Goal: Task Accomplishment & Management: Complete application form

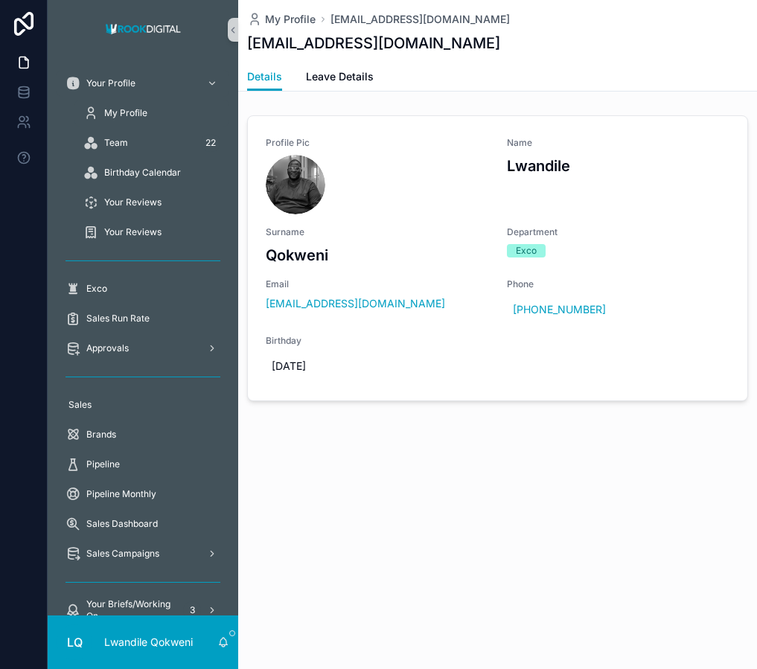
click at [144, 111] on span "My Profile" at bounding box center [125, 113] width 43 height 12
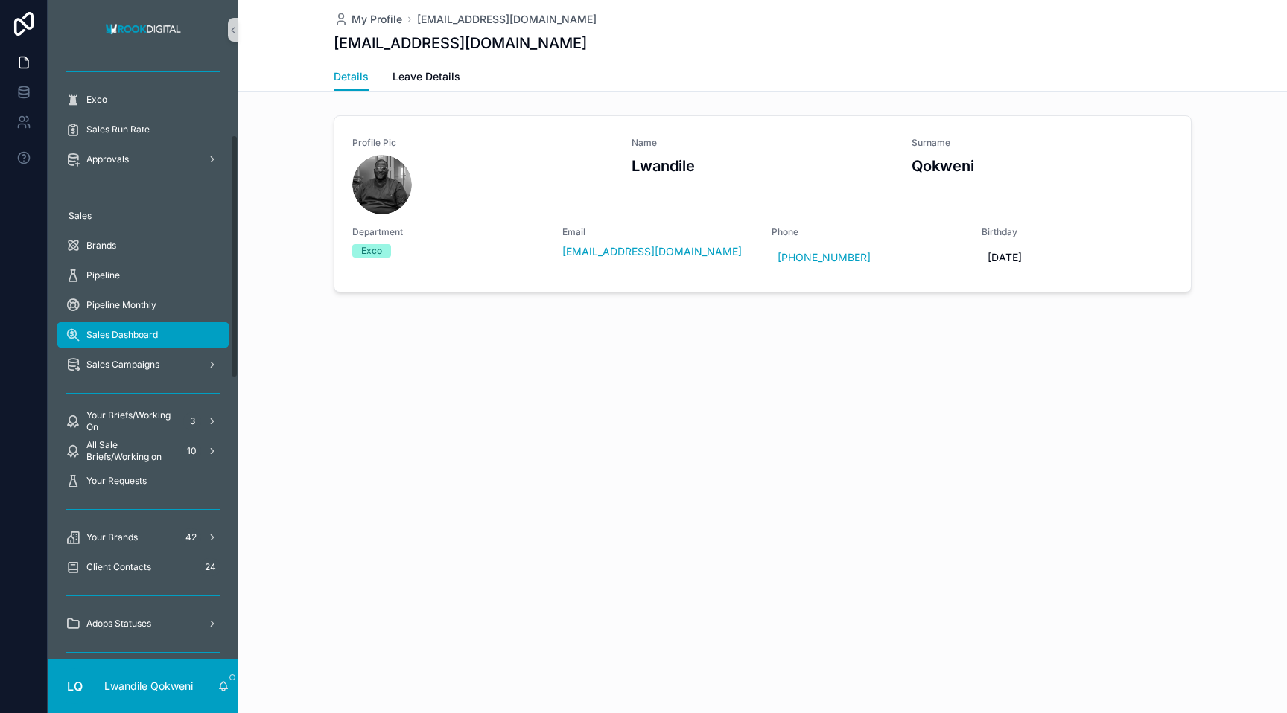
scroll to position [198, 0]
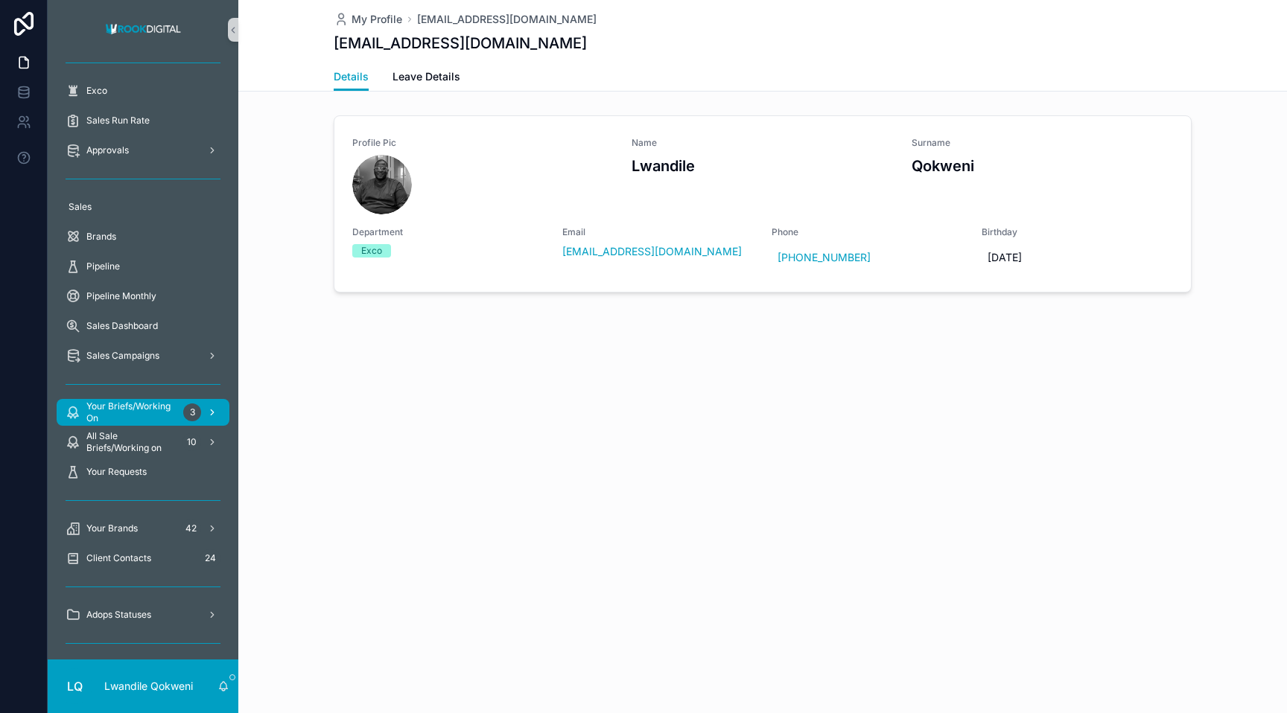
click at [168, 409] on span "Your Briefs/Working On" at bounding box center [131, 413] width 91 height 24
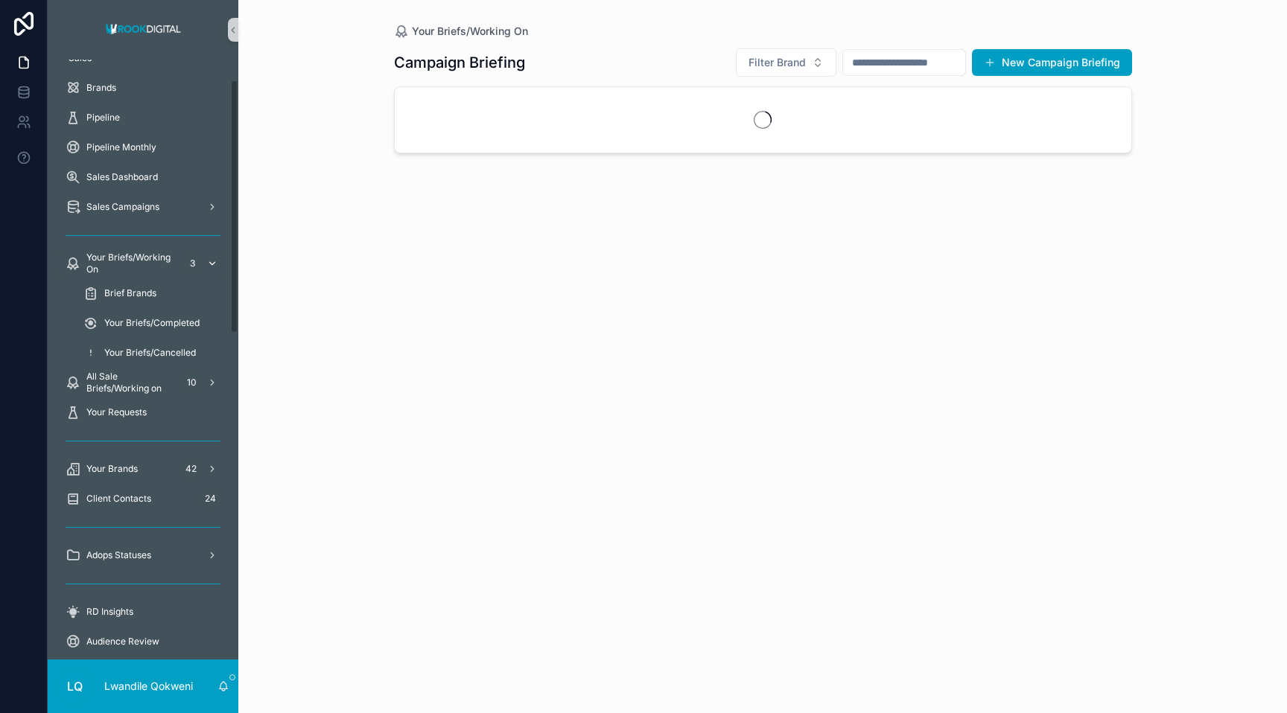
scroll to position [49, 0]
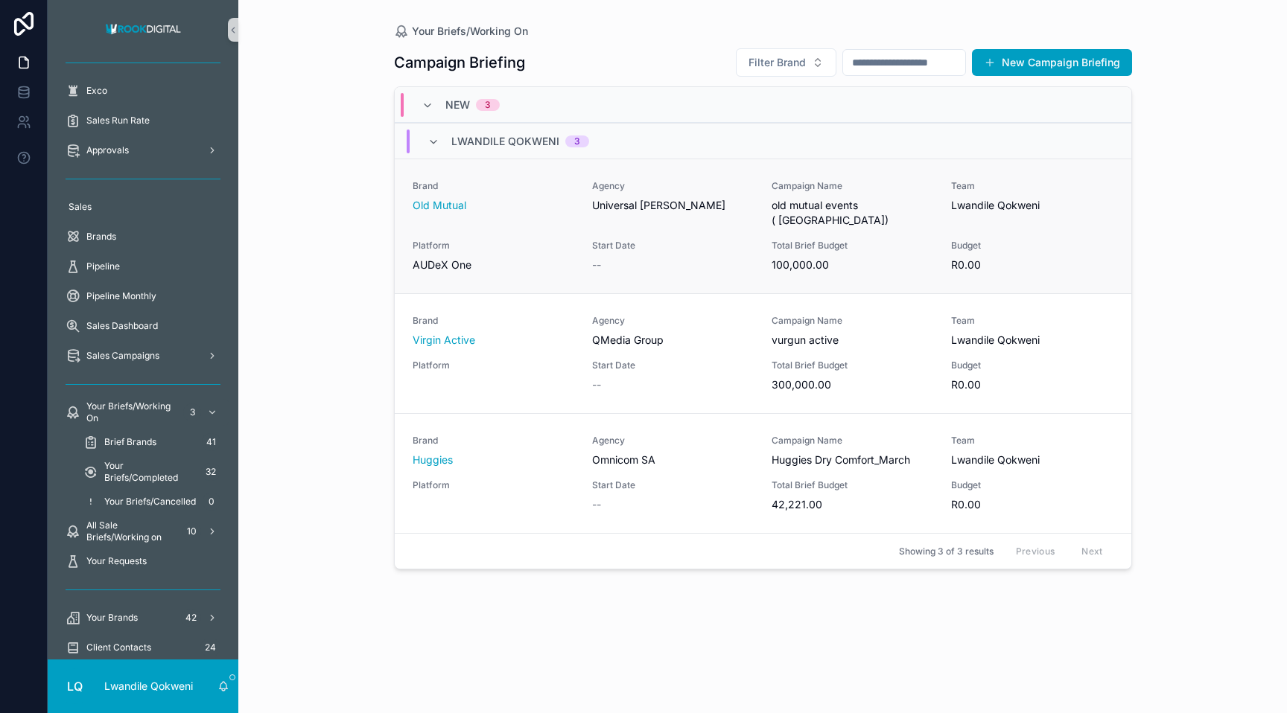
click at [513, 240] on div "Platform AUDeX One" at bounding box center [494, 256] width 162 height 33
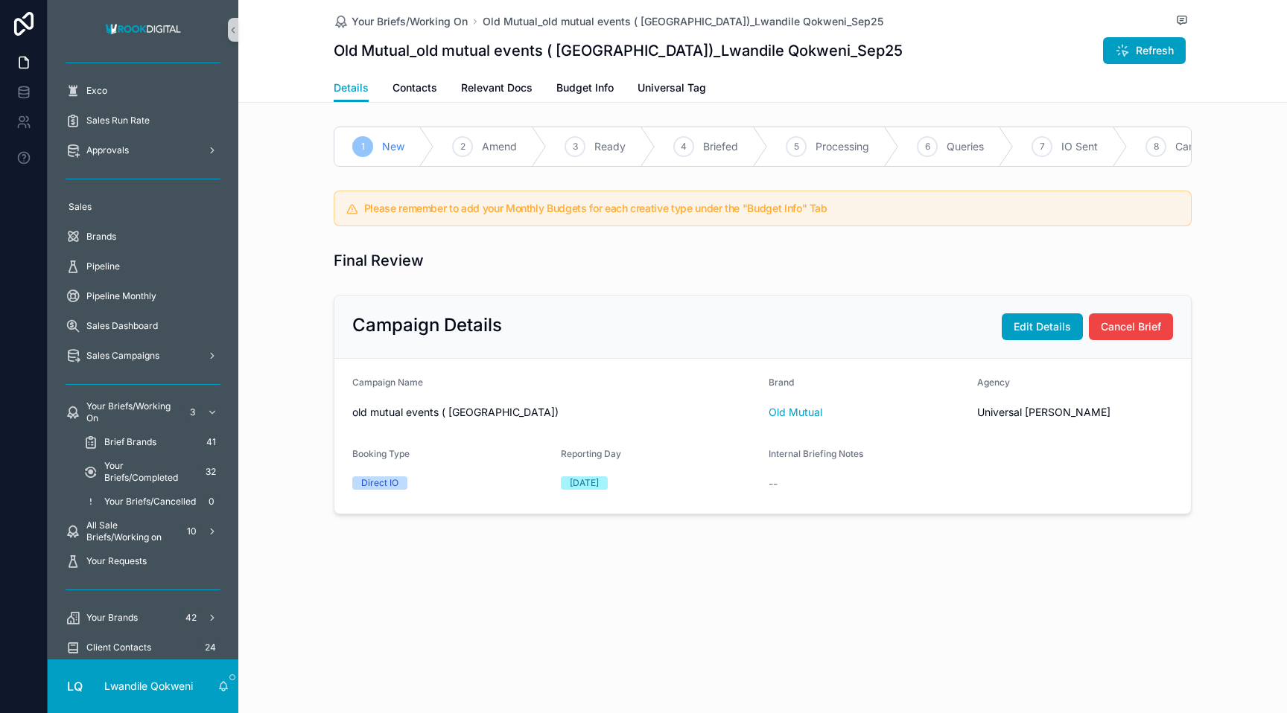
click at [495, 149] on span "Amend" at bounding box center [499, 146] width 35 height 15
click at [410, 89] on span "Contacts" at bounding box center [414, 87] width 45 height 15
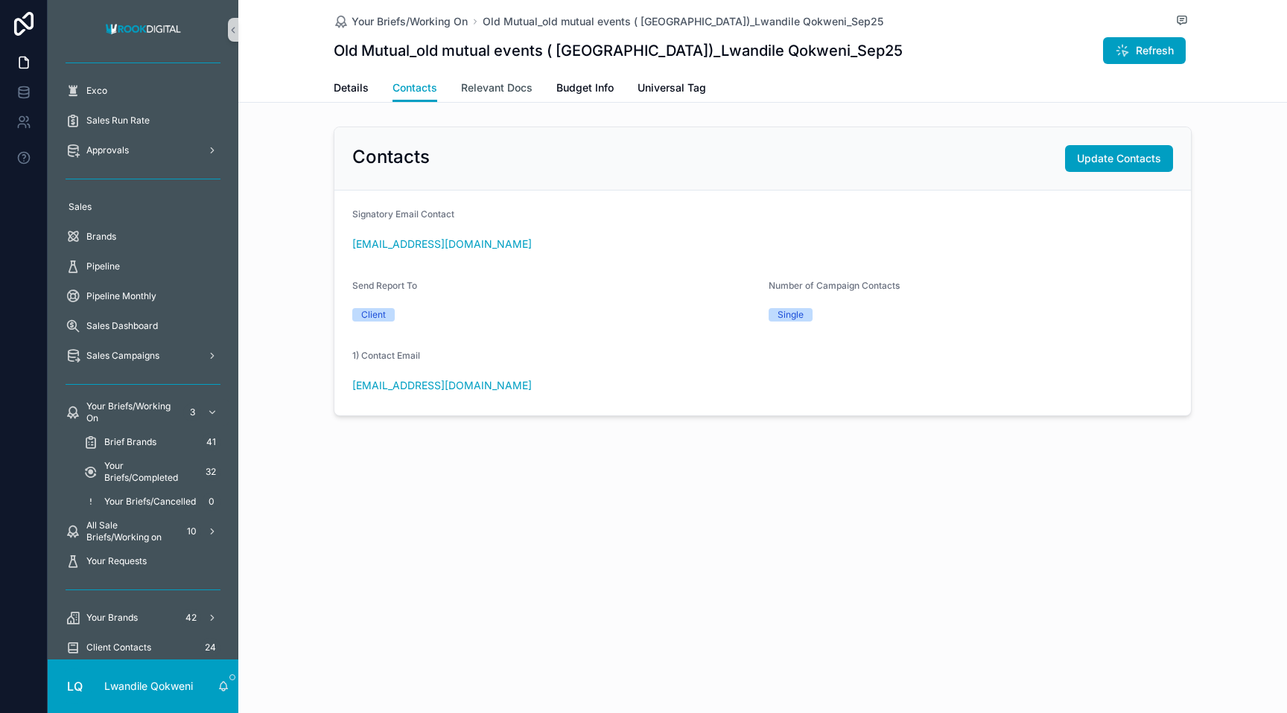
click at [511, 88] on span "Relevant Docs" at bounding box center [496, 87] width 71 height 15
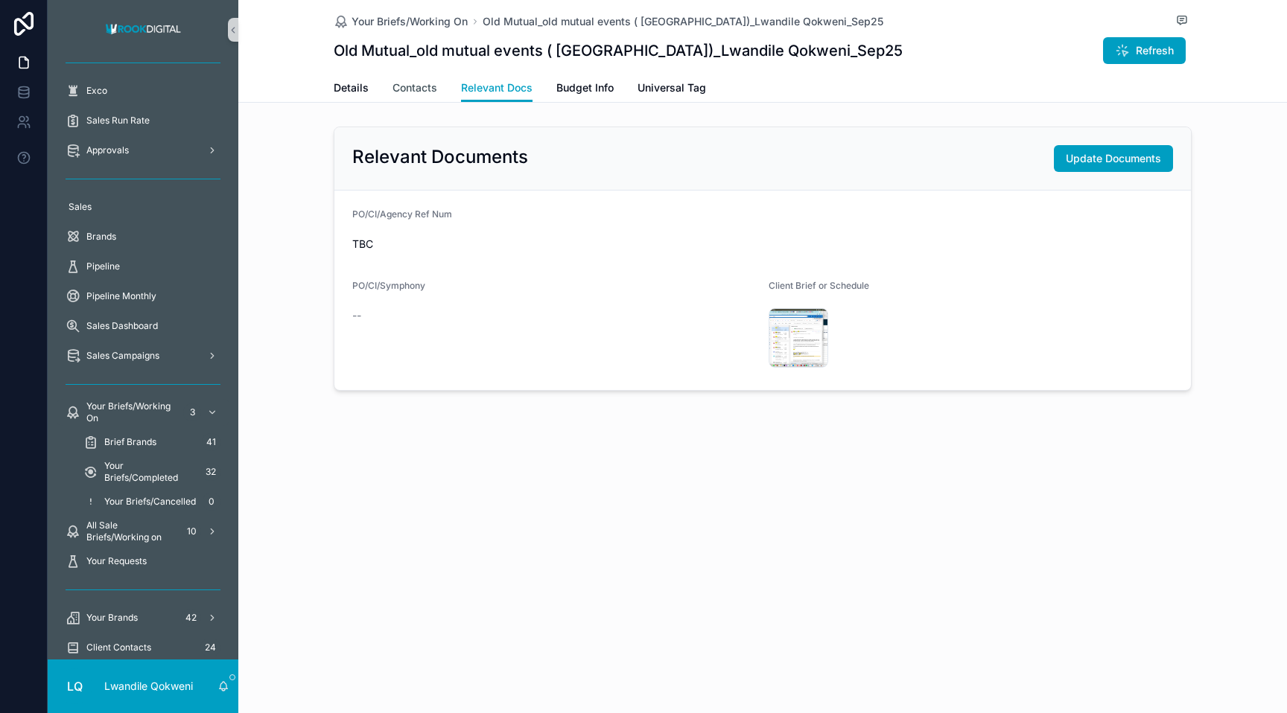
click at [426, 89] on span "Contacts" at bounding box center [414, 87] width 45 height 15
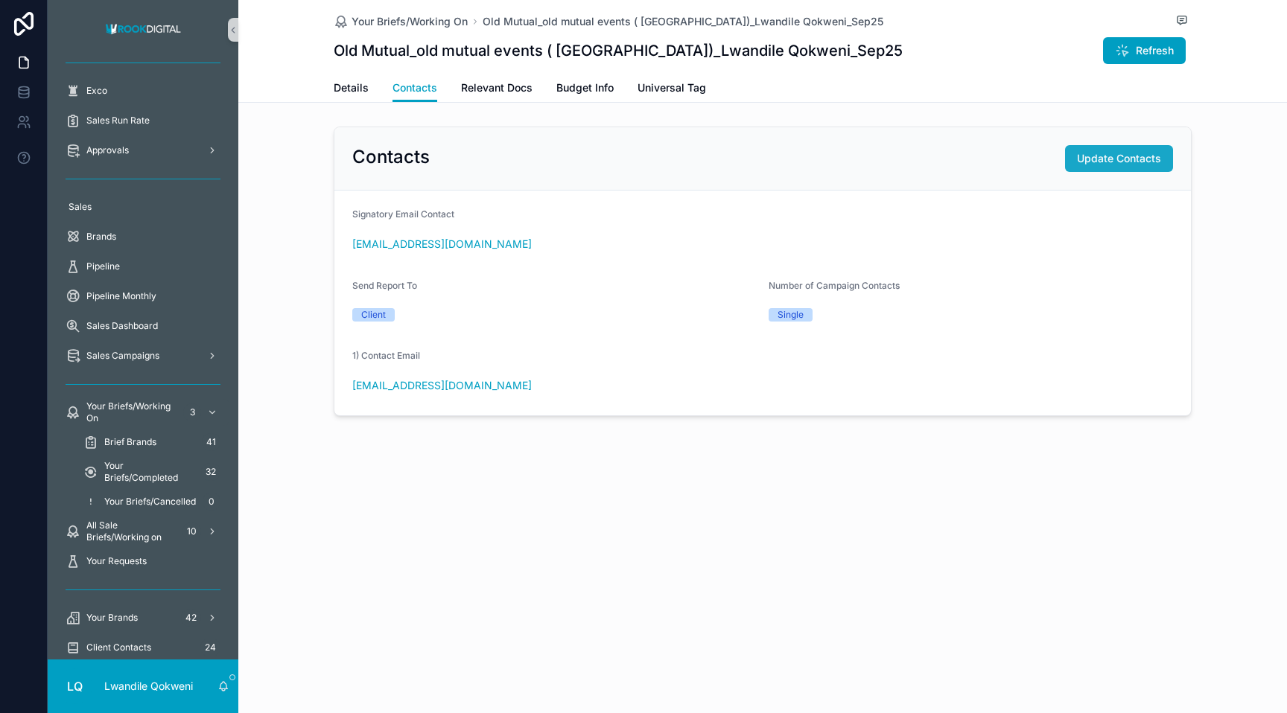
click at [757, 164] on span "Update Contacts" at bounding box center [1119, 158] width 84 height 15
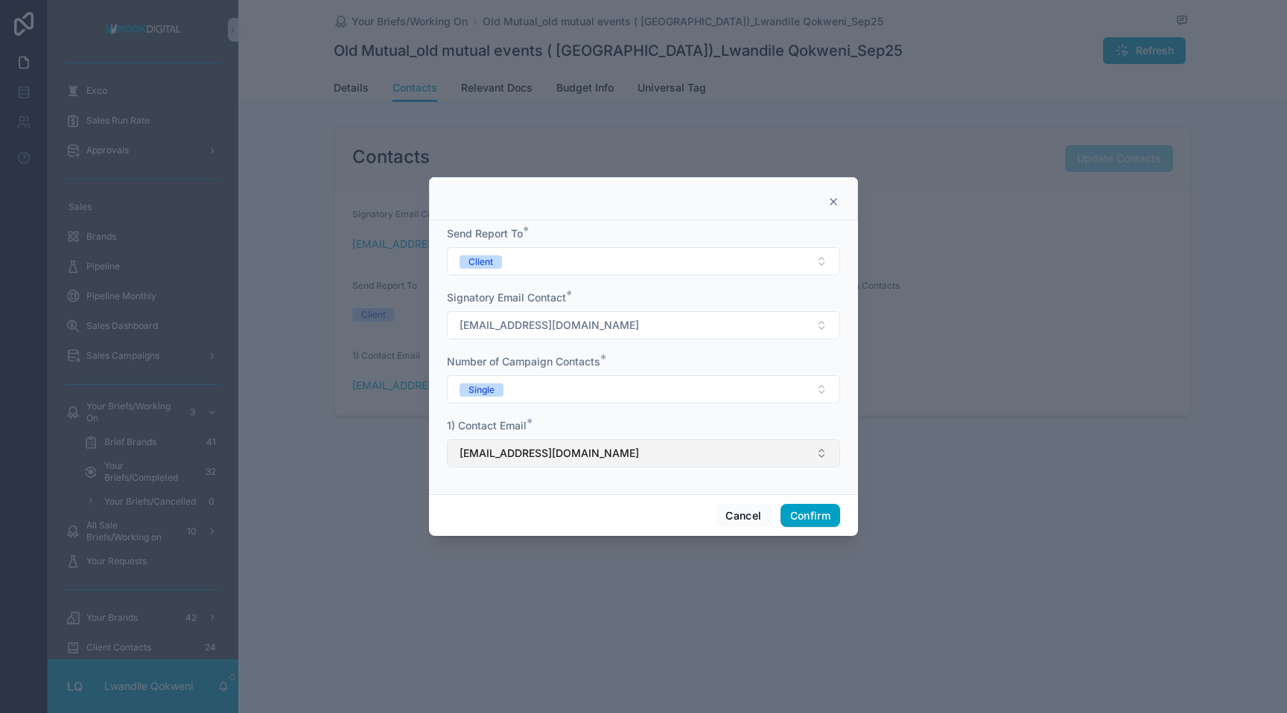
click at [757, 459] on button "zandile.malindi@umww.com" at bounding box center [643, 453] width 393 height 28
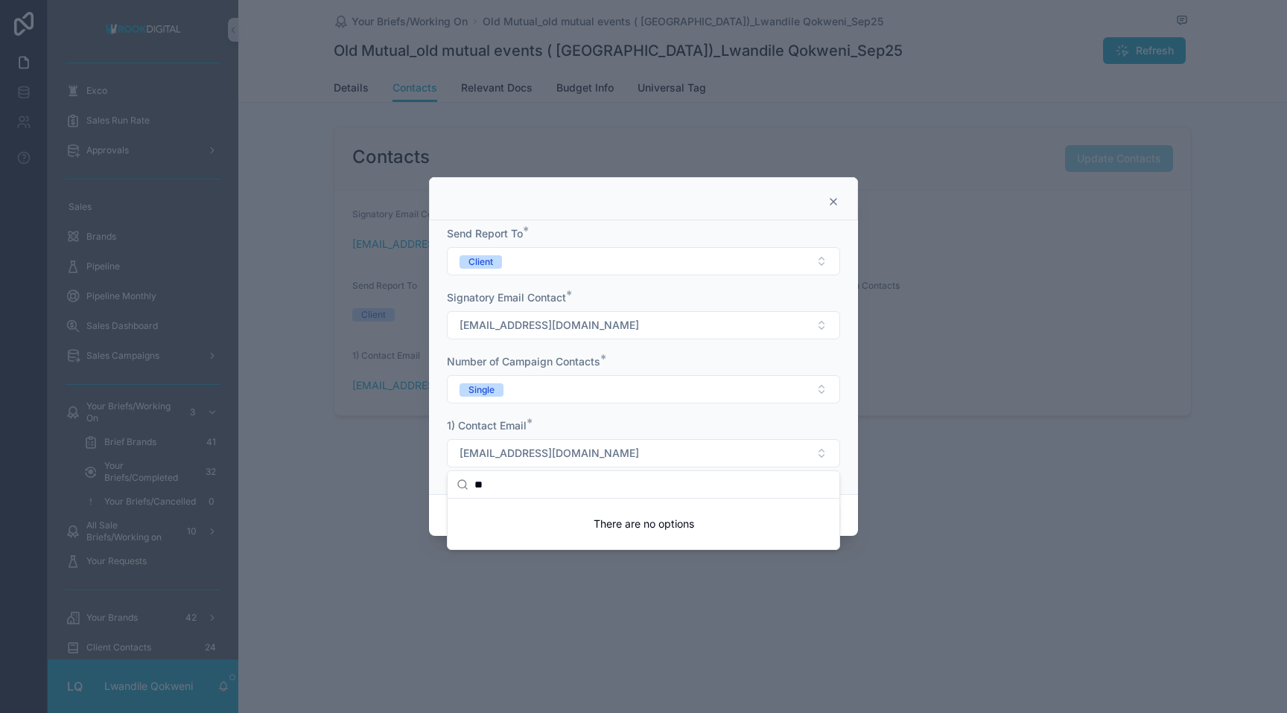
type input "*"
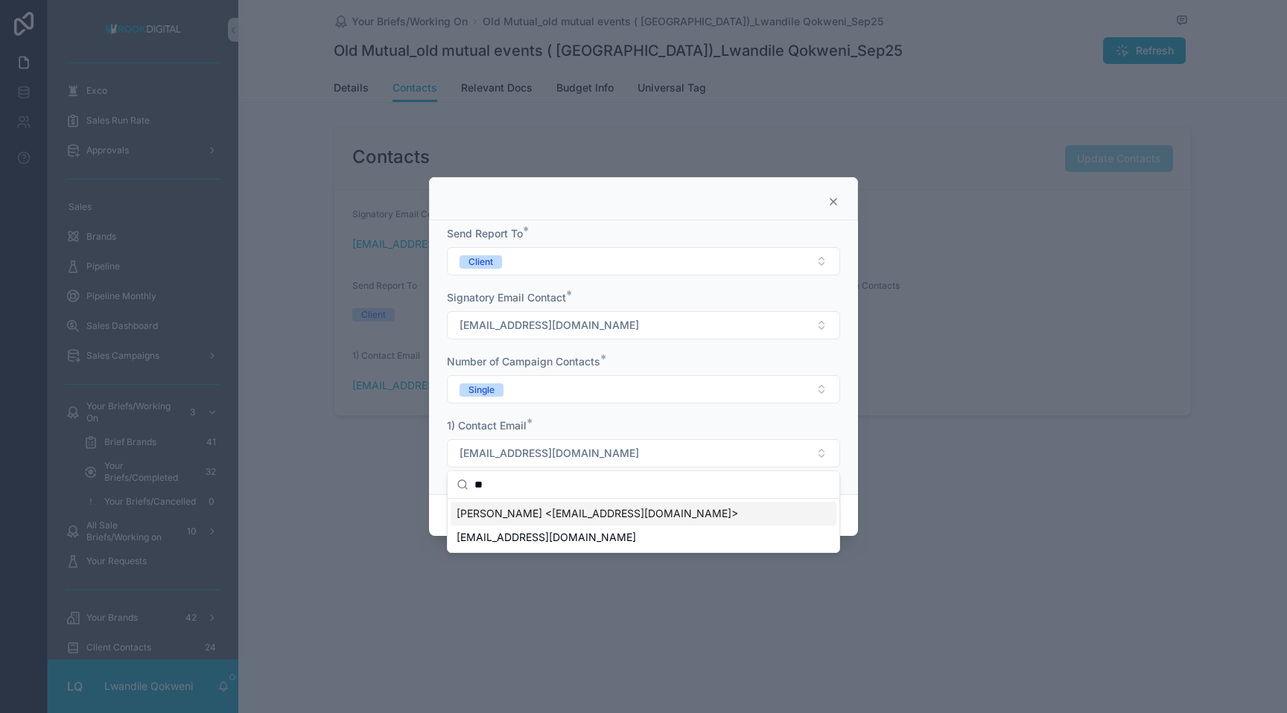
type input "*"
click at [757, 291] on div at bounding box center [643, 356] width 1287 height 713
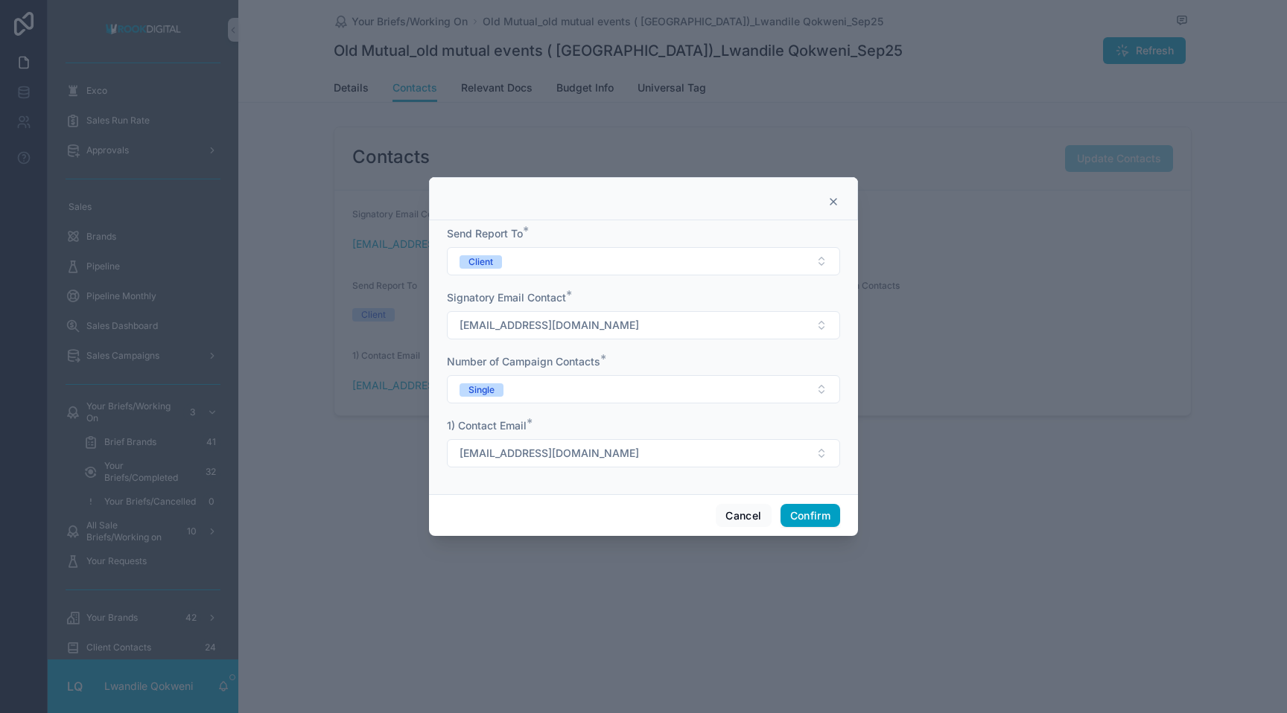
click at [757, 291] on div at bounding box center [643, 356] width 1287 height 713
click at [757, 202] on div at bounding box center [643, 198] width 429 height 43
click at [757, 197] on icon at bounding box center [833, 202] width 12 height 12
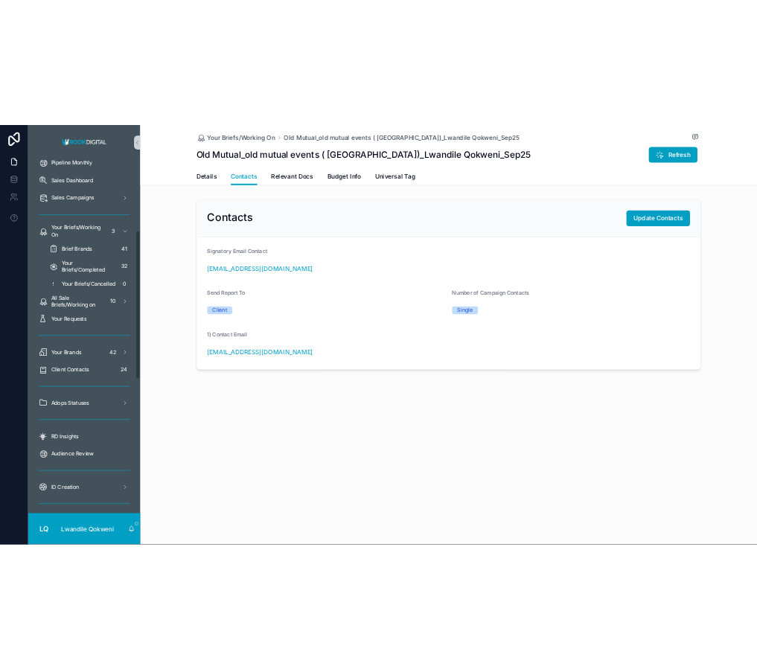
scroll to position [283, 0]
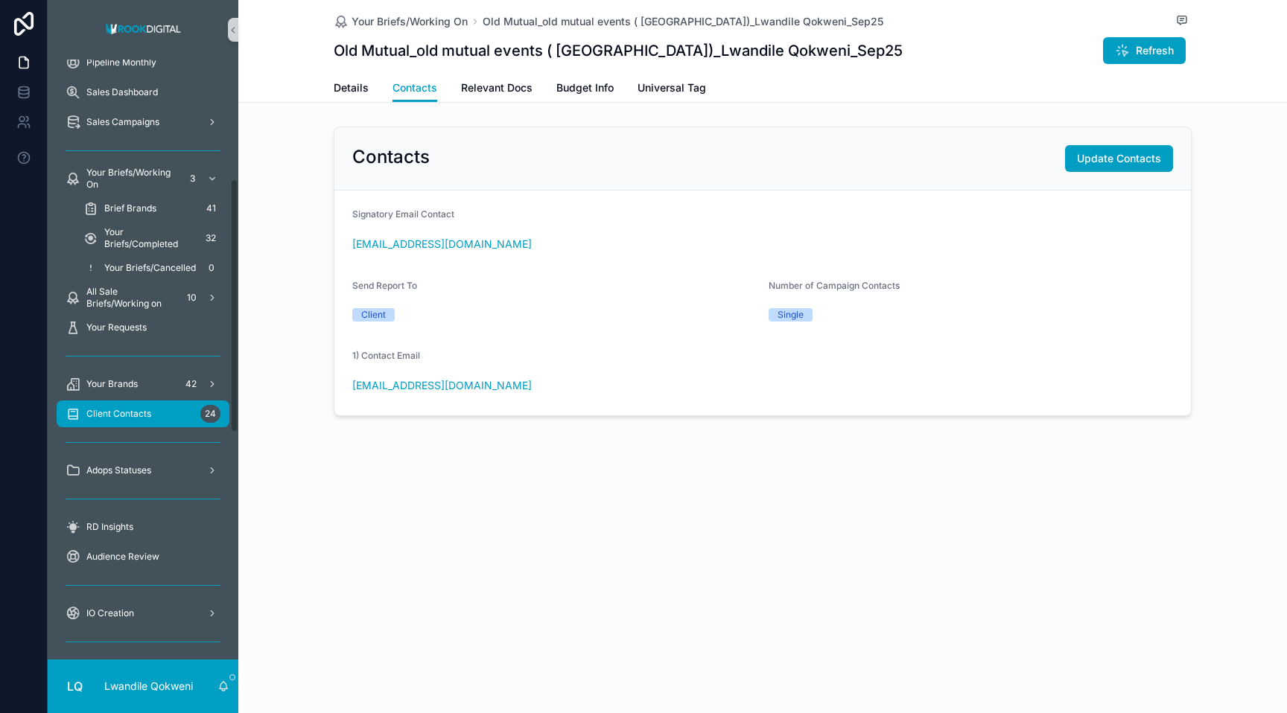
click at [153, 418] on div "Client Contacts 24" at bounding box center [143, 414] width 155 height 24
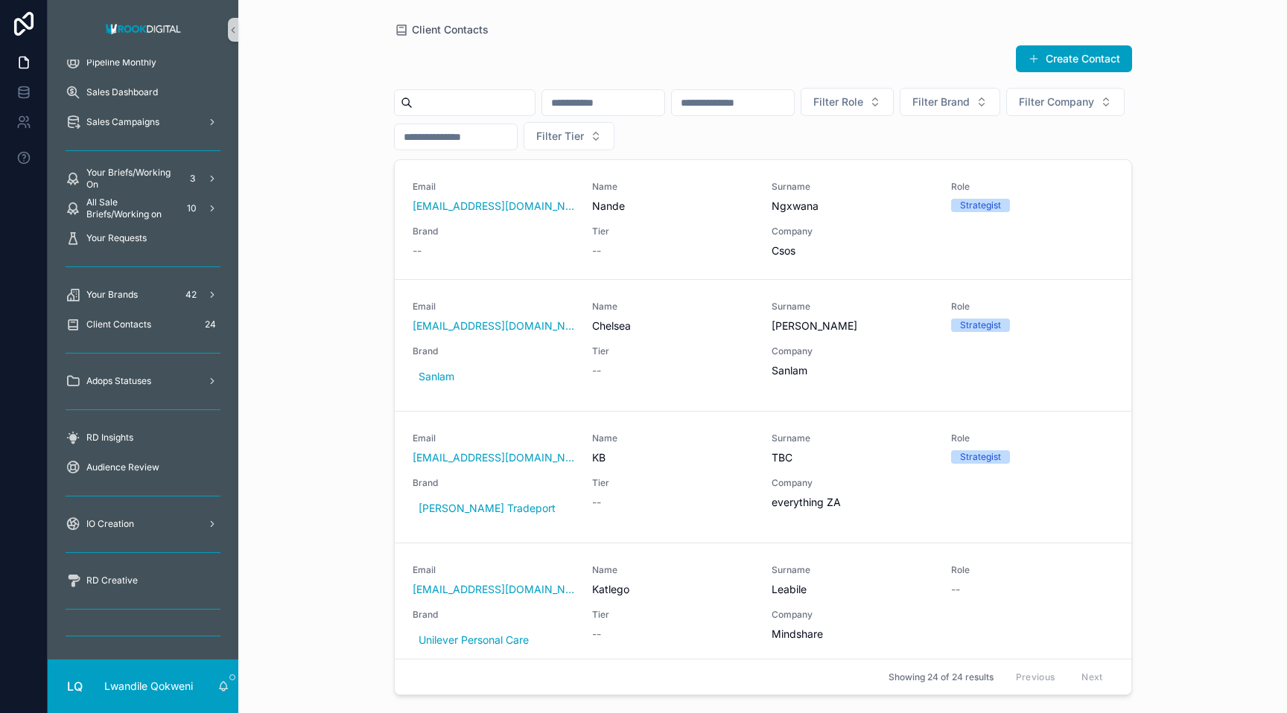
click at [498, 101] on input "scrollable content" at bounding box center [474, 102] width 122 height 21
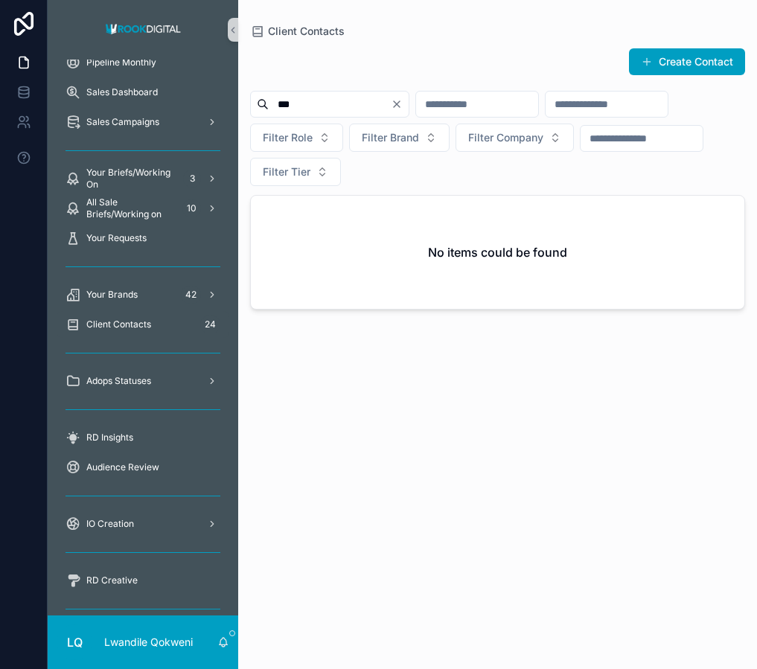
type input "***"
click at [678, 61] on button "Create Contact" at bounding box center [687, 61] width 116 height 27
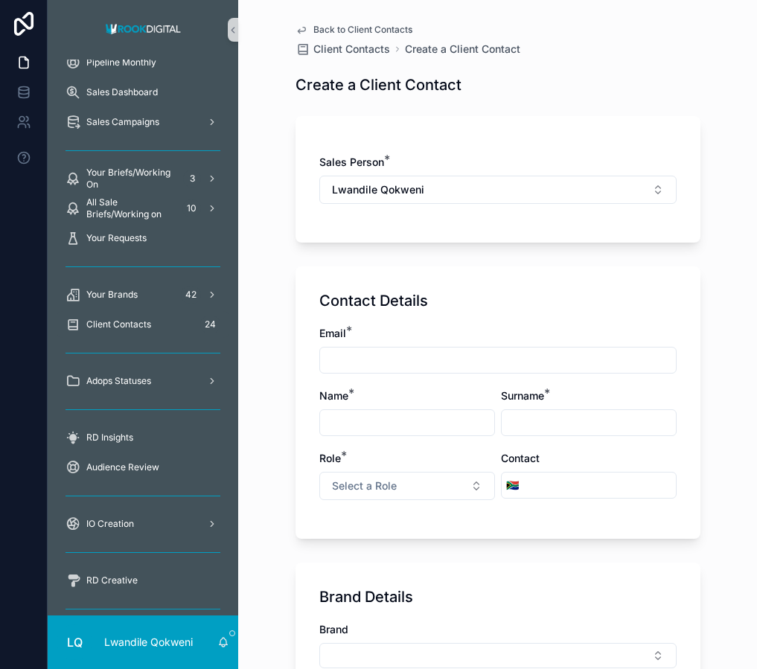
click at [459, 363] on input "scrollable content" at bounding box center [498, 360] width 356 height 21
paste input "**********"
type input "**********"
click at [336, 420] on input "scrollable content" at bounding box center [407, 423] width 174 height 21
type input "*******"
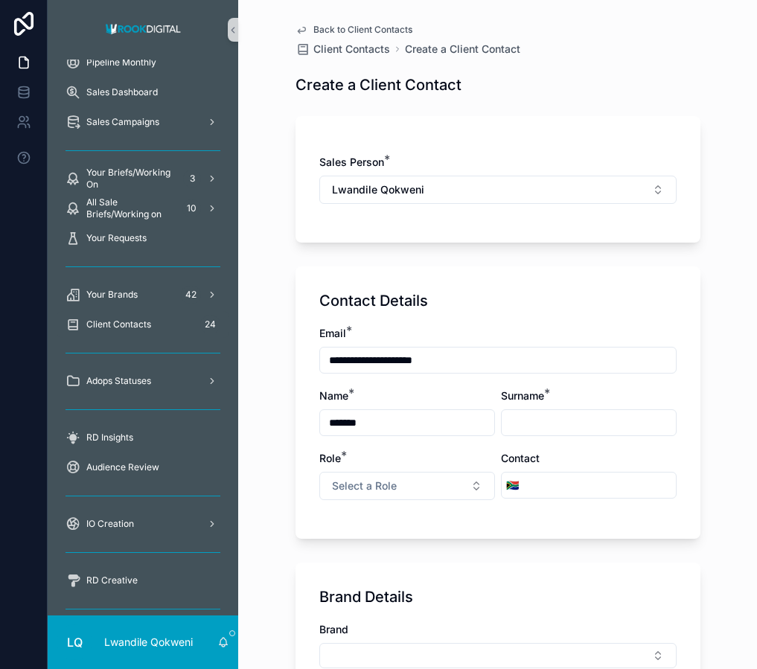
click at [535, 406] on div "Surname *" at bounding box center [589, 413] width 176 height 48
click at [532, 420] on input "scrollable content" at bounding box center [589, 423] width 174 height 21
type input "*****"
click at [401, 485] on button "Select a Role" at bounding box center [407, 486] width 176 height 28
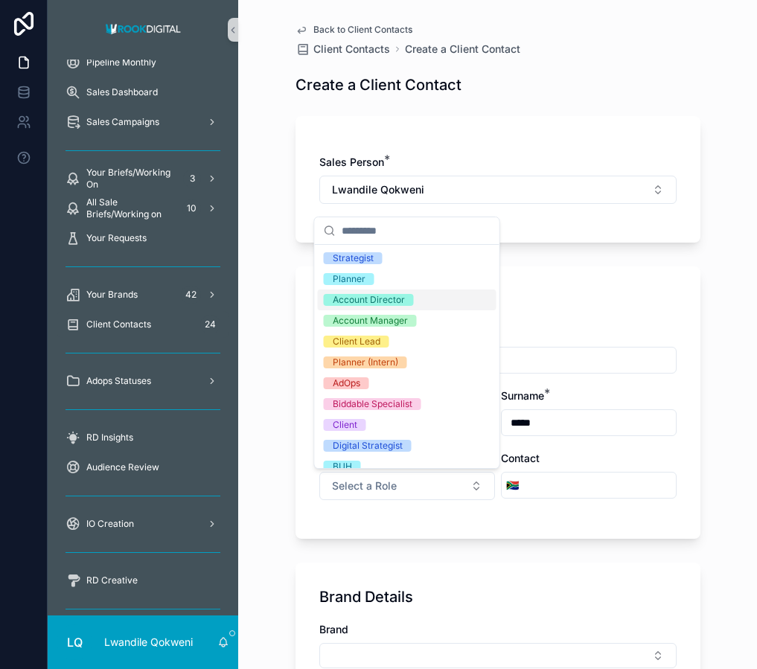
click at [429, 299] on div "Account Director" at bounding box center [407, 300] width 179 height 21
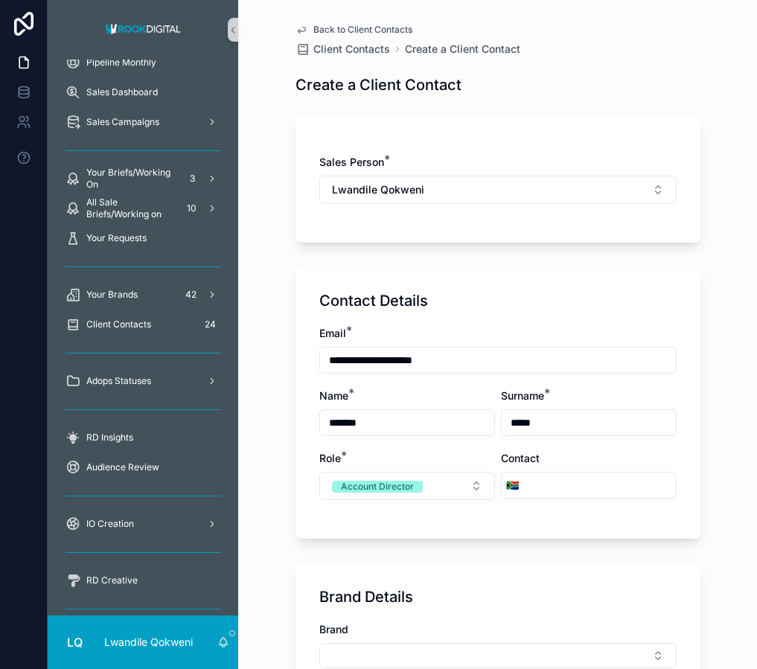
click at [550, 487] on input "scrollable content" at bounding box center [599, 485] width 153 height 21
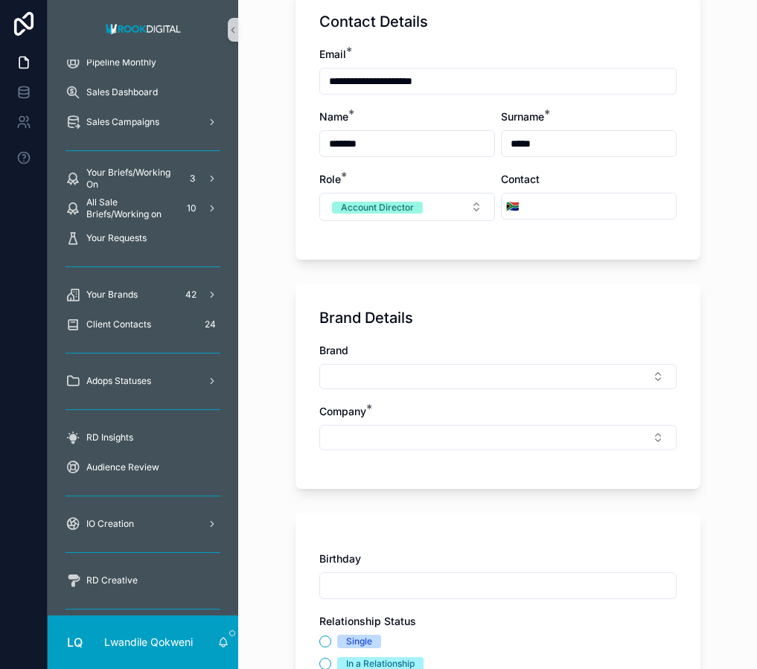
scroll to position [284, 0]
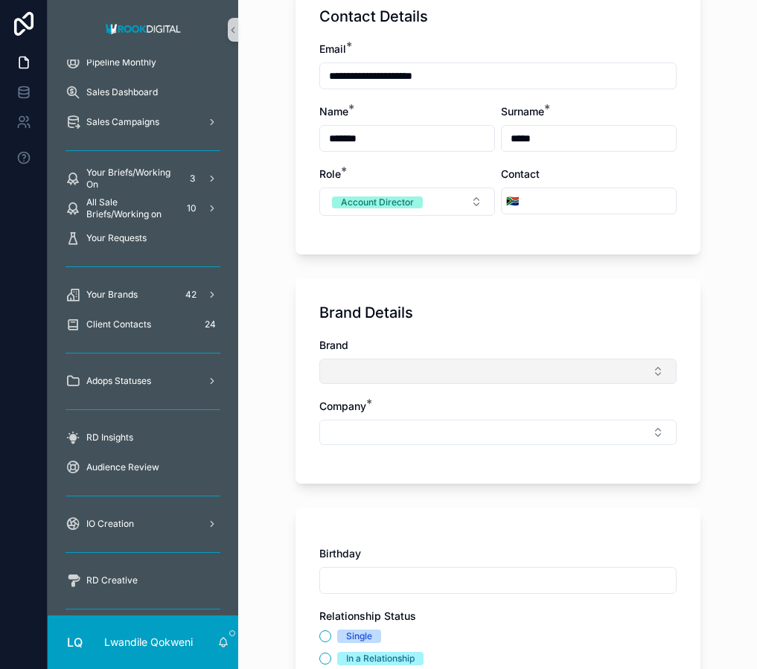
click at [372, 372] on button "Select Button" at bounding box center [497, 371] width 357 height 25
type input "******"
click at [505, 342] on div "Brand" at bounding box center [497, 345] width 357 height 15
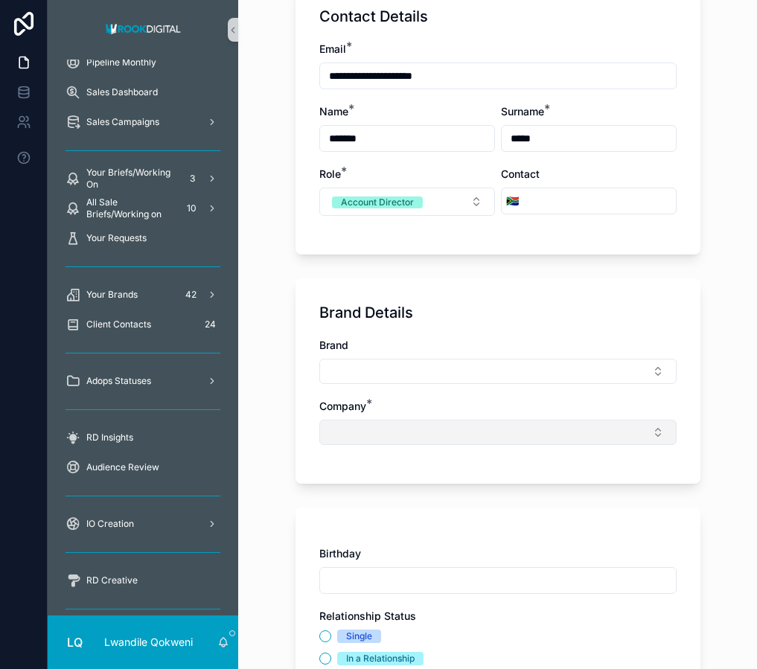
click at [495, 433] on button "Select Button" at bounding box center [497, 432] width 357 height 25
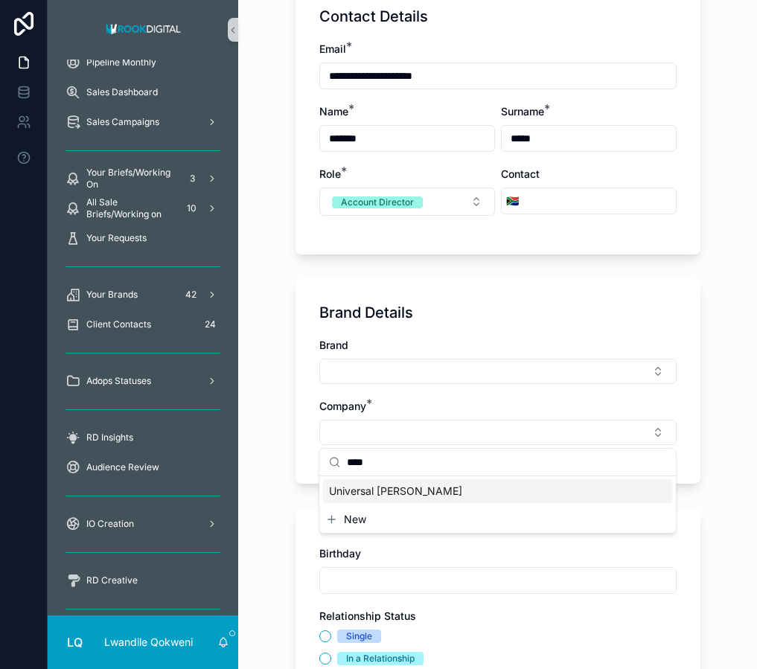
type input "****"
click at [482, 496] on div "Universal McCann" at bounding box center [498, 492] width 350 height 24
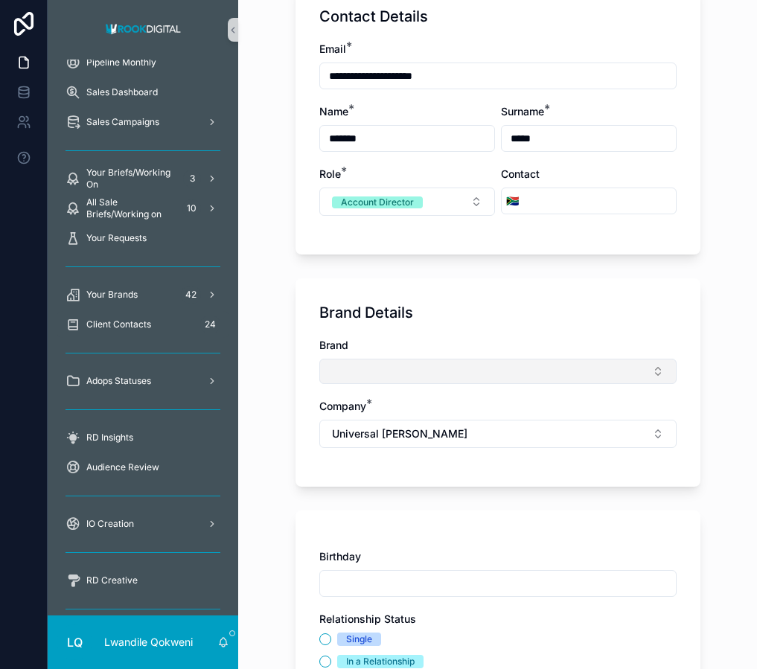
click at [490, 371] on button "Select Button" at bounding box center [497, 371] width 357 height 25
click at [351, 404] on input "**********" at bounding box center [507, 401] width 320 height 27
click at [417, 407] on input "**********" at bounding box center [507, 401] width 320 height 27
type input "**********"
click at [474, 459] on div "Brand Company * Universal McCann" at bounding box center [497, 400] width 357 height 125
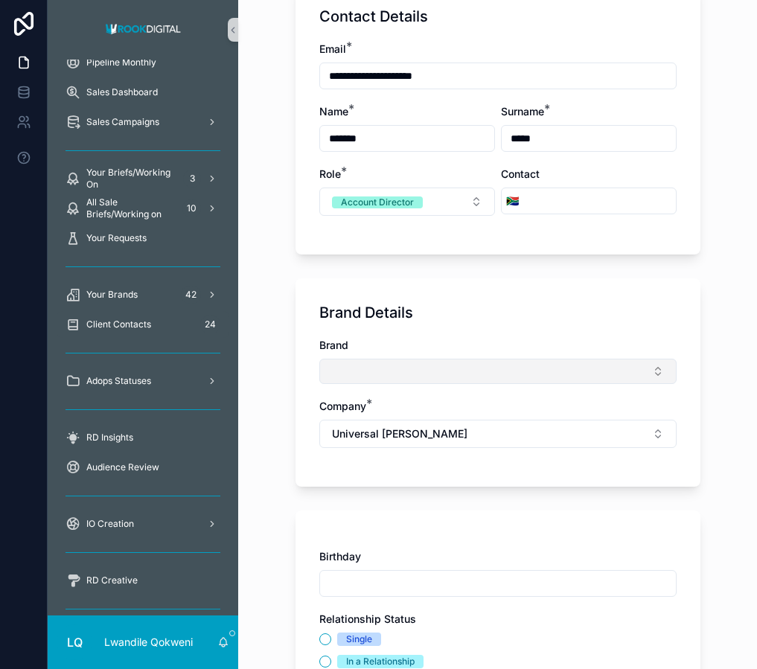
click at [657, 370] on button "Select Button" at bounding box center [497, 371] width 357 height 25
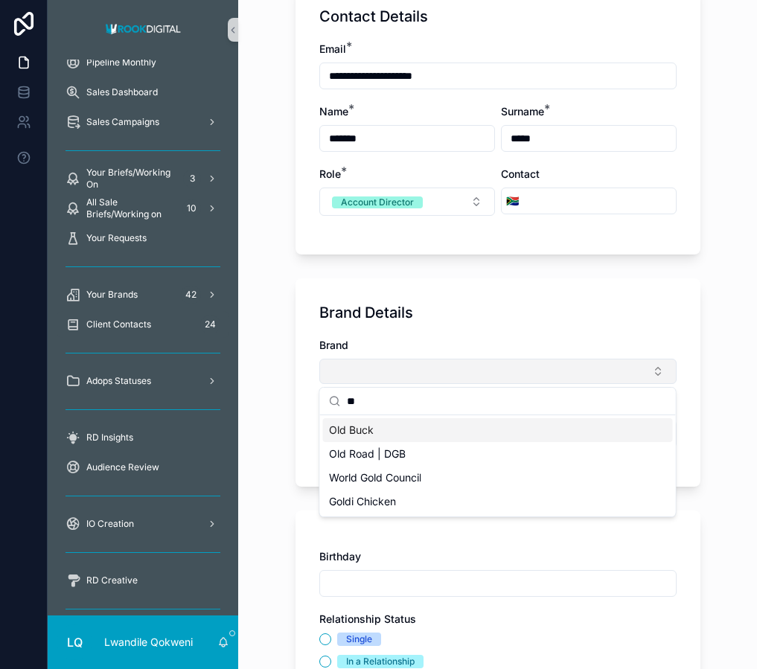
type input "*"
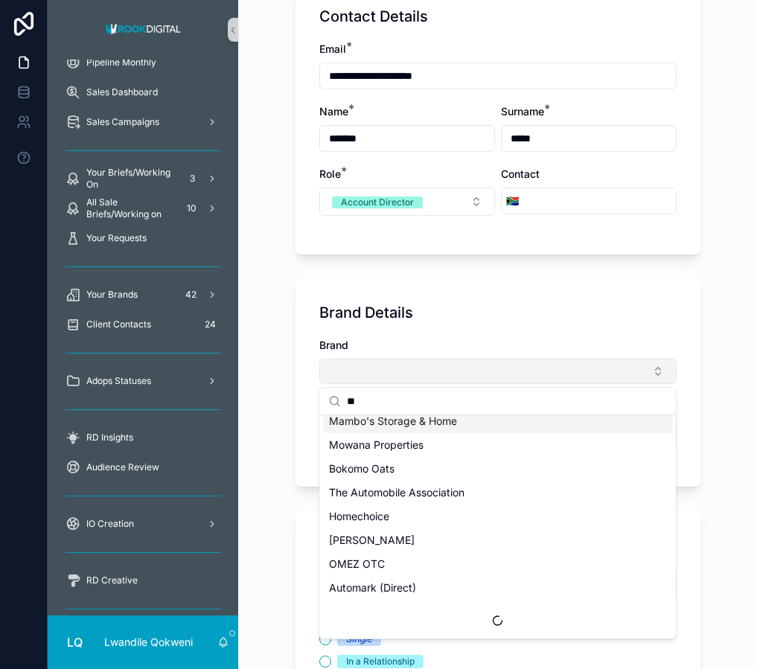
scroll to position [0, 0]
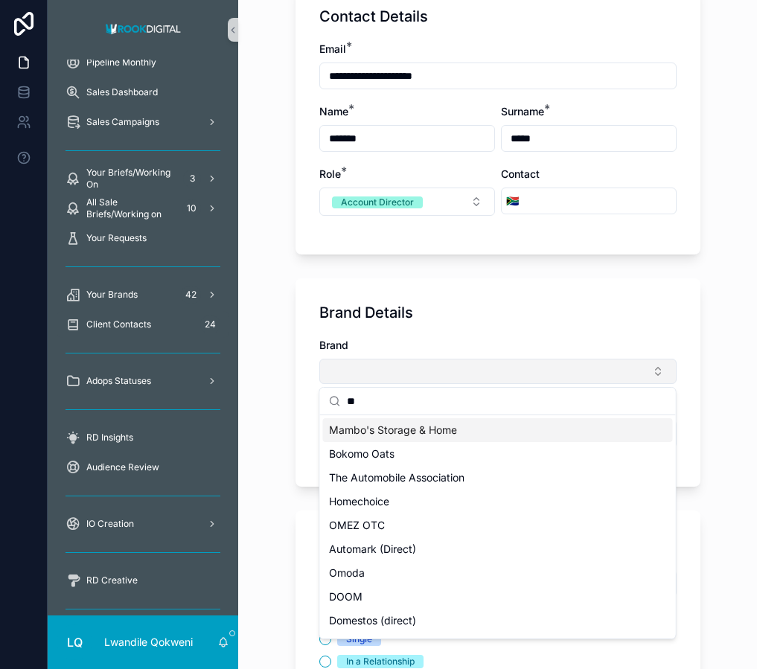
type input "*"
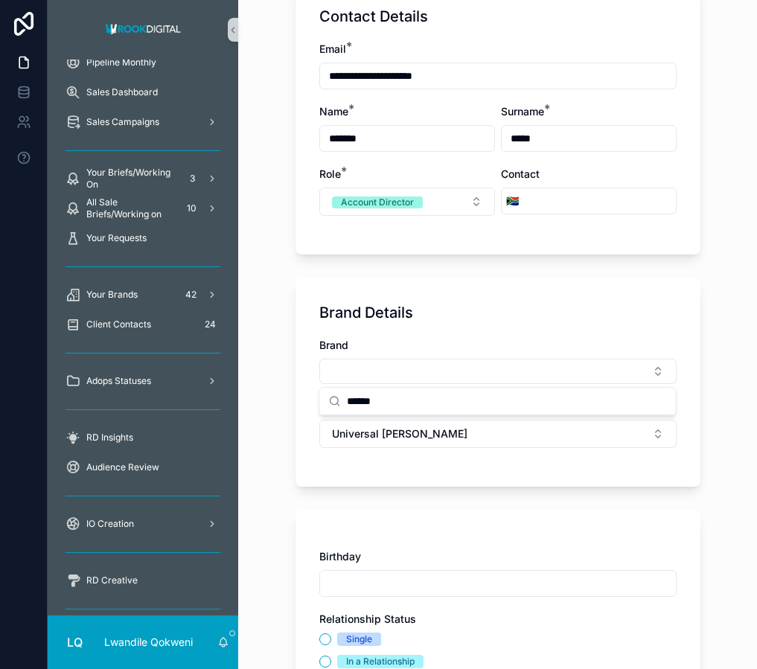
type input "******"
click at [471, 560] on div "Birthday" at bounding box center [497, 557] width 357 height 15
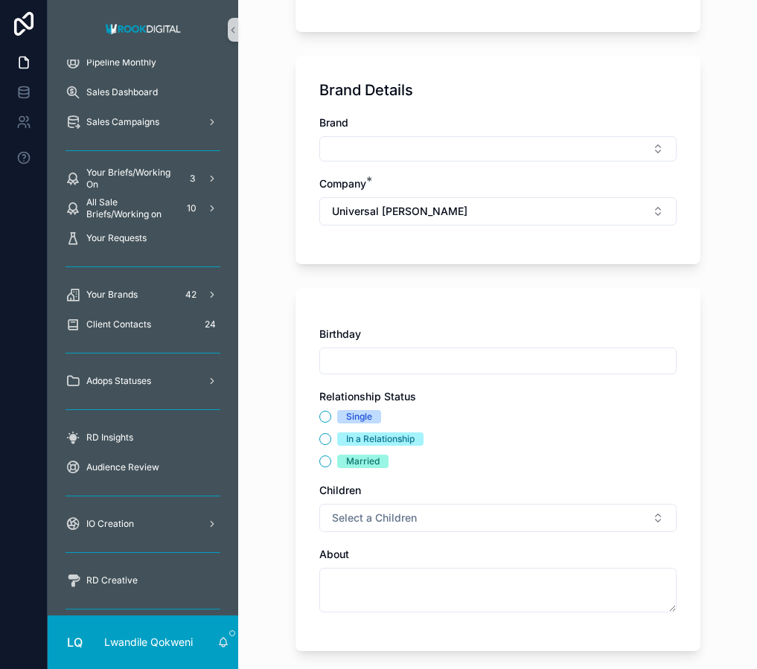
scroll to position [635, 0]
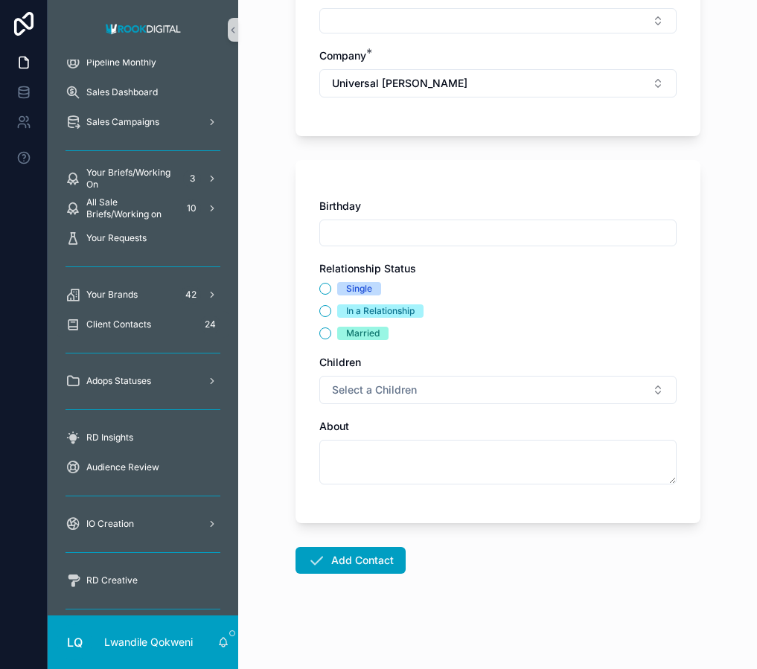
click at [363, 579] on form "**********" at bounding box center [498, 70] width 405 height 1197
click at [372, 561] on button "Add Contact" at bounding box center [351, 560] width 110 height 27
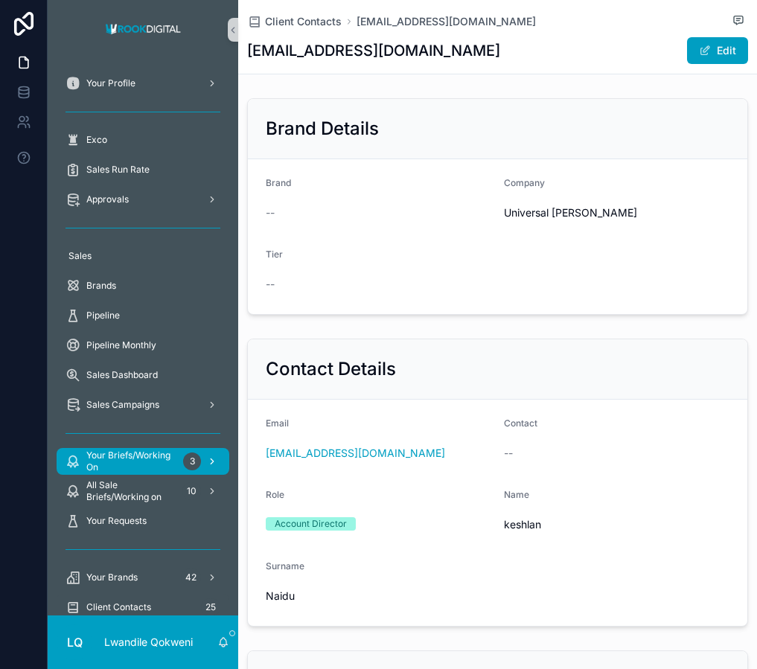
click at [161, 461] on span "Your Briefs/Working On" at bounding box center [131, 462] width 91 height 24
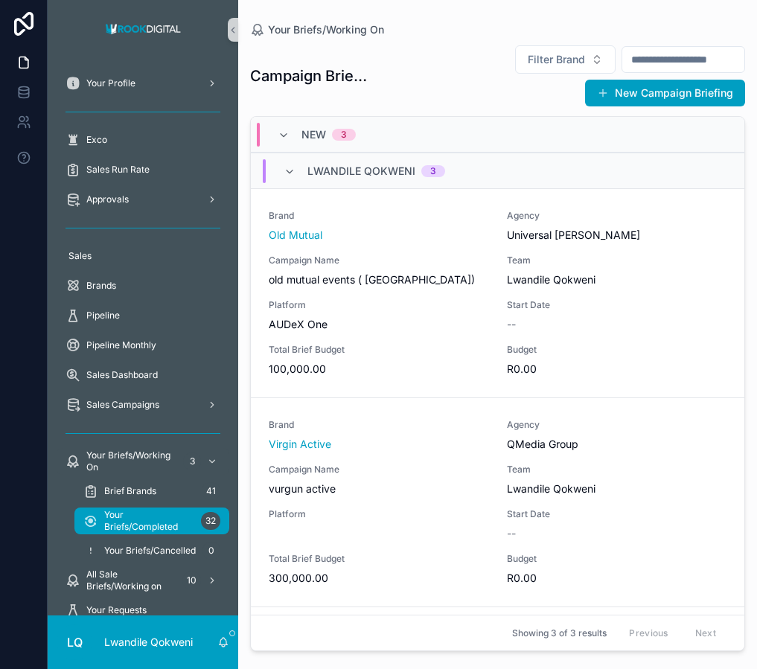
click at [167, 524] on span "Your Briefs/Completed" at bounding box center [149, 521] width 91 height 24
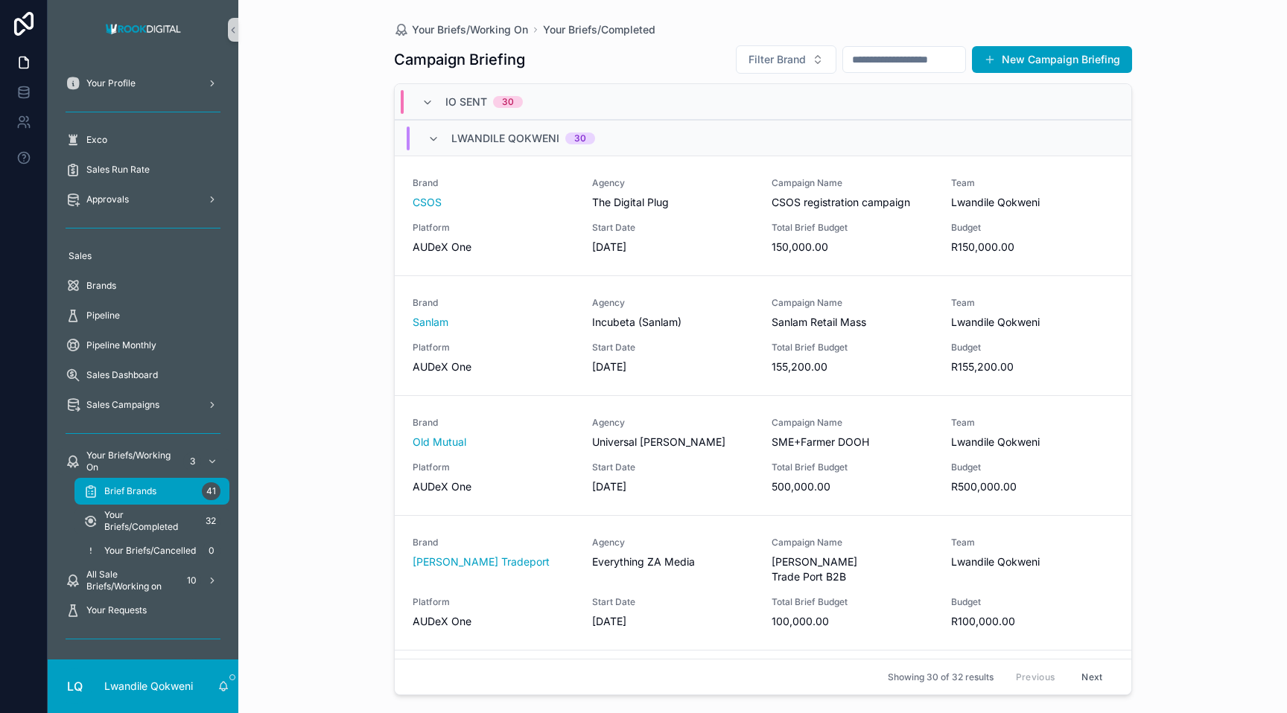
click at [171, 485] on div "Brief Brands 41" at bounding box center [151, 492] width 137 height 24
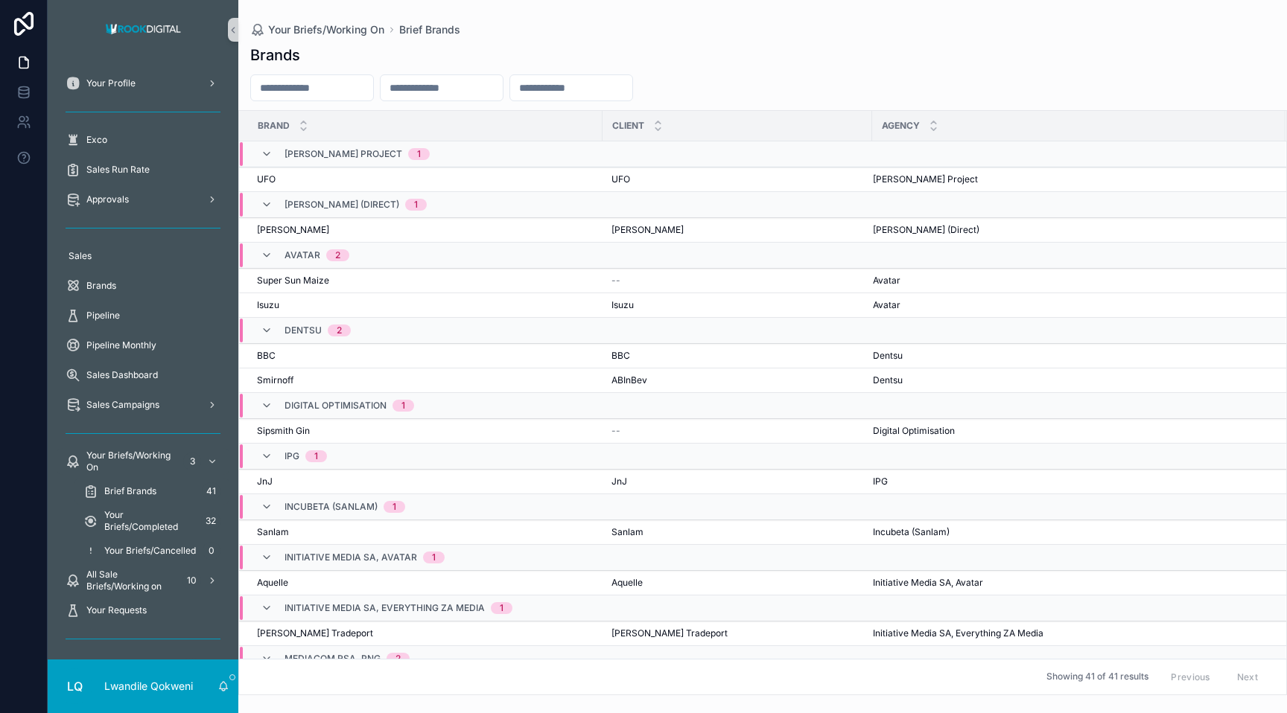
click at [162, 488] on div "Brief Brands 41" at bounding box center [151, 492] width 137 height 24
click at [159, 494] on div "Brief Brands 41" at bounding box center [151, 492] width 137 height 24
click at [126, 521] on span "Your Briefs/Completed" at bounding box center [149, 521] width 91 height 24
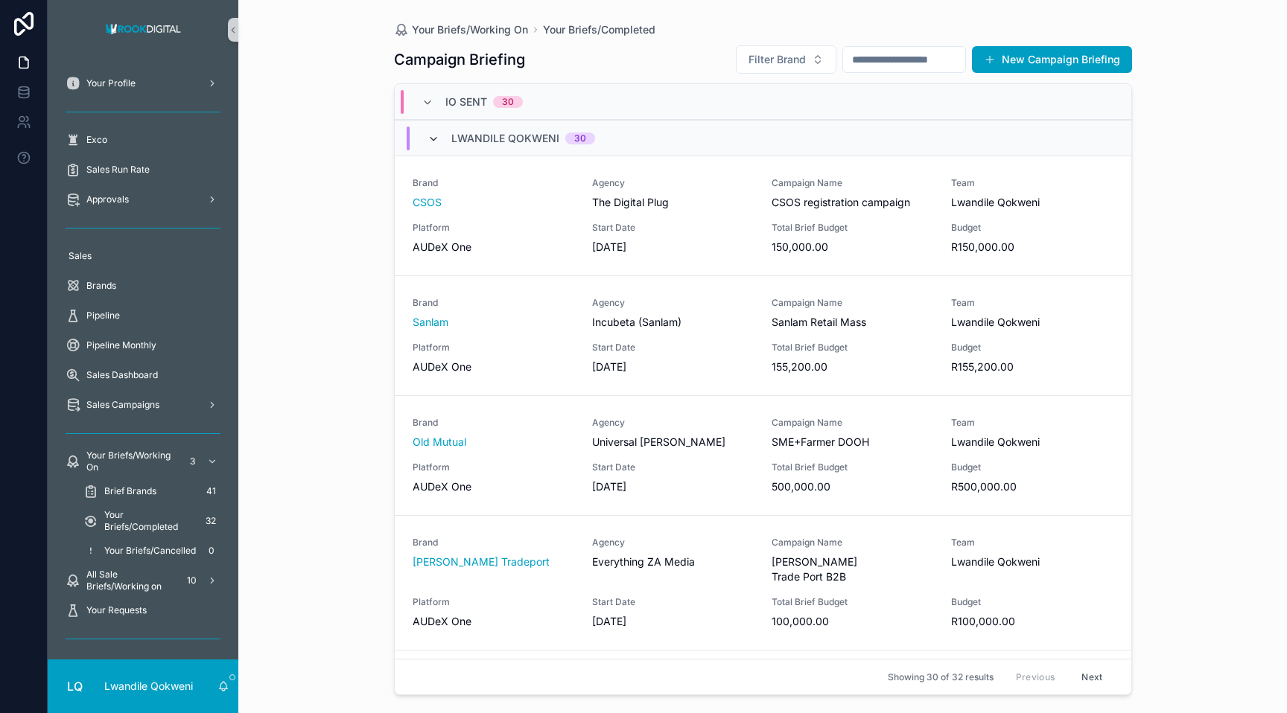
click at [433, 138] on icon "scrollable content" at bounding box center [433, 139] width 12 height 12
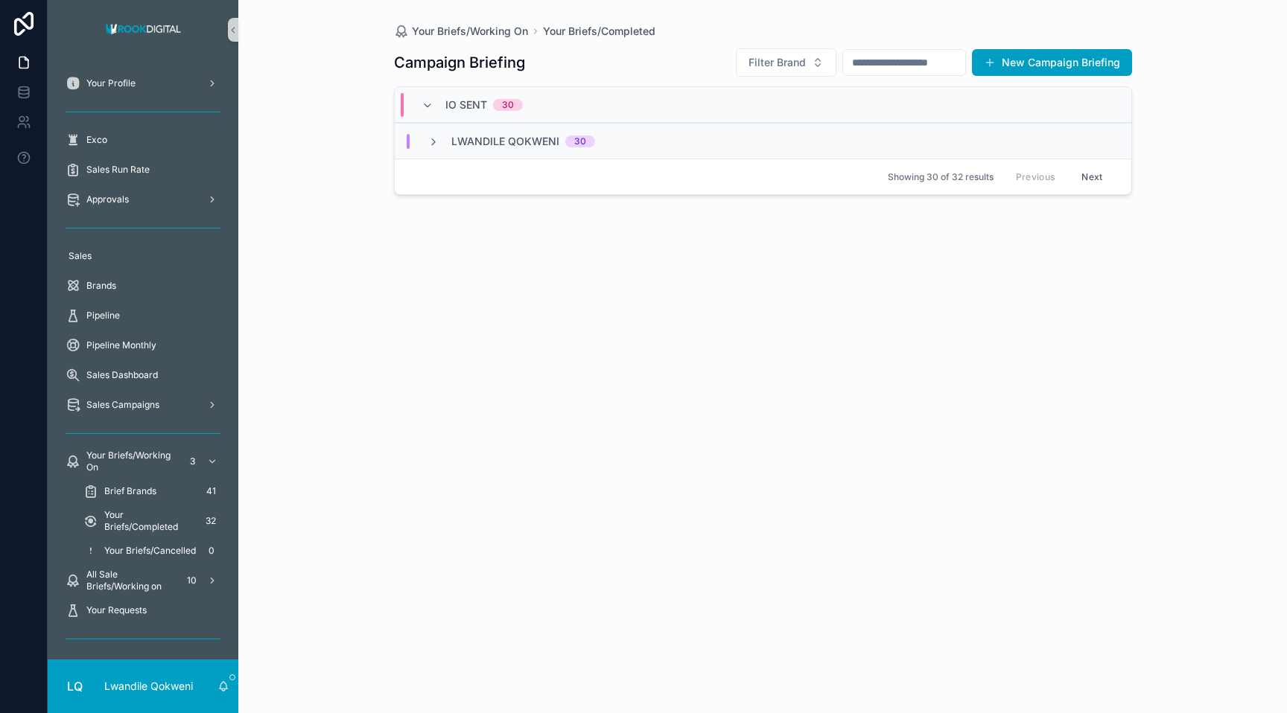
click at [433, 138] on icon "scrollable content" at bounding box center [433, 142] width 12 height 12
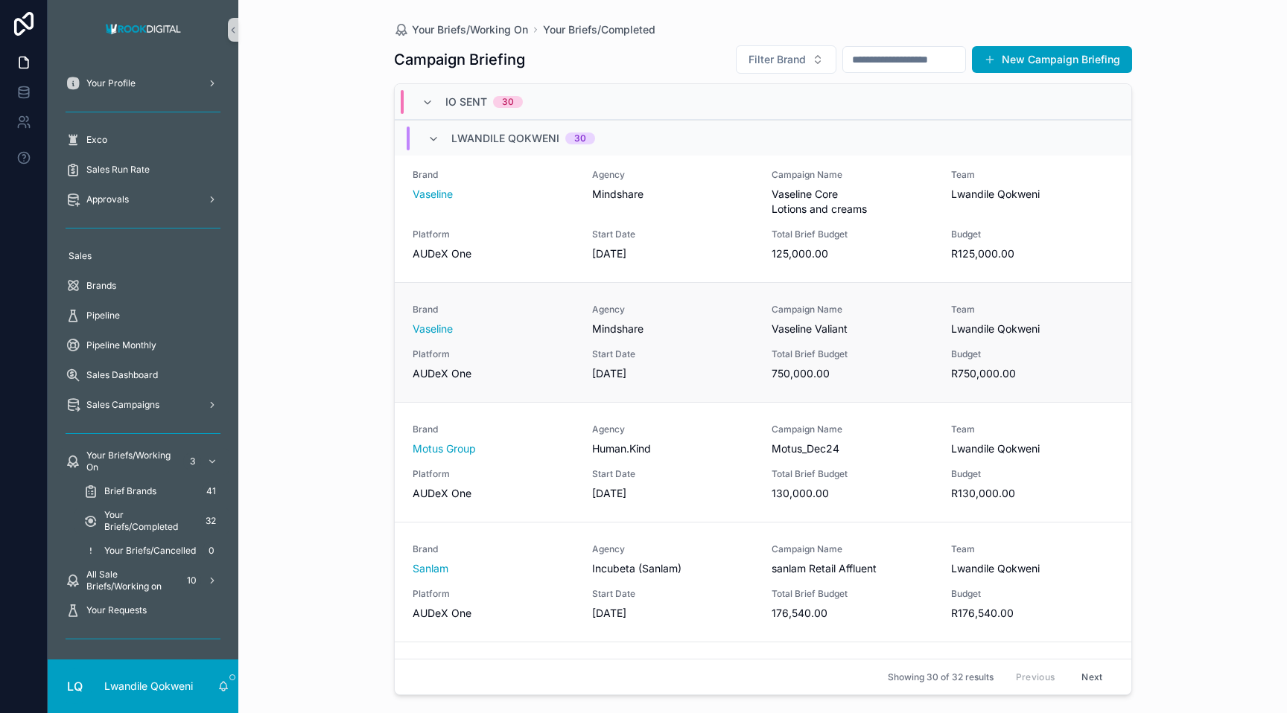
scroll to position [625, 0]
click at [513, 364] on span "AUDeX One" at bounding box center [494, 371] width 162 height 15
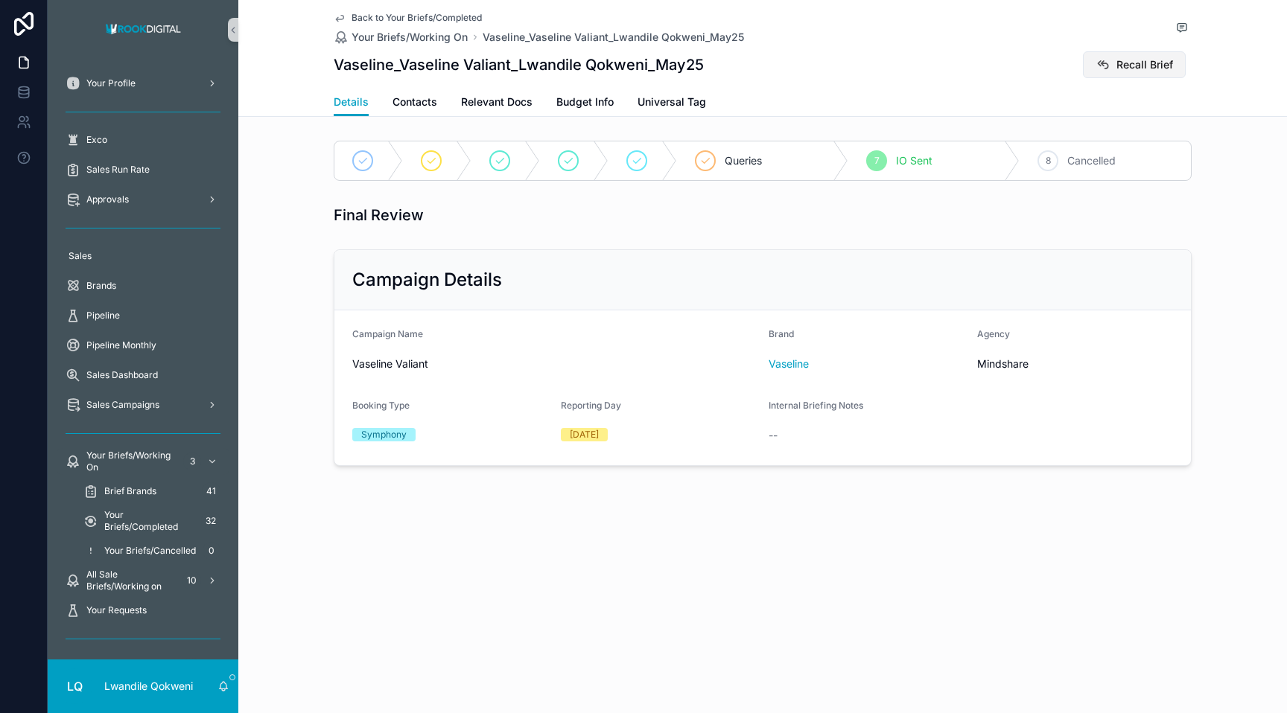
click at [757, 63] on span "Recall Brief" at bounding box center [1144, 64] width 57 height 15
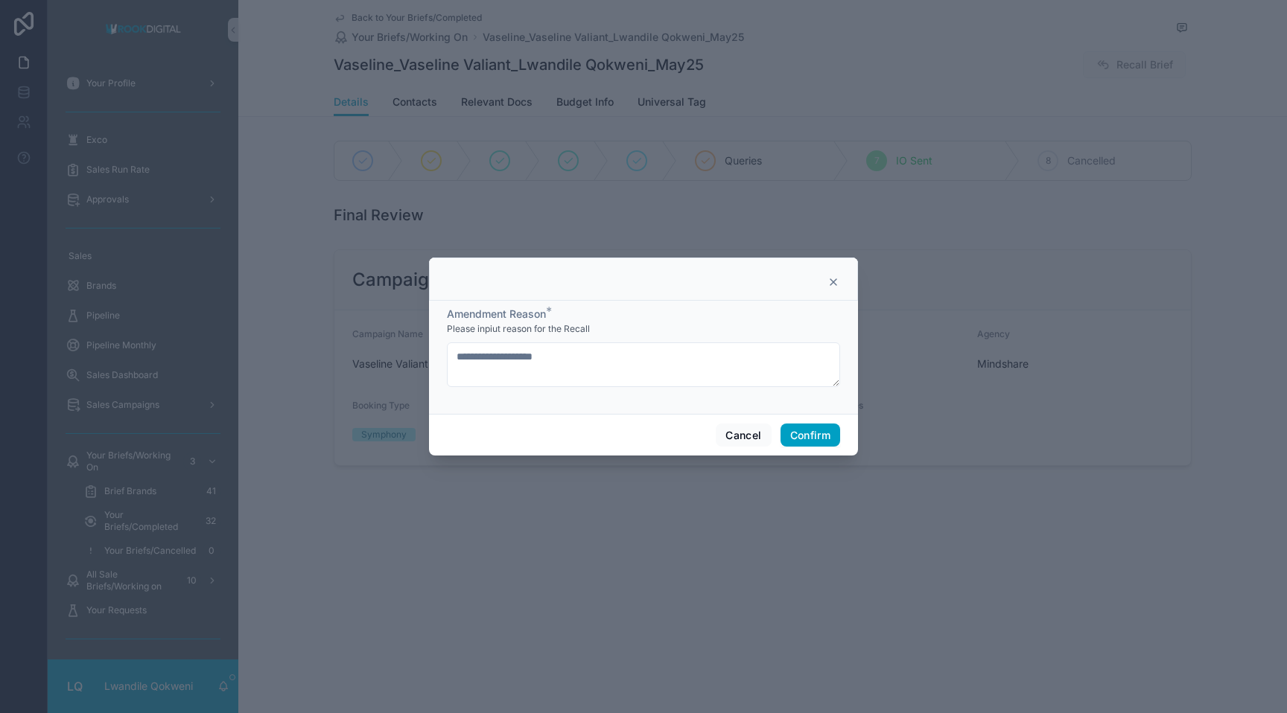
click at [757, 443] on button "Confirm" at bounding box center [810, 436] width 60 height 24
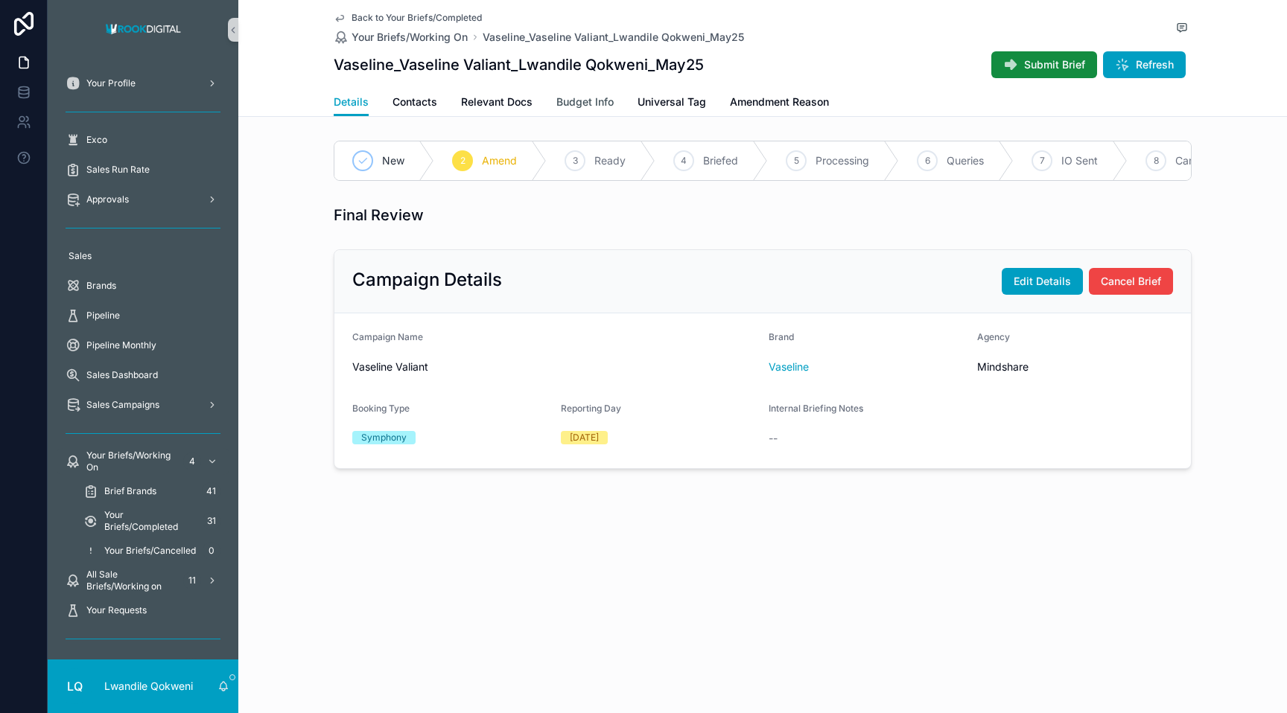
click at [601, 99] on span "Budget Info" at bounding box center [584, 102] width 57 height 15
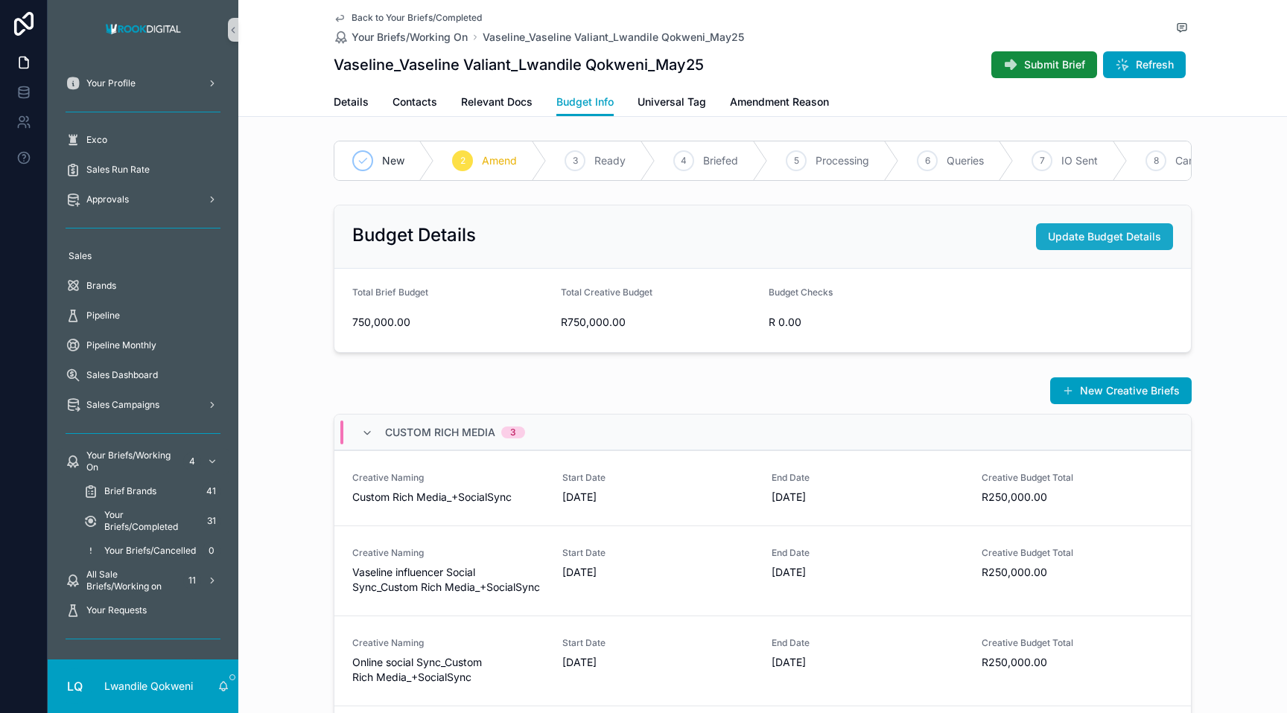
click at [757, 244] on button "Update Budget Details" at bounding box center [1104, 236] width 137 height 27
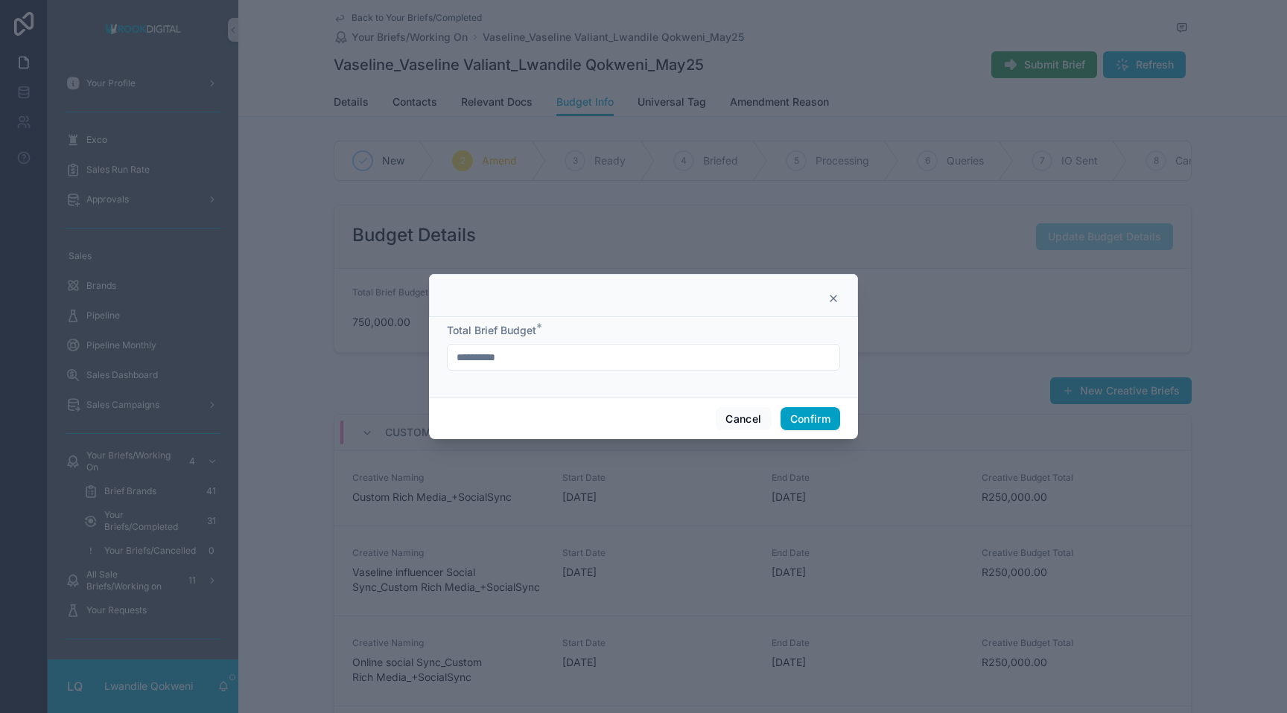
click at [462, 357] on input "**********" at bounding box center [643, 357] width 392 height 21
type input "**********"
click at [757, 421] on button "Confirm" at bounding box center [810, 419] width 60 height 24
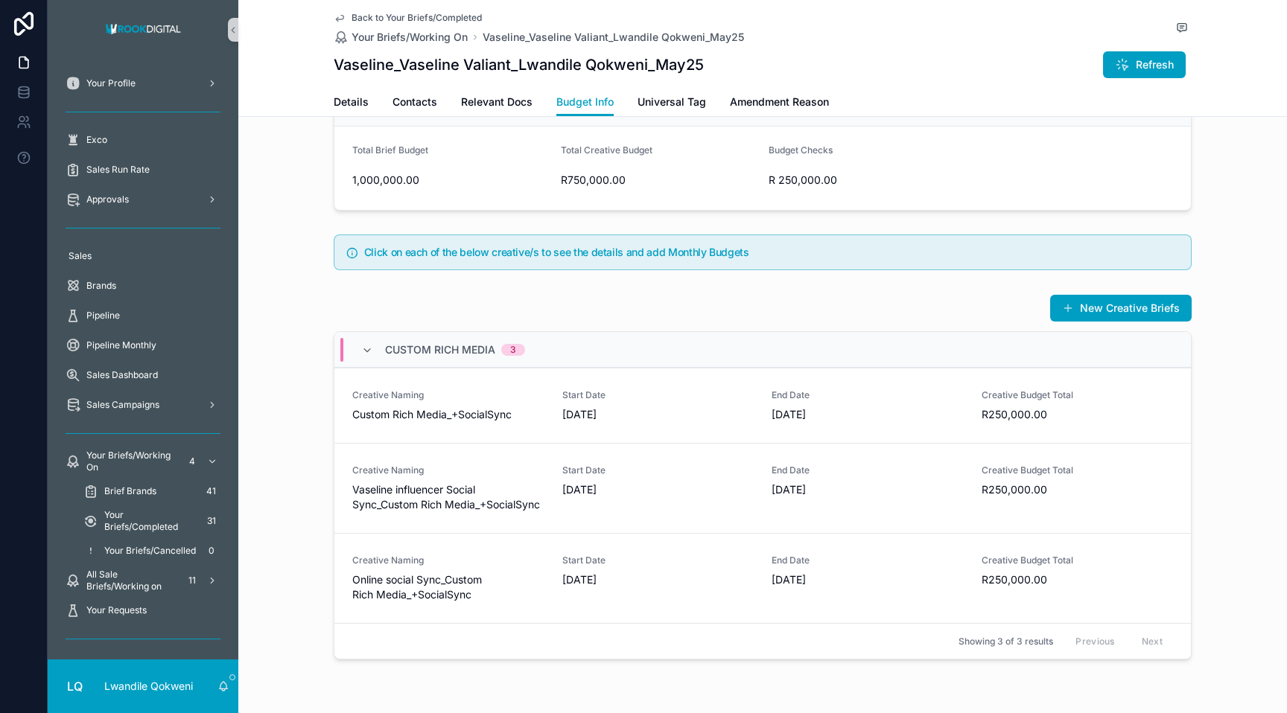
scroll to position [309, 0]
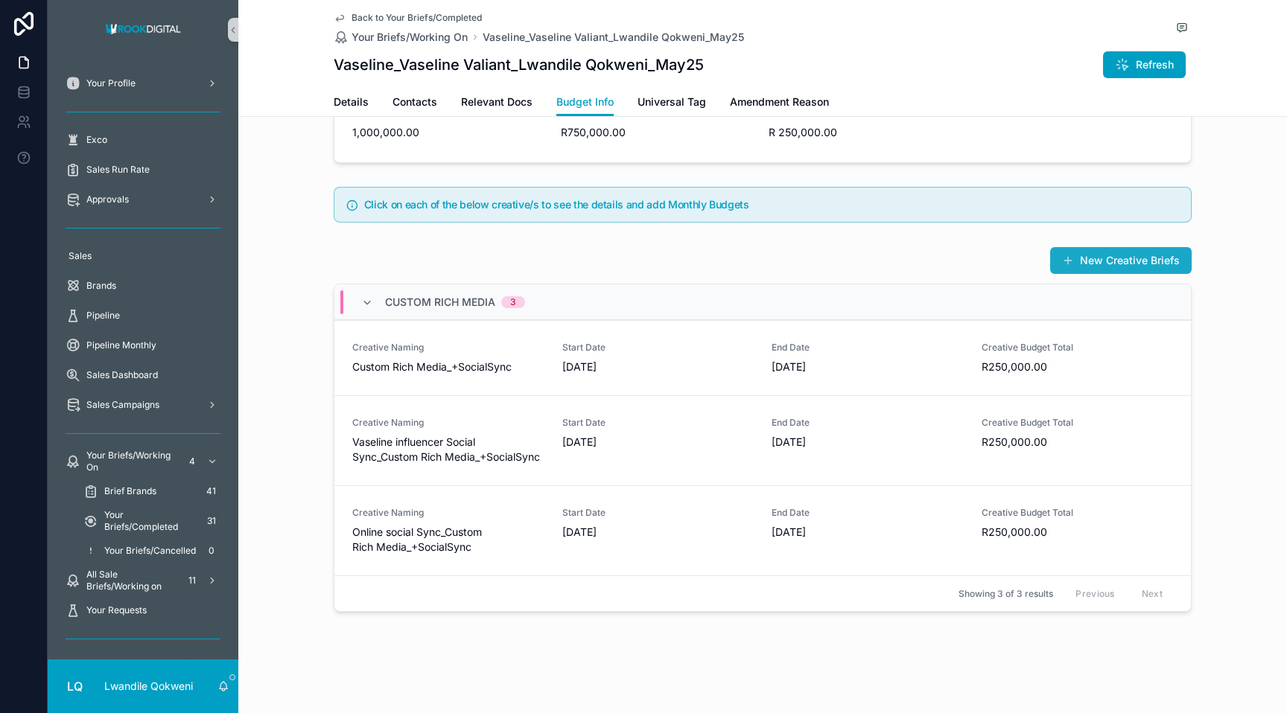
click at [757, 262] on button "New Creative Briefs" at bounding box center [1120, 260] width 141 height 27
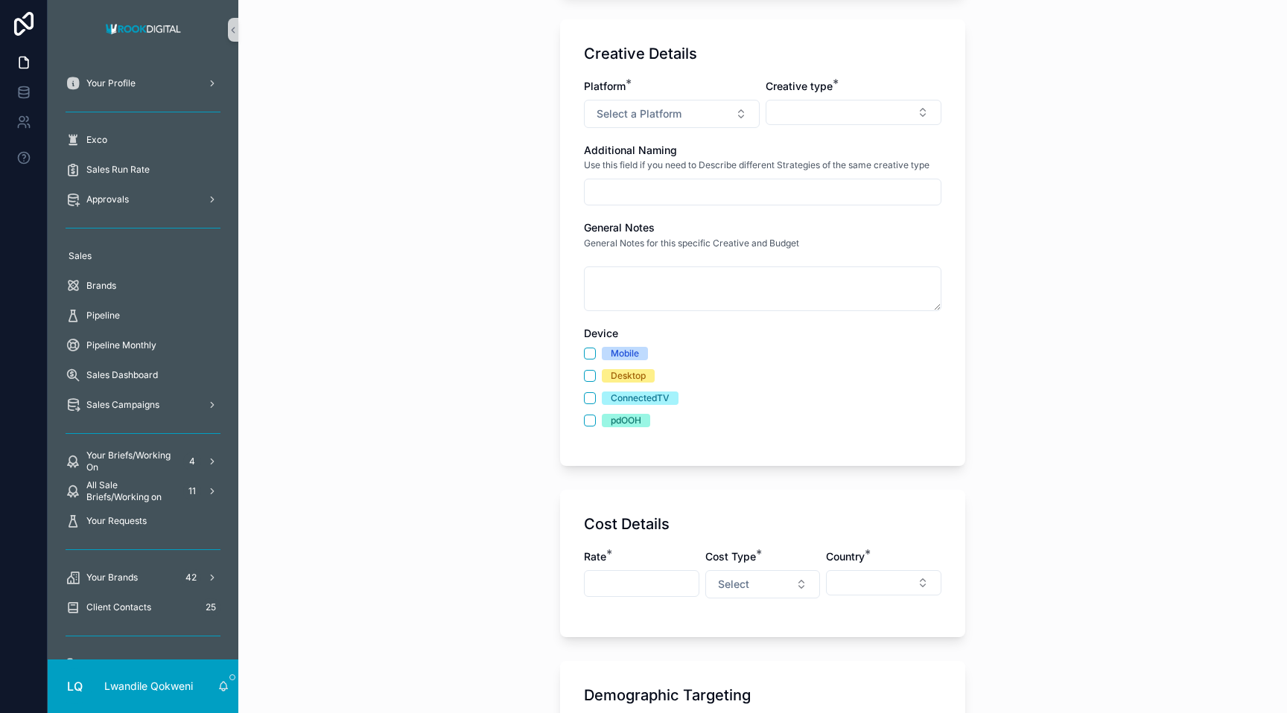
scroll to position [270, 0]
click at [757, 106] on button "Select a Platform" at bounding box center [672, 112] width 176 height 28
click at [692, 169] on div "AUDeX One" at bounding box center [671, 171] width 179 height 22
click at [757, 127] on div "Platform * AUDeX One Creative type * Additional Naming Use this field if you ne…" at bounding box center [762, 258] width 357 height 363
click at [757, 111] on button "Select Button" at bounding box center [853, 110] width 176 height 25
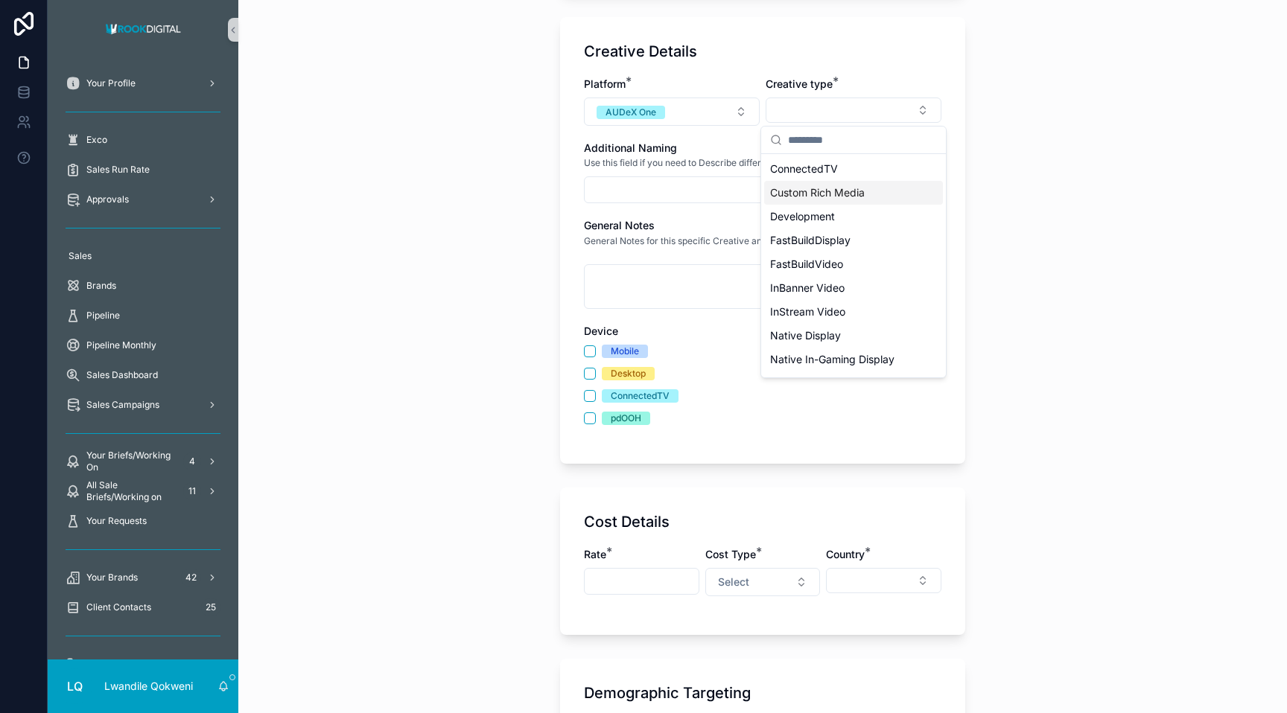
click at [757, 196] on span "Custom Rich Media" at bounding box center [817, 192] width 95 height 15
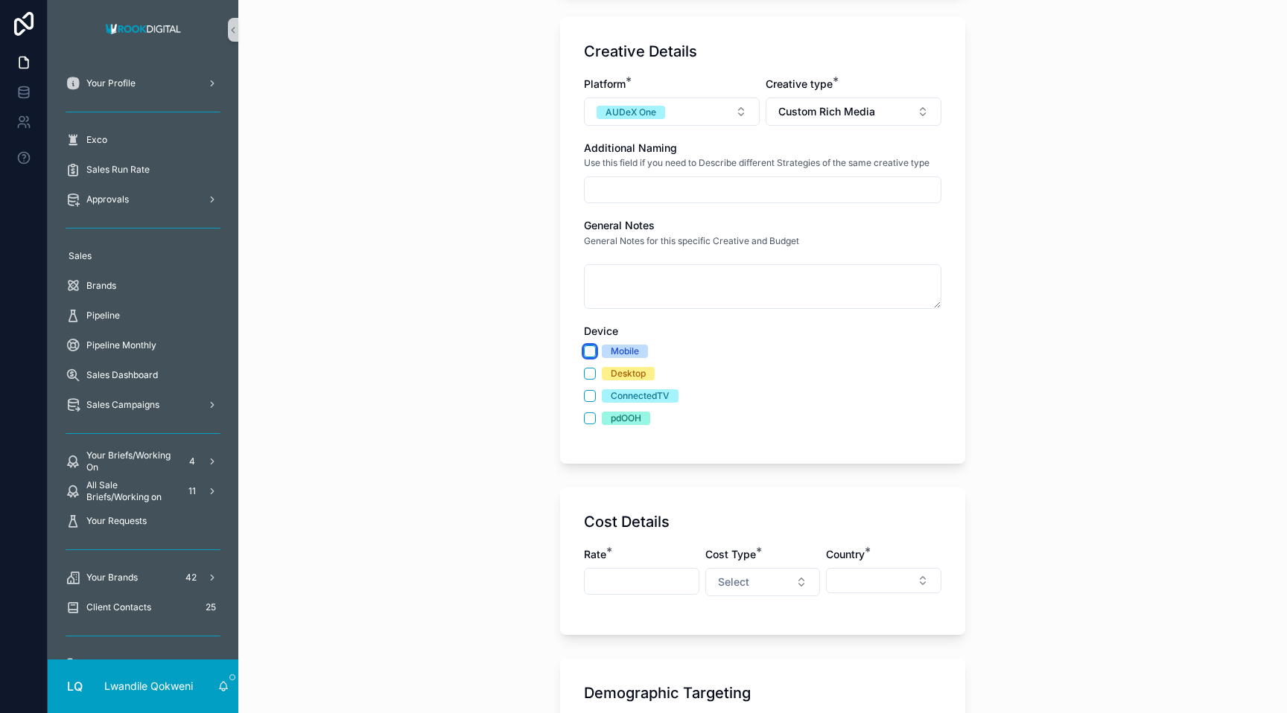
click at [591, 351] on button "Mobile" at bounding box center [590, 351] width 12 height 12
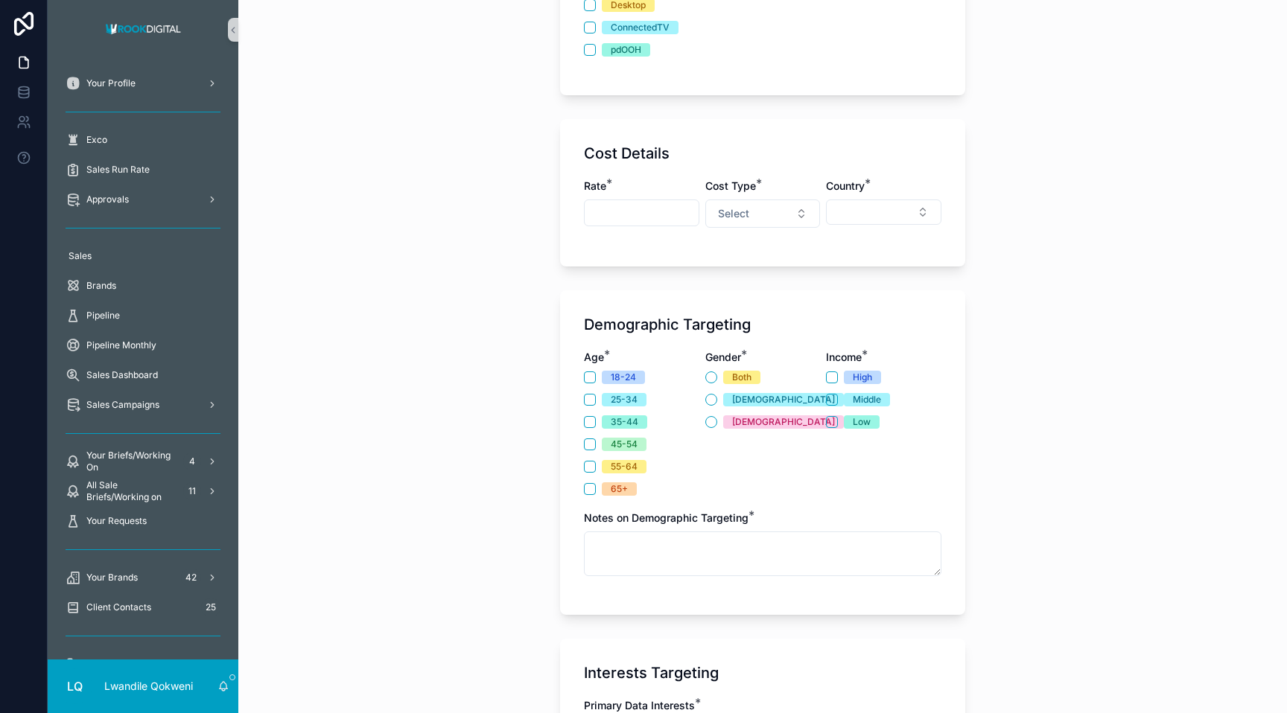
scroll to position [683, 0]
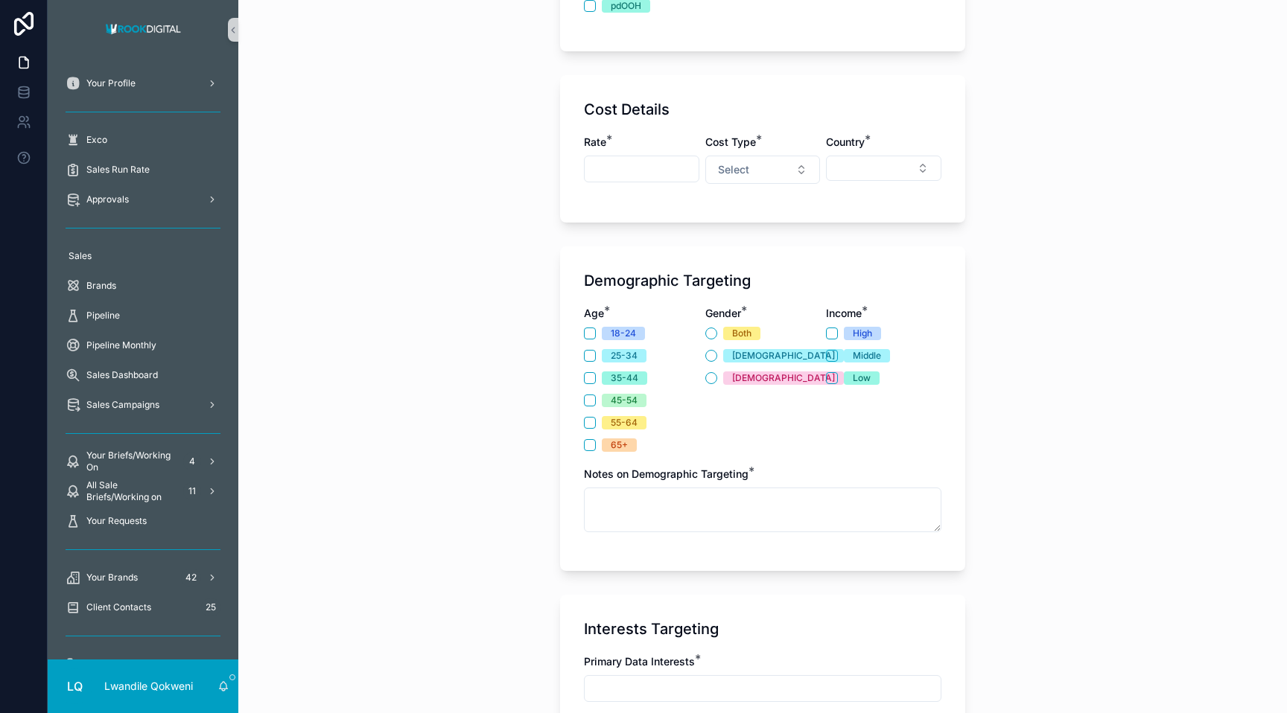
click at [650, 179] on div "scrollable content" at bounding box center [641, 169] width 115 height 27
click at [645, 167] on input "scrollable content" at bounding box center [642, 169] width 114 height 21
type input "********"
click at [757, 171] on button "Select Button" at bounding box center [883, 168] width 115 height 25
click at [757, 168] on button "Select" at bounding box center [762, 170] width 115 height 28
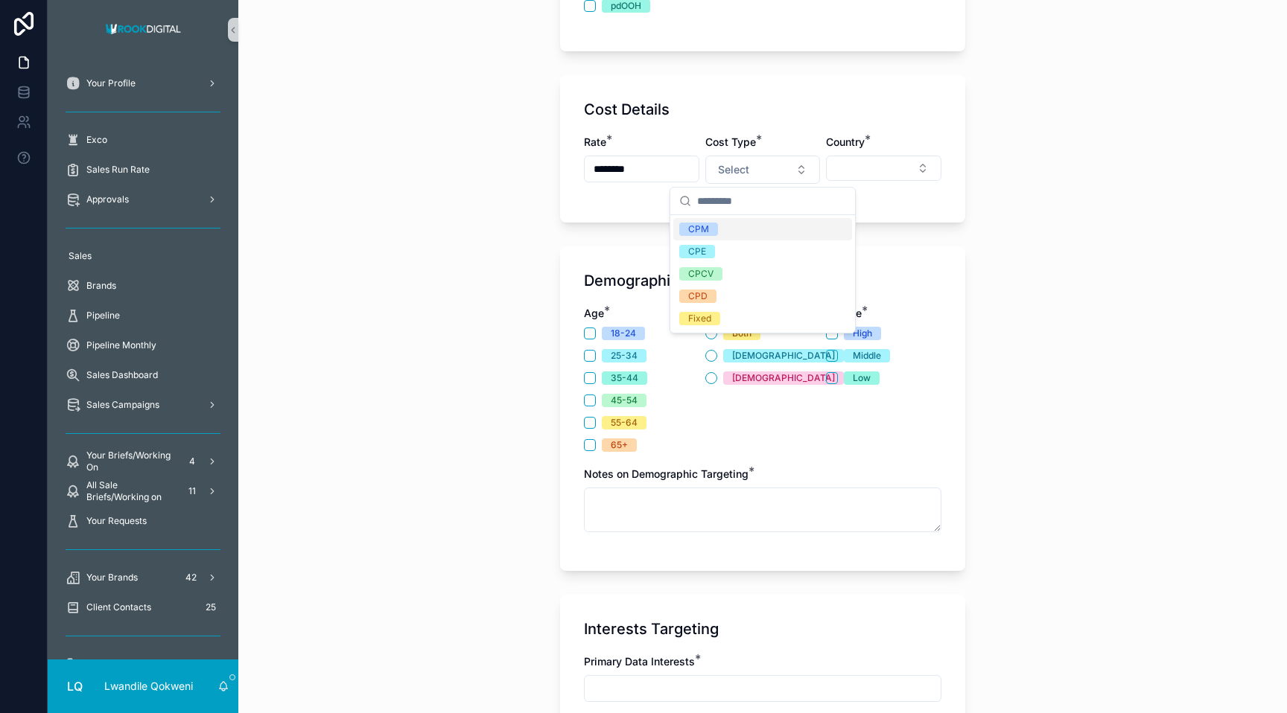
click at [747, 232] on div "CPM" at bounding box center [762, 229] width 179 height 22
click at [757, 160] on button "Select Button" at bounding box center [883, 168] width 115 height 25
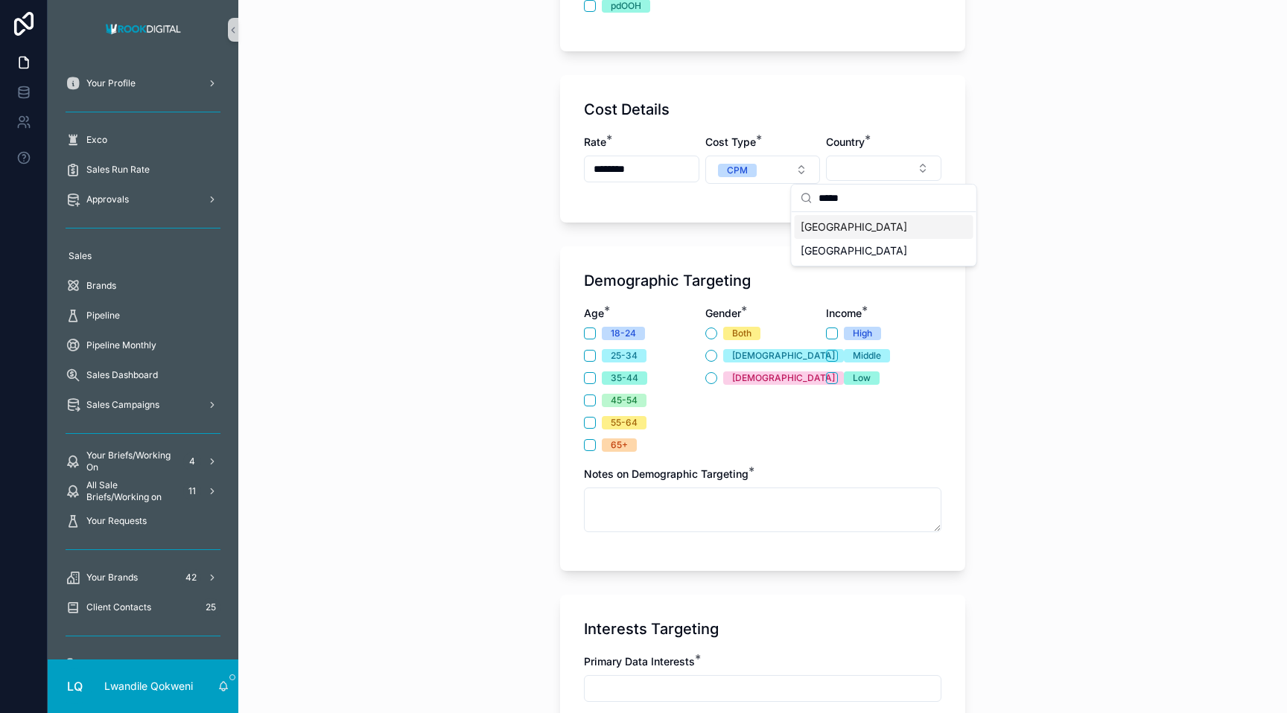
type input "*****"
click at [757, 228] on div "[GEOGRAPHIC_DATA]" at bounding box center [883, 227] width 179 height 24
click at [587, 334] on button "18-24" at bounding box center [590, 334] width 12 height 12
click at [588, 356] on button "25-34" at bounding box center [590, 356] width 12 height 12
click at [591, 392] on div "18-24 25-34 35-44 45-54 55-64 65+" at bounding box center [641, 389] width 115 height 125
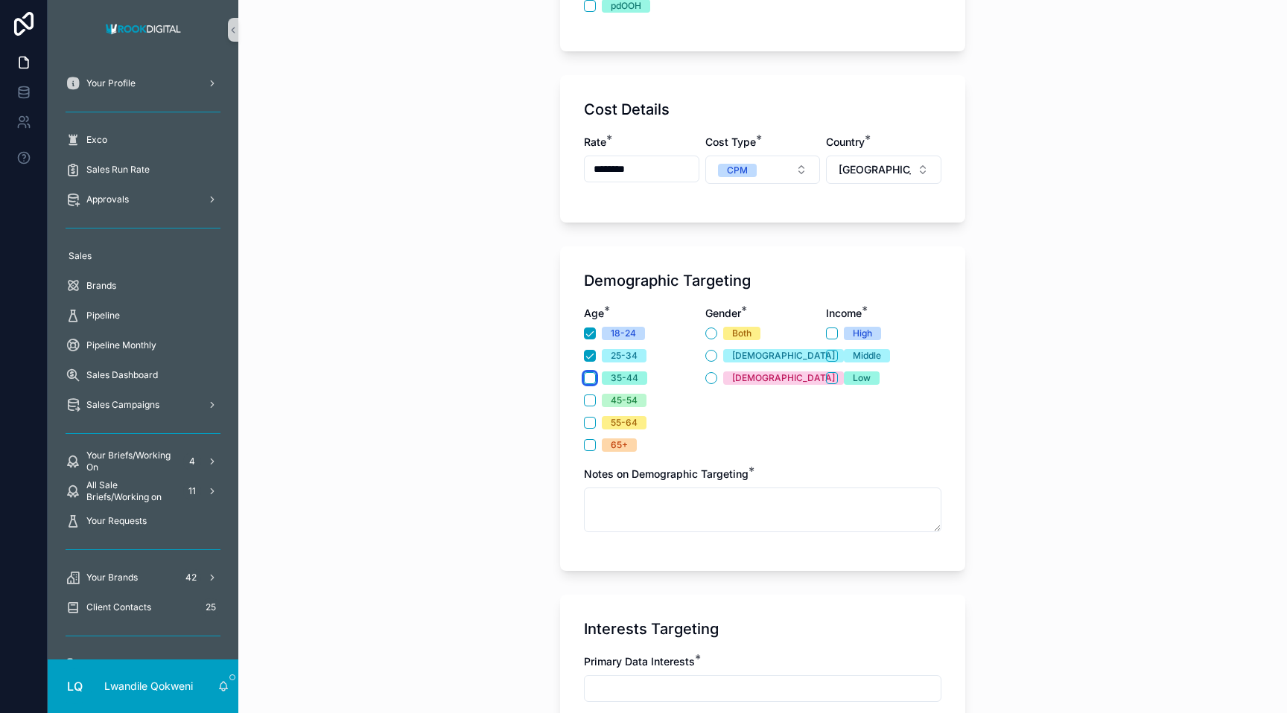
click at [589, 375] on button "35-44" at bounding box center [590, 378] width 12 height 12
click at [590, 396] on button "45-54" at bounding box center [590, 401] width 12 height 12
click at [711, 332] on button "Both" at bounding box center [711, 334] width 12 height 12
click at [757, 332] on button "High" at bounding box center [832, 334] width 12 height 12
click at [757, 351] on button "Middle" at bounding box center [832, 356] width 12 height 12
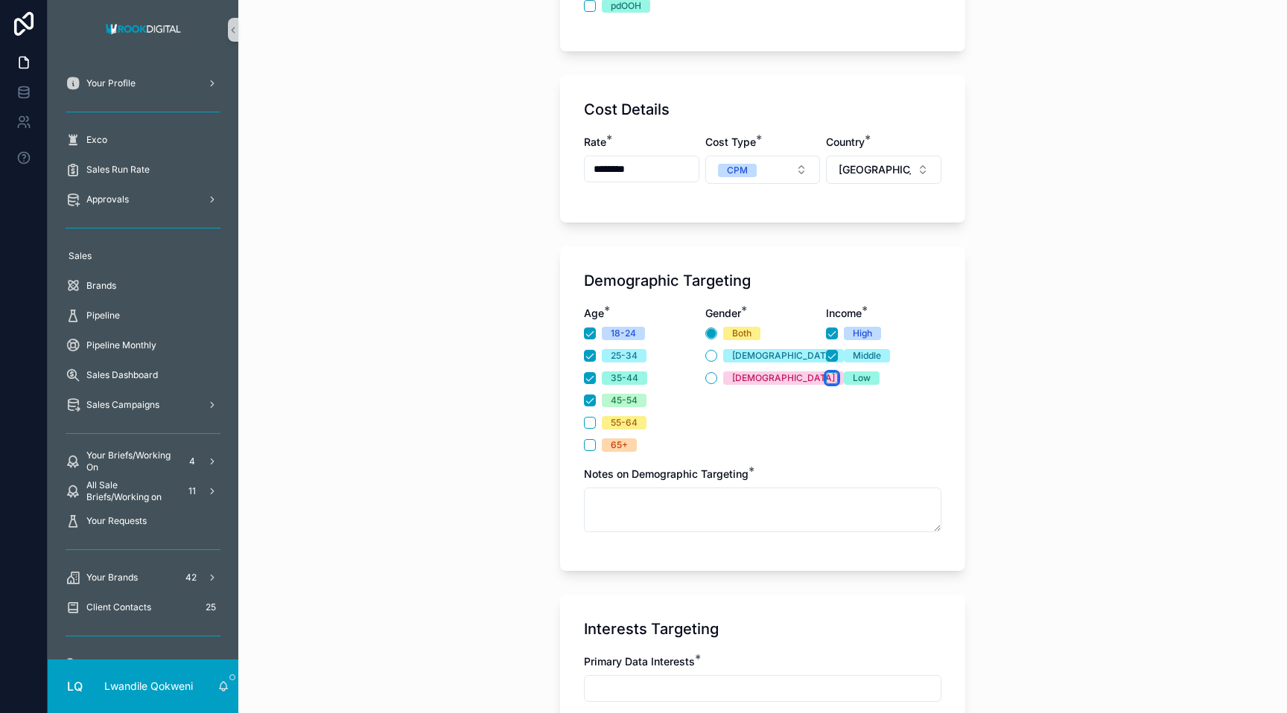
click at [757, 378] on button "Low" at bounding box center [832, 378] width 12 height 12
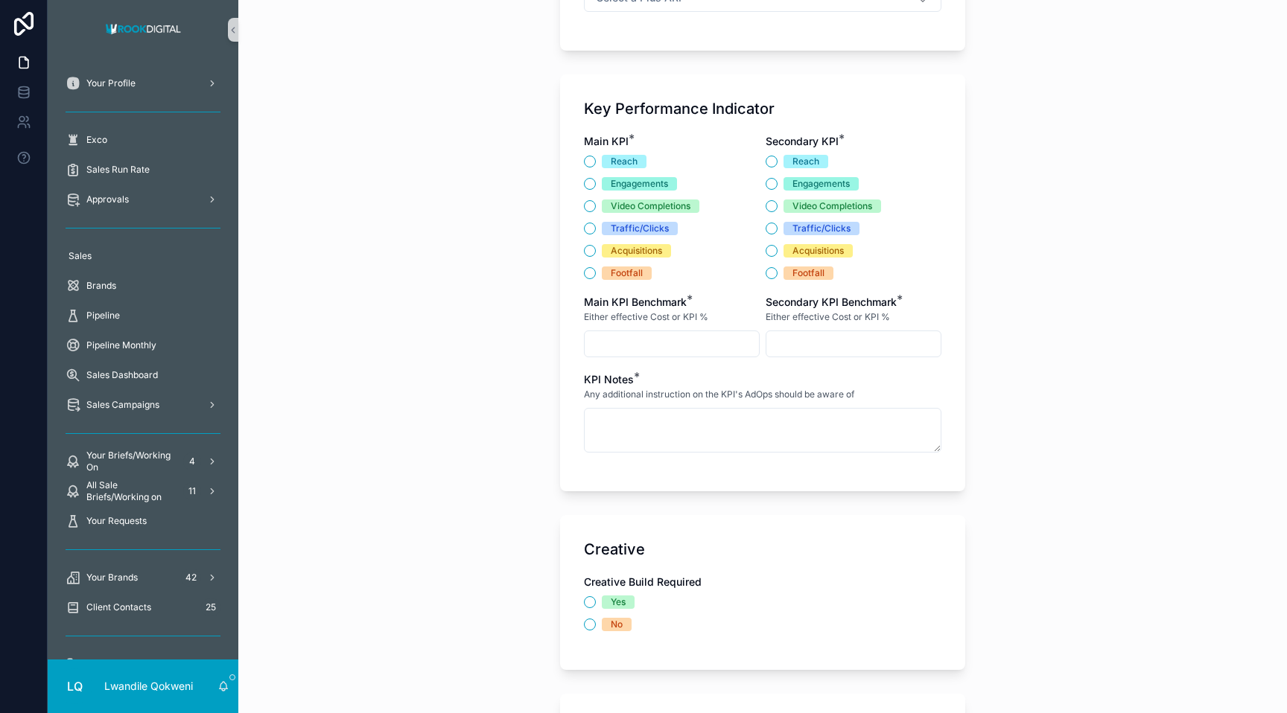
scroll to position [1998, 0]
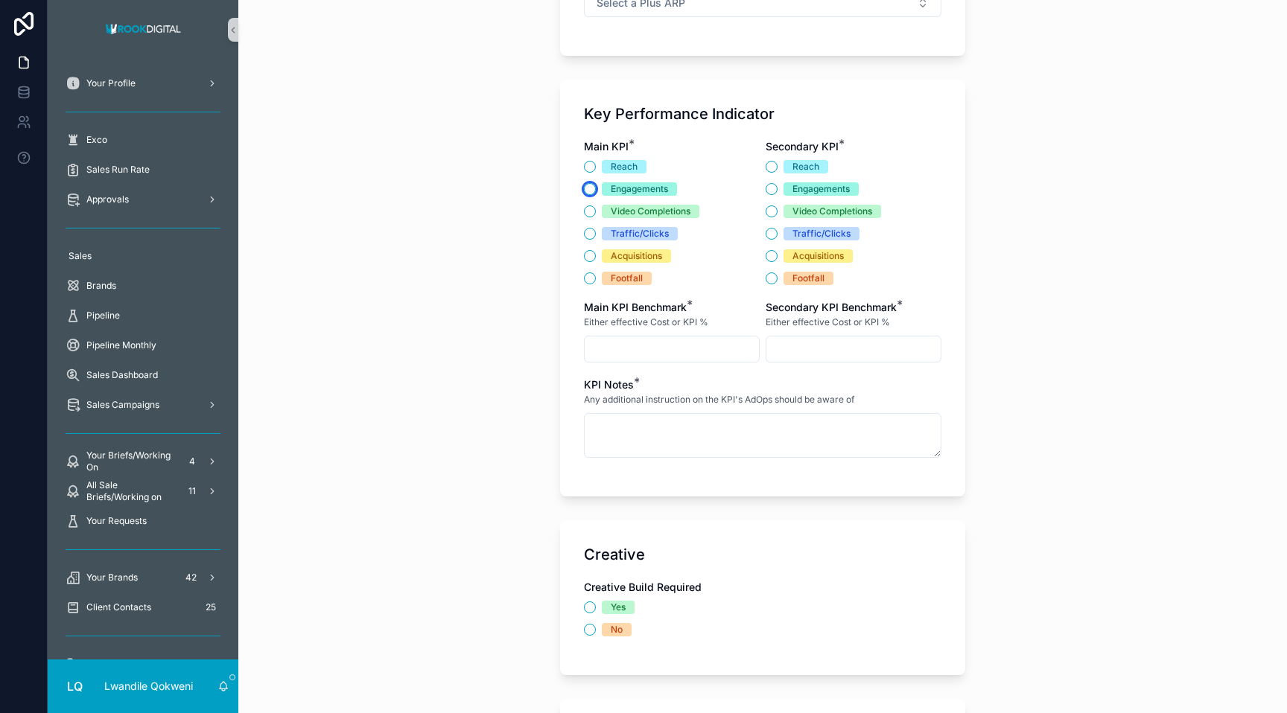
click at [586, 187] on button "Engagements" at bounding box center [590, 189] width 12 height 12
click at [757, 189] on button "Engagements" at bounding box center [771, 189] width 12 height 12
click at [619, 357] on input "scrollable content" at bounding box center [672, 349] width 174 height 21
click at [614, 347] on input "scrollable content" at bounding box center [672, 349] width 174 height 21
click at [593, 235] on button "Traffic/Clicks" at bounding box center [590, 234] width 12 height 12
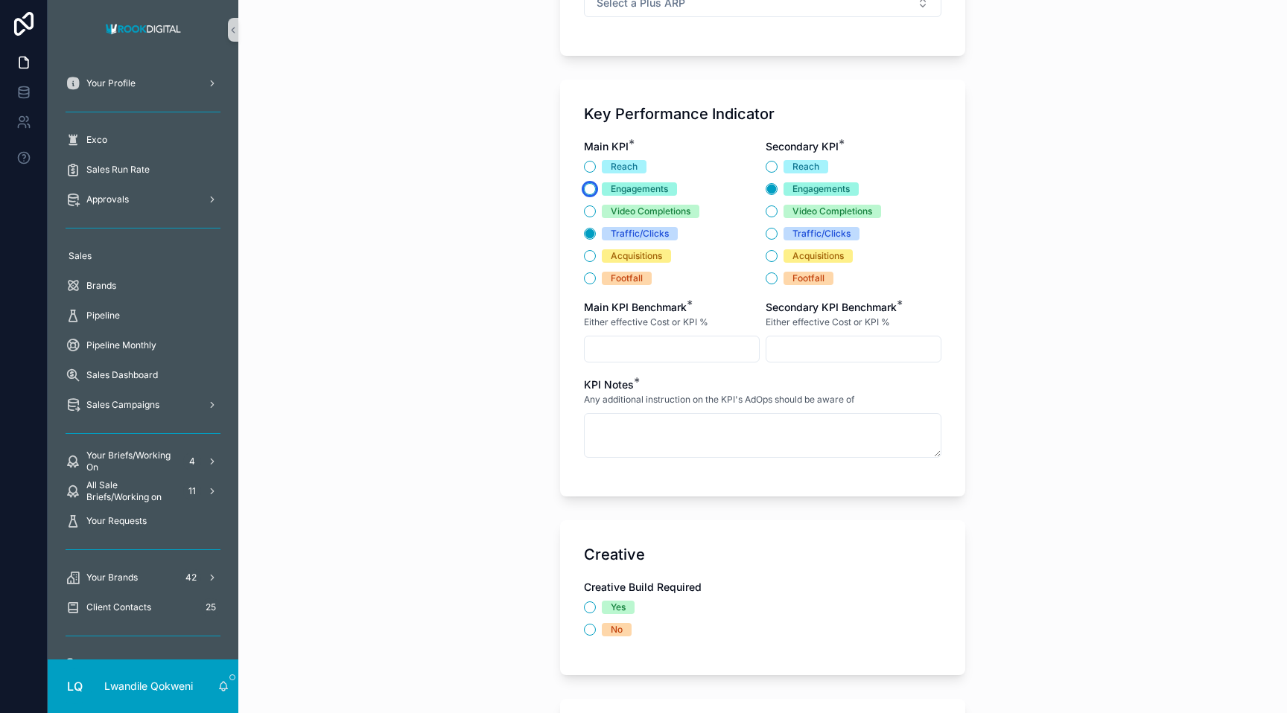
click at [590, 191] on button "Engagements" at bounding box center [590, 189] width 12 height 12
click at [585, 232] on button "Traffic/Clicks" at bounding box center [590, 234] width 12 height 12
click at [757, 233] on button "Traffic/Clicks" at bounding box center [771, 234] width 12 height 12
click at [649, 345] on input "scrollable content" at bounding box center [672, 349] width 174 height 21
type input "**********"
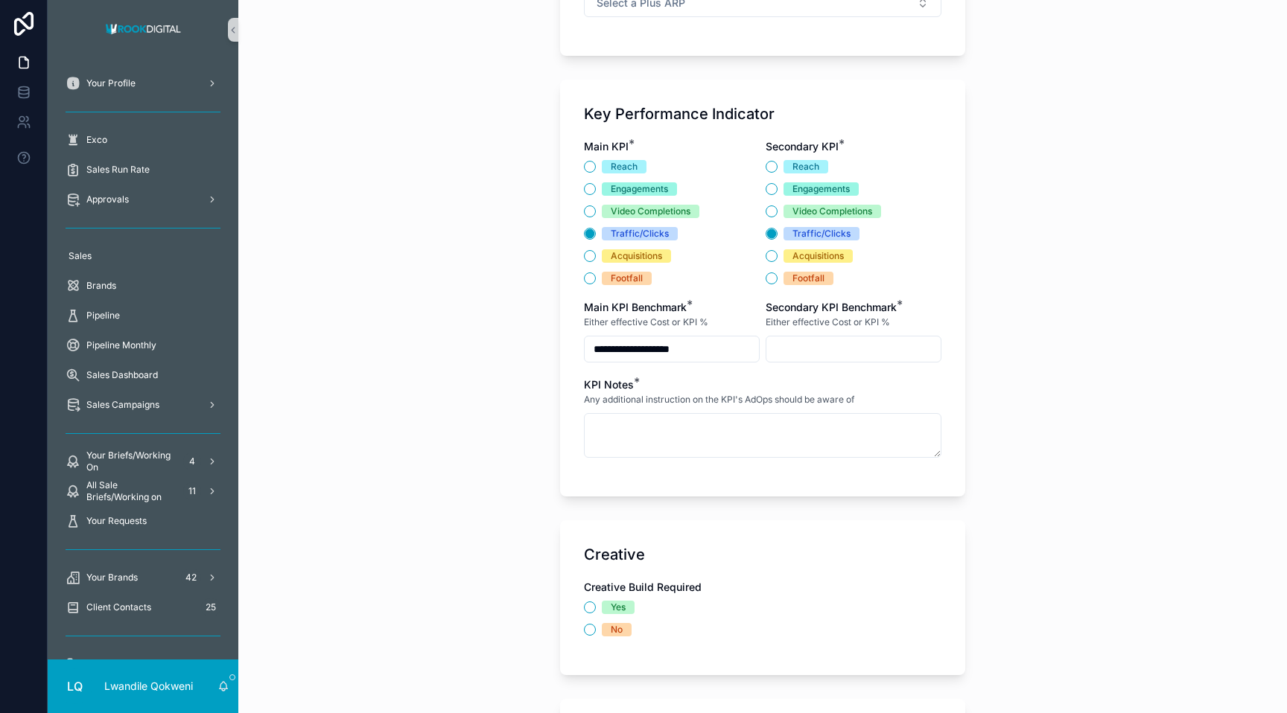
click at [757, 353] on input "scrollable content" at bounding box center [853, 349] width 174 height 21
type input "*******"
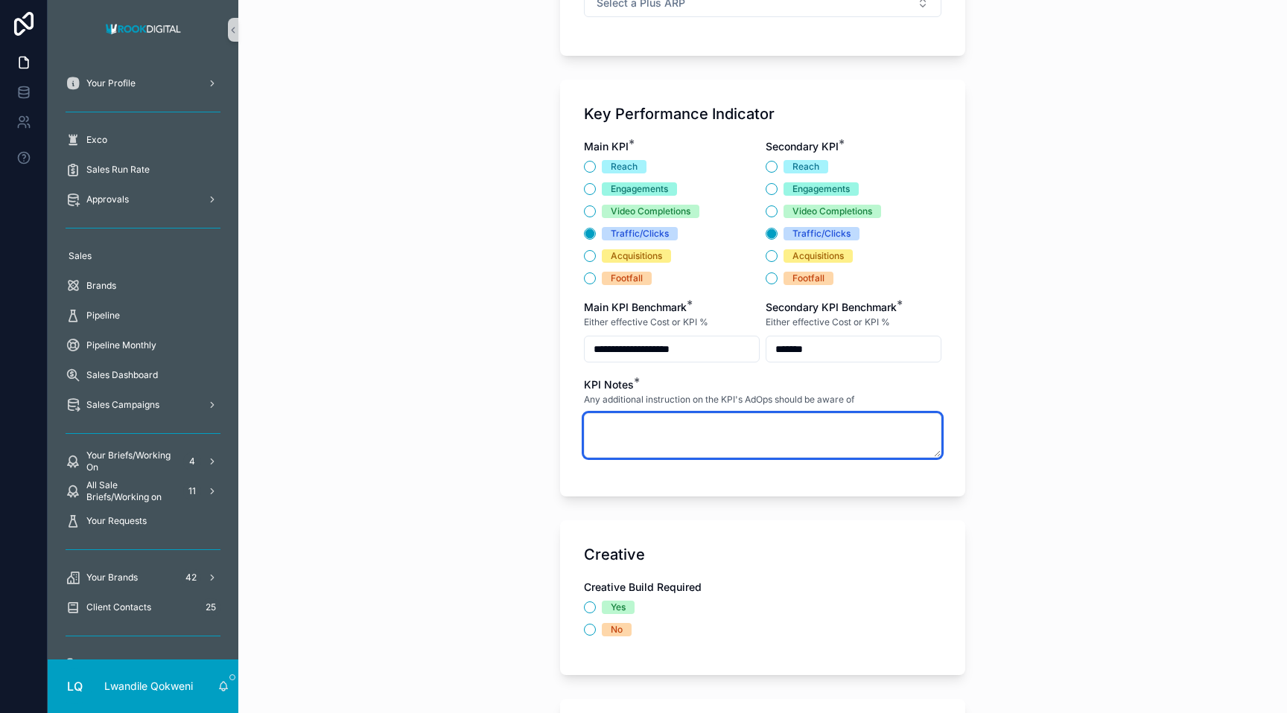
click at [757, 429] on textarea "scrollable content" at bounding box center [762, 435] width 357 height 45
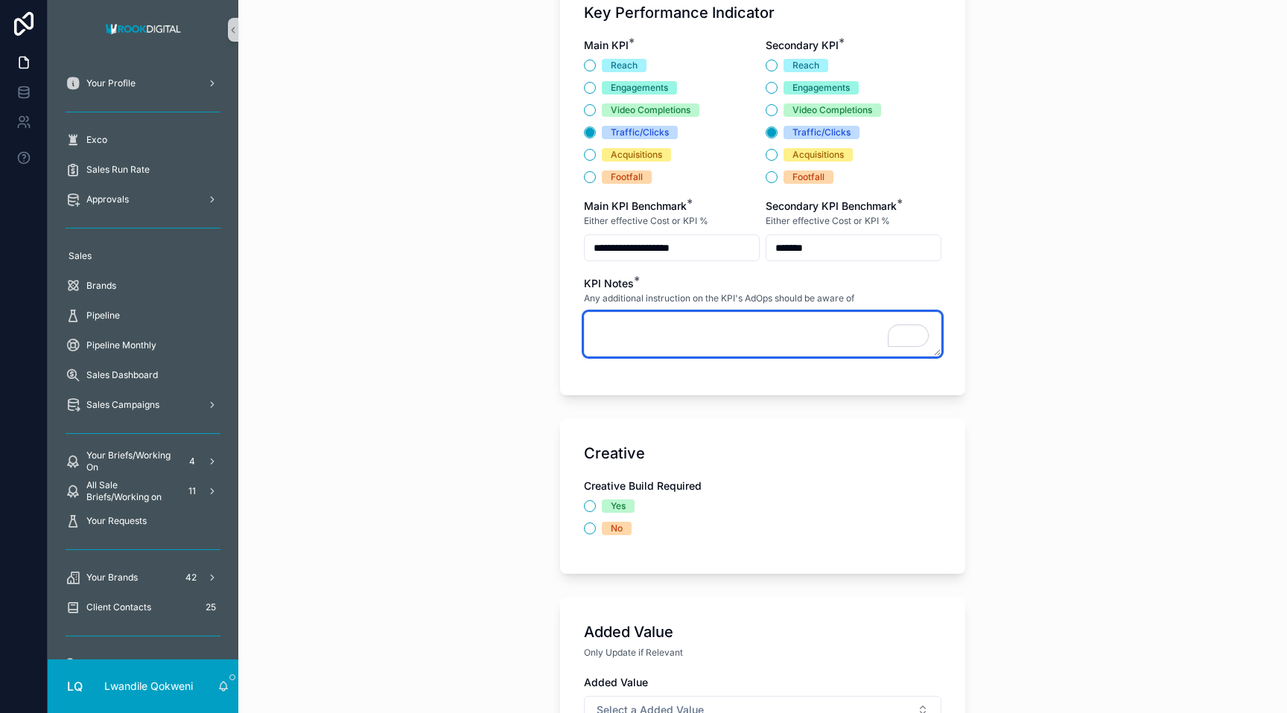
scroll to position [2127, 0]
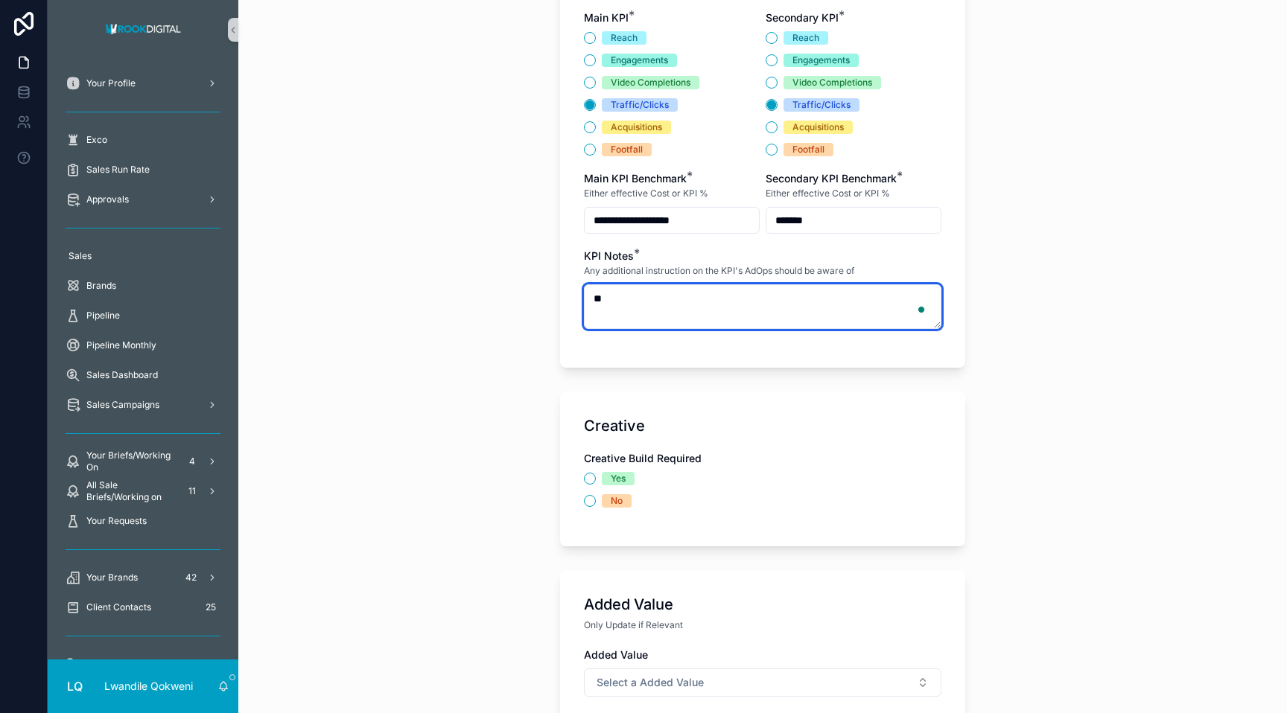
type textarea "*"
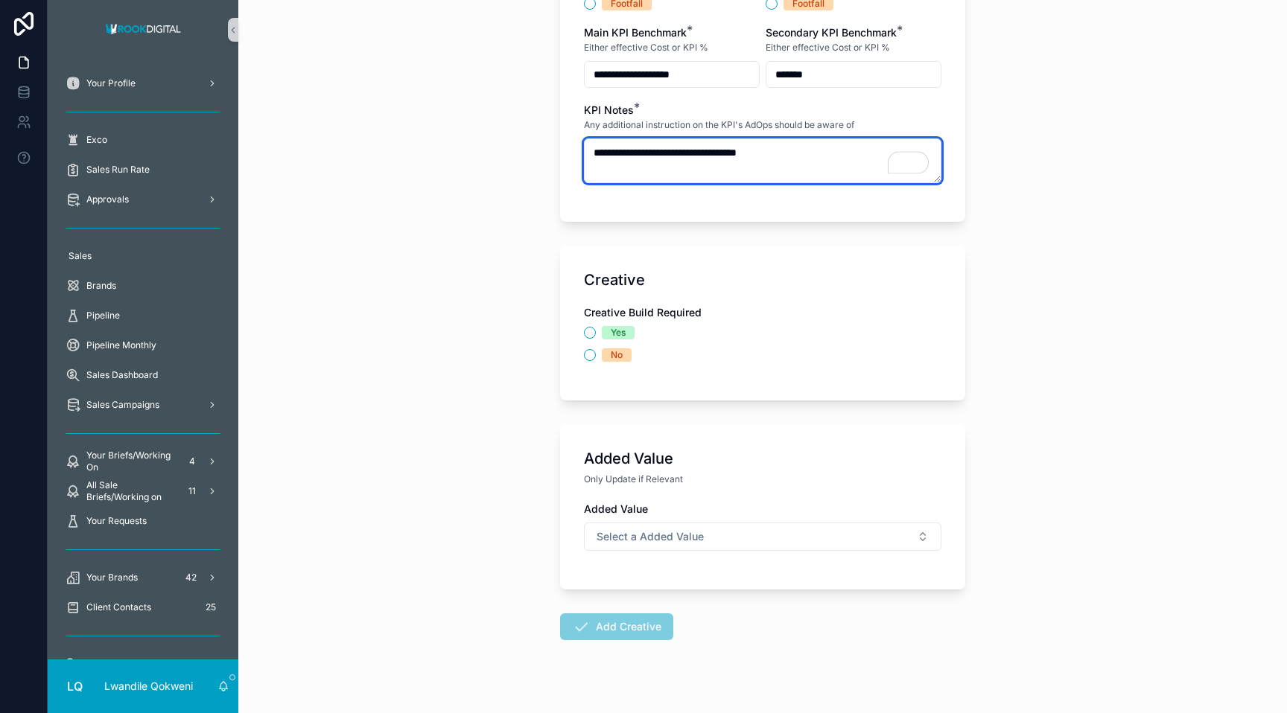
scroll to position [2295, 0]
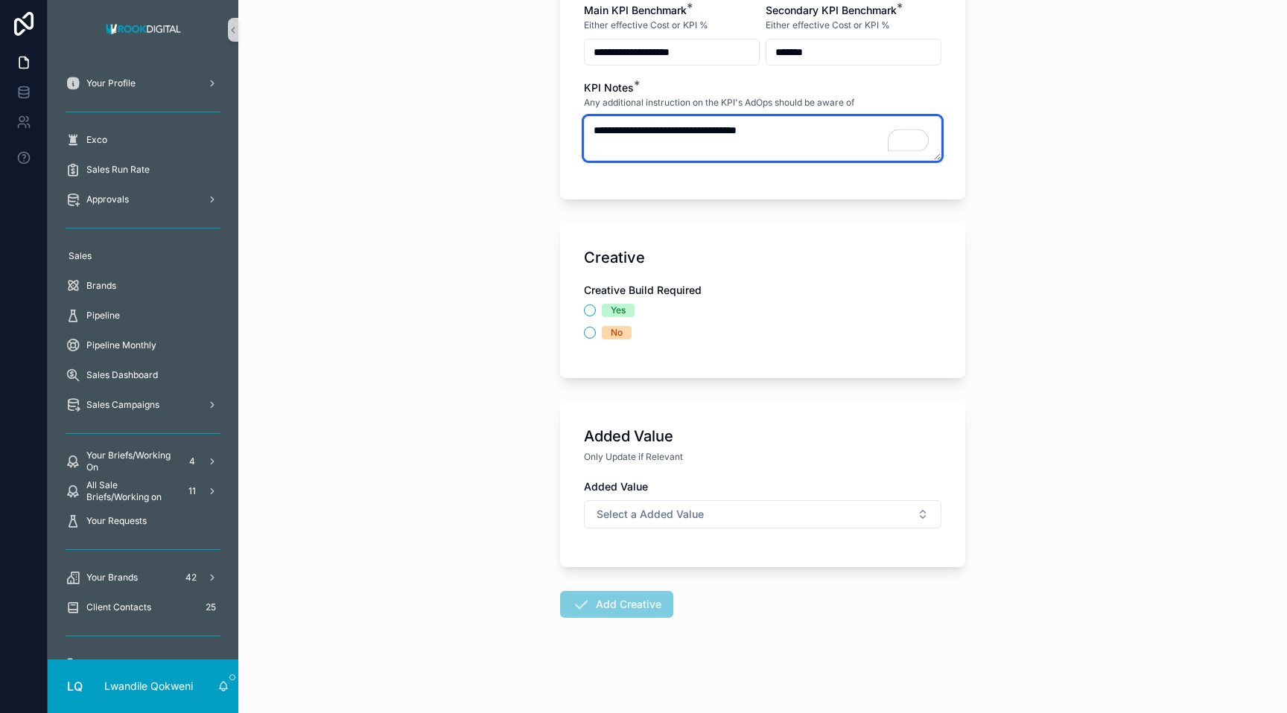
type textarea "**********"
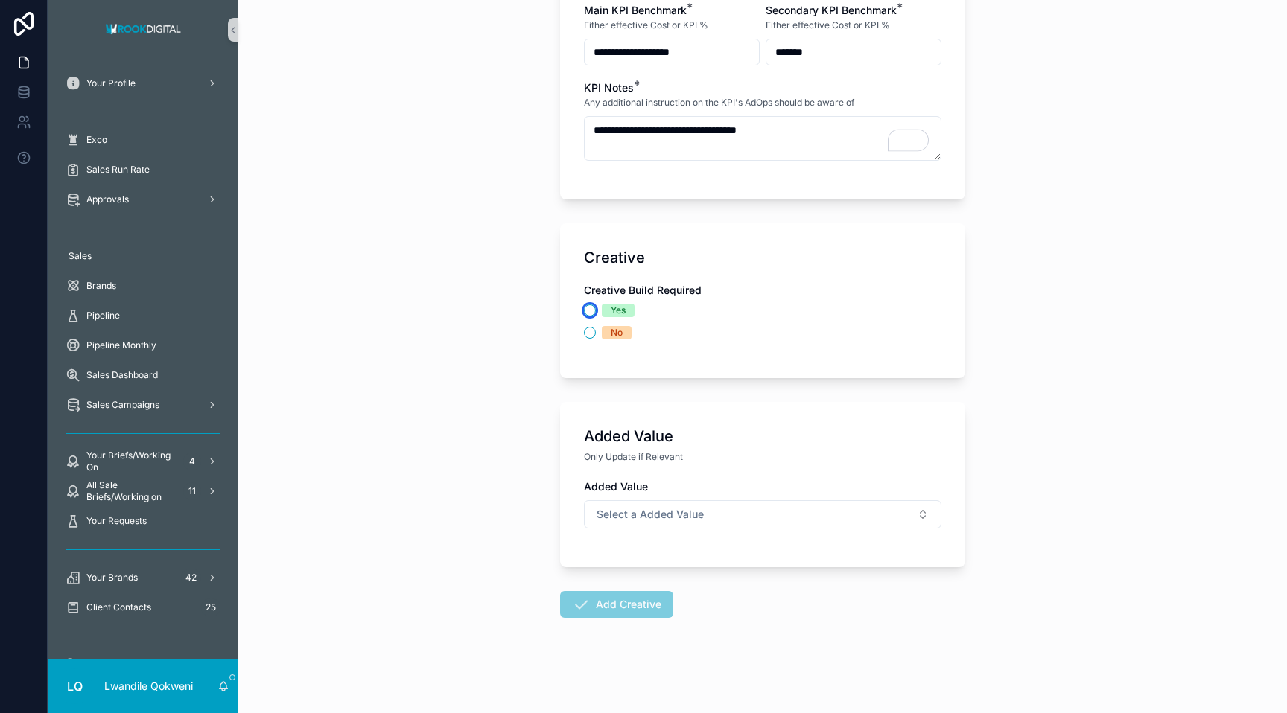
click at [593, 310] on button "Yes" at bounding box center [590, 311] width 12 height 12
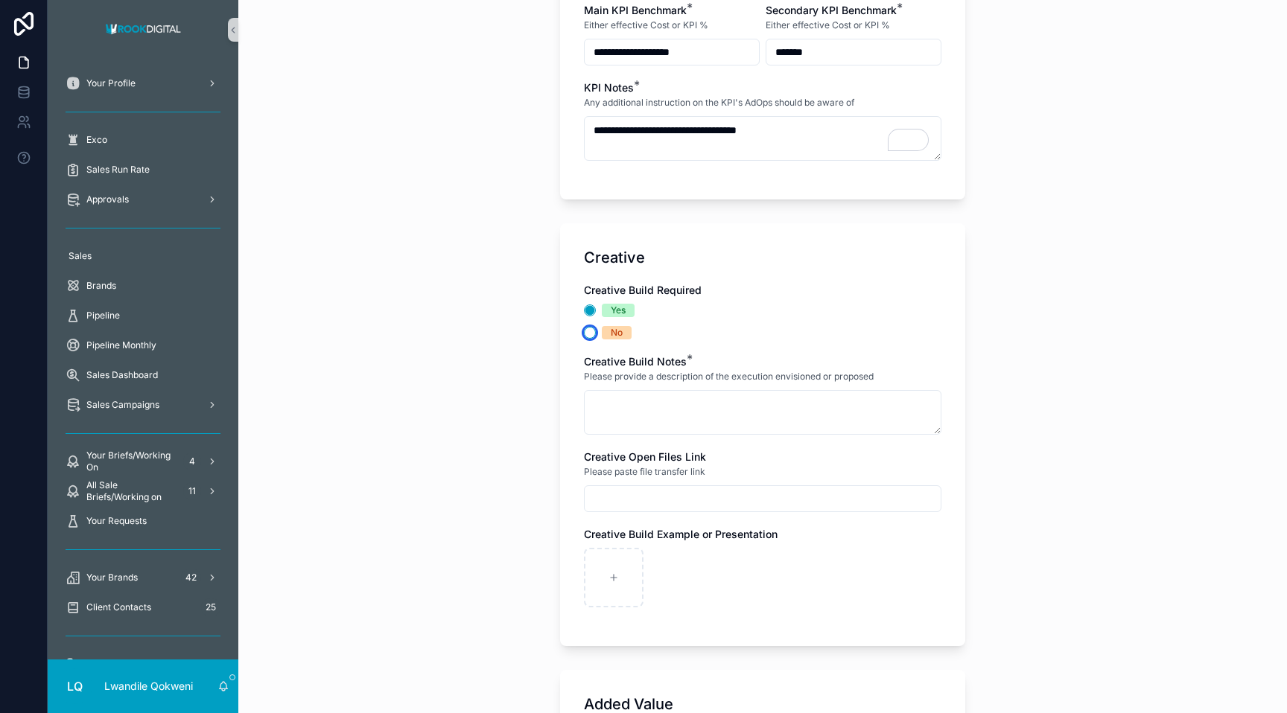
click at [588, 328] on button "No" at bounding box center [590, 333] width 12 height 12
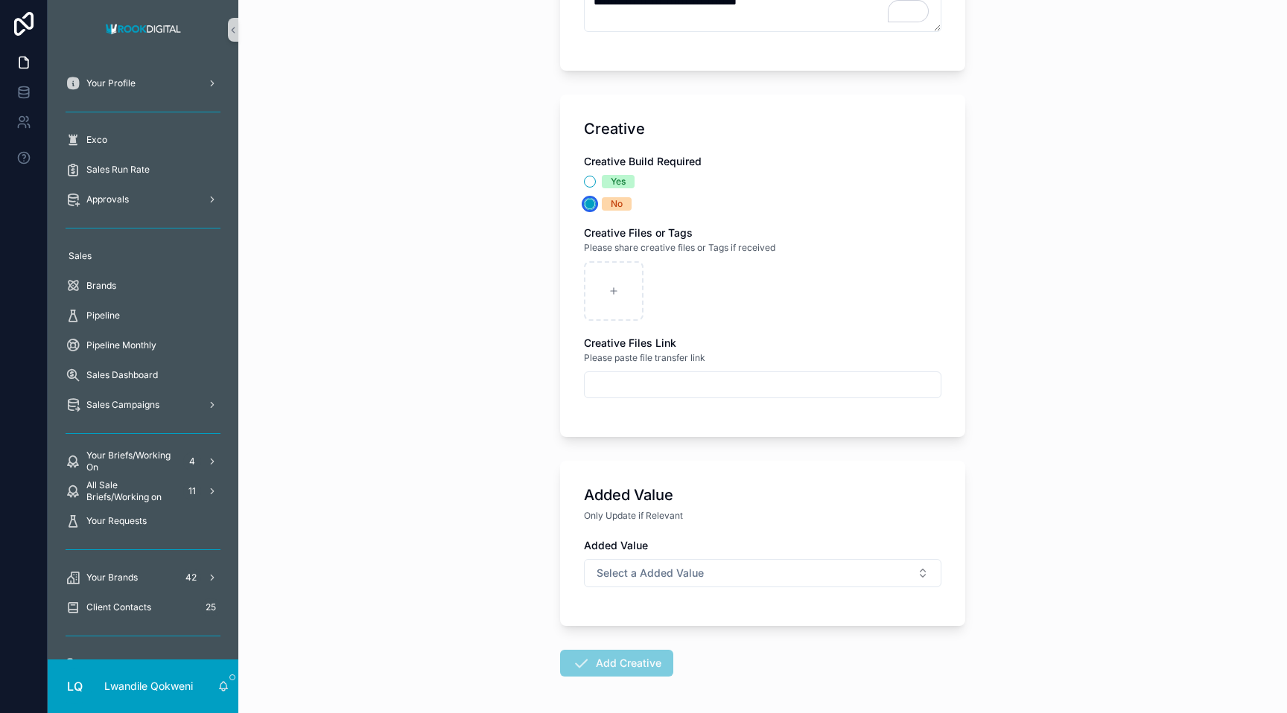
scroll to position [2482, 0]
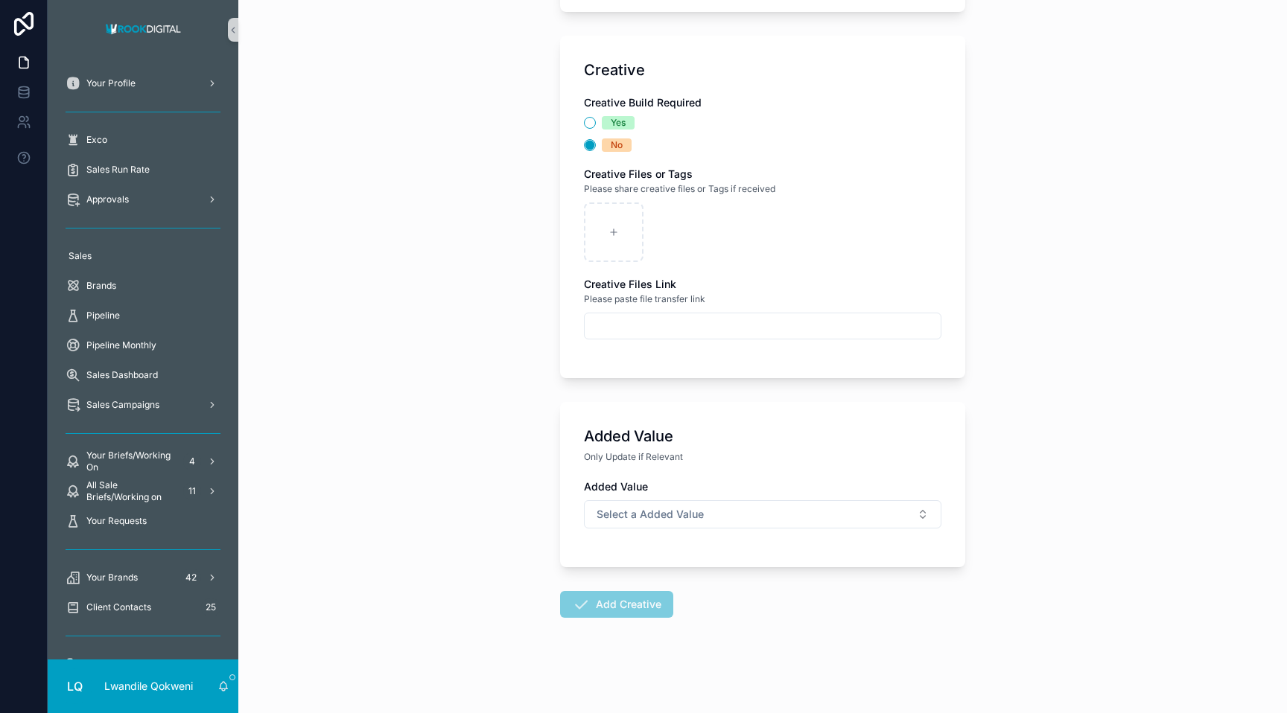
click at [584, 612] on span "Add Creative" at bounding box center [616, 607] width 113 height 15
click at [657, 512] on span "Select a Added Value" at bounding box center [649, 514] width 107 height 15
click at [681, 597] on div "Includes Added Value" at bounding box center [646, 596] width 89 height 13
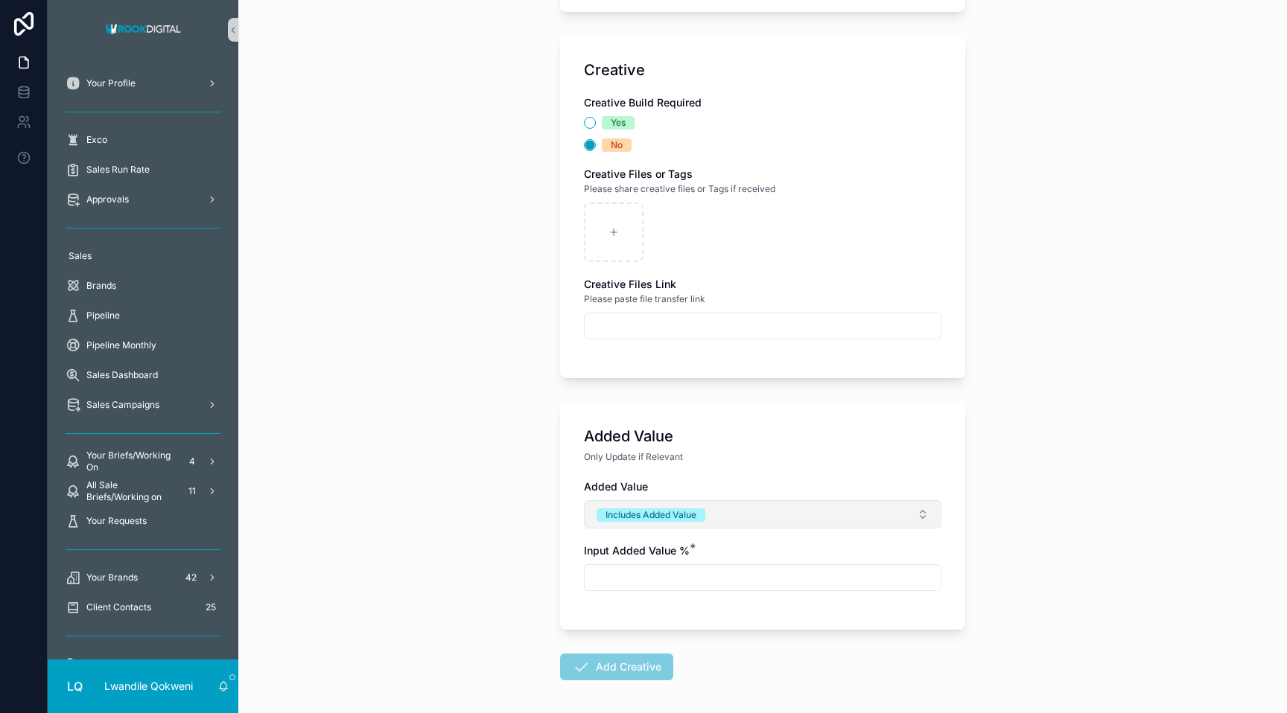
click at [757, 517] on button "Includes Added Value" at bounding box center [762, 514] width 357 height 28
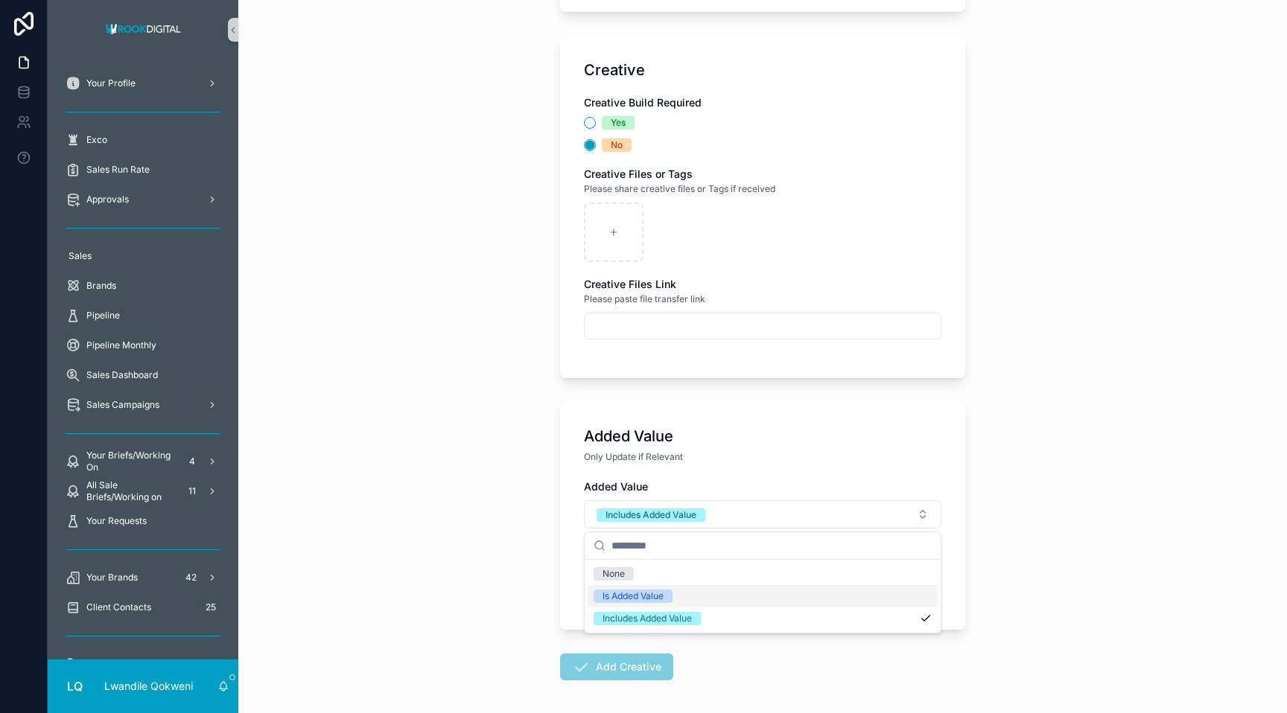
click at [644, 593] on div "Is Added Value" at bounding box center [632, 596] width 61 height 13
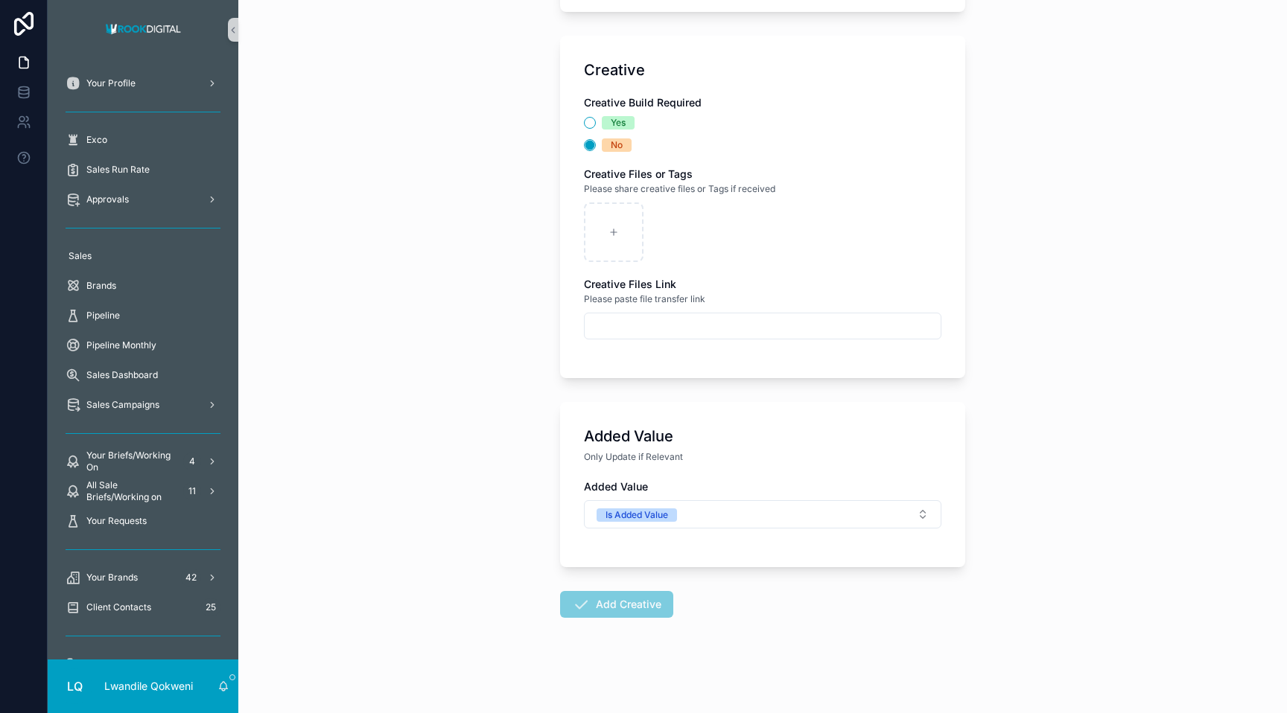
click at [643, 614] on span "Add Creative" at bounding box center [616, 607] width 113 height 15
click at [707, 508] on button "Is Added Value" at bounding box center [762, 514] width 357 height 28
click at [650, 579] on div "None" at bounding box center [762, 574] width 350 height 22
click at [627, 604] on span "Add Creative" at bounding box center [616, 607] width 113 height 15
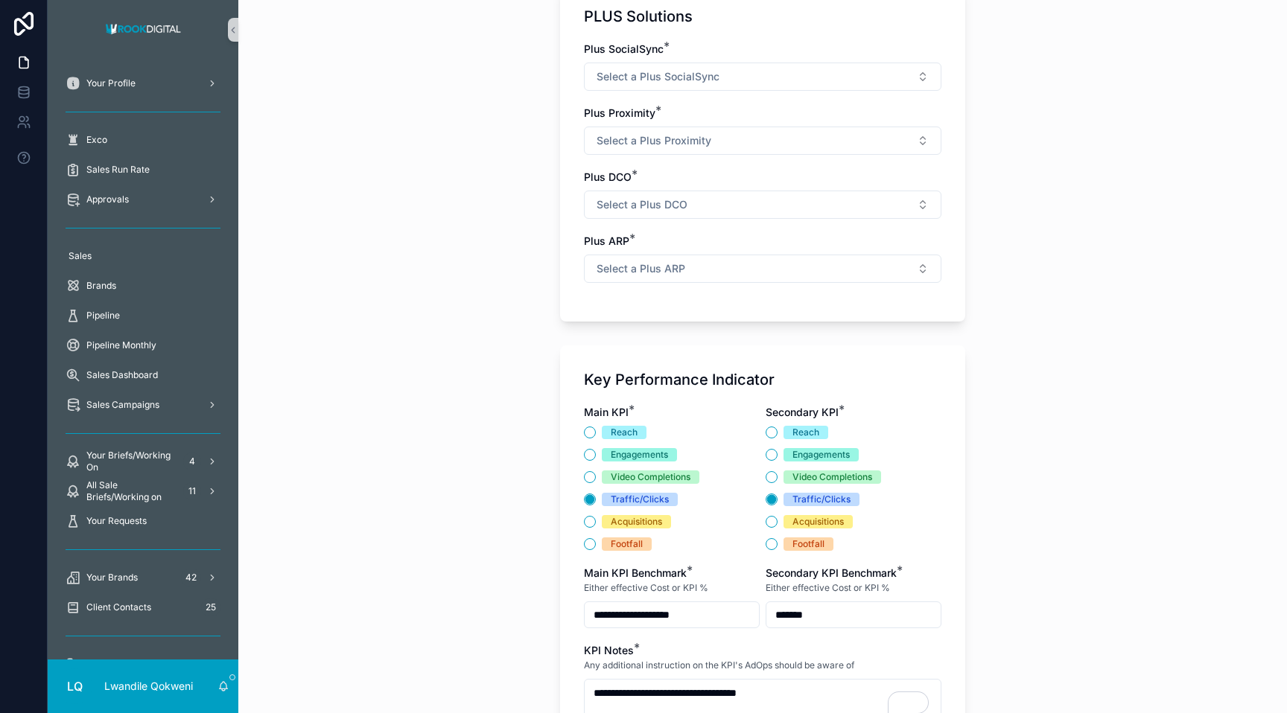
scroll to position [1731, 0]
click at [735, 616] on input "**********" at bounding box center [672, 615] width 174 height 21
click at [717, 529] on div "Acquisitions" at bounding box center [672, 522] width 176 height 13
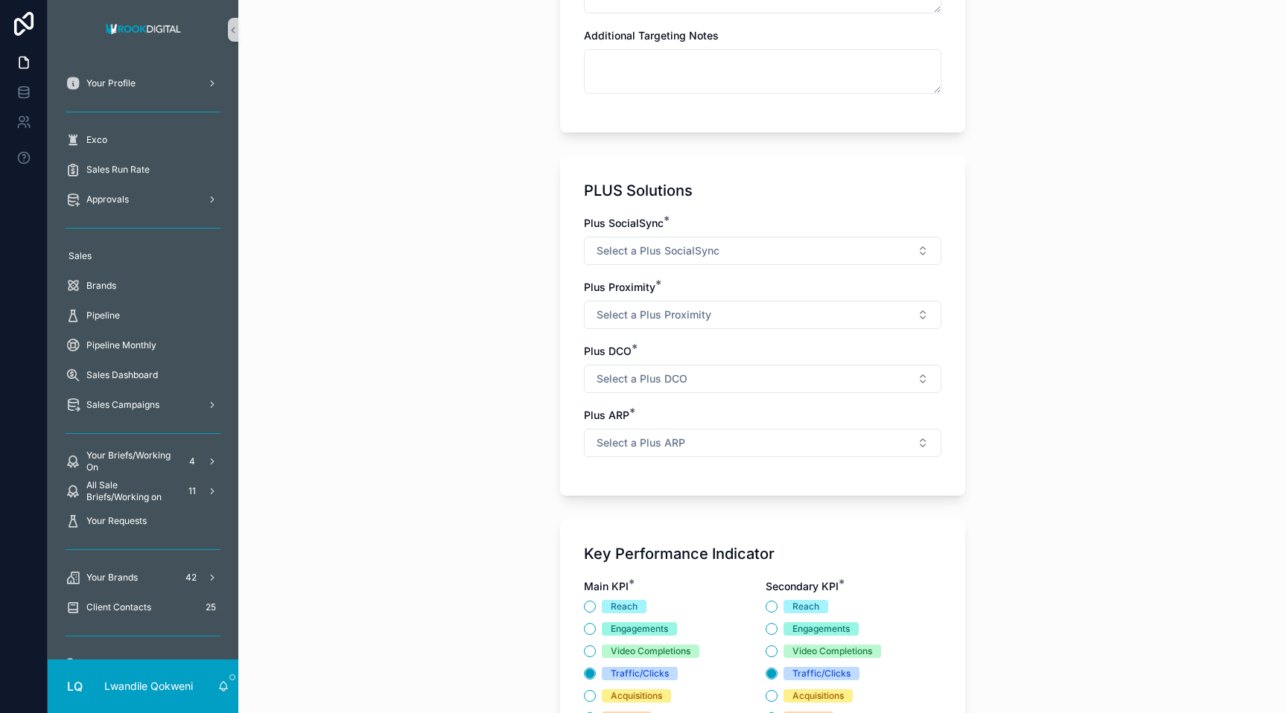
scroll to position [1518, 0]
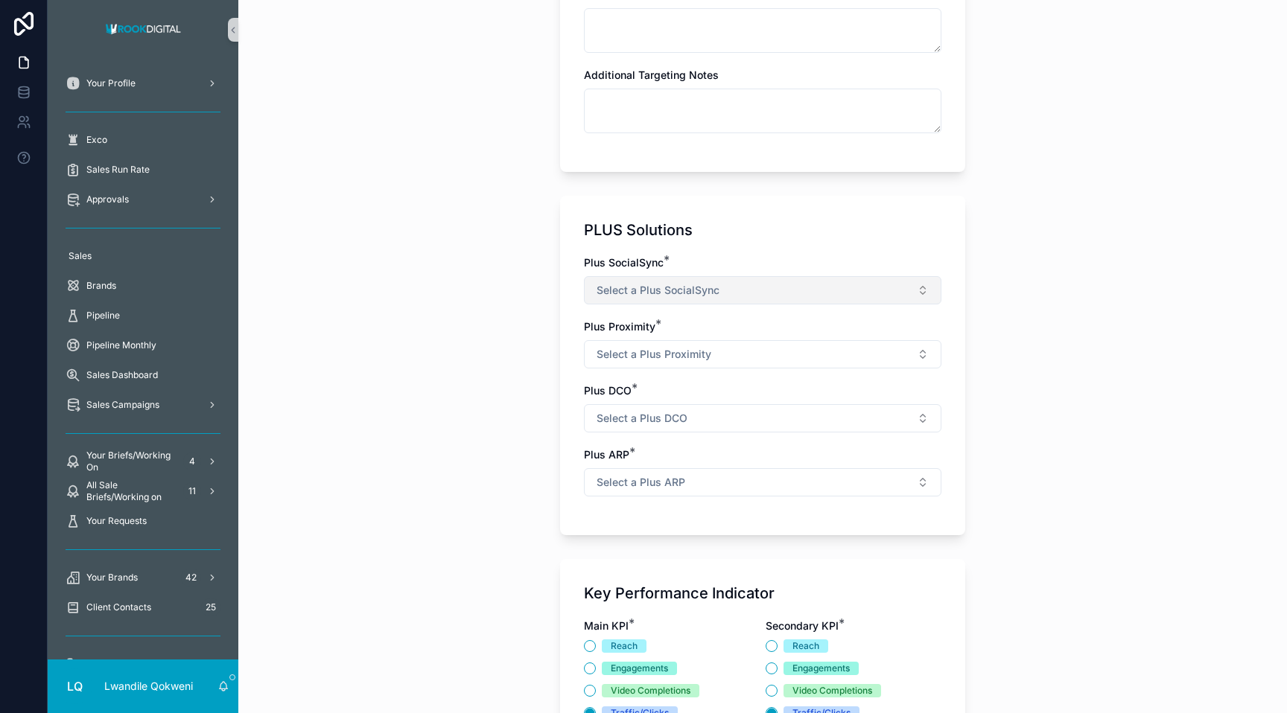
click at [757, 282] on button "Select a Plus SocialSync" at bounding box center [762, 290] width 357 height 28
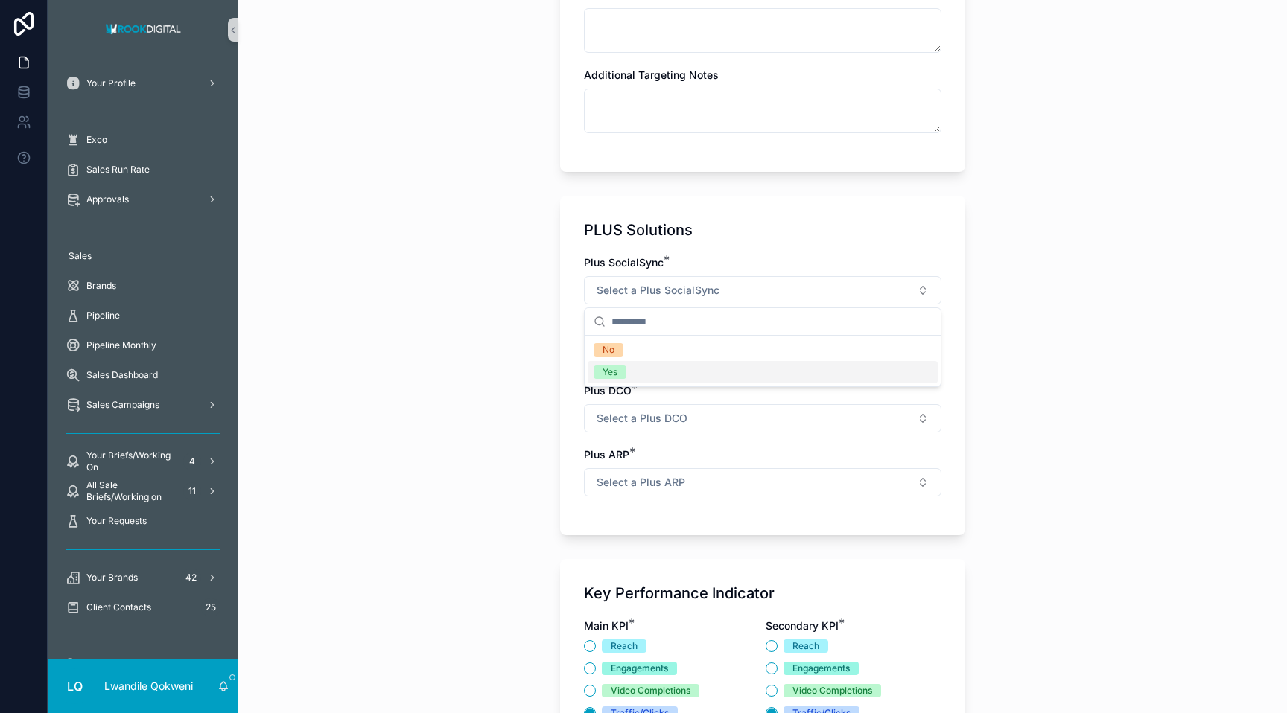
click at [734, 380] on div "Yes" at bounding box center [762, 372] width 350 height 22
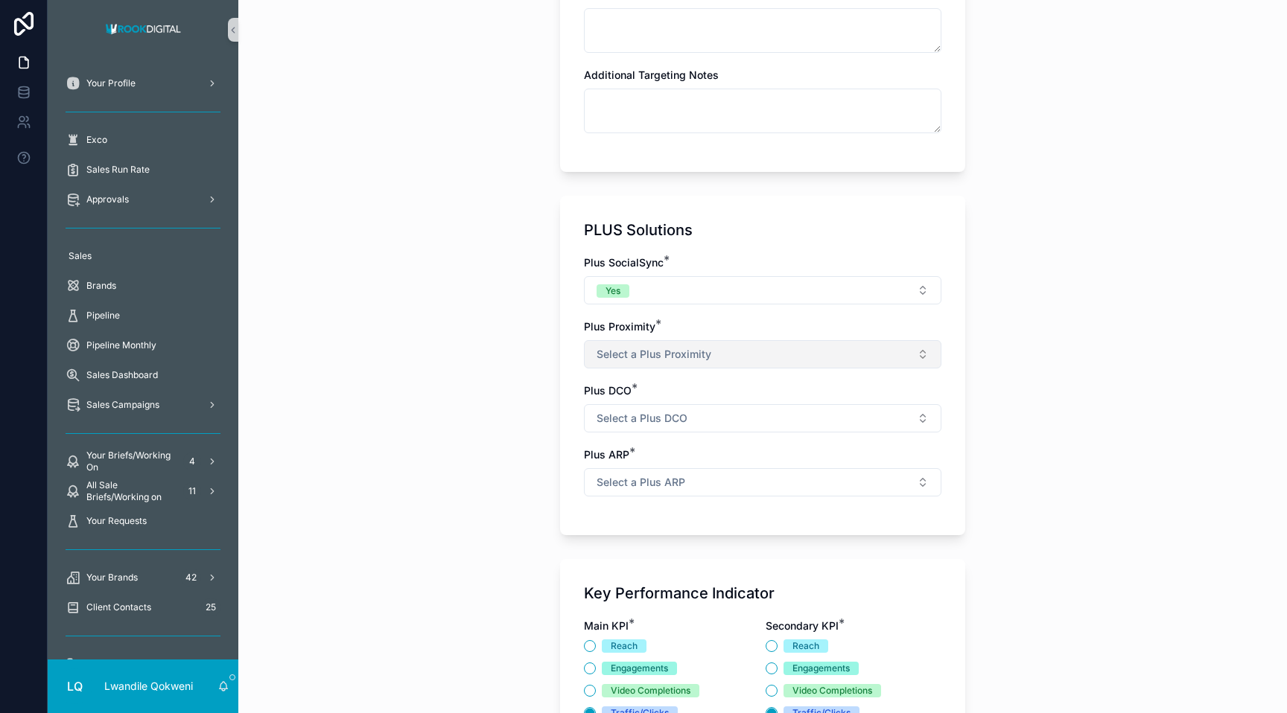
click at [757, 352] on button "Select a Plus Proximity" at bounding box center [762, 354] width 357 height 28
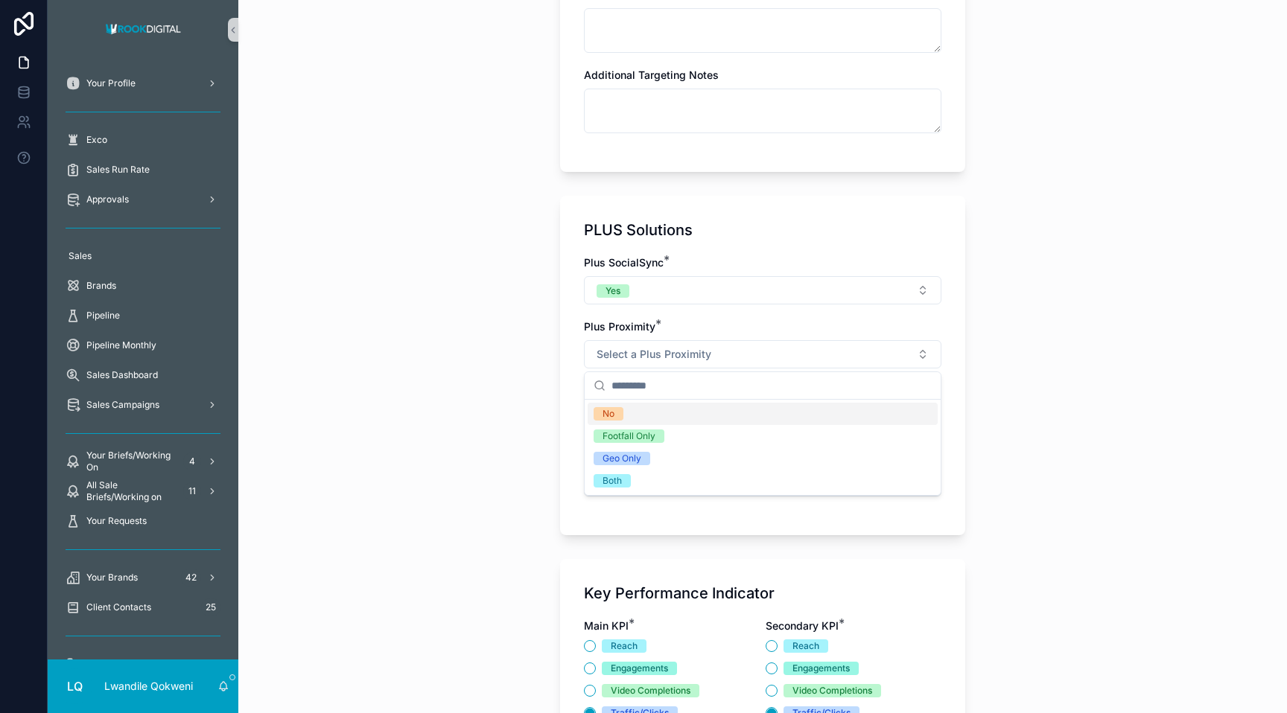
click at [699, 417] on div "No" at bounding box center [762, 414] width 350 height 22
click at [699, 417] on button "Select a Plus DCO" at bounding box center [762, 418] width 357 height 28
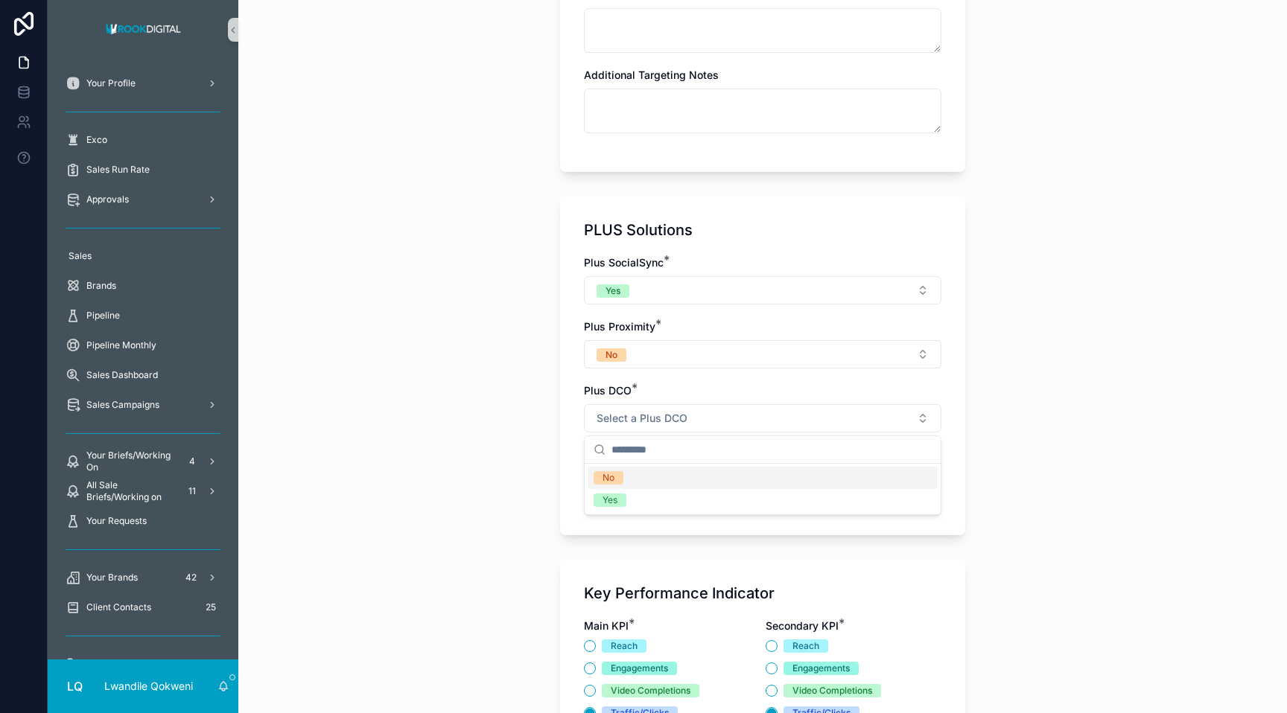
click at [674, 477] on div "No" at bounding box center [762, 478] width 350 height 22
click at [678, 475] on span "Select a Plus ARP" at bounding box center [640, 482] width 89 height 15
click at [657, 540] on div "No" at bounding box center [762, 542] width 350 height 22
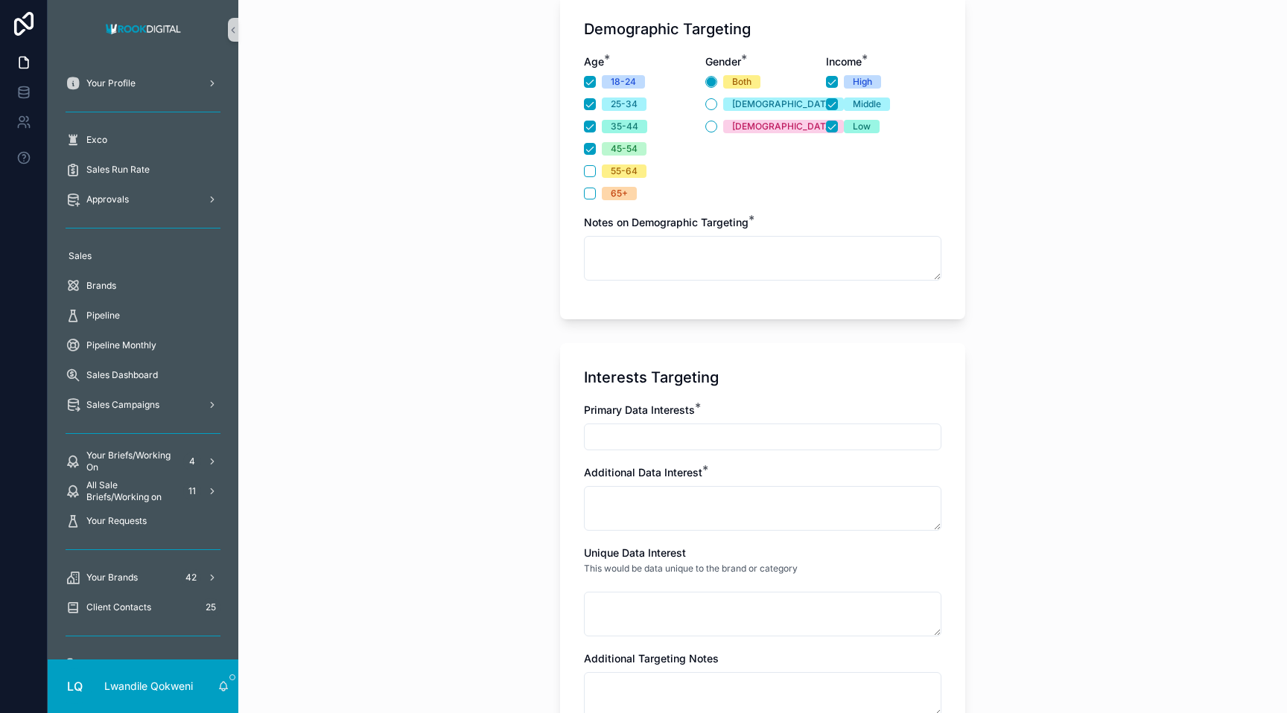
scroll to position [946, 0]
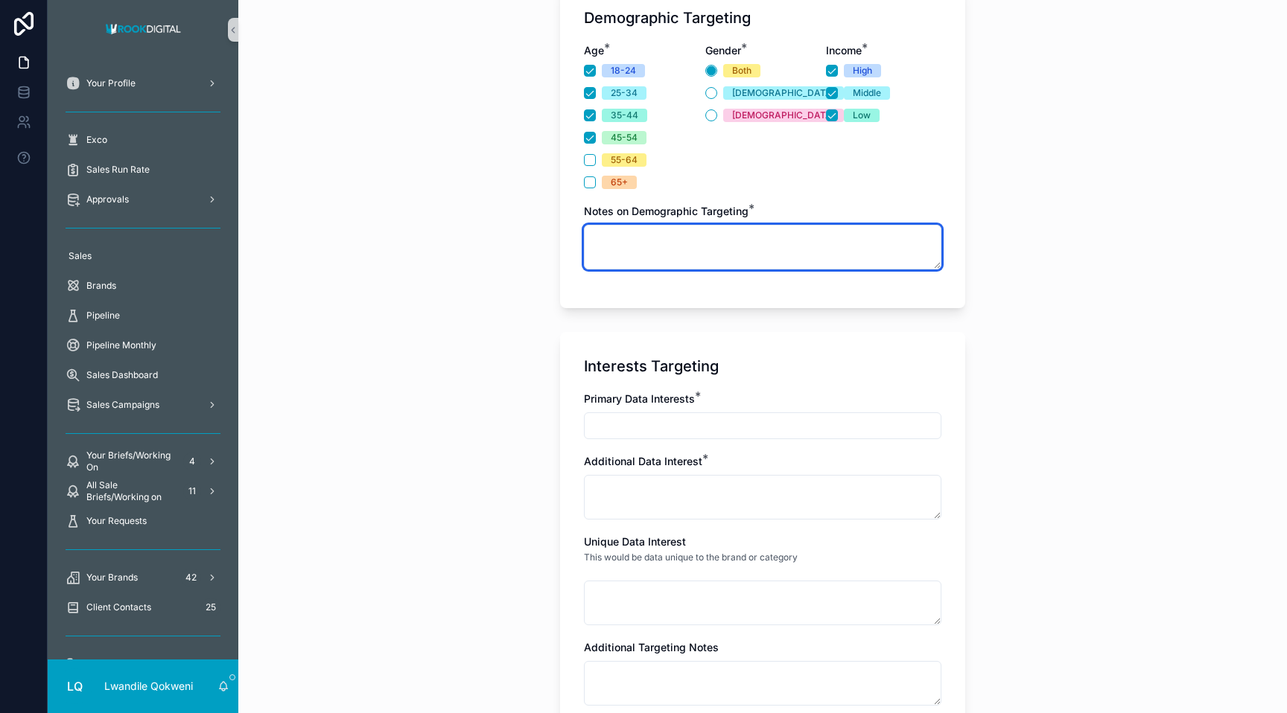
click at [621, 243] on textarea "scrollable content" at bounding box center [762, 247] width 357 height 45
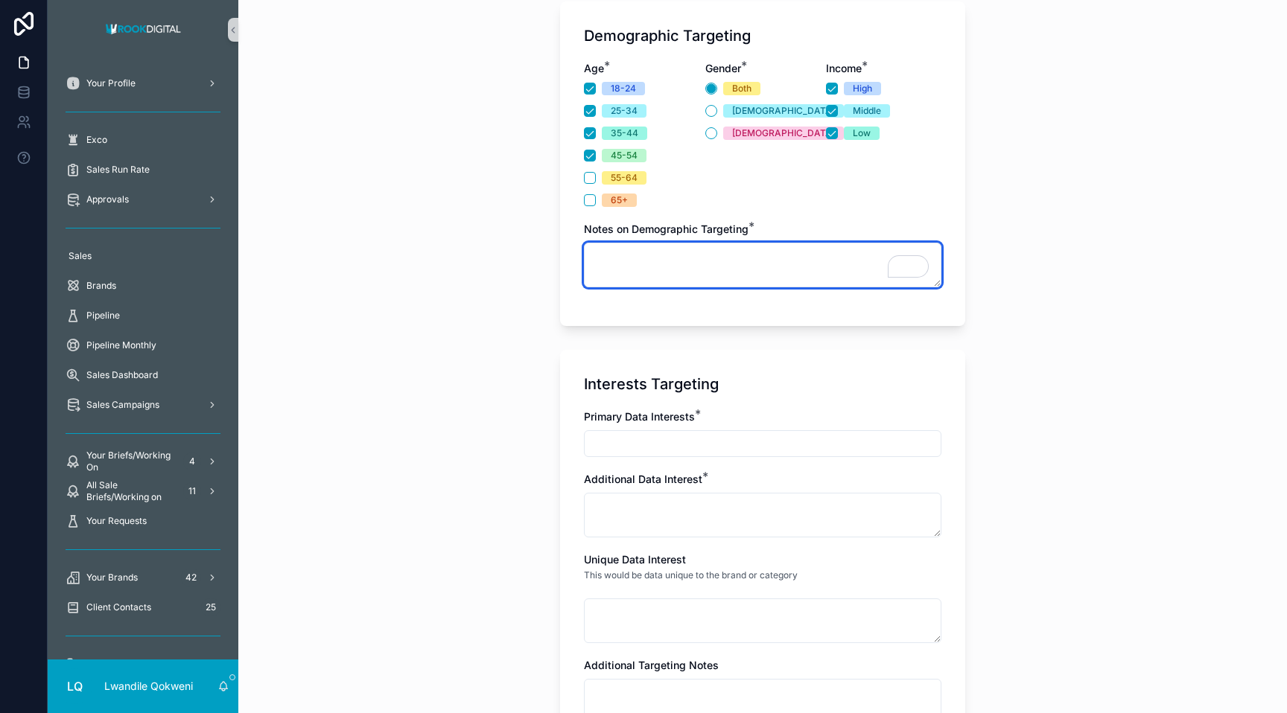
scroll to position [929, 0]
type textarea "******"
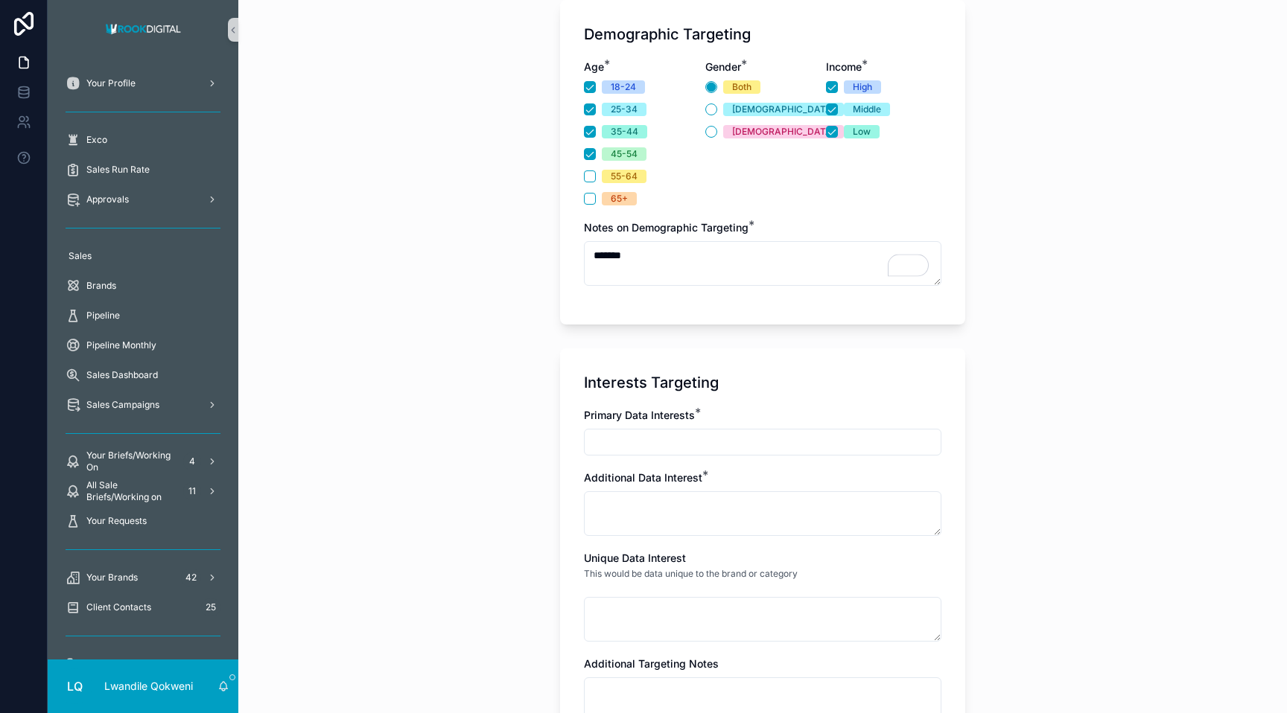
click at [654, 448] on input "scrollable content" at bounding box center [763, 442] width 356 height 21
type input "**********"
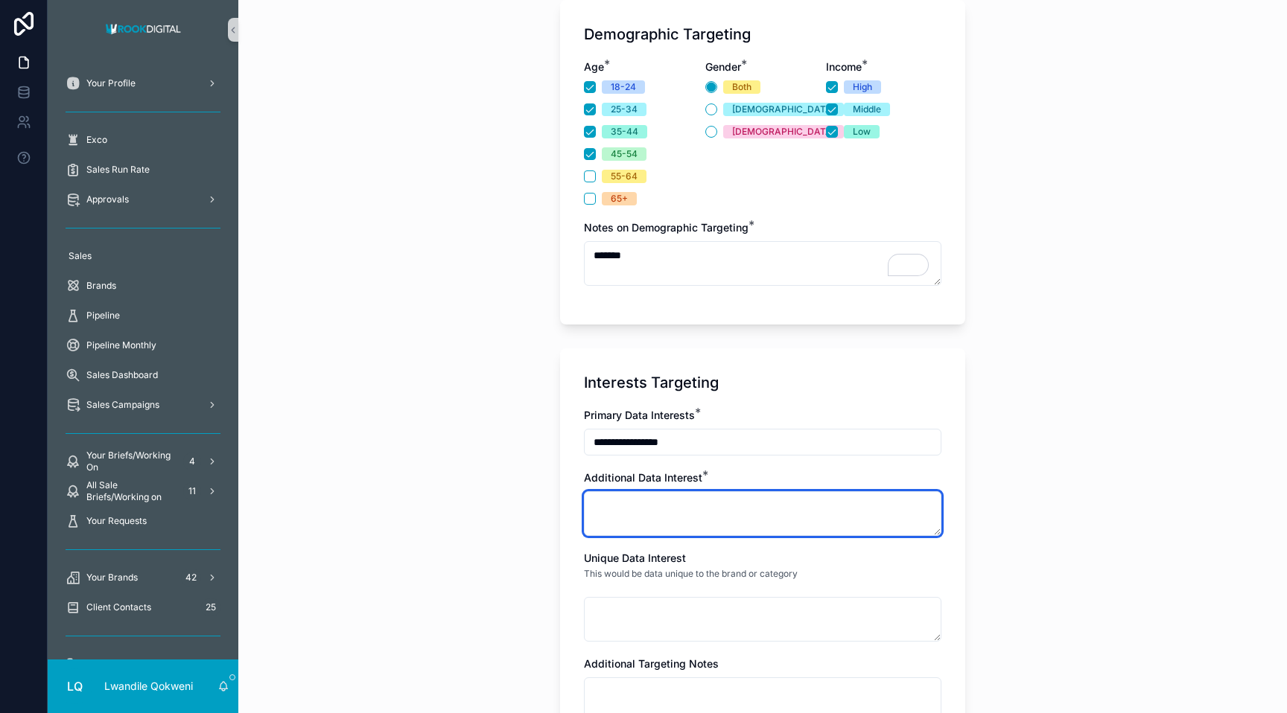
click at [628, 507] on textarea "scrollable content" at bounding box center [762, 513] width 357 height 45
type textarea "**********"
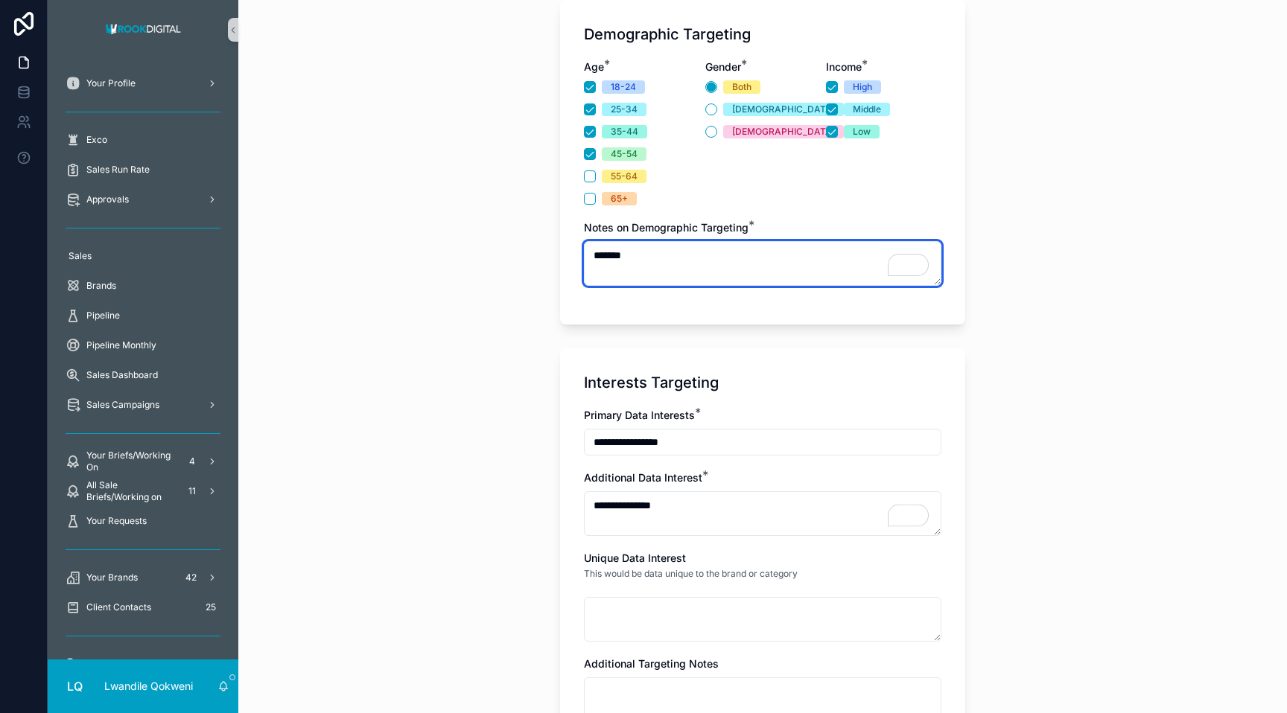
click at [663, 260] on textarea "******" at bounding box center [762, 263] width 357 height 45
type textarea "**********"
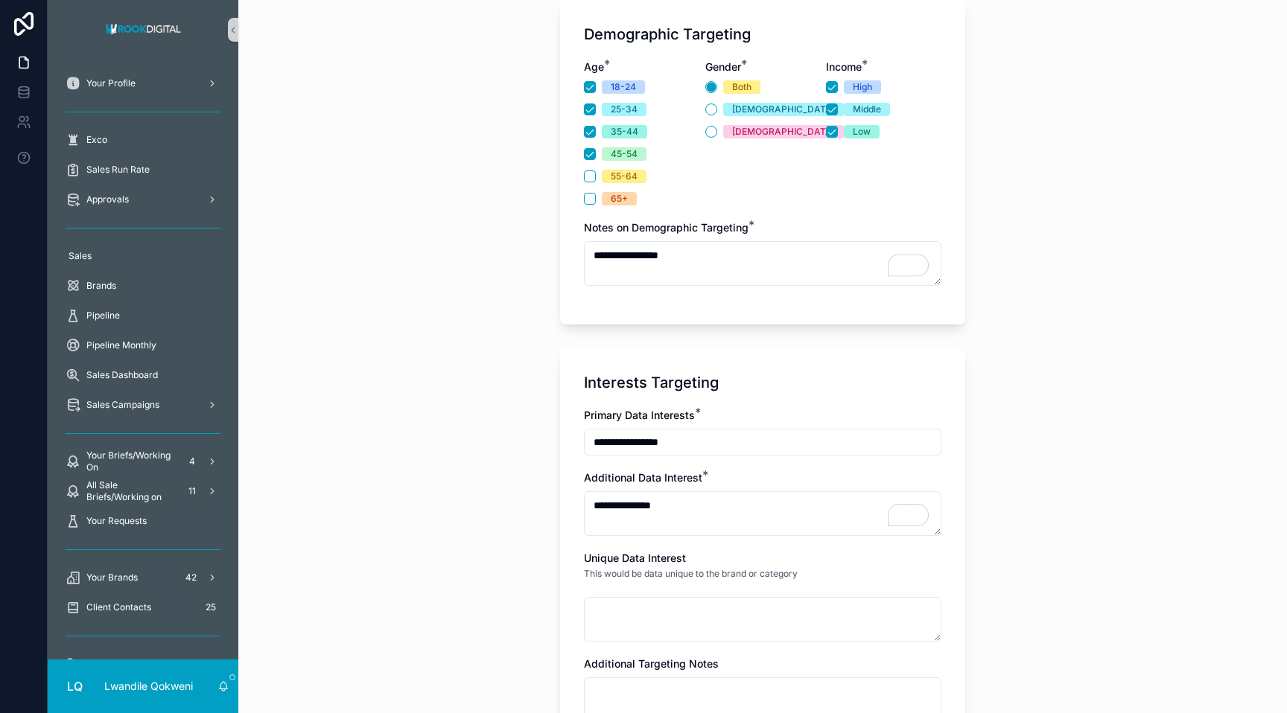
click at [757, 345] on div "**********" at bounding box center [762, 356] width 1048 height 713
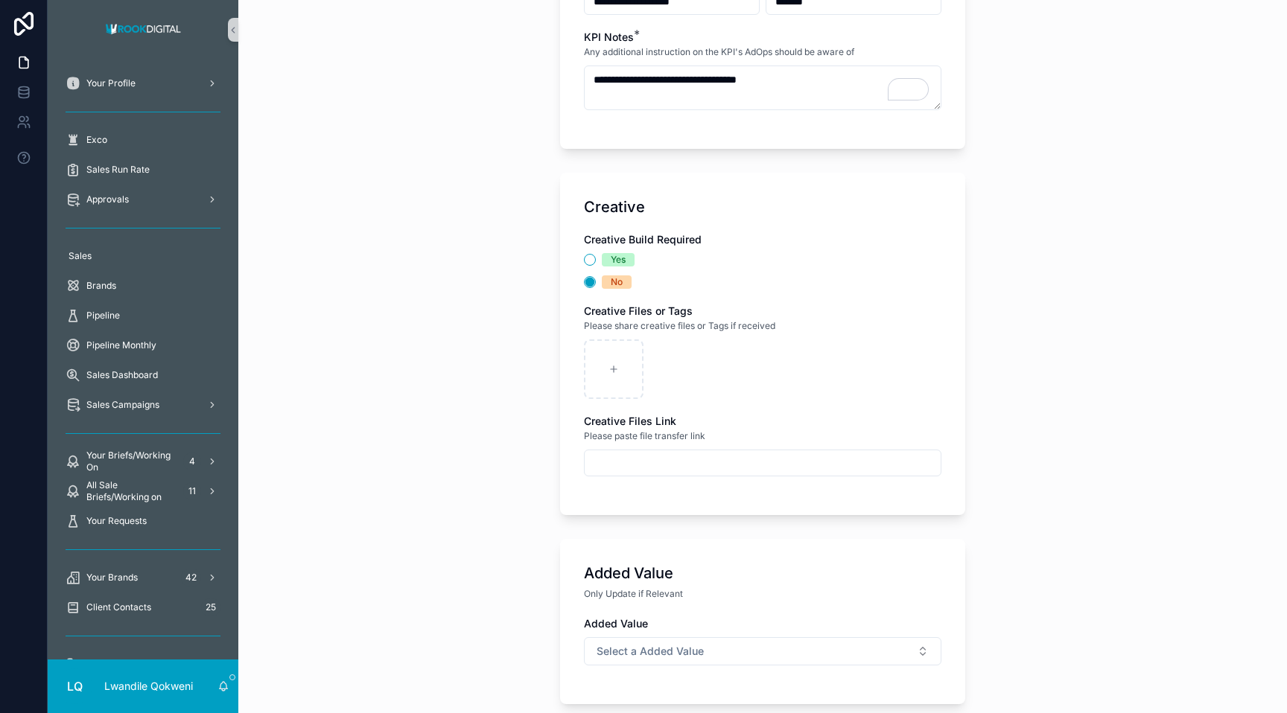
scroll to position [2482, 0]
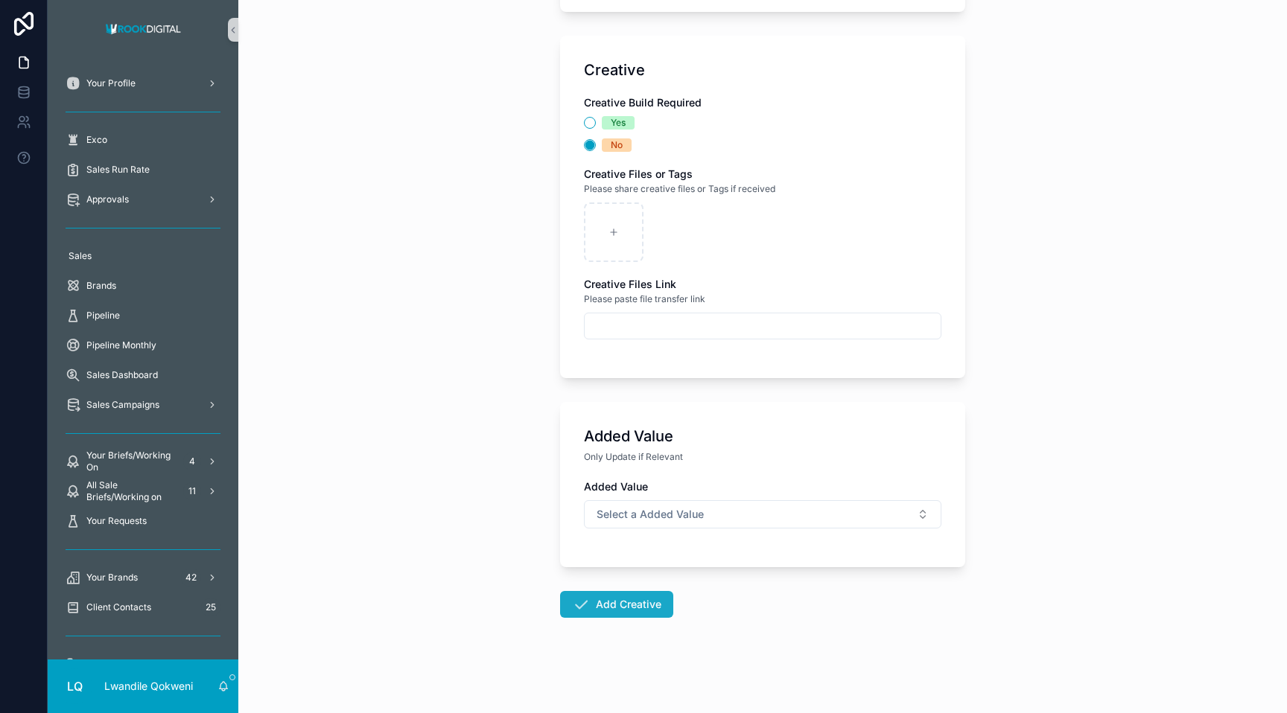
click at [627, 601] on button "Add Creative" at bounding box center [616, 604] width 113 height 27
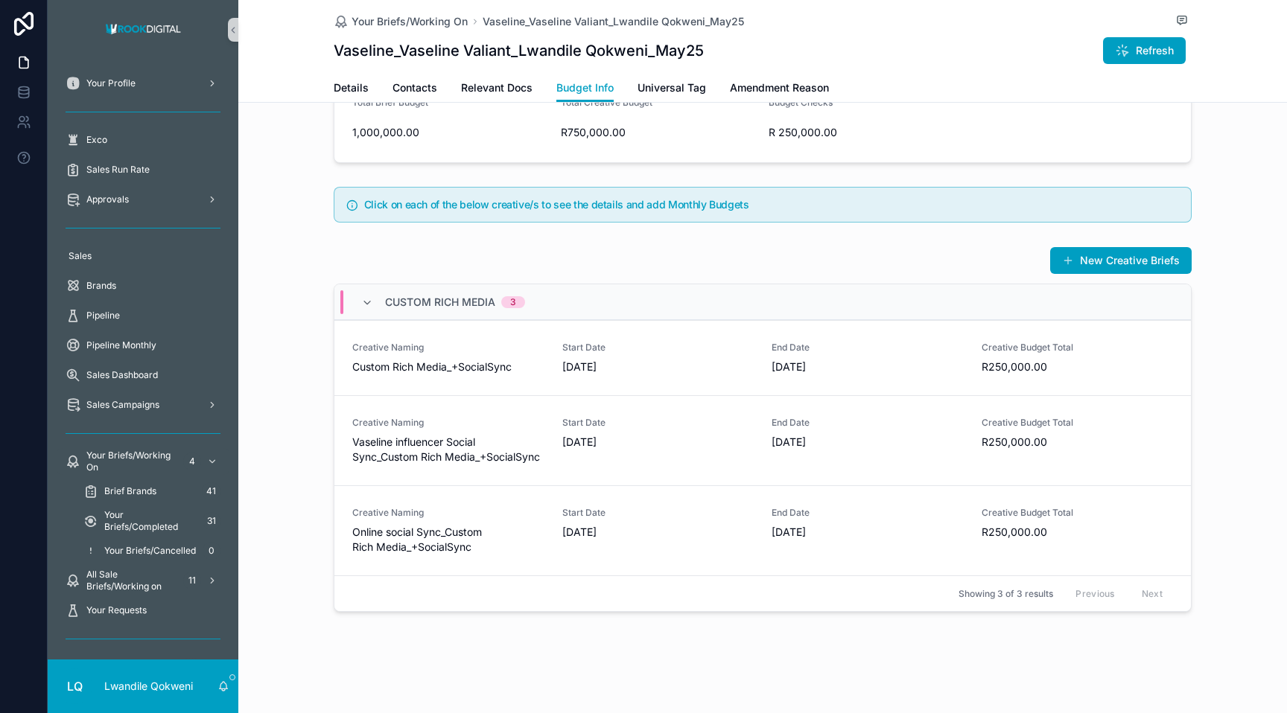
scroll to position [370, 0]
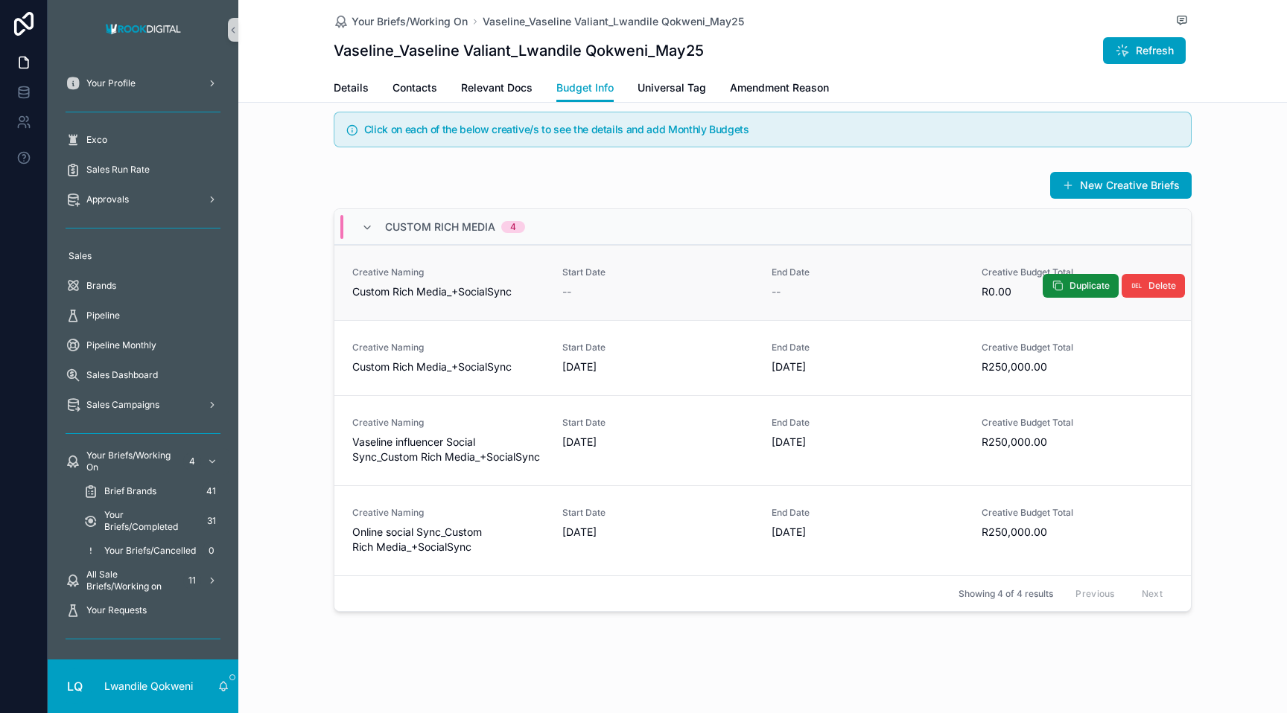
click at [757, 291] on div "--" at bounding box center [867, 291] width 192 height 15
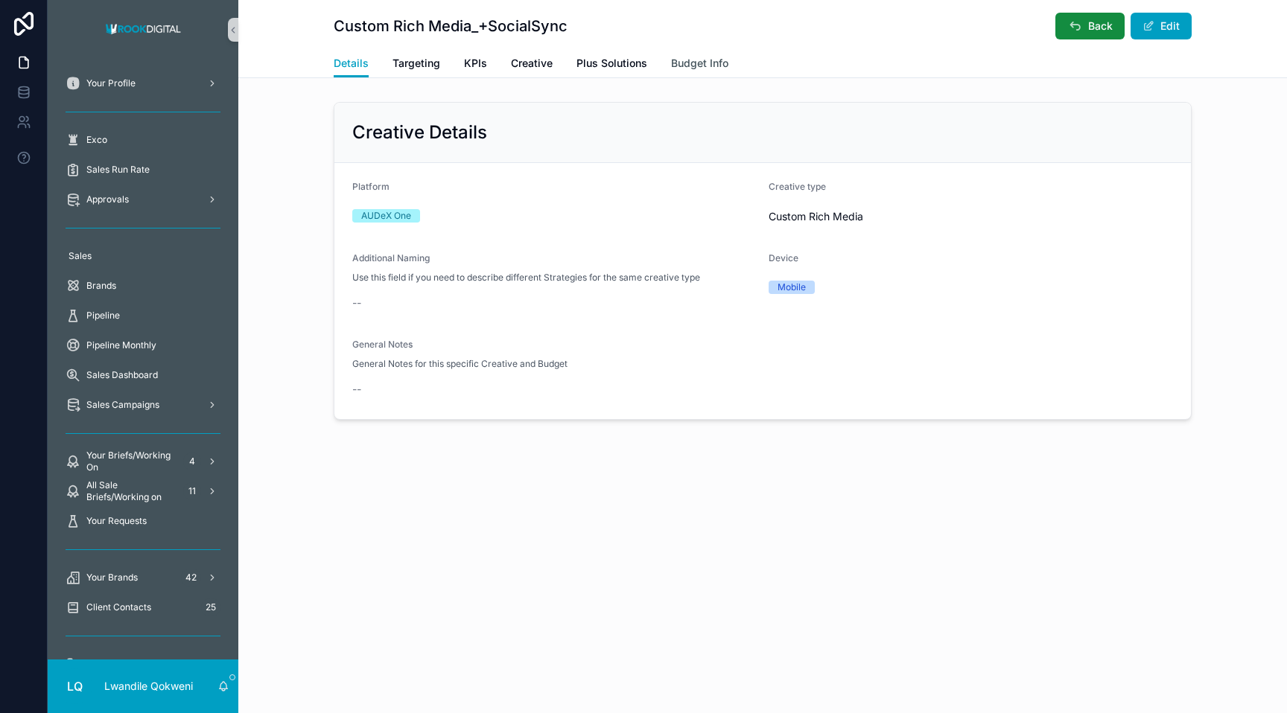
click at [707, 67] on span "Budget Info" at bounding box center [699, 63] width 57 height 15
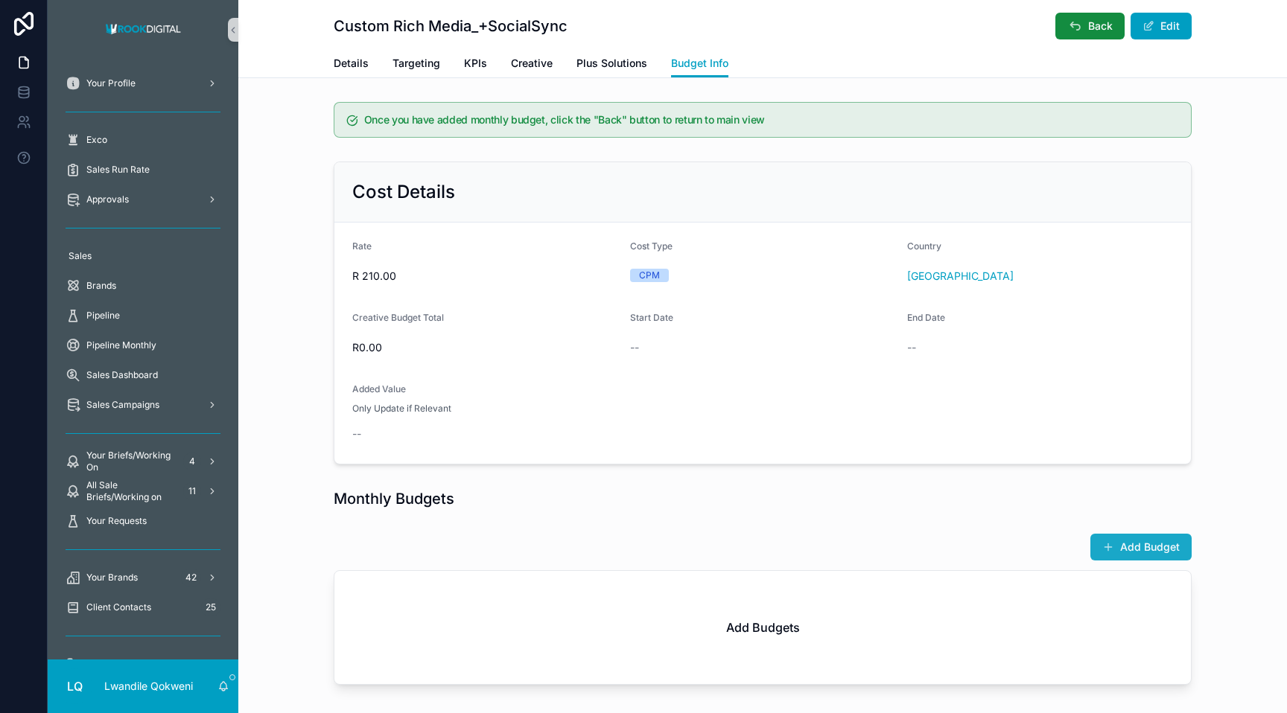
click at [757, 551] on button "Add Budget" at bounding box center [1140, 547] width 101 height 27
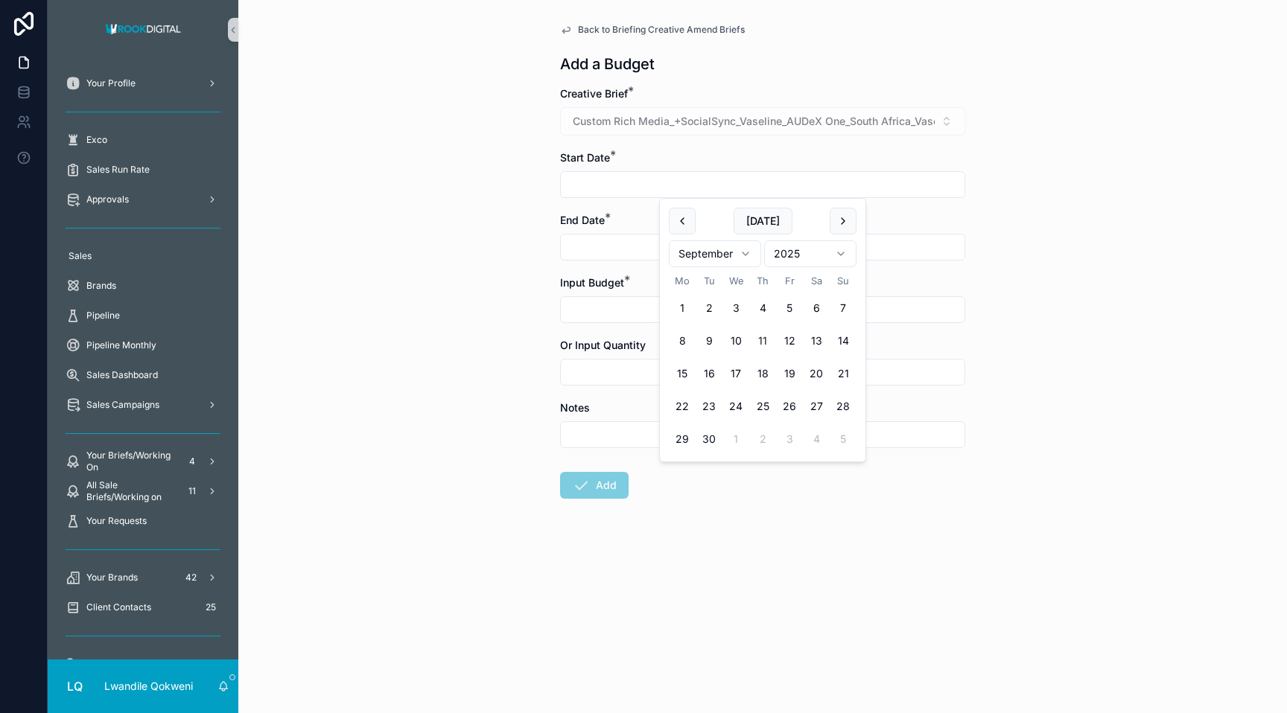
click at [622, 176] on input "scrollable content" at bounding box center [763, 184] width 404 height 21
click at [757, 339] on button "11" at bounding box center [762, 341] width 27 height 27
type input "**********"
click at [757, 330] on div "**********" at bounding box center [762, 356] width 1048 height 713
click at [757, 244] on input "scrollable content" at bounding box center [763, 247] width 404 height 21
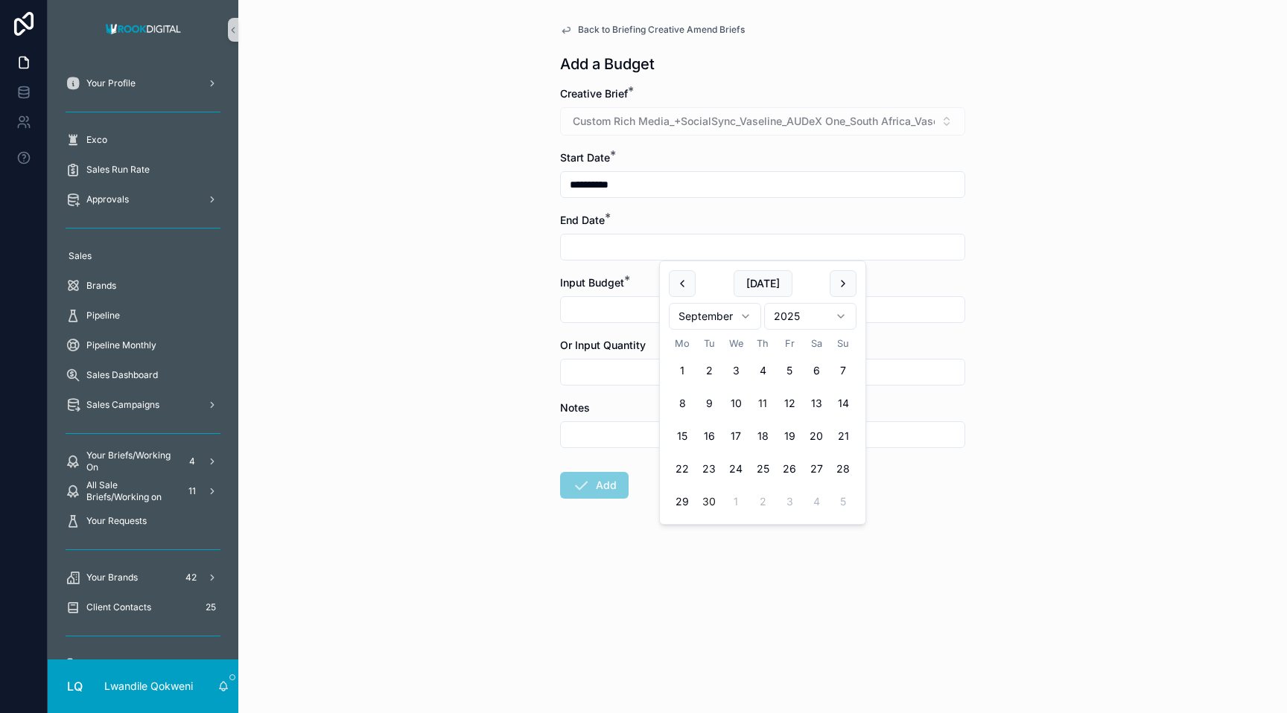
click at [716, 495] on button "30" at bounding box center [708, 501] width 27 height 27
type input "**********"
click at [604, 383] on div "scrollable content" at bounding box center [762, 372] width 405 height 27
click at [616, 307] on input "scrollable content" at bounding box center [763, 309] width 404 height 21
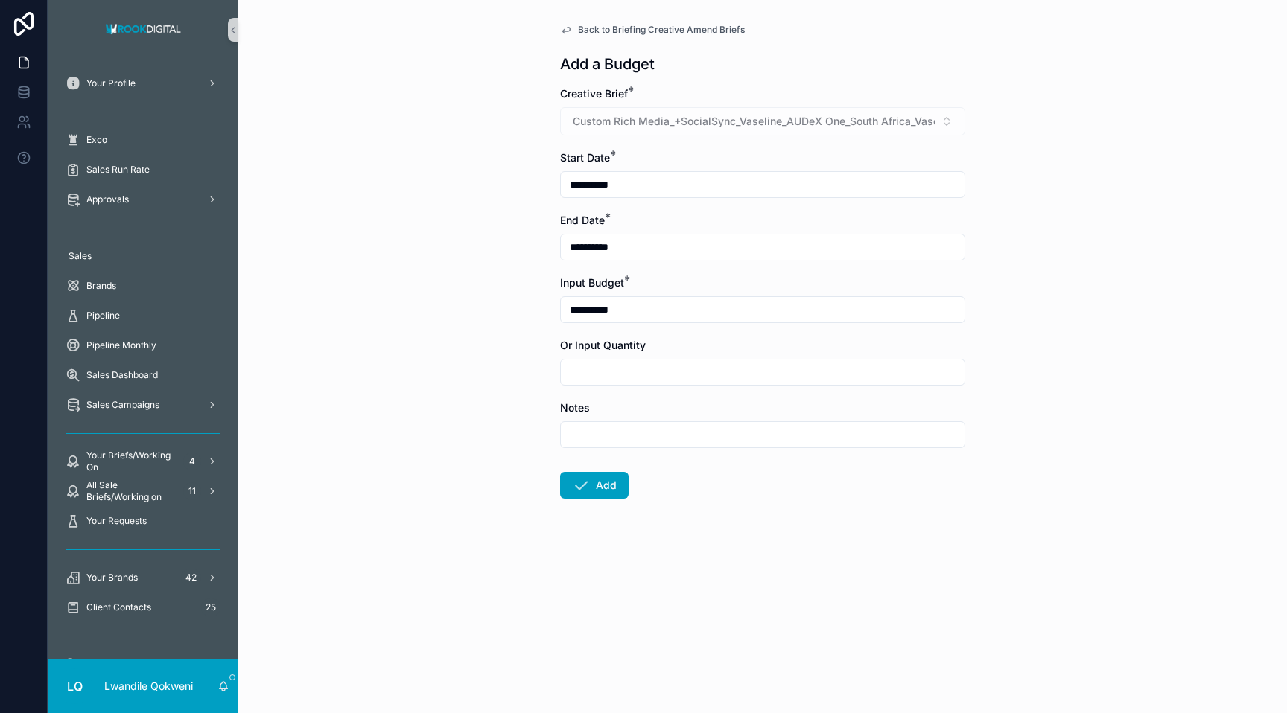
type input "**********"
click at [560, 472] on button "Add" at bounding box center [594, 485] width 69 height 27
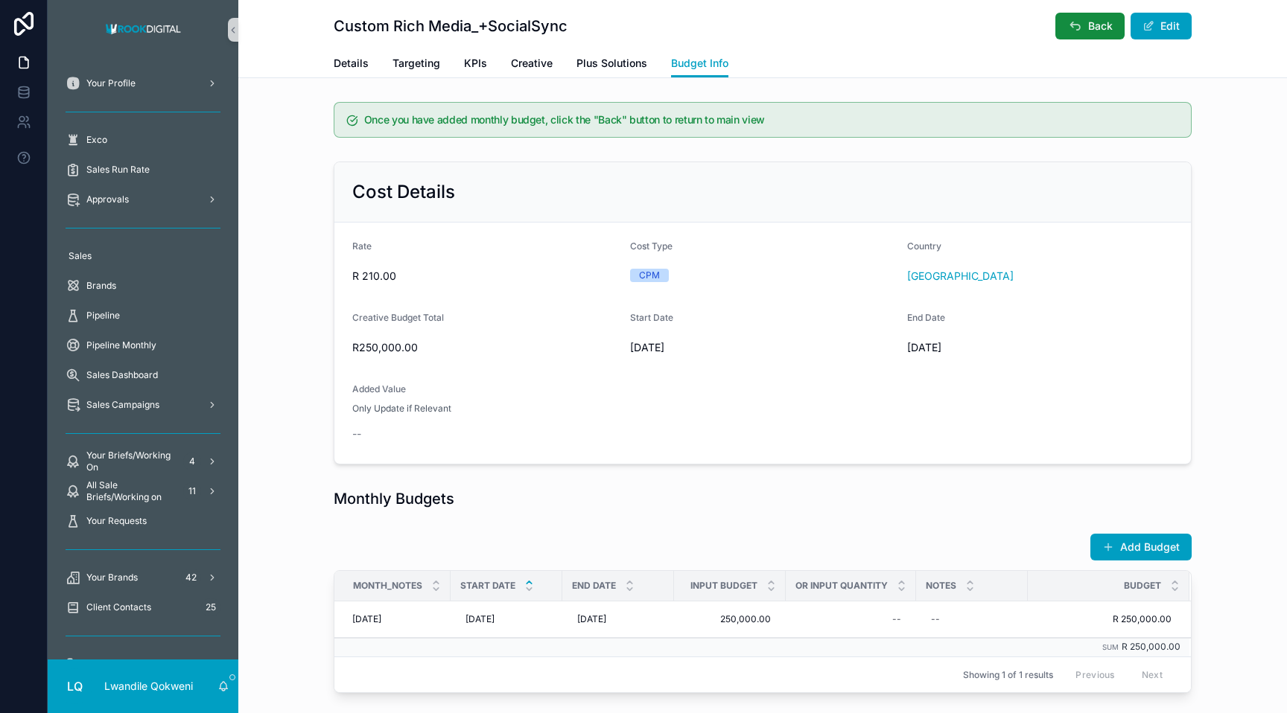
scroll to position [80, 0]
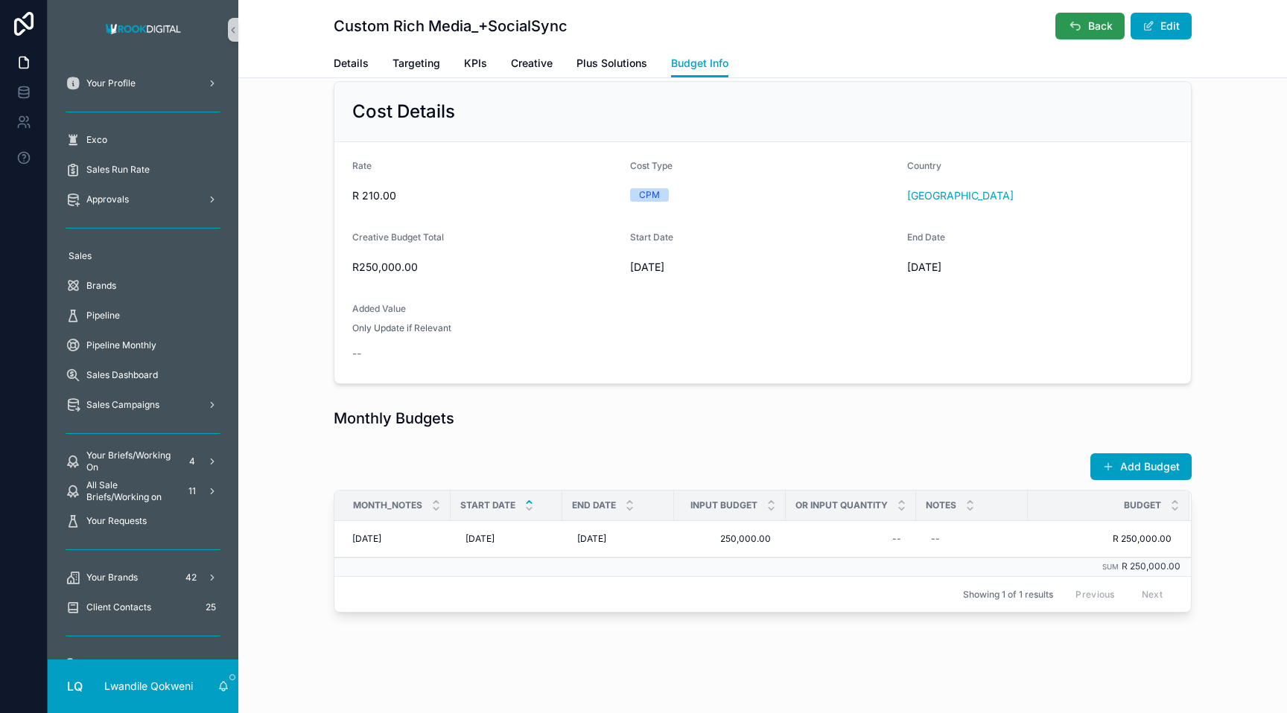
click at [757, 24] on span "Back" at bounding box center [1100, 26] width 25 height 15
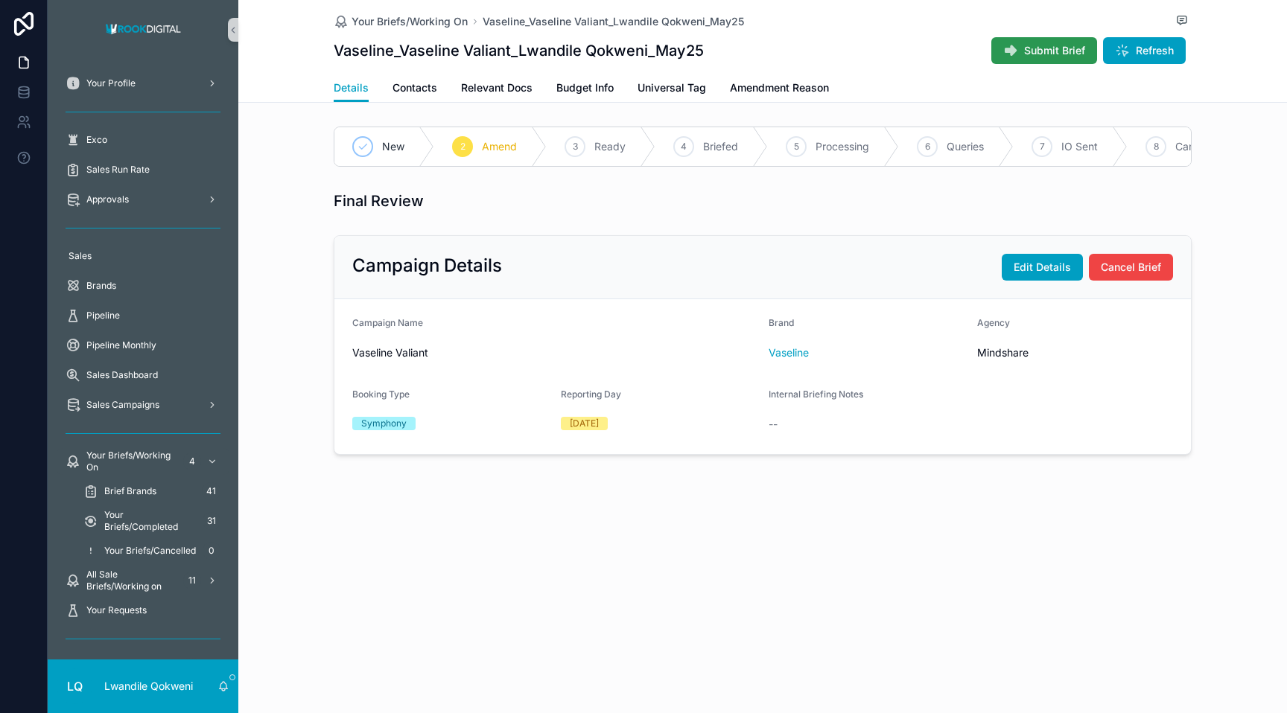
click at [757, 47] on span "Submit Brief" at bounding box center [1054, 50] width 61 height 15
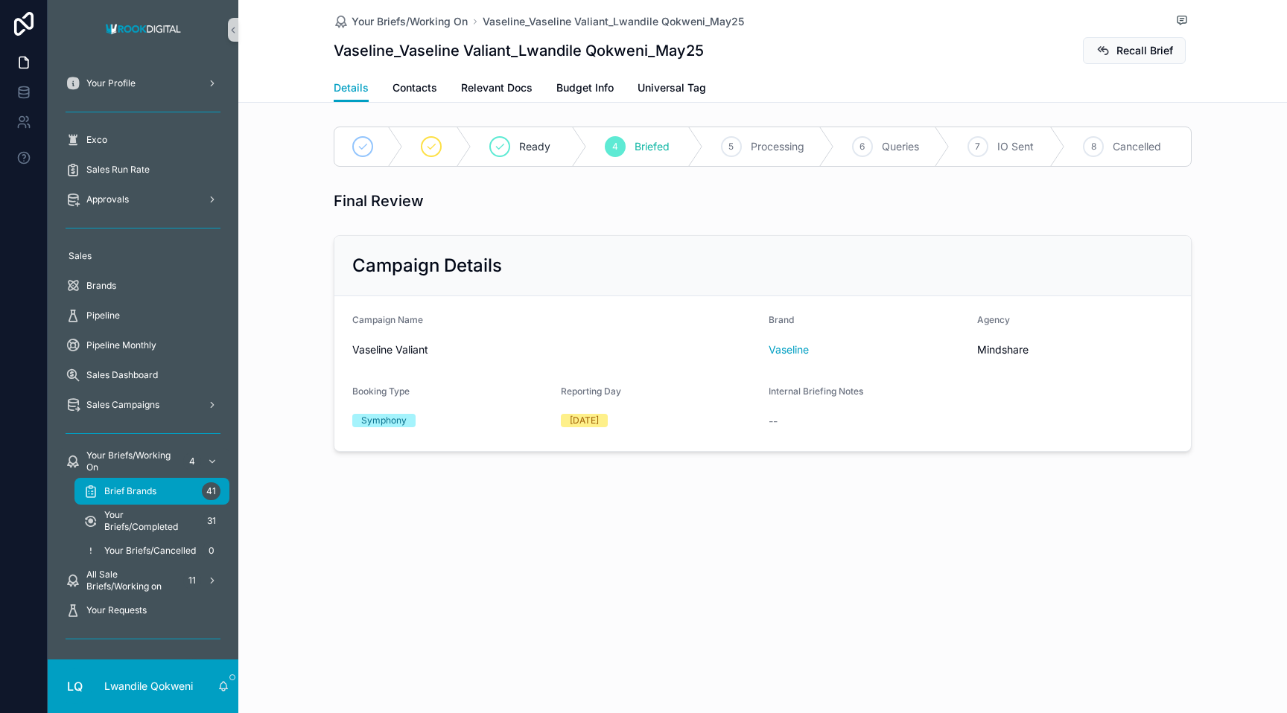
click at [165, 482] on div "Brief Brands 41" at bounding box center [151, 492] width 137 height 24
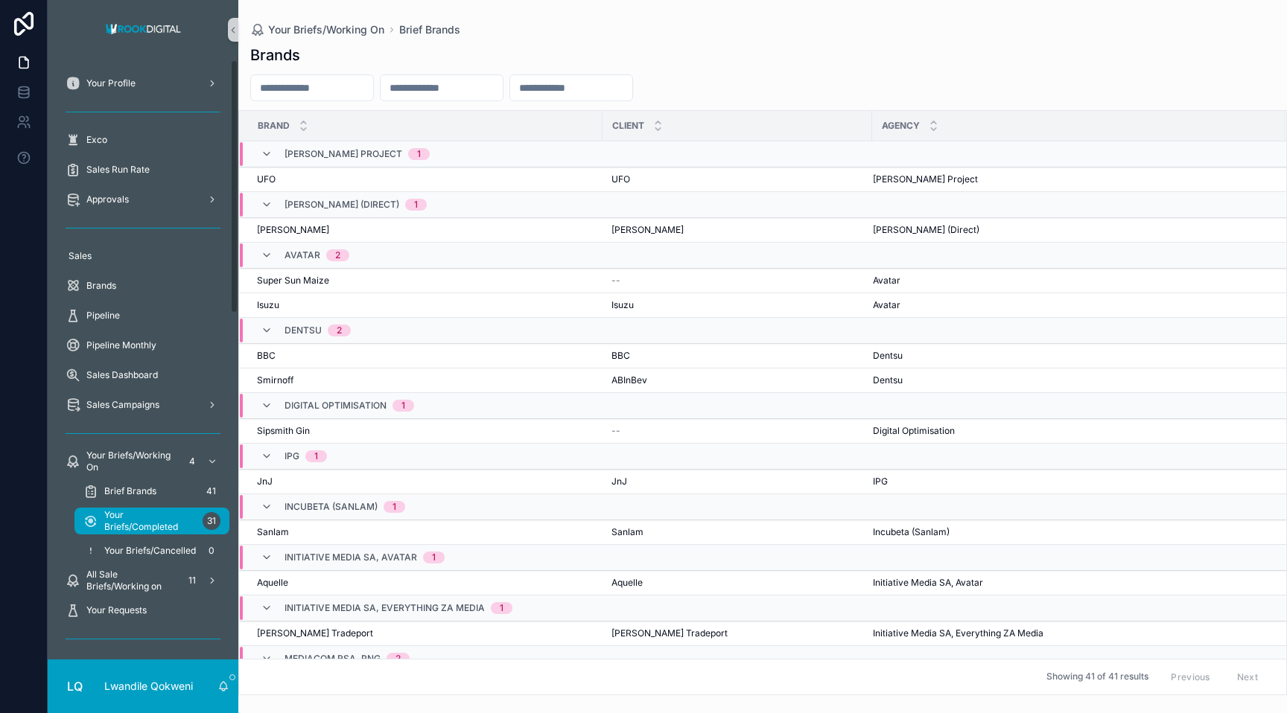
click at [141, 529] on span "Your Briefs/Completed" at bounding box center [150, 521] width 92 height 24
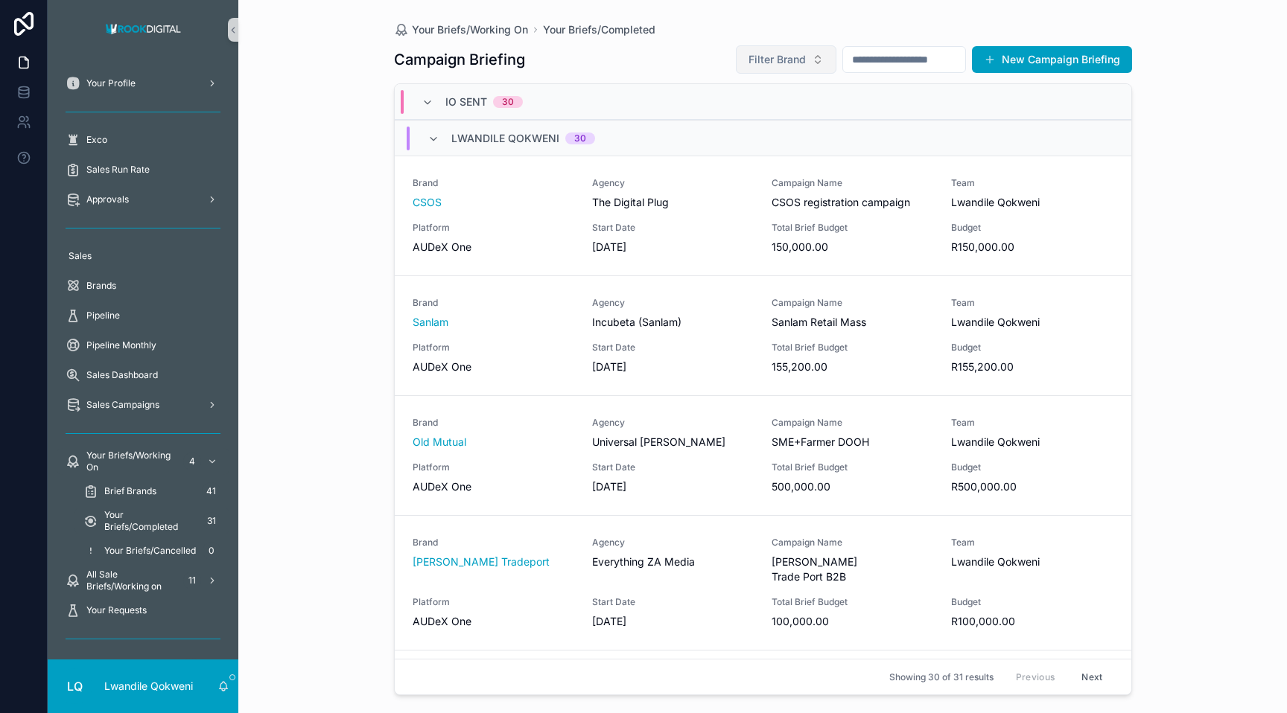
click at [757, 58] on button "Filter Brand" at bounding box center [786, 59] width 101 height 28
type input "***"
click at [757, 220] on div "Old Mutual" at bounding box center [772, 215] width 179 height 24
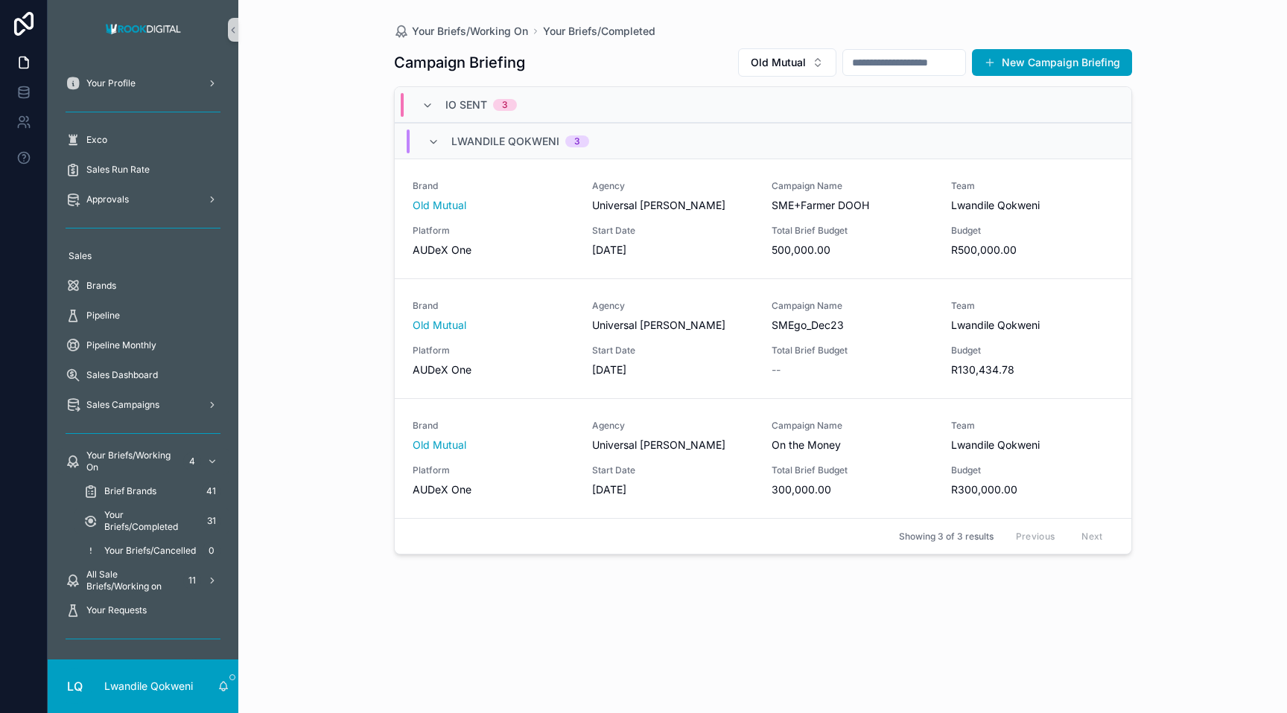
click at [677, 100] on div "IO Sent 3" at bounding box center [763, 105] width 736 height 36
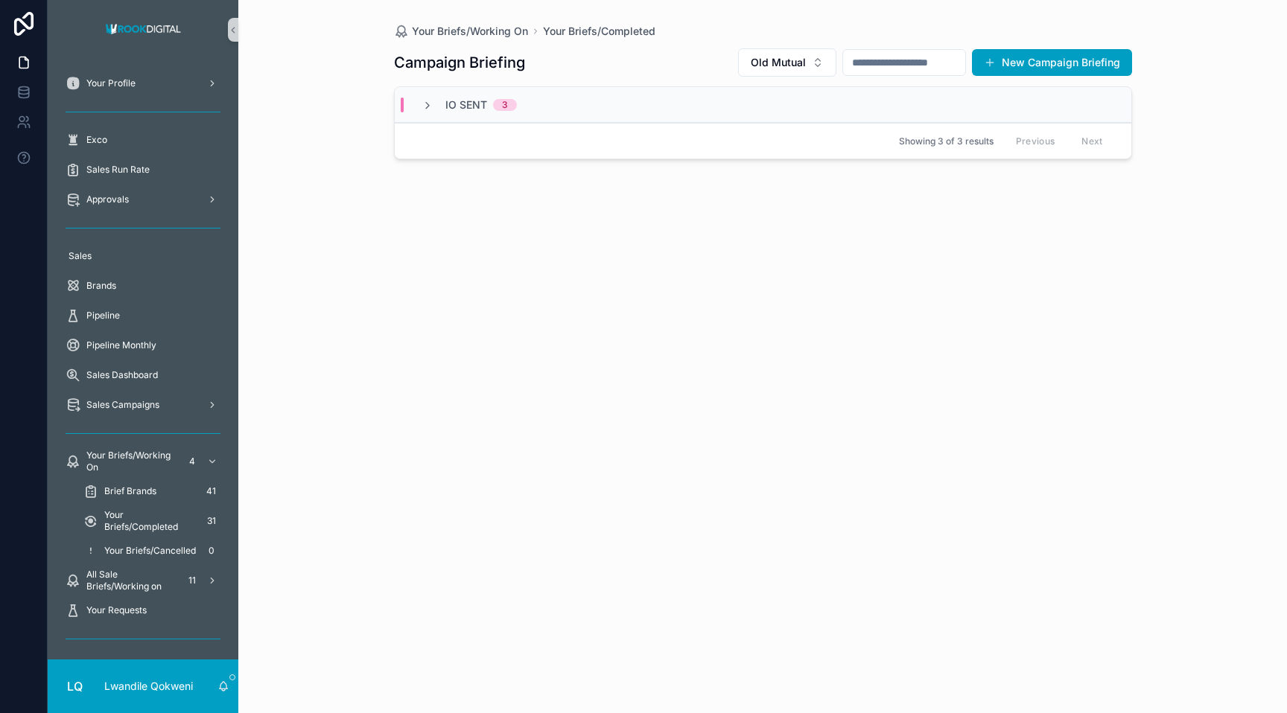
click at [677, 100] on div "IO Sent 3" at bounding box center [763, 105] width 736 height 36
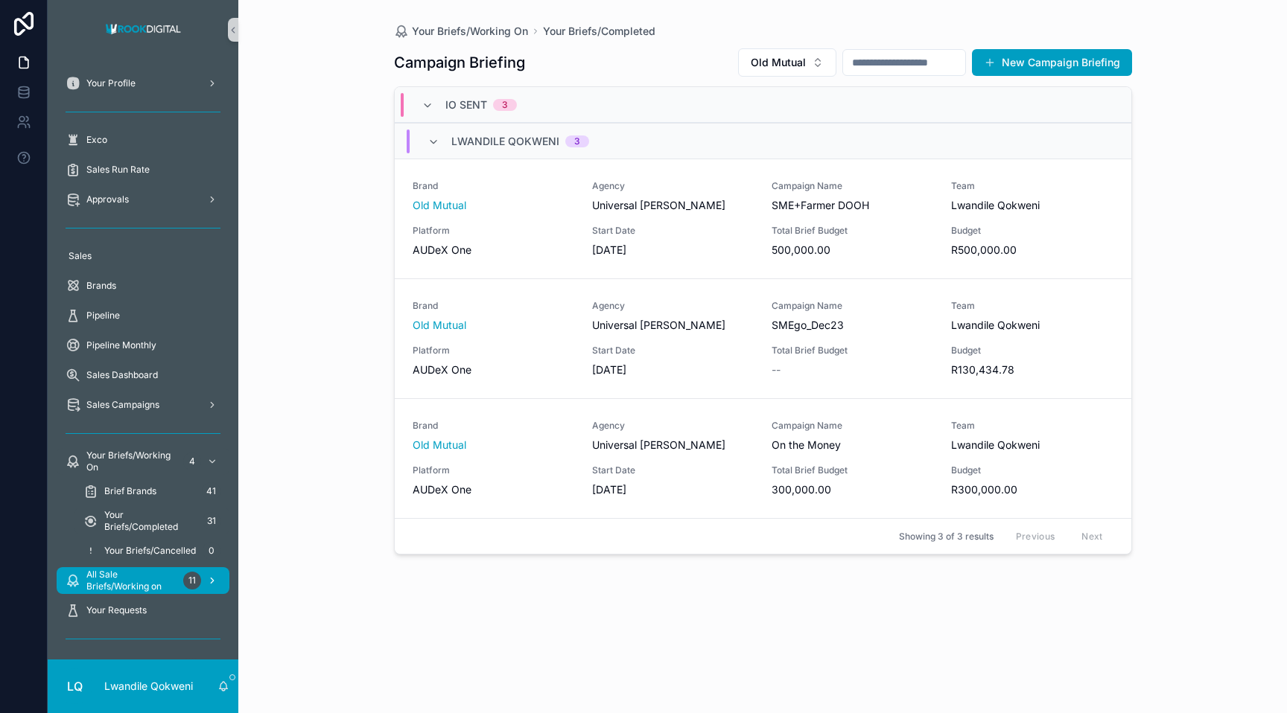
click at [162, 587] on span "All Sale Briefs/Working on" at bounding box center [131, 581] width 91 height 24
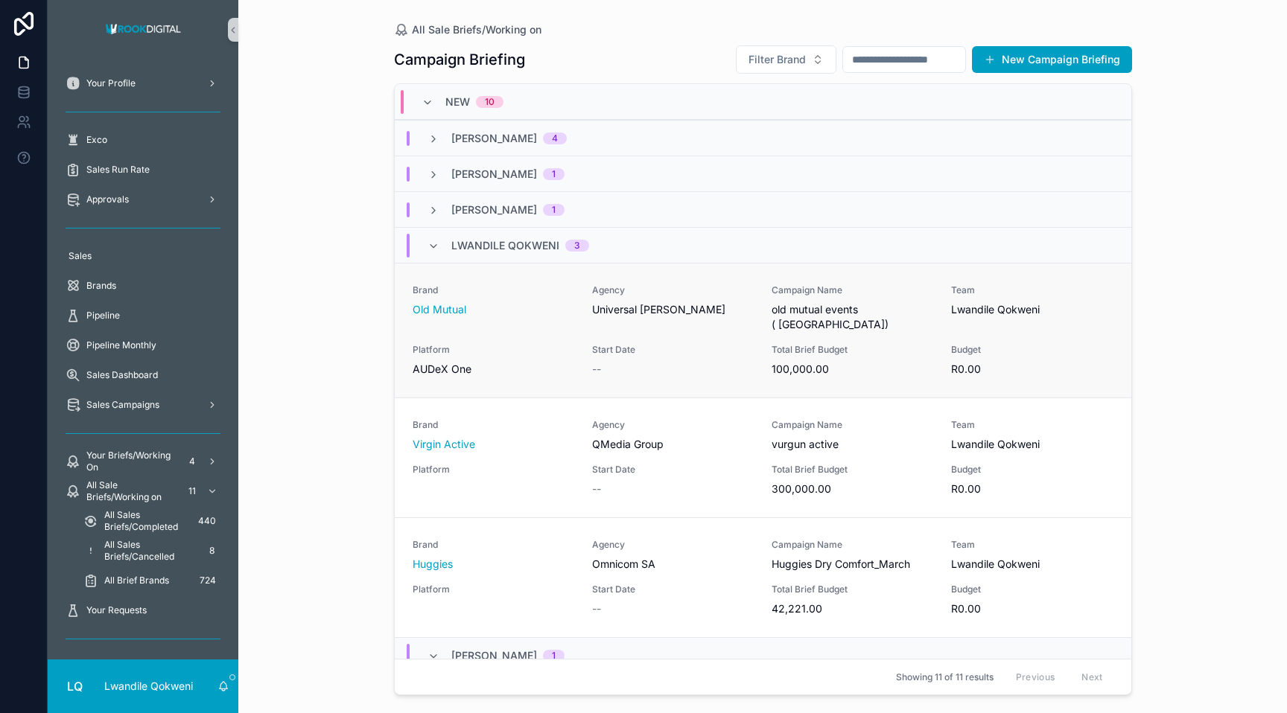
click at [536, 344] on span "Platform" at bounding box center [494, 350] width 162 height 12
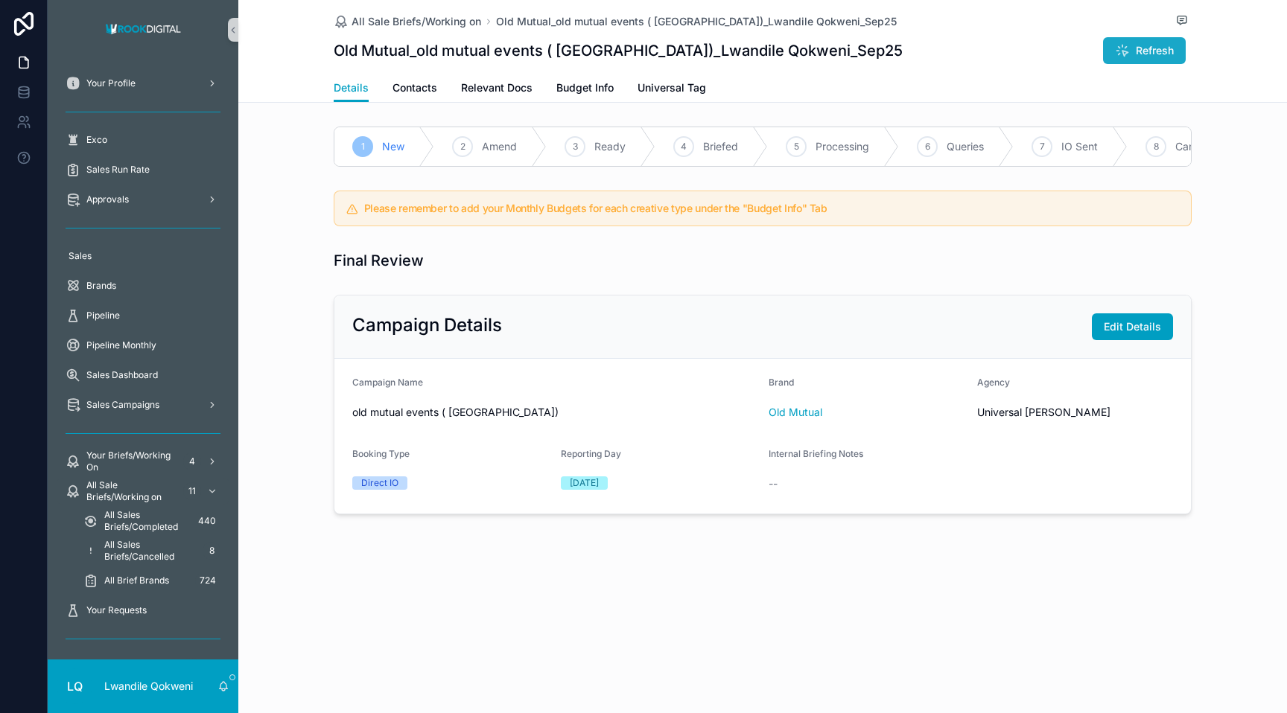
click at [757, 60] on button "Refresh" at bounding box center [1144, 50] width 83 height 27
click at [423, 90] on span "Contacts" at bounding box center [414, 87] width 45 height 15
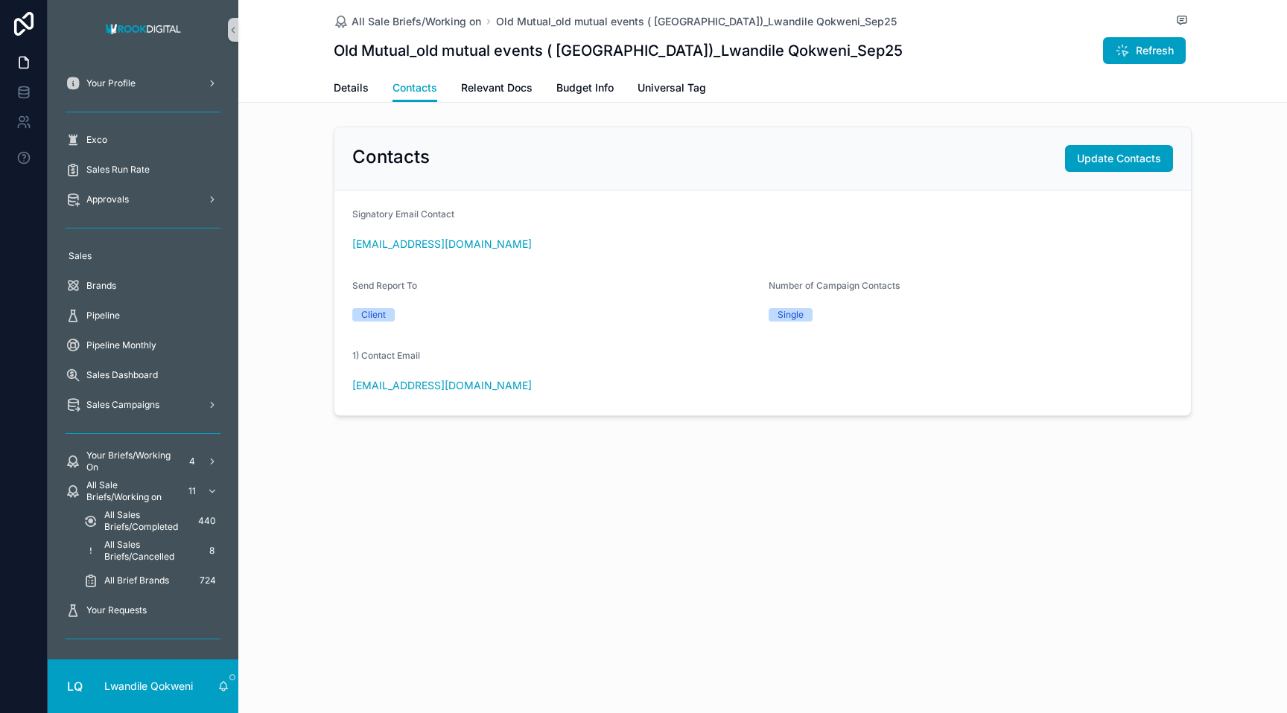
click at [757, 173] on div "Contacts Update Contacts" at bounding box center [762, 158] width 856 height 63
click at [757, 169] on button "Update Contacts" at bounding box center [1119, 158] width 108 height 27
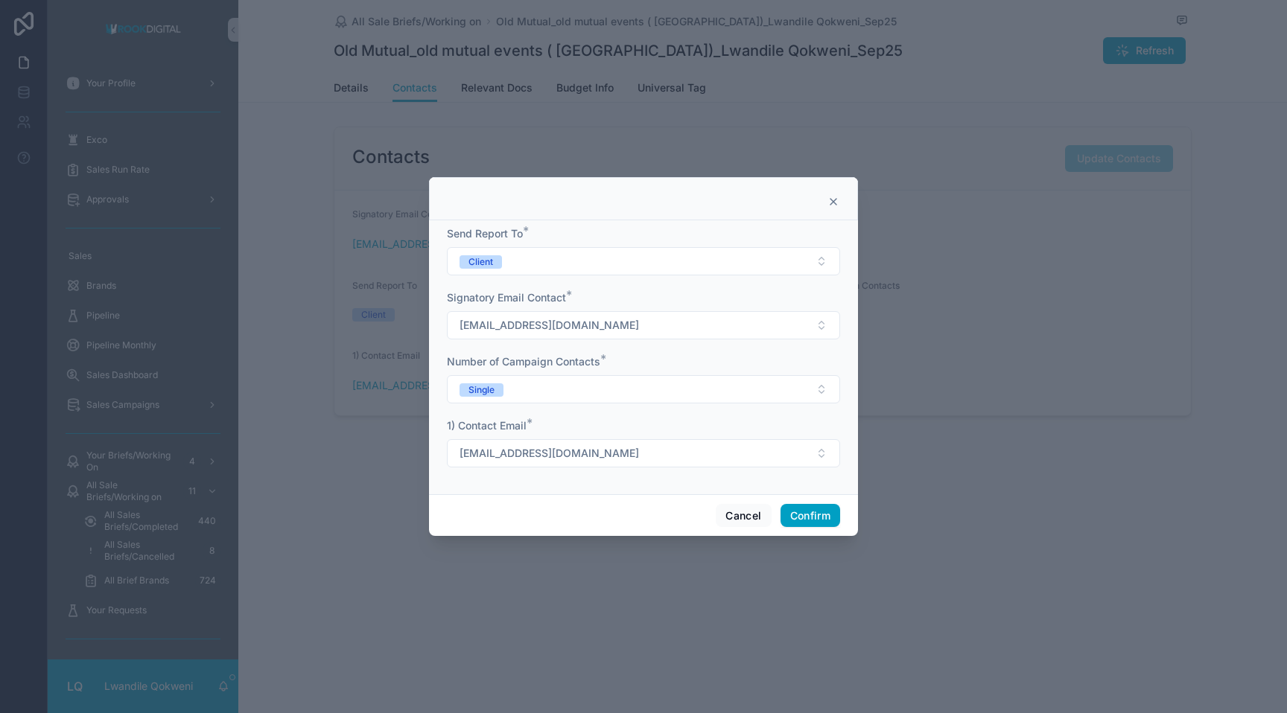
click at [626, 436] on div "1) Contact Email * zandile.malindi@umww.com" at bounding box center [643, 442] width 393 height 49
click at [624, 453] on button "zandile.malindi@umww.com" at bounding box center [643, 453] width 393 height 28
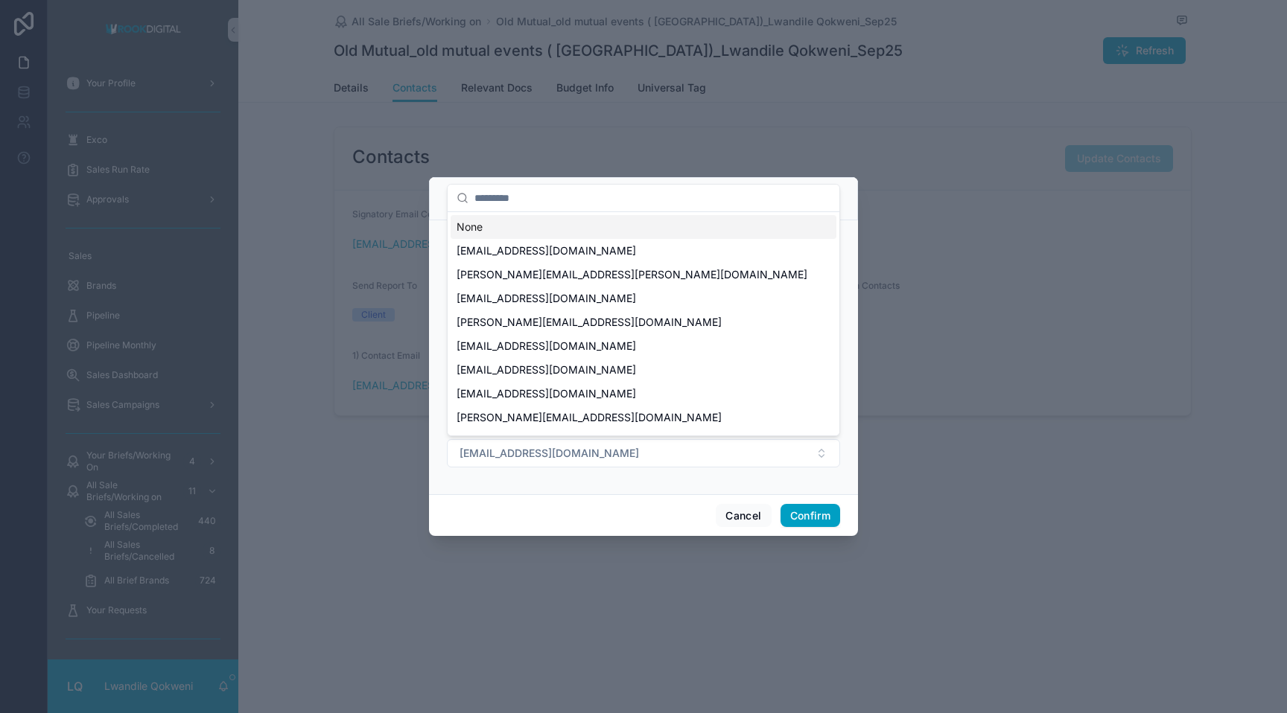
click at [623, 223] on div "None" at bounding box center [643, 227] width 386 height 24
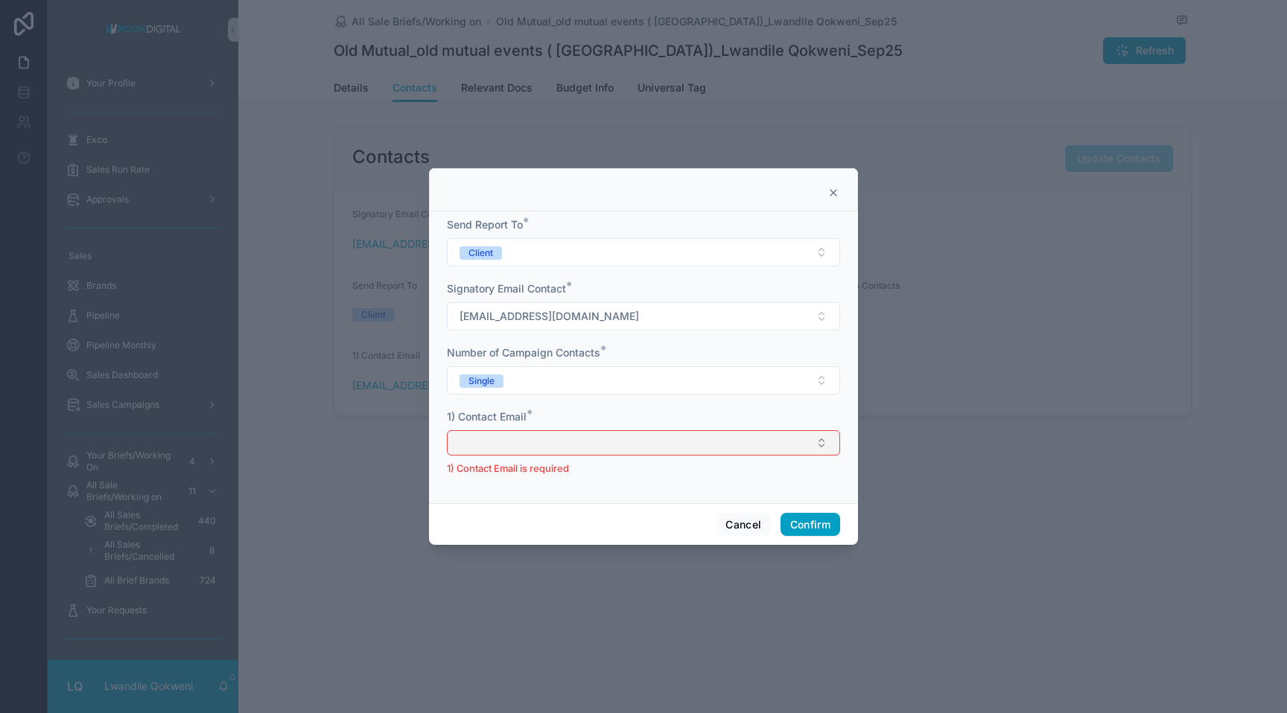
click at [587, 436] on button "Select Button" at bounding box center [643, 442] width 393 height 25
type input "*"
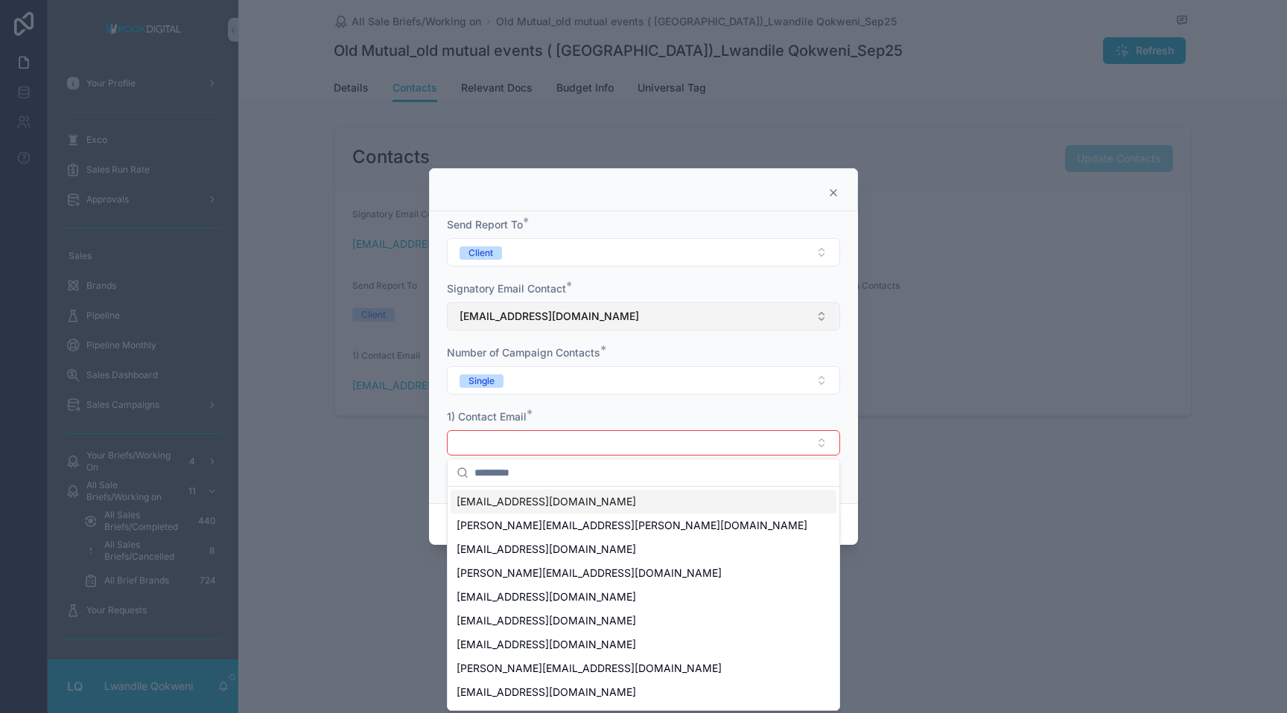
click at [713, 316] on button "zandile.malindi@umww.com" at bounding box center [643, 316] width 393 height 28
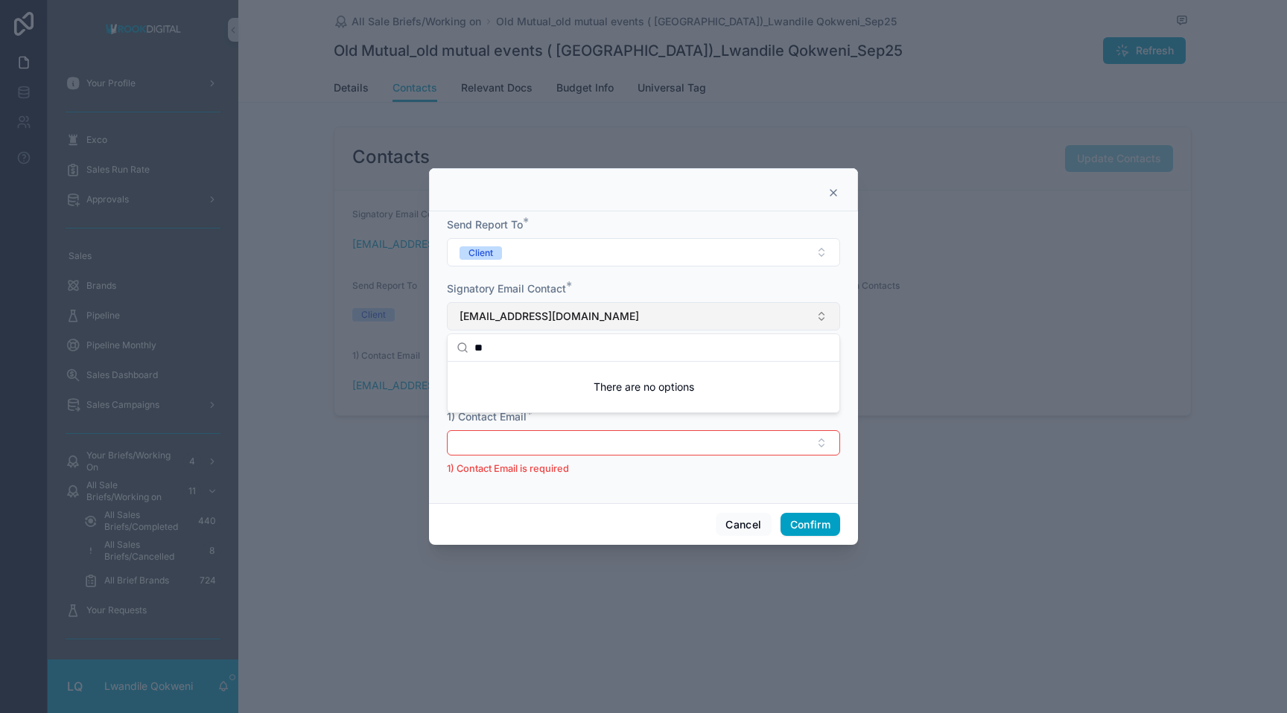
type input "*"
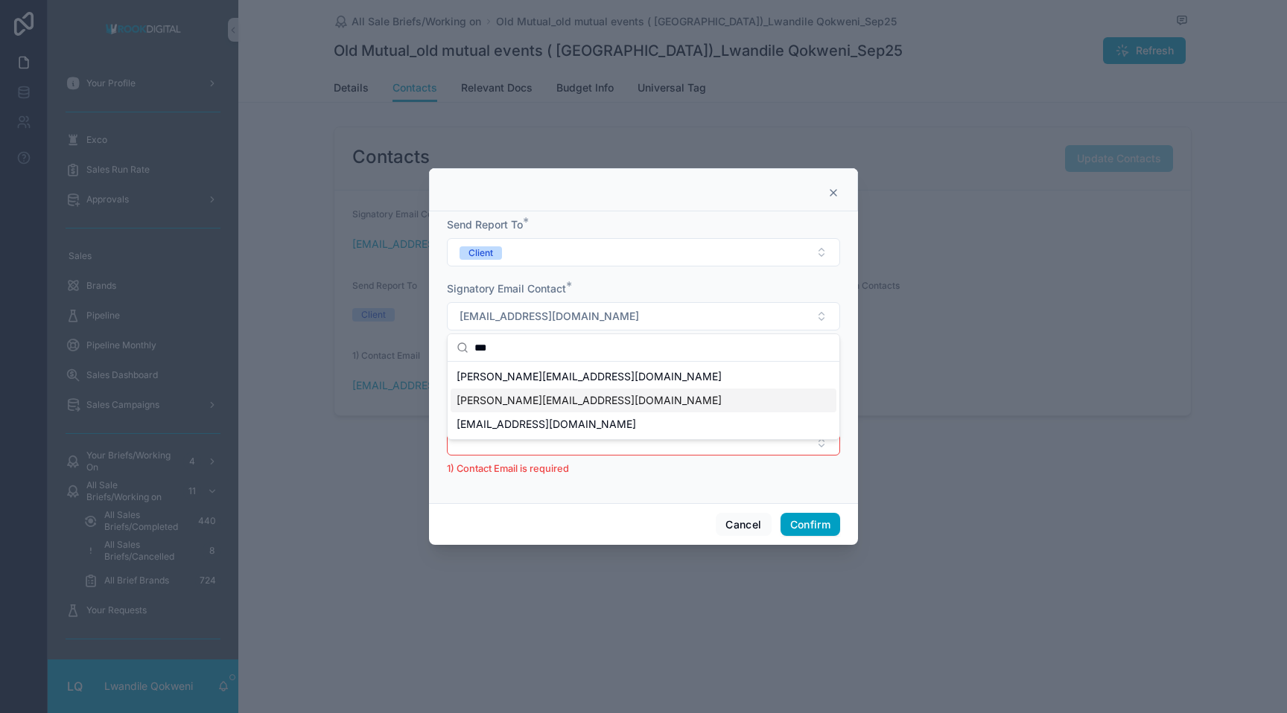
type input "***"
click at [757, 193] on icon at bounding box center [833, 193] width 6 height 6
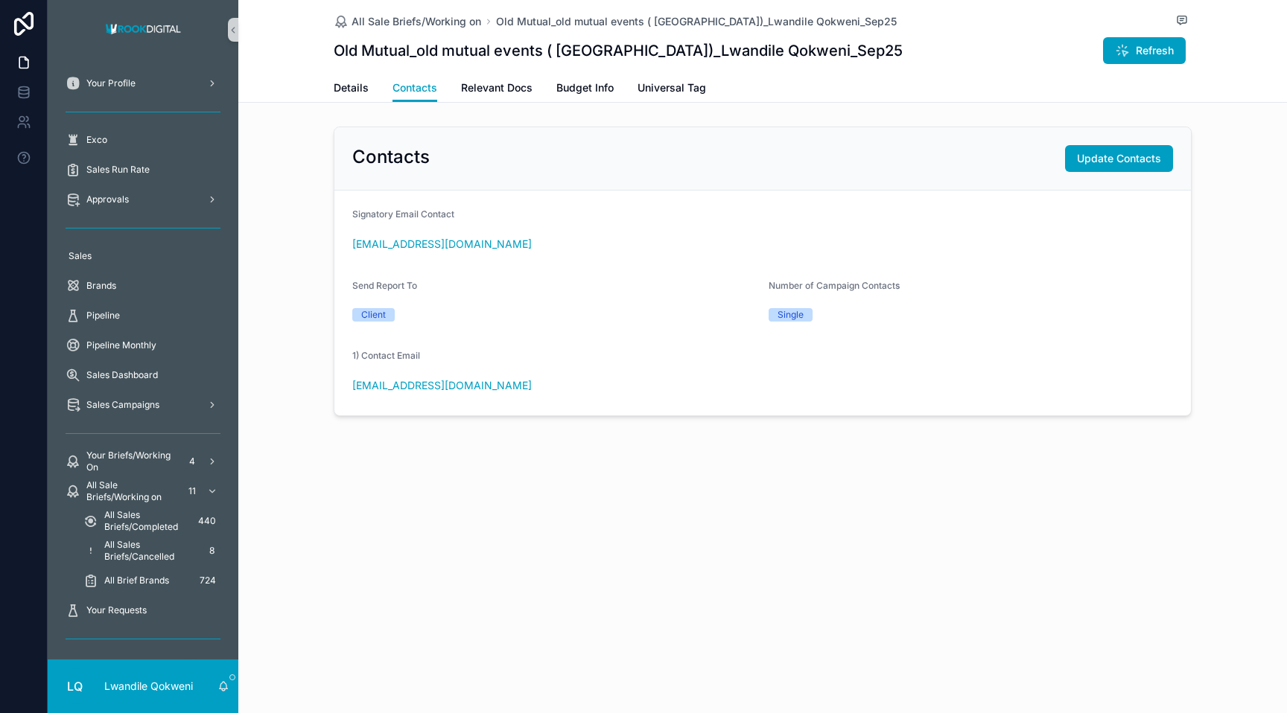
click at [757, 57] on div "All Sale Briefs/Working on Old Mutual_old mutual events ( Durban)_Lwandile Qokw…" at bounding box center [762, 51] width 1048 height 103
click at [757, 56] on span "Refresh" at bounding box center [1154, 50] width 38 height 15
click at [757, 23] on icon "Close toast" at bounding box center [1000, 26] width 9 height 9
click at [585, 92] on span "Budget Info" at bounding box center [584, 87] width 57 height 15
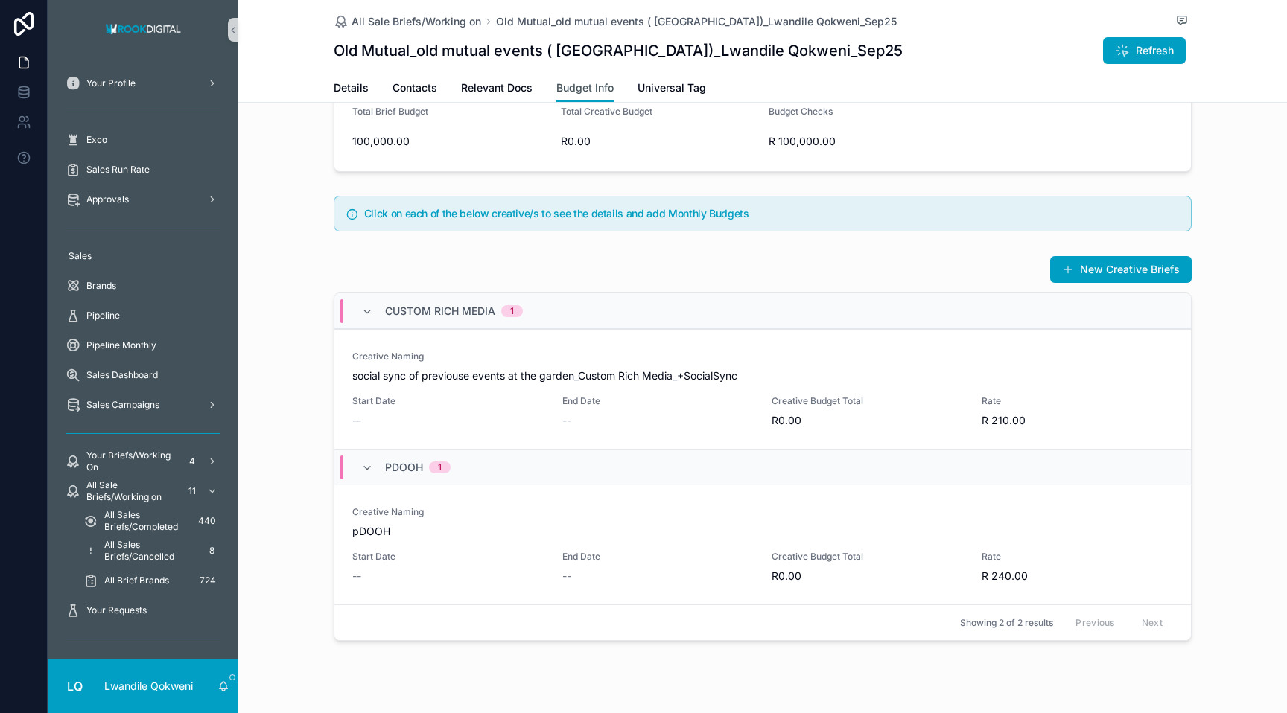
scroll to position [315, 0]
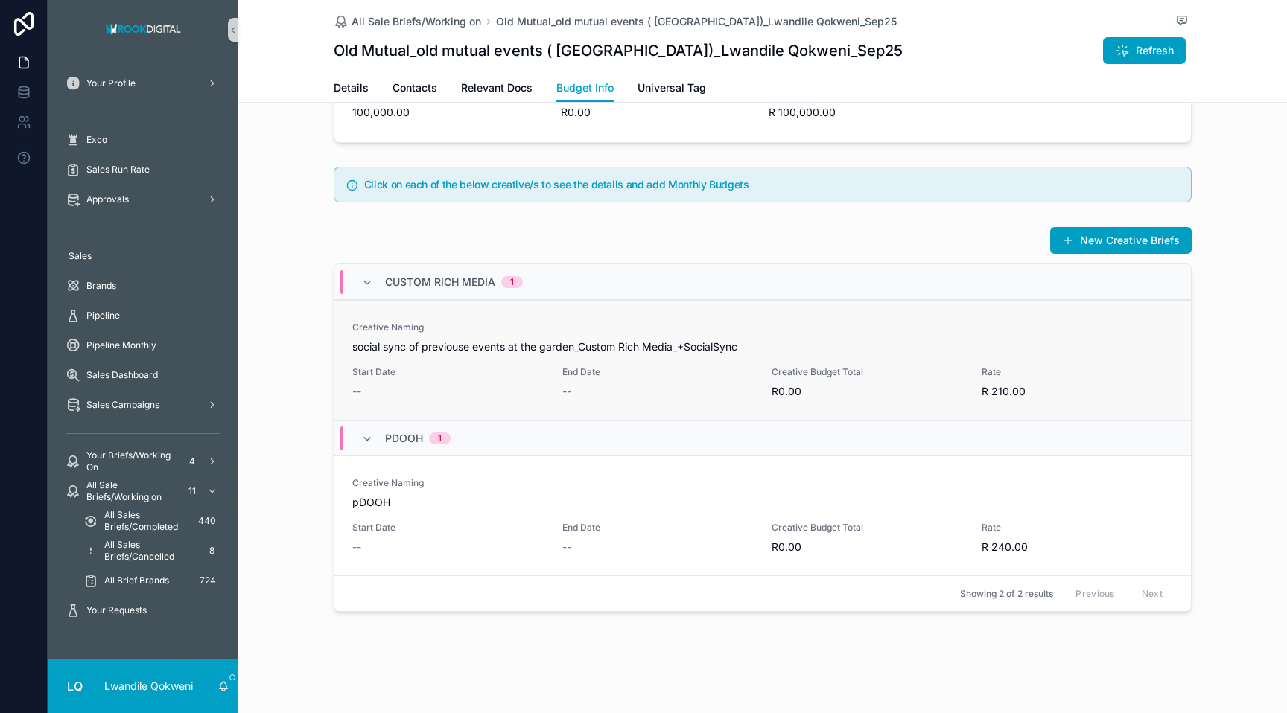
click at [710, 344] on span "social sync of previouse events at the garden_Custom Rich Media_+SocialSync" at bounding box center [762, 347] width 821 height 15
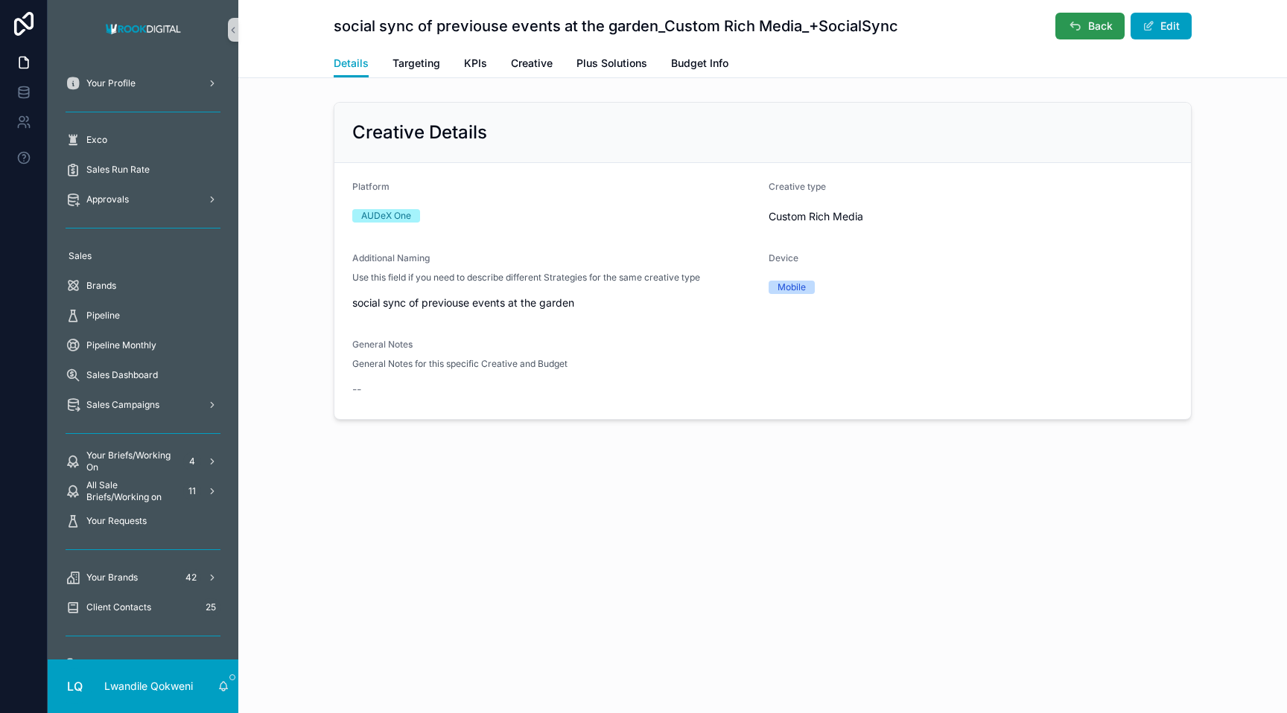
click at [757, 27] on span "Back" at bounding box center [1100, 26] width 25 height 15
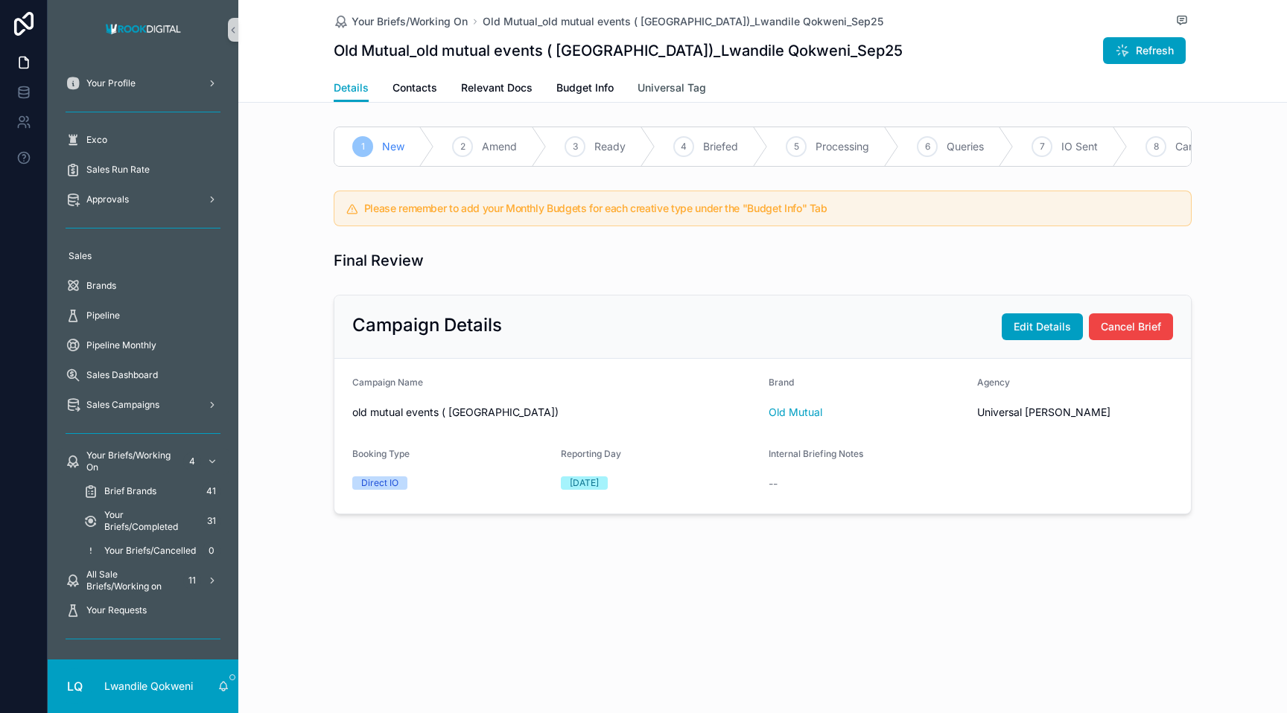
click at [663, 93] on span "Universal Tag" at bounding box center [671, 87] width 69 height 15
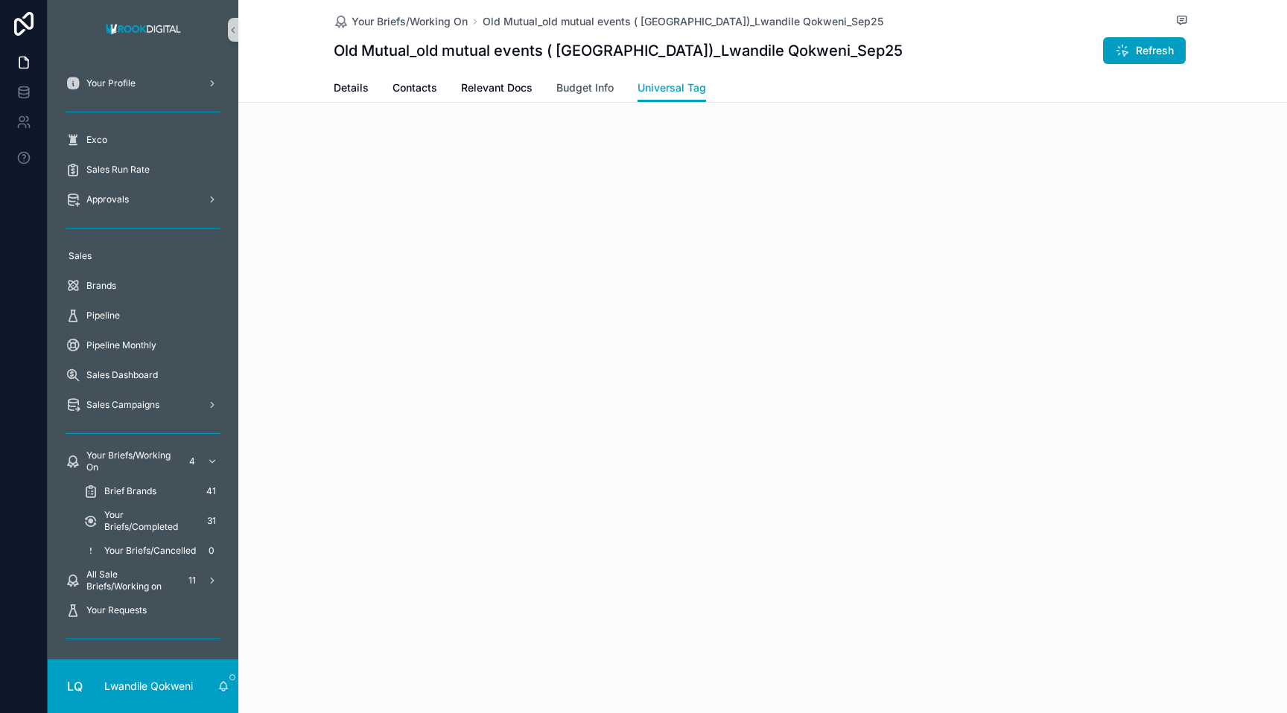
click at [593, 91] on span "Budget Info" at bounding box center [584, 87] width 57 height 15
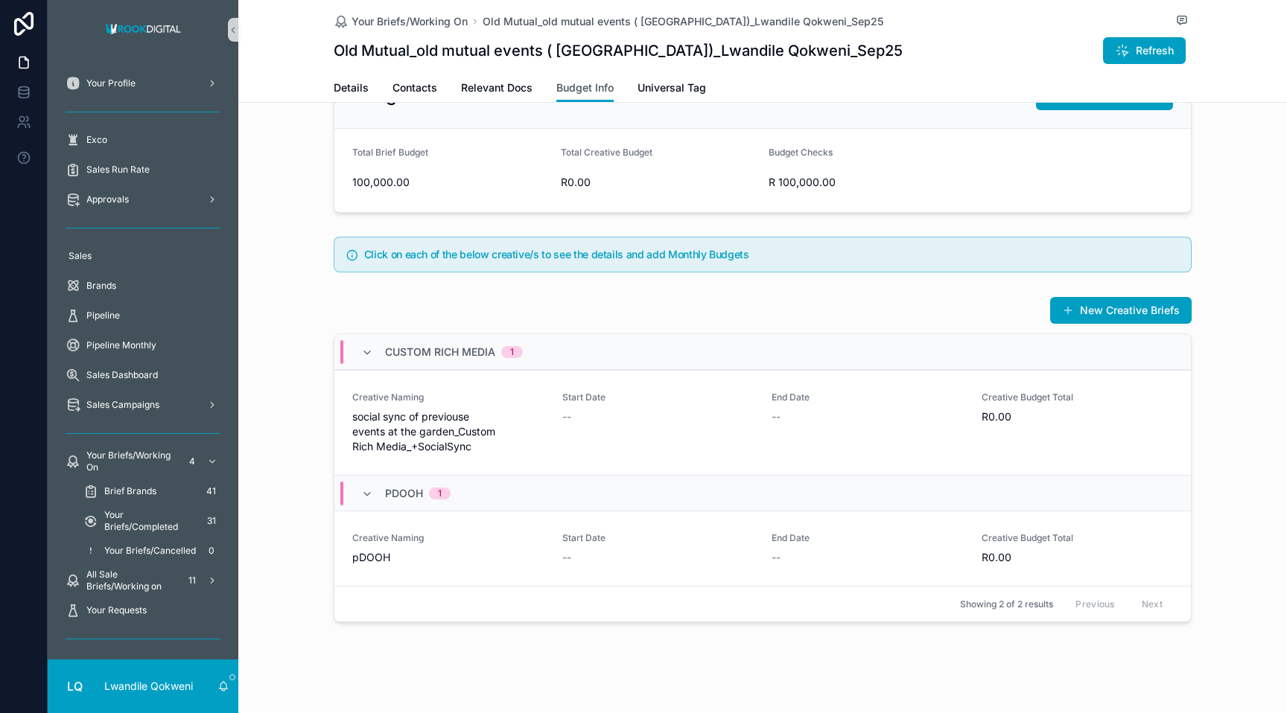
scroll to position [246, 0]
click at [757, 416] on span "R0.00" at bounding box center [1077, 416] width 192 height 15
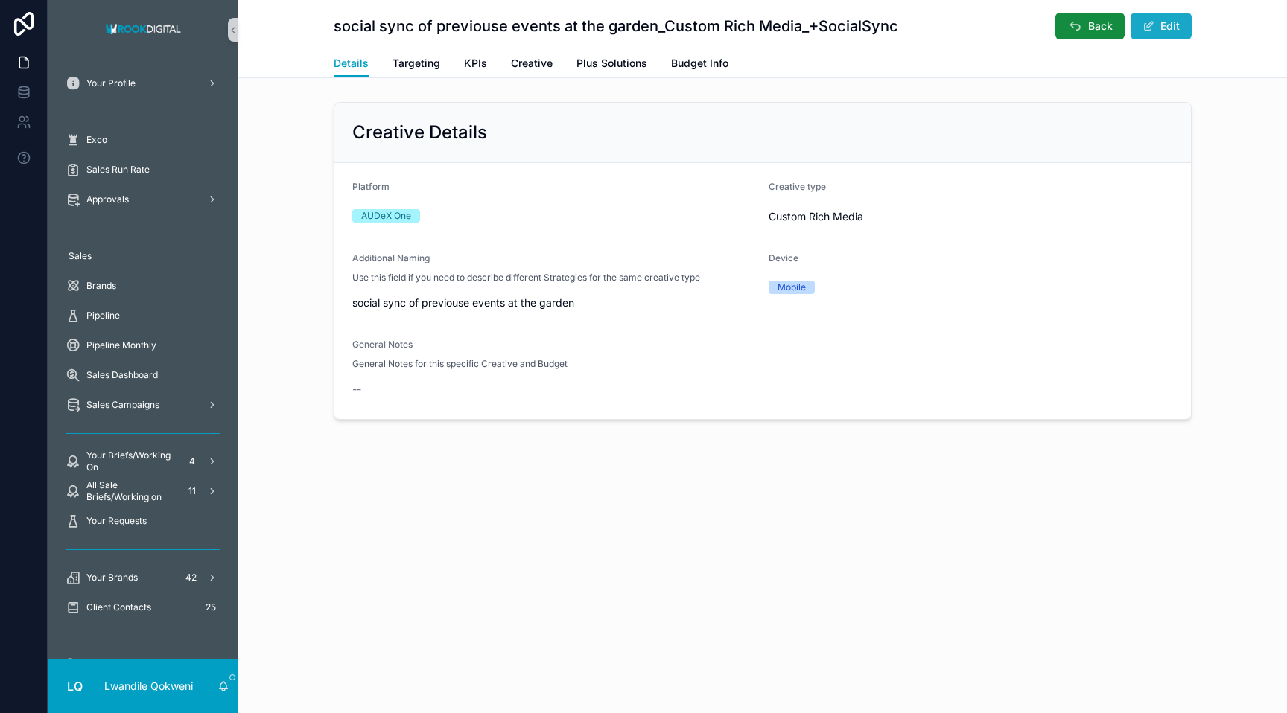
click at [757, 21] on button "Edit" at bounding box center [1160, 26] width 61 height 27
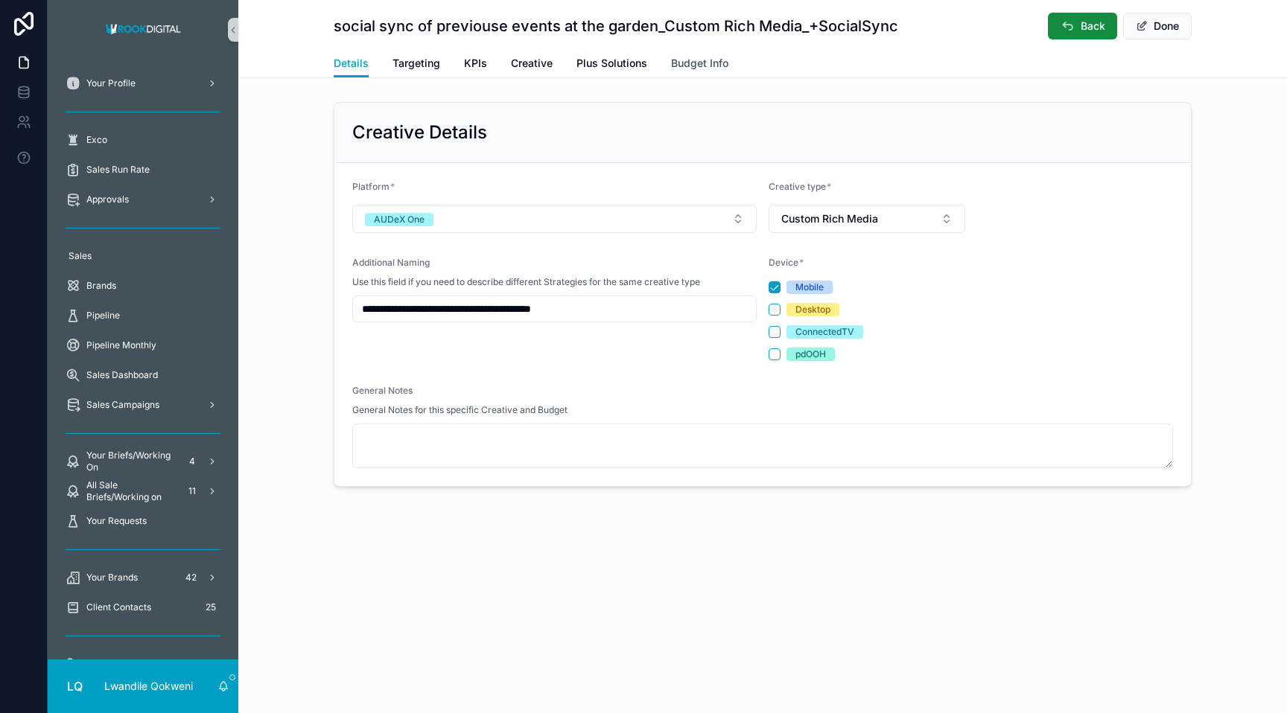
click at [693, 57] on span "Budget Info" at bounding box center [699, 63] width 57 height 15
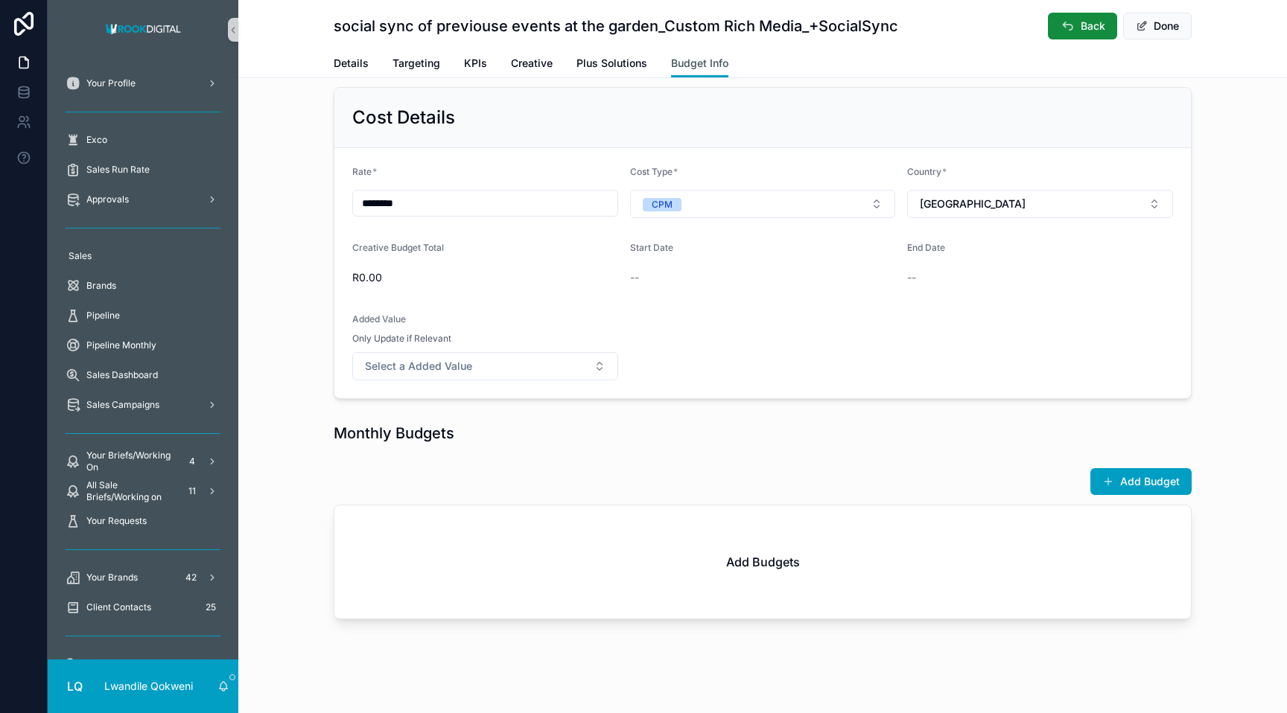
scroll to position [82, 0]
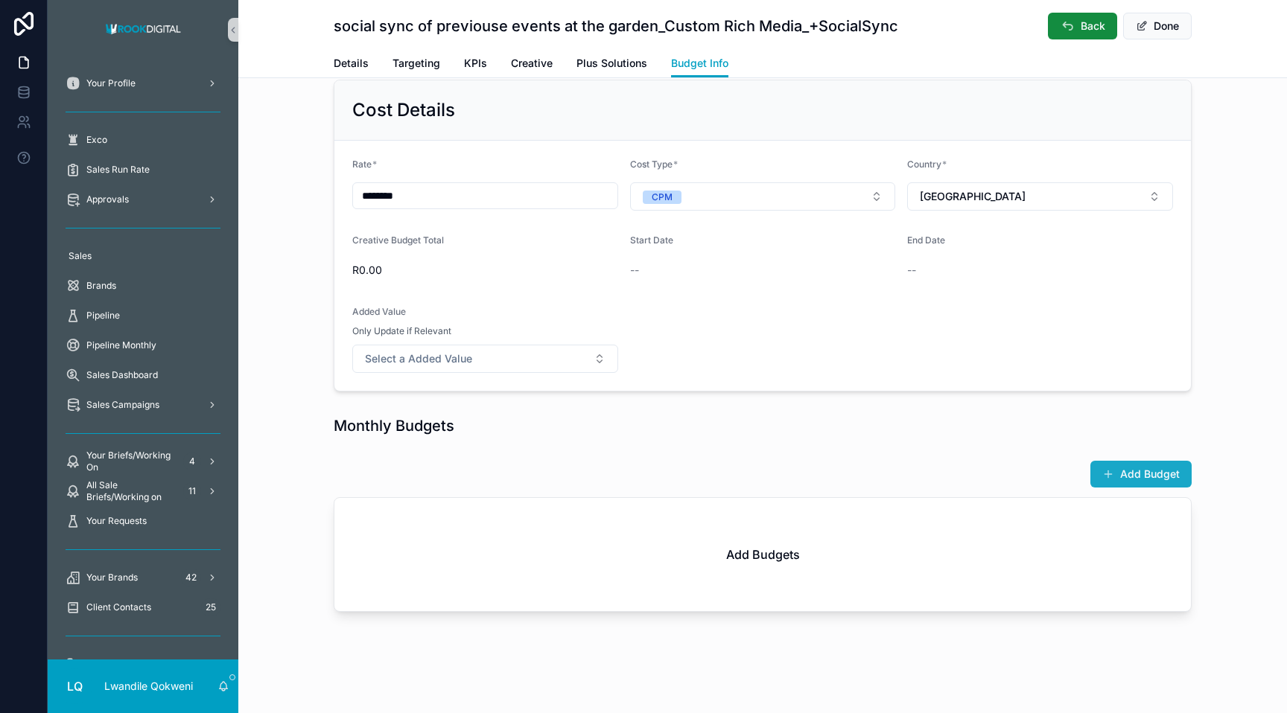
click at [757, 475] on button "Add Budget" at bounding box center [1140, 474] width 101 height 27
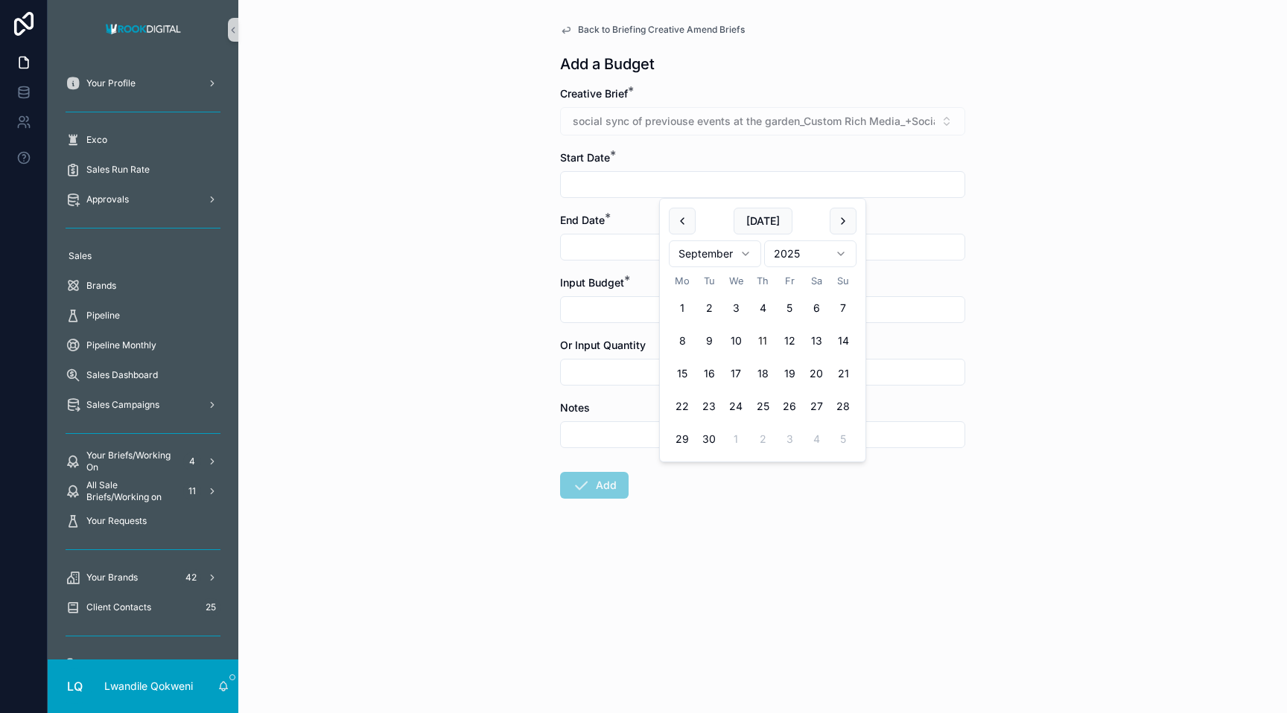
click at [757, 193] on input "scrollable content" at bounding box center [763, 184] width 404 height 21
click at [684, 366] on button "15" at bounding box center [682, 373] width 27 height 27
type input "**********"
click at [757, 391] on div "**********" at bounding box center [762, 356] width 1048 height 713
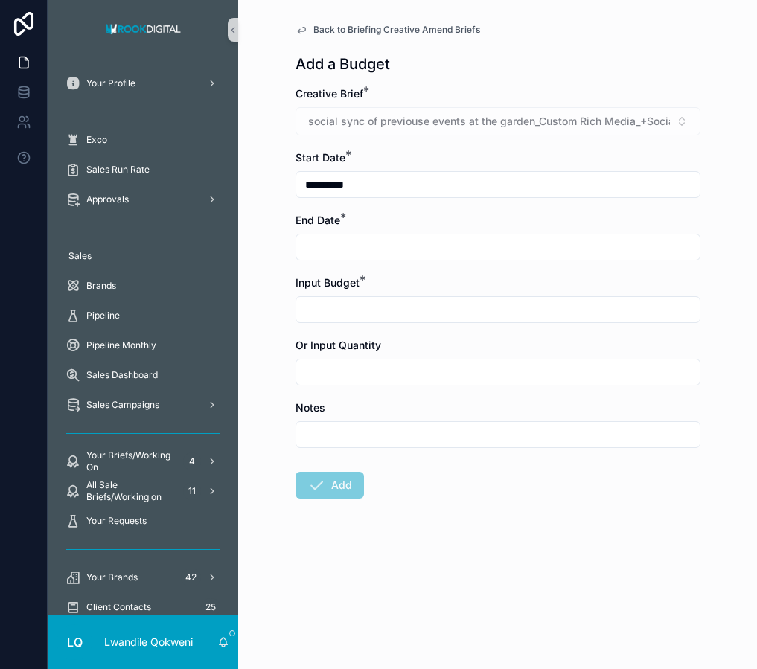
click at [348, 243] on input "scrollable content" at bounding box center [498, 247] width 404 height 21
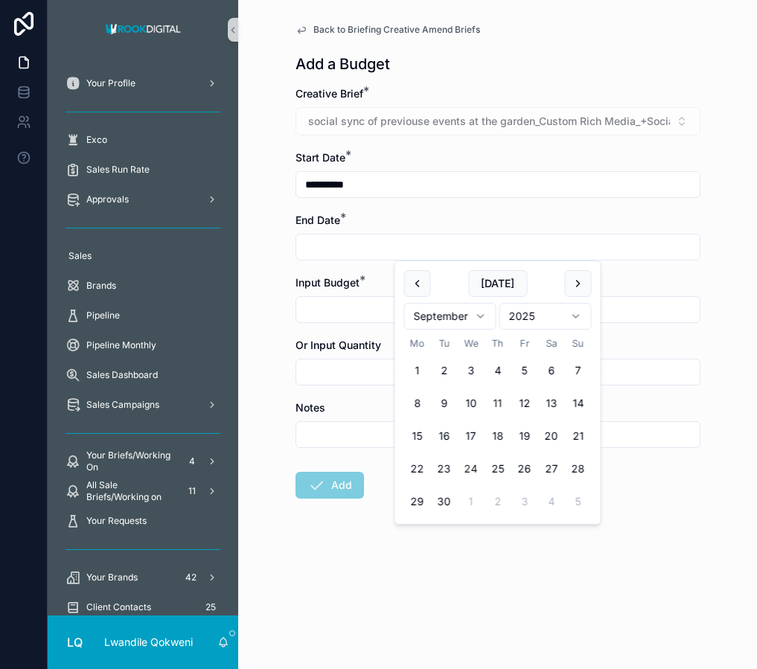
click at [469, 467] on button "24" at bounding box center [471, 469] width 27 height 27
type input "**********"
click at [282, 317] on div "**********" at bounding box center [497, 334] width 519 height 669
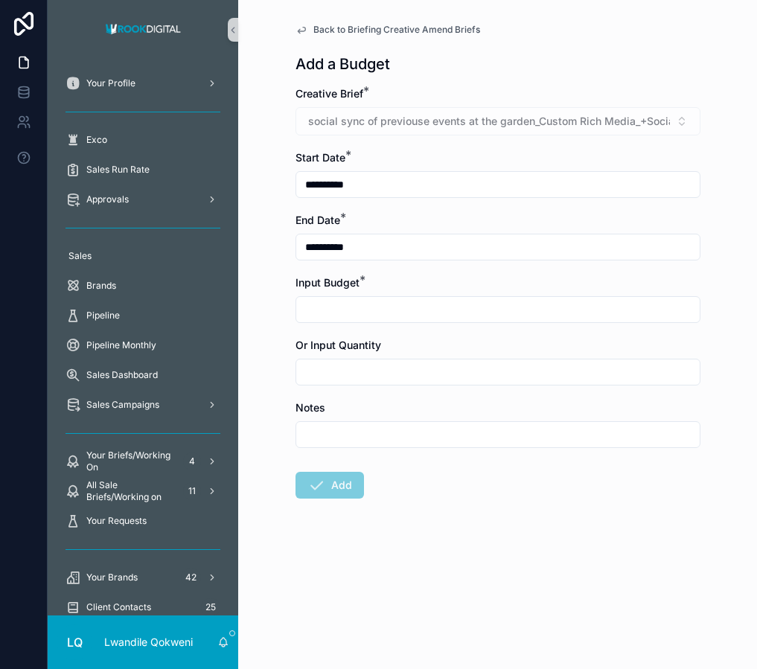
click at [329, 307] on input "scrollable content" at bounding box center [498, 309] width 404 height 21
type input "*********"
click at [357, 439] on input "scrollable content" at bounding box center [498, 434] width 404 height 21
click at [335, 487] on button "Add" at bounding box center [330, 485] width 69 height 27
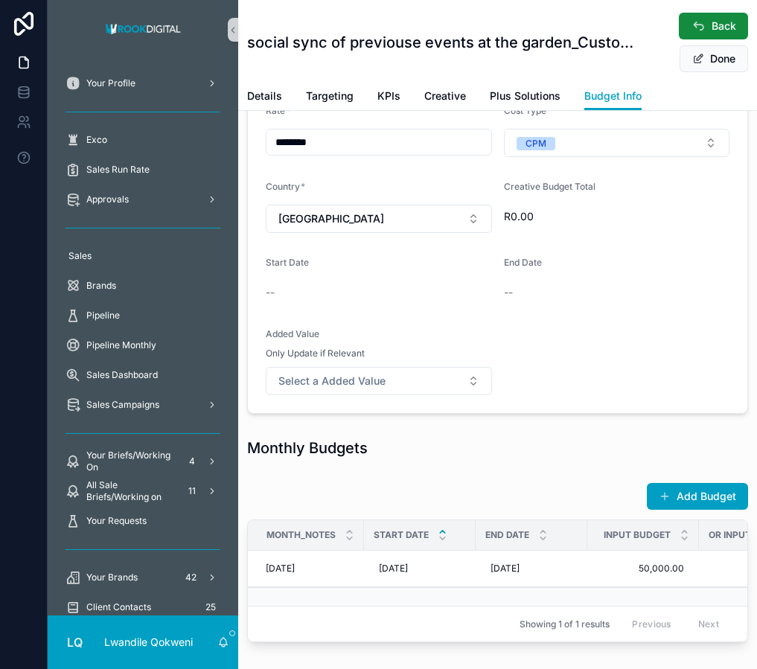
scroll to position [242, 0]
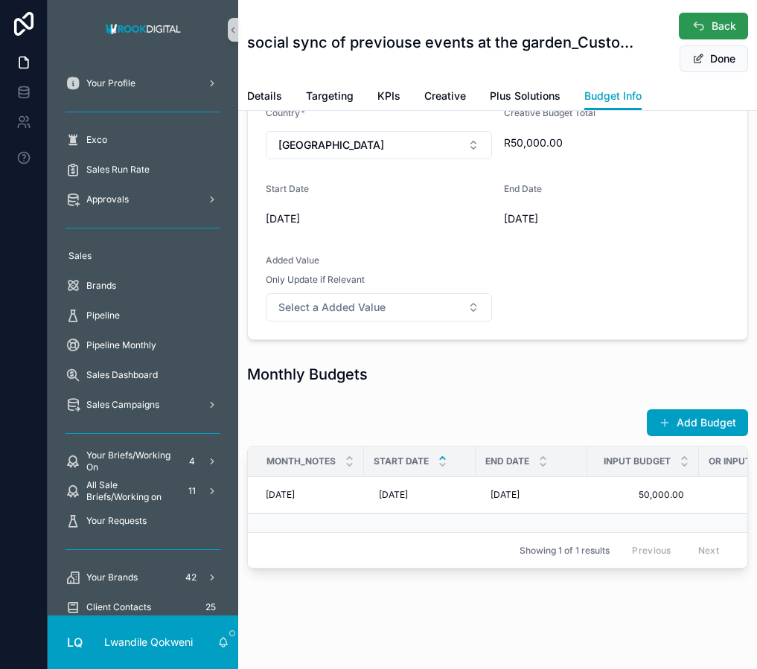
click at [702, 28] on icon "scrollable content" at bounding box center [698, 26] width 15 height 15
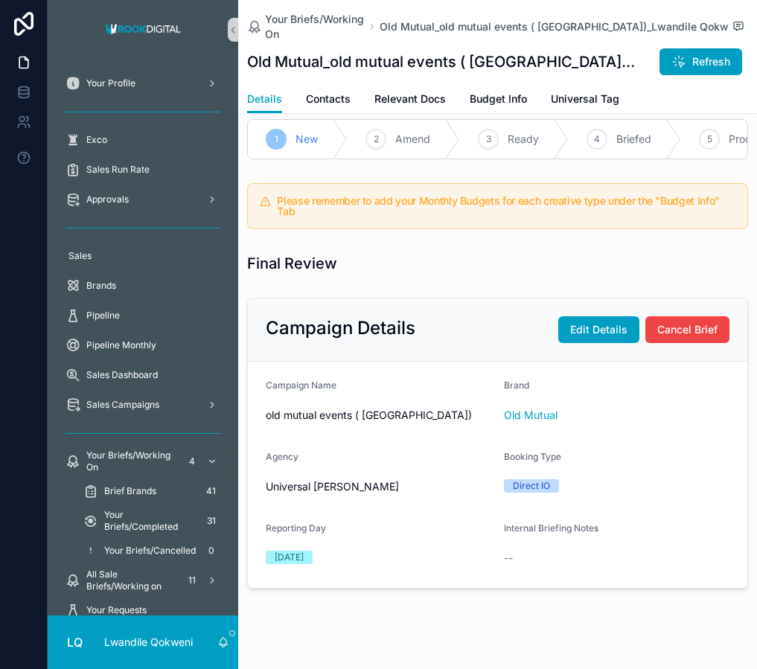
scroll to position [28, 0]
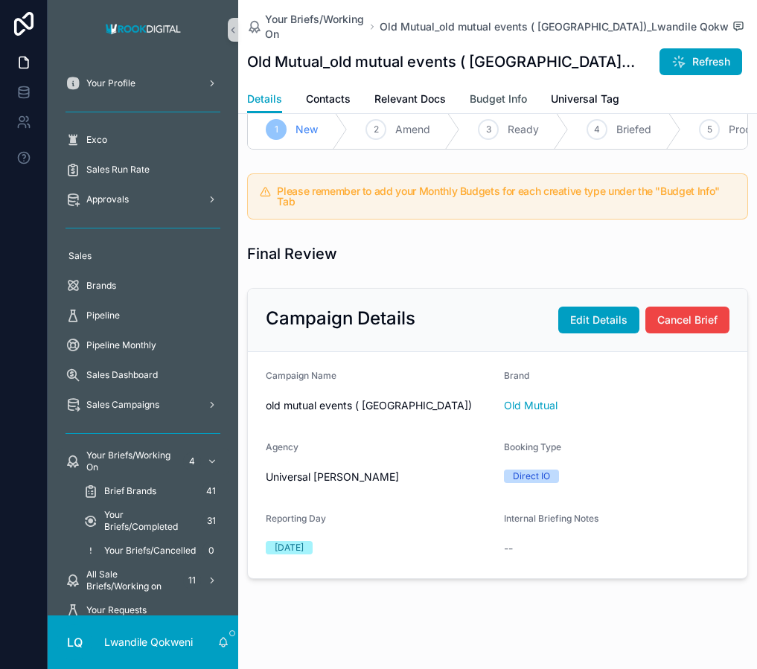
click at [494, 98] on link "Budget Info" at bounding box center [498, 101] width 57 height 30
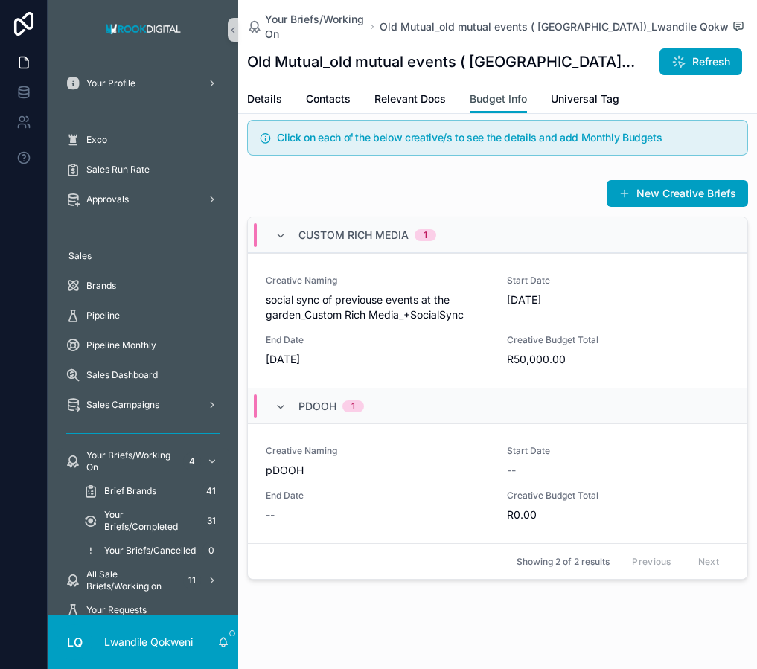
scroll to position [445, 0]
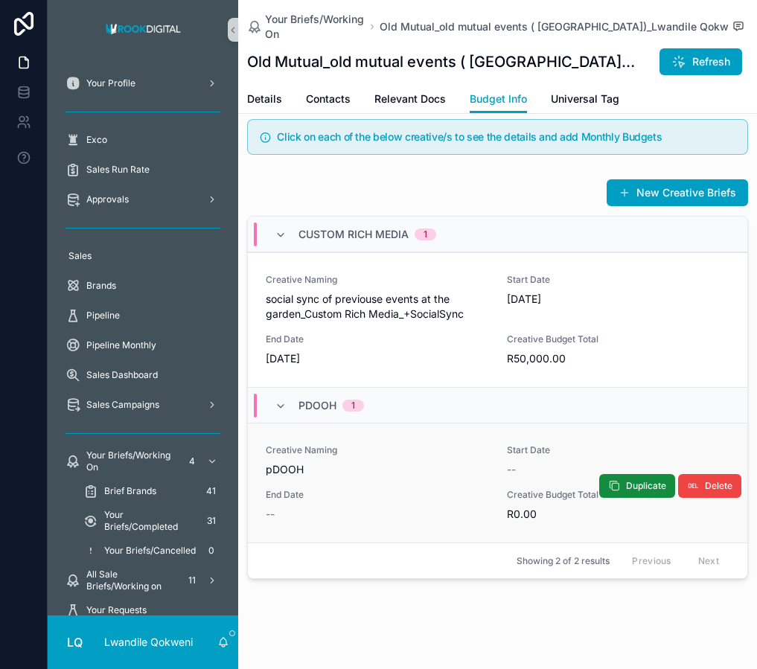
click at [538, 508] on span "R0.00" at bounding box center [618, 514] width 223 height 15
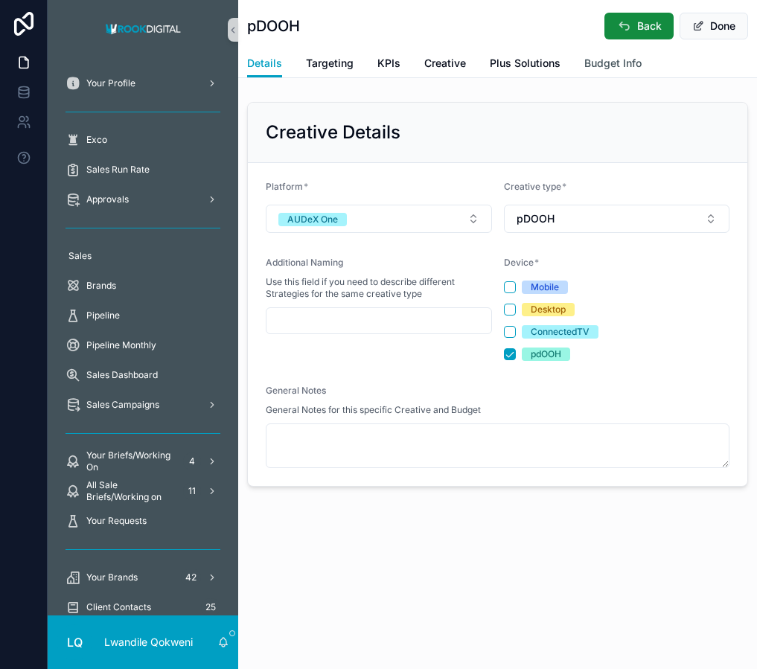
click at [619, 67] on span "Budget Info" at bounding box center [613, 63] width 57 height 15
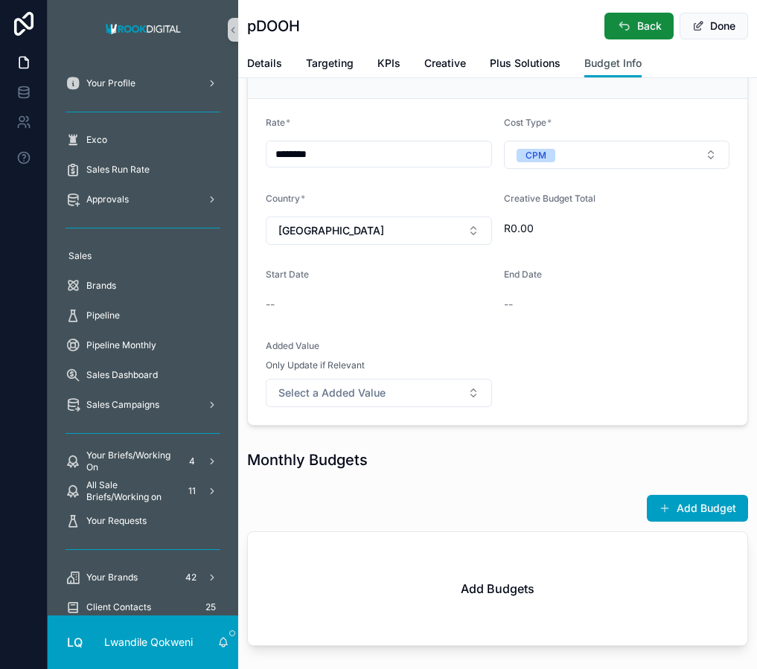
scroll to position [202, 0]
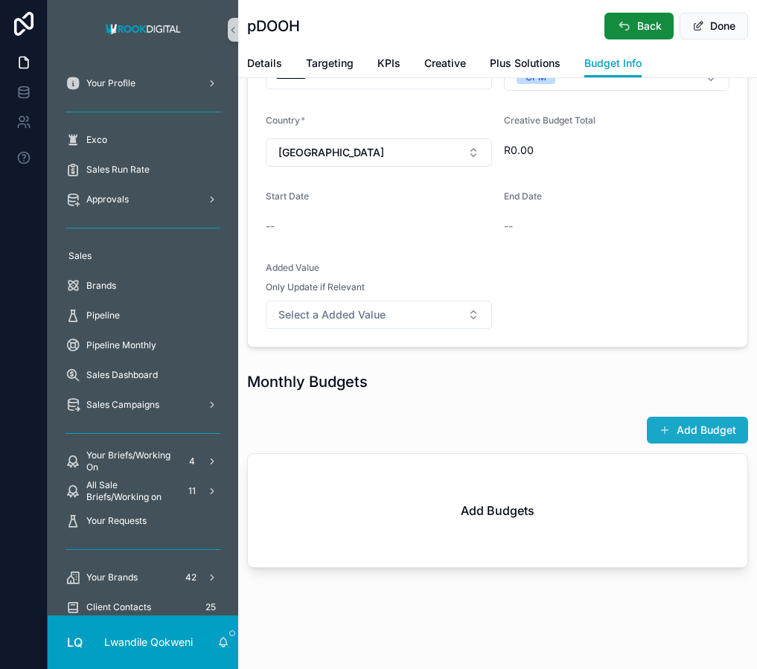
click at [684, 422] on button "Add Budget" at bounding box center [697, 430] width 101 height 27
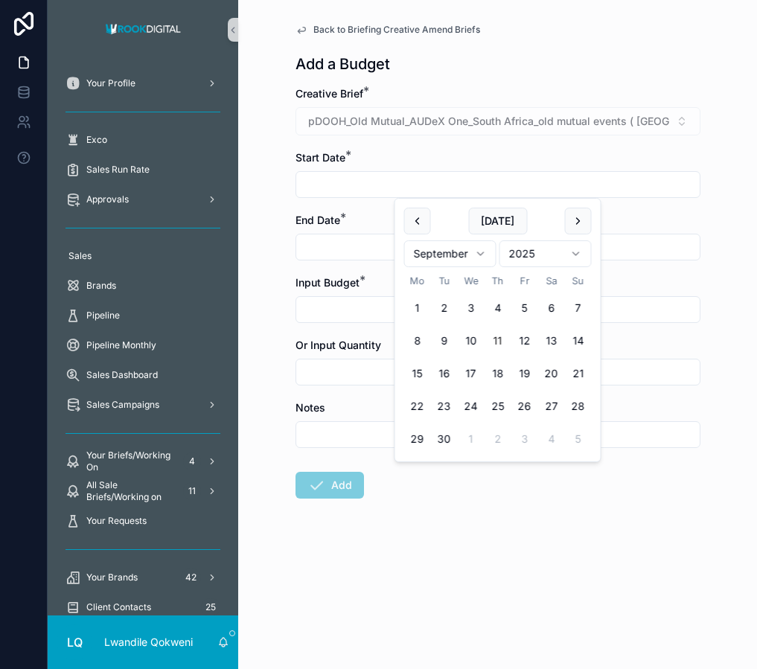
click at [474, 188] on input "scrollable content" at bounding box center [498, 184] width 404 height 21
click at [421, 375] on button "15" at bounding box center [417, 373] width 27 height 27
type input "**********"
click at [273, 287] on div "**********" at bounding box center [497, 334] width 519 height 669
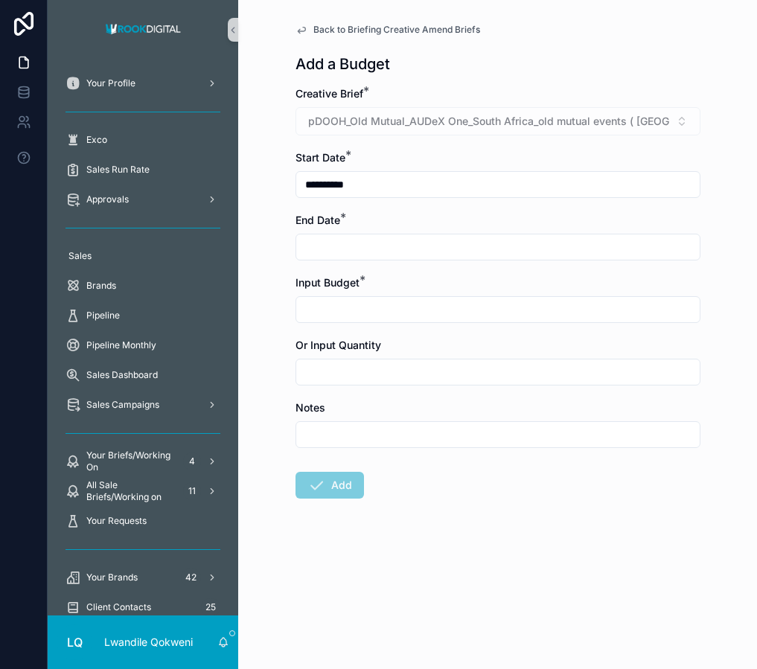
click at [367, 252] on input "scrollable content" at bounding box center [498, 247] width 404 height 21
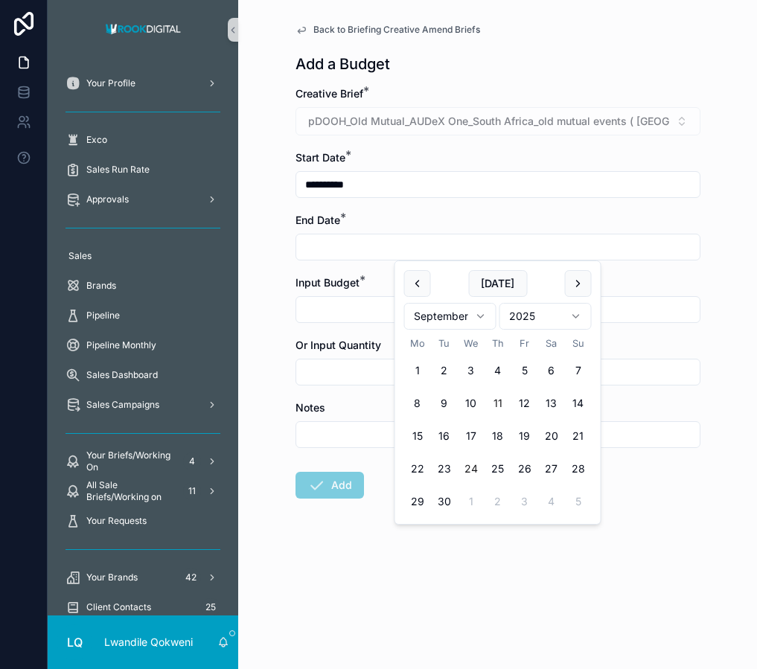
click at [477, 470] on button "24" at bounding box center [471, 469] width 27 height 27
type input "**********"
click at [300, 332] on form "**********" at bounding box center [498, 340] width 405 height 508
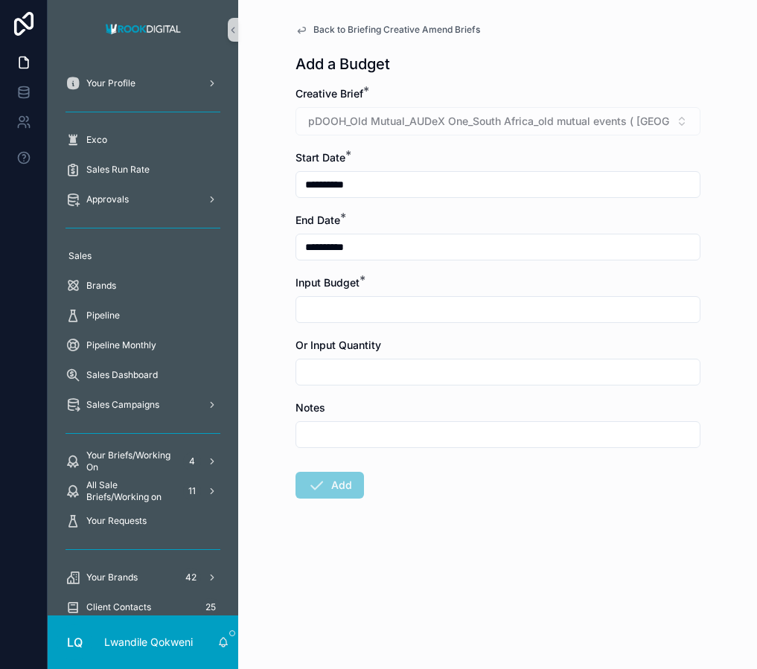
click at [318, 322] on form "**********" at bounding box center [498, 340] width 405 height 508
click at [318, 315] on input "scrollable content" at bounding box center [498, 309] width 404 height 21
type input "*********"
click at [331, 478] on button "Add" at bounding box center [330, 485] width 69 height 27
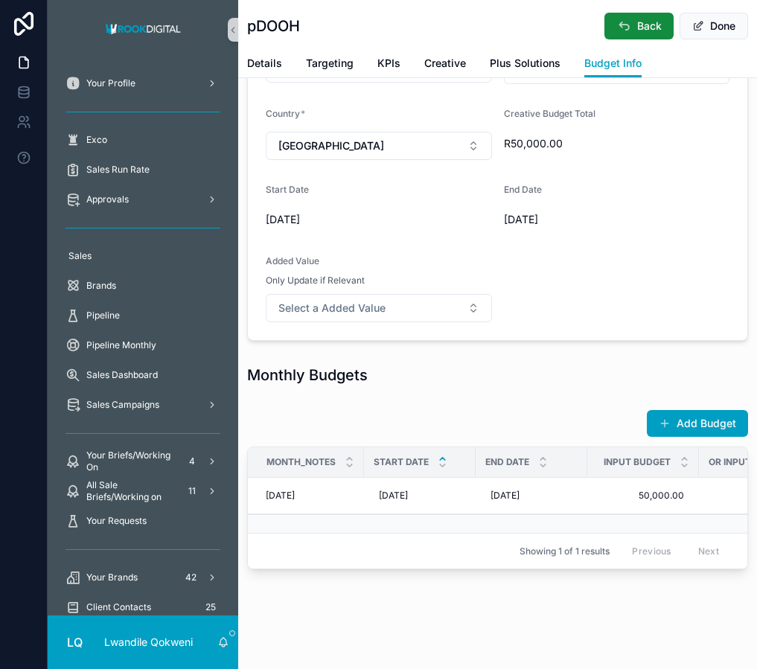
scroll to position [209, 0]
click at [709, 20] on button "Done" at bounding box center [714, 26] width 69 height 27
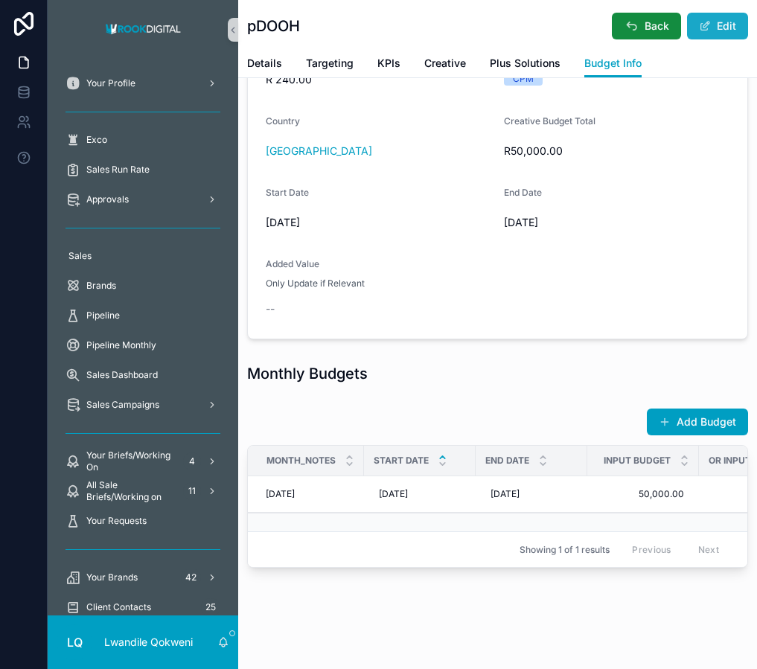
scroll to position [196, 0]
click at [664, 22] on span "Back" at bounding box center [657, 26] width 25 height 15
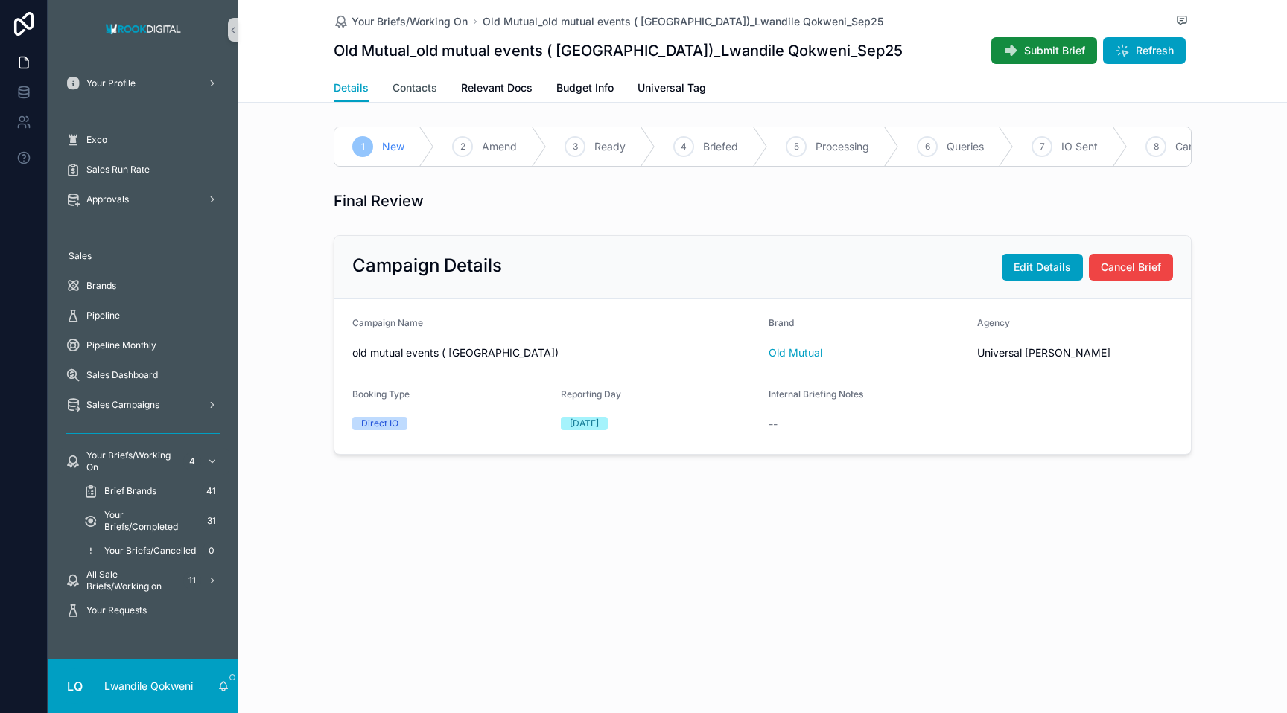
click at [429, 86] on span "Contacts" at bounding box center [414, 87] width 45 height 15
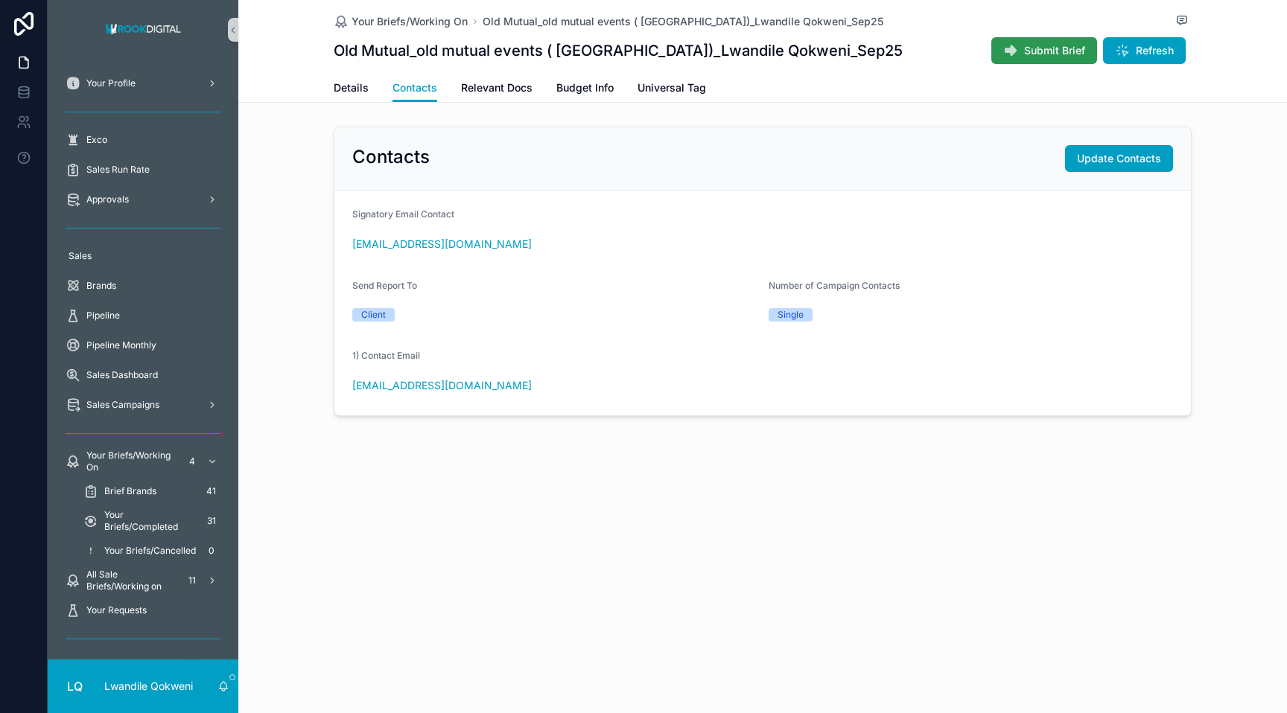
click at [757, 48] on span "Submit Brief" at bounding box center [1054, 50] width 61 height 15
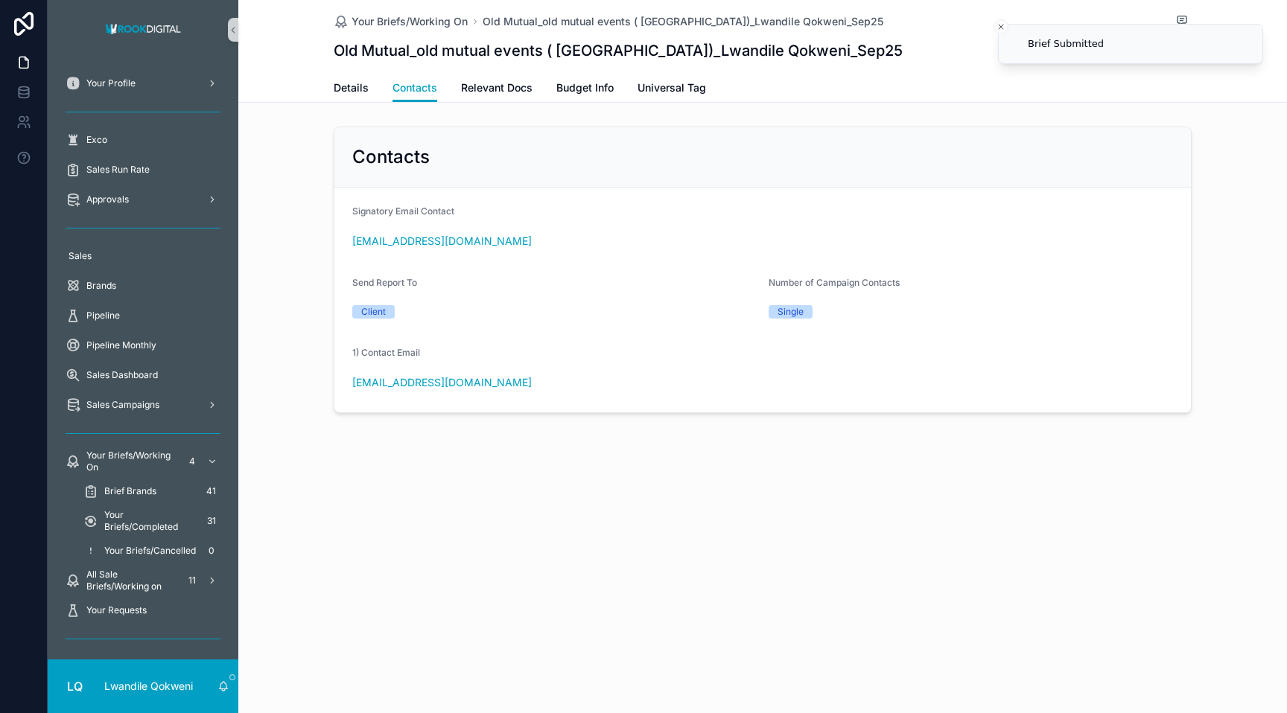
click at [757, 36] on div "Old Mutual_old mutual events ( Durban)_Lwandile Qokweni_Sep25 Recall Brief" at bounding box center [763, 50] width 858 height 28
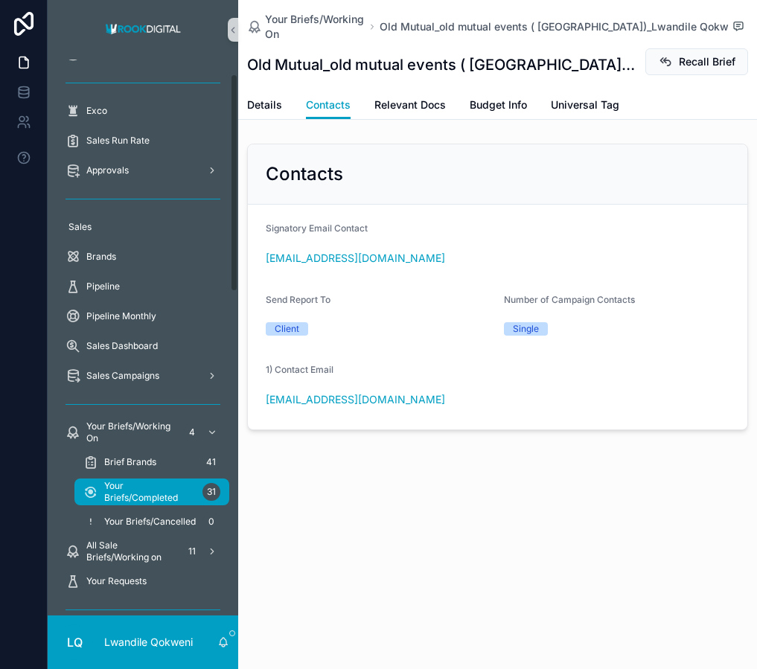
scroll to position [45, 0]
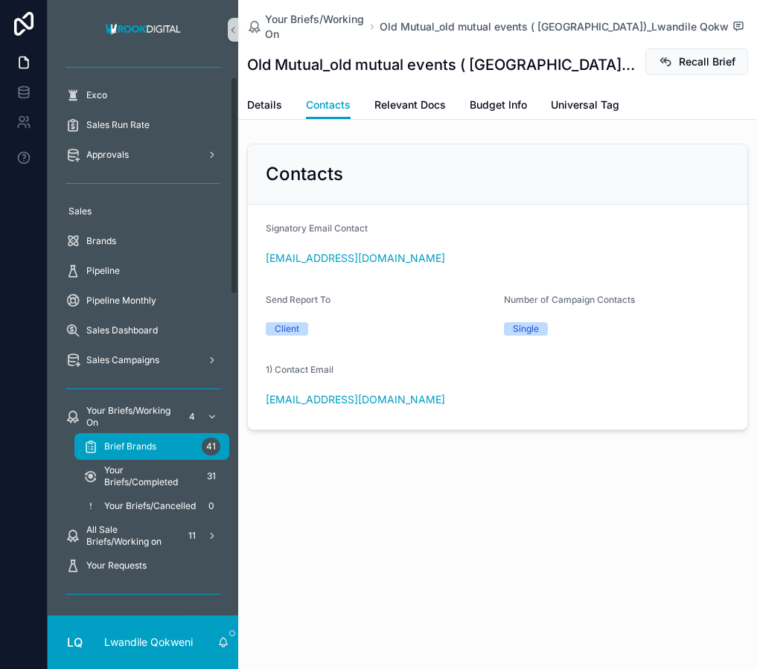
click at [159, 443] on div "Brief Brands 41" at bounding box center [151, 447] width 137 height 24
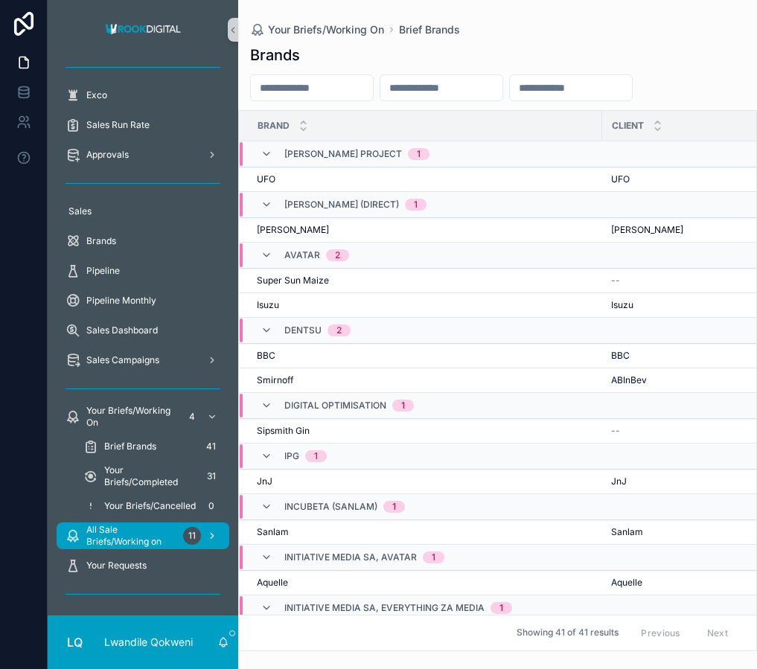
click at [147, 535] on span "All Sale Briefs/Working on" at bounding box center [131, 536] width 91 height 24
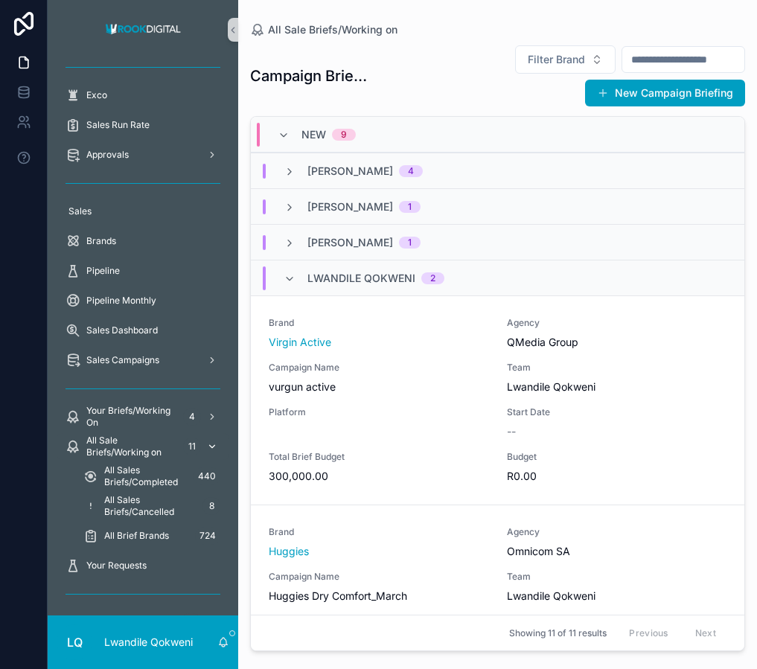
click at [148, 446] on span "All Sale Briefs/Working on" at bounding box center [131, 447] width 91 height 24
click at [127, 450] on span "All Sale Briefs/Working on" at bounding box center [131, 447] width 91 height 24
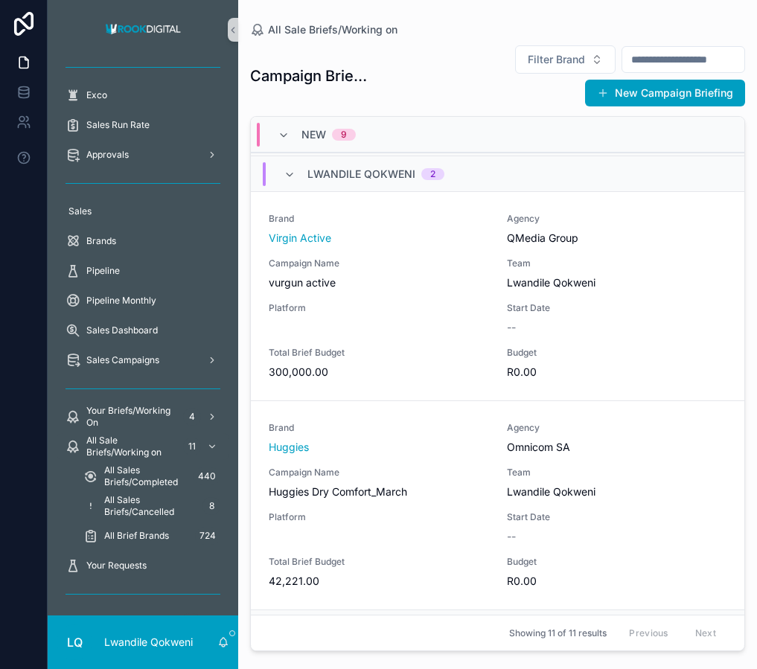
scroll to position [109, 0]
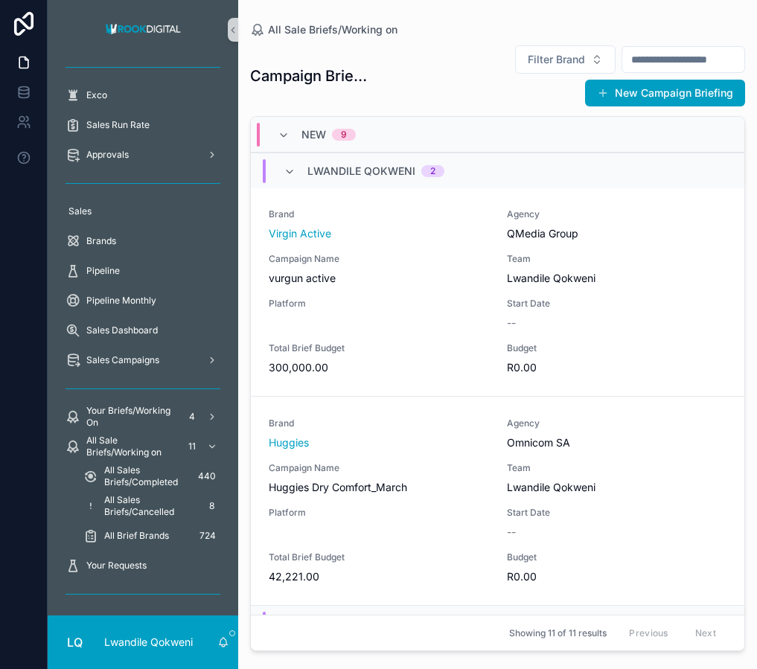
click at [407, 171] on span "Lwandile Qokweni" at bounding box center [362, 171] width 108 height 15
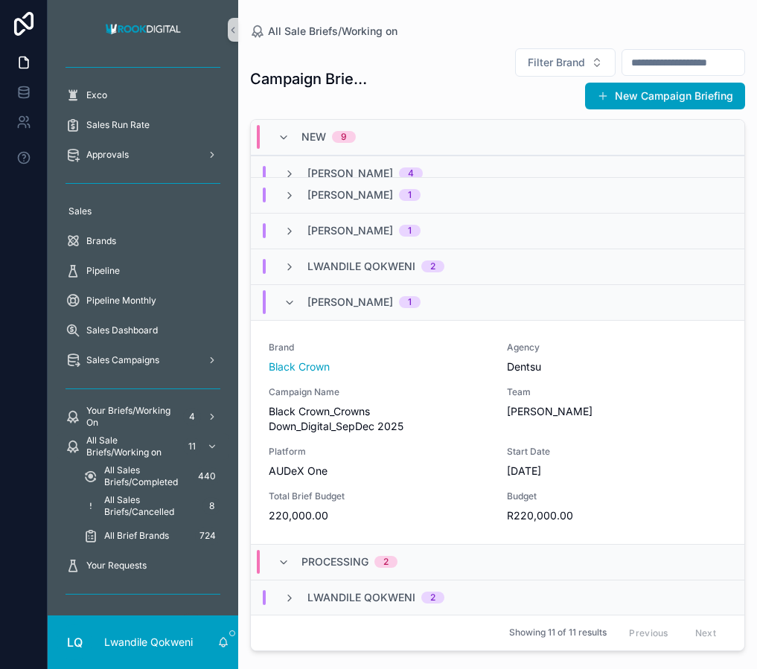
click at [417, 262] on div "Lwandile Qokweni 2" at bounding box center [376, 266] width 137 height 15
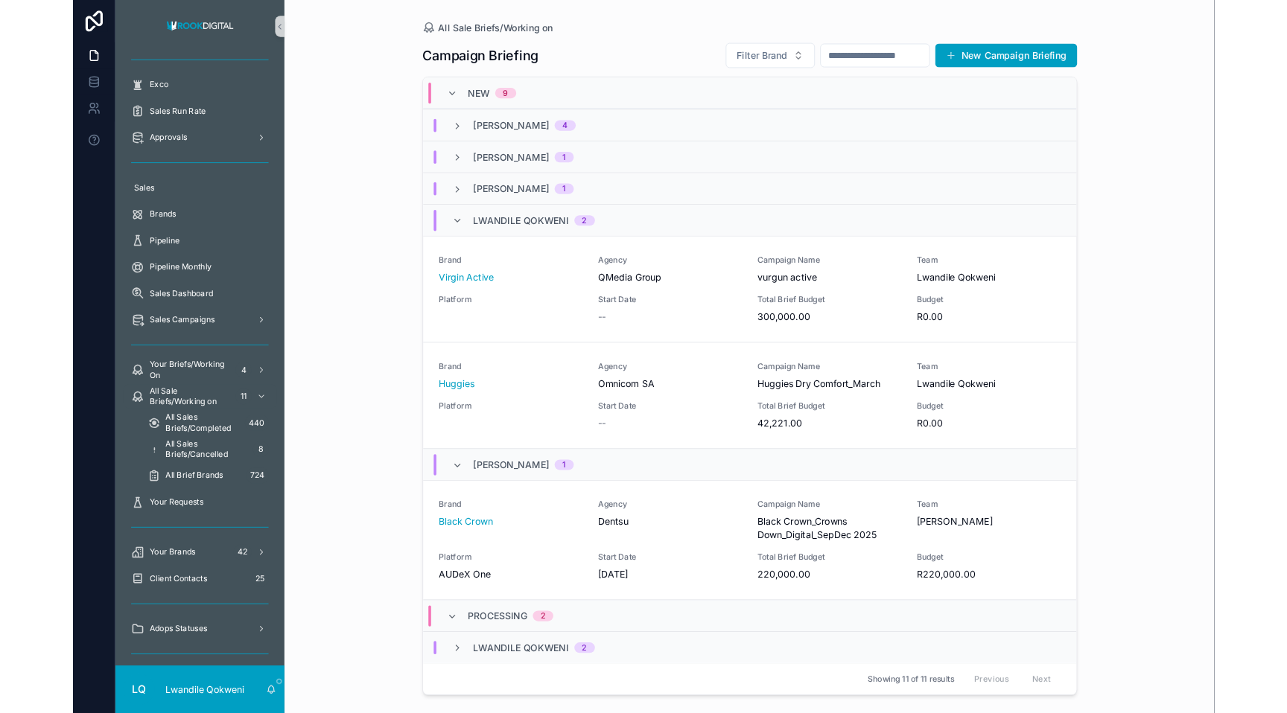
scroll to position [0, 0]
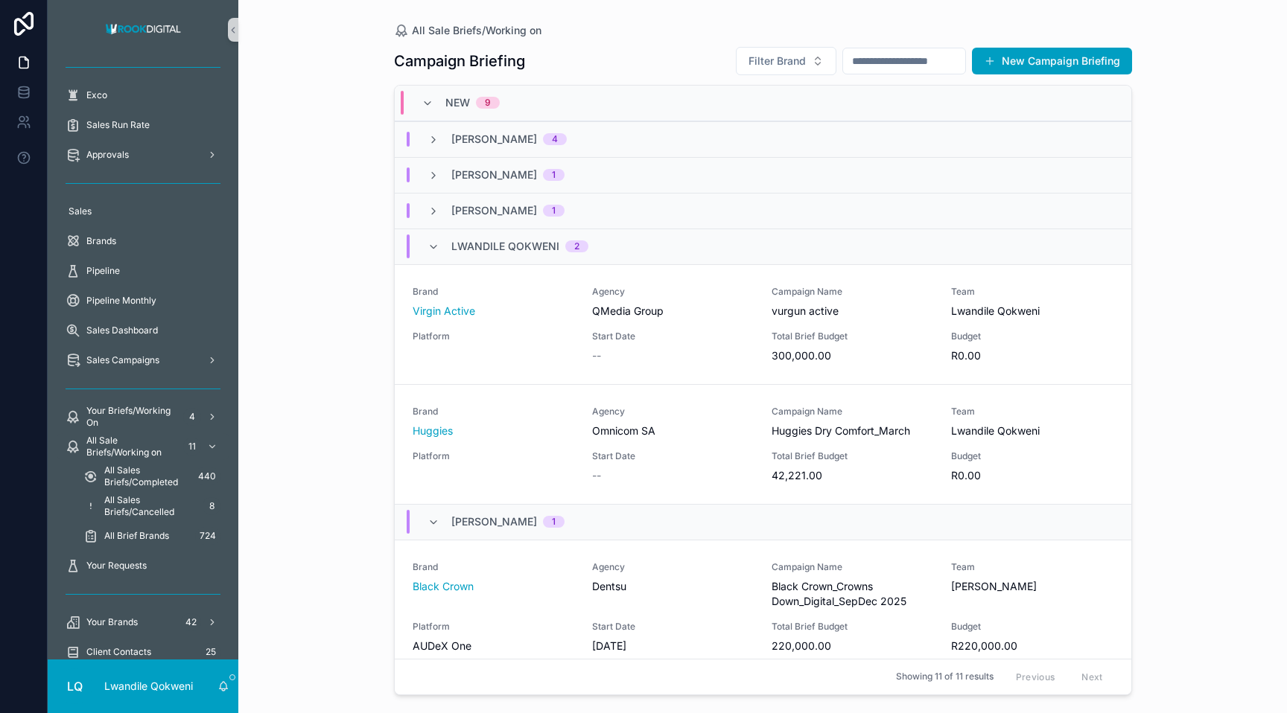
click at [507, 105] on div "New 9" at bounding box center [461, 103] width 114 height 24
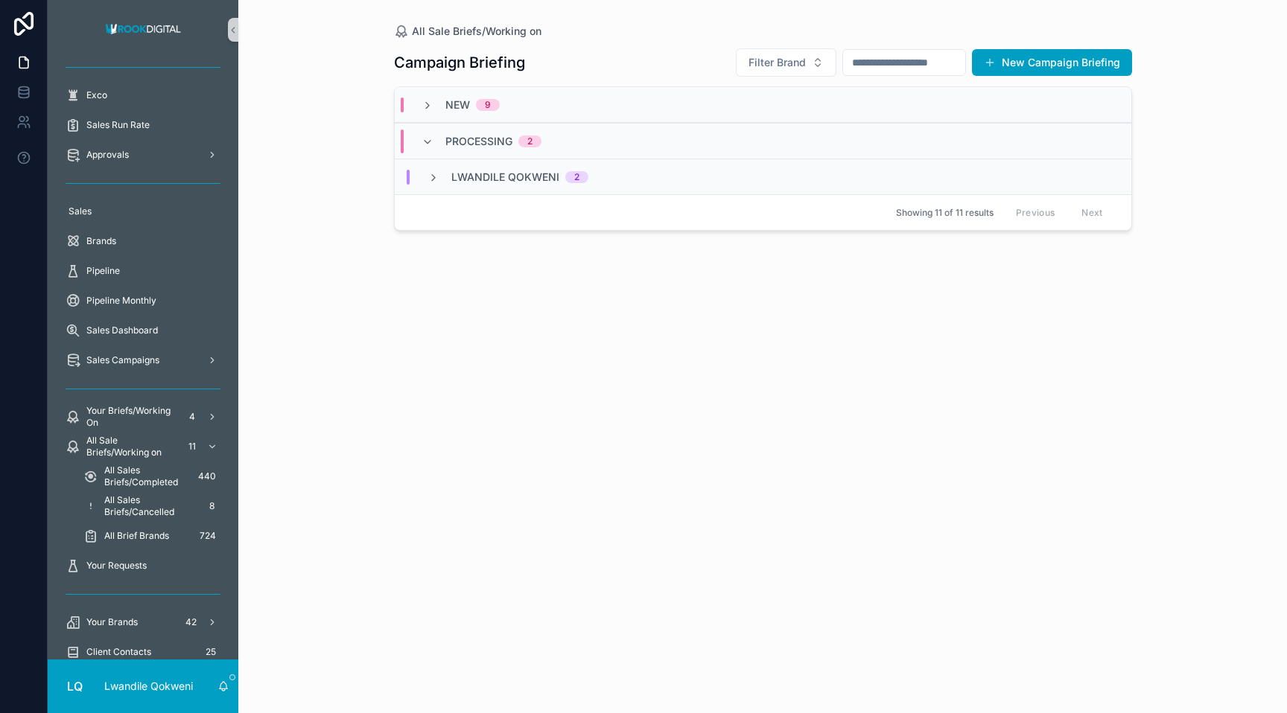
click at [436, 107] on div "New 9" at bounding box center [460, 105] width 78 height 15
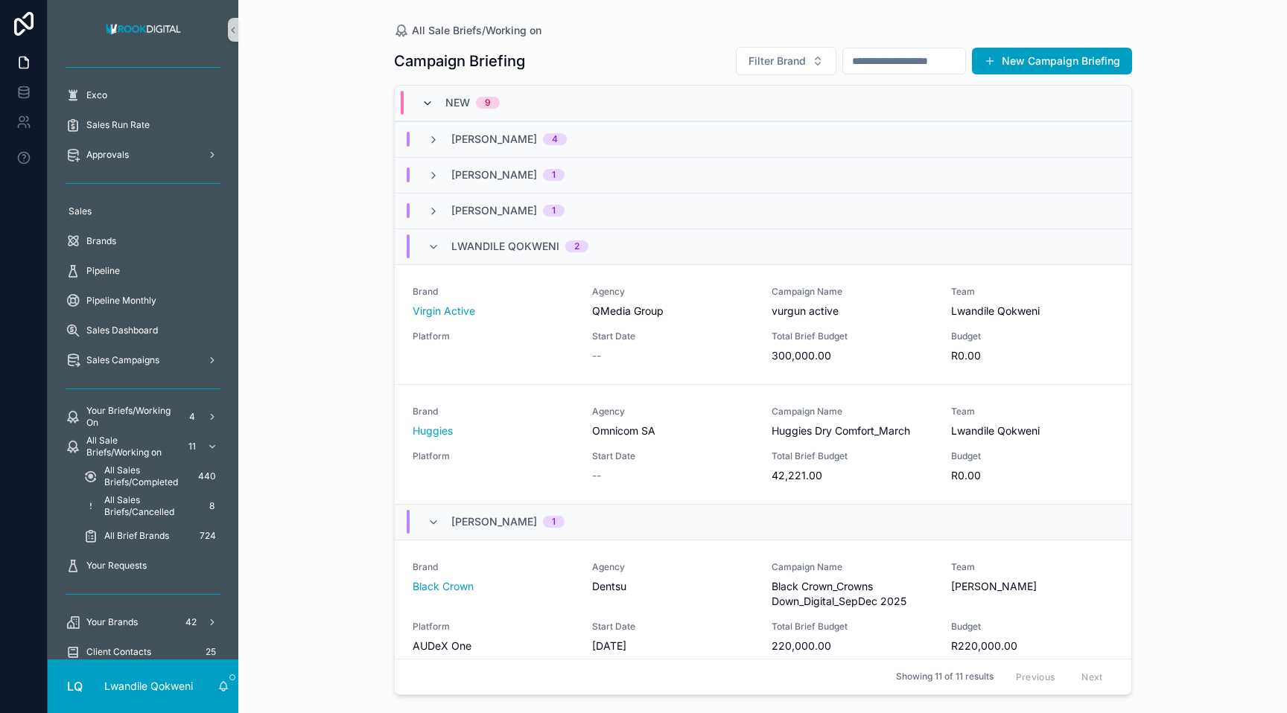
click at [430, 106] on icon "scrollable content" at bounding box center [427, 104] width 12 height 12
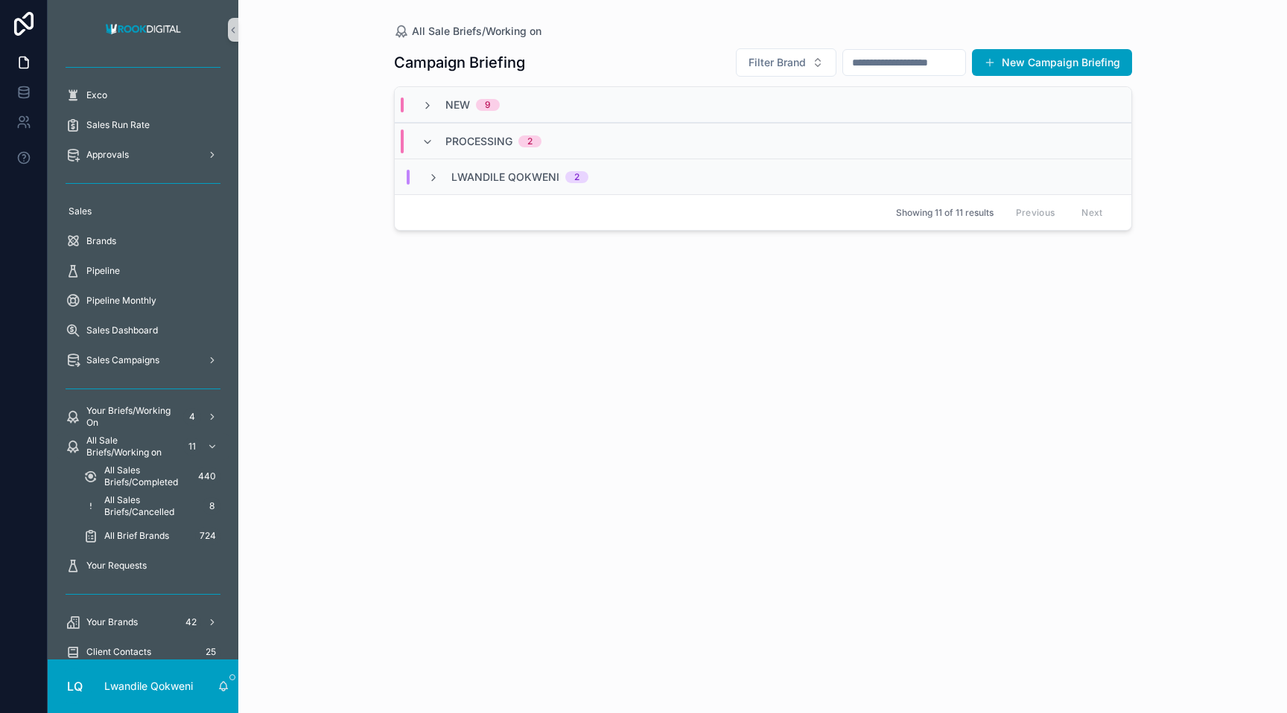
click at [474, 179] on span "Lwandile Qokweni" at bounding box center [505, 177] width 108 height 15
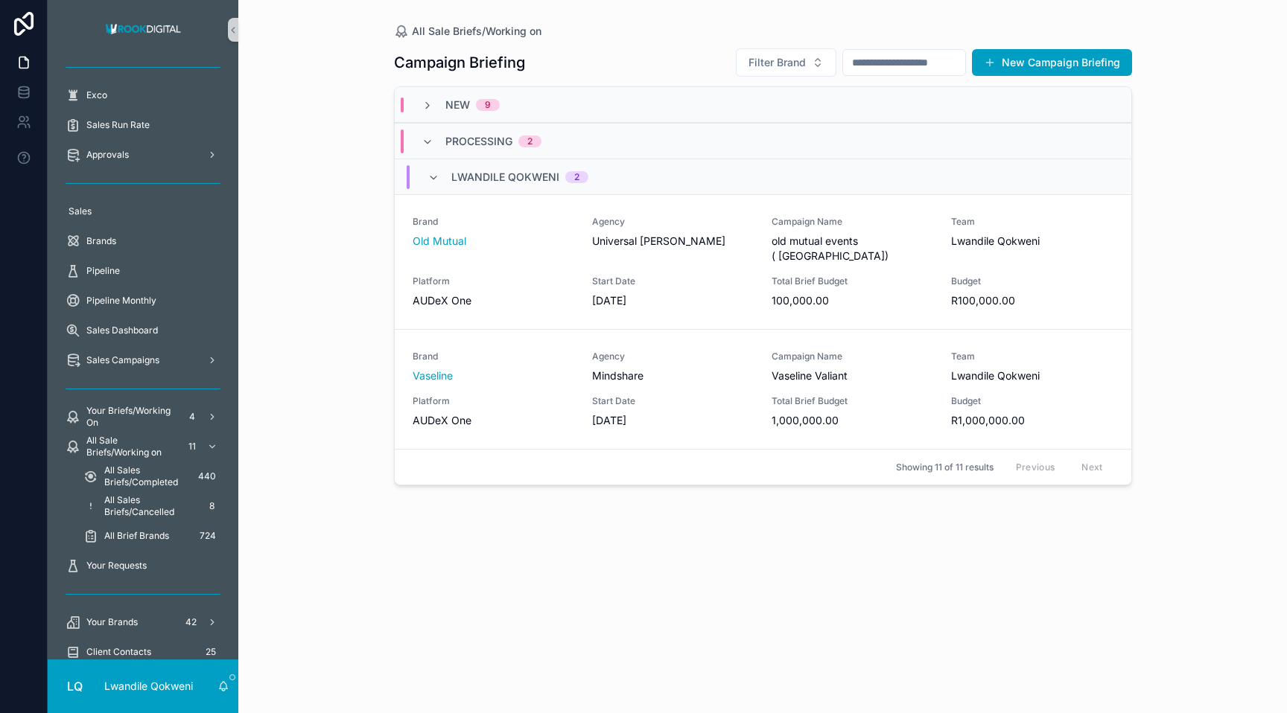
click at [474, 179] on span "Lwandile Qokweni" at bounding box center [505, 177] width 108 height 15
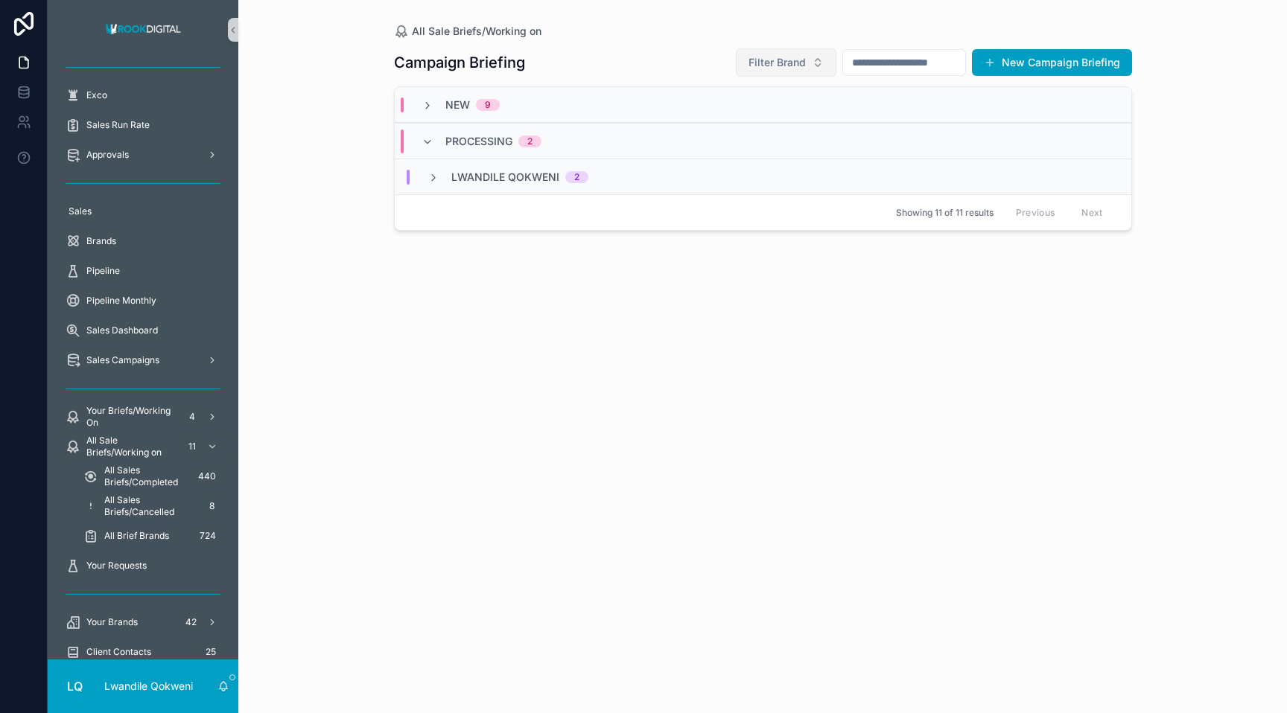
click at [757, 57] on button "Filter Brand" at bounding box center [786, 62] width 101 height 28
type input "***"
click at [724, 112] on div "CSOS" at bounding box center [772, 123] width 179 height 24
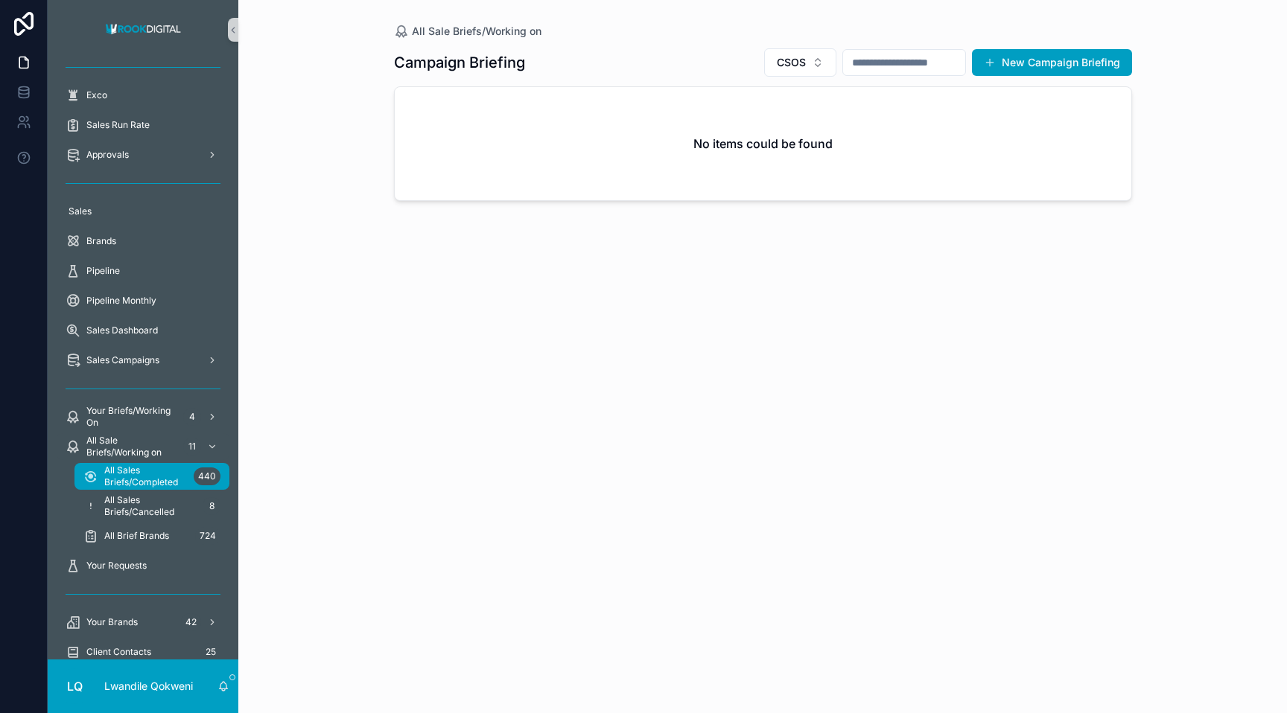
click at [130, 469] on span "All Sales Briefs/Completed" at bounding box center [145, 477] width 83 height 24
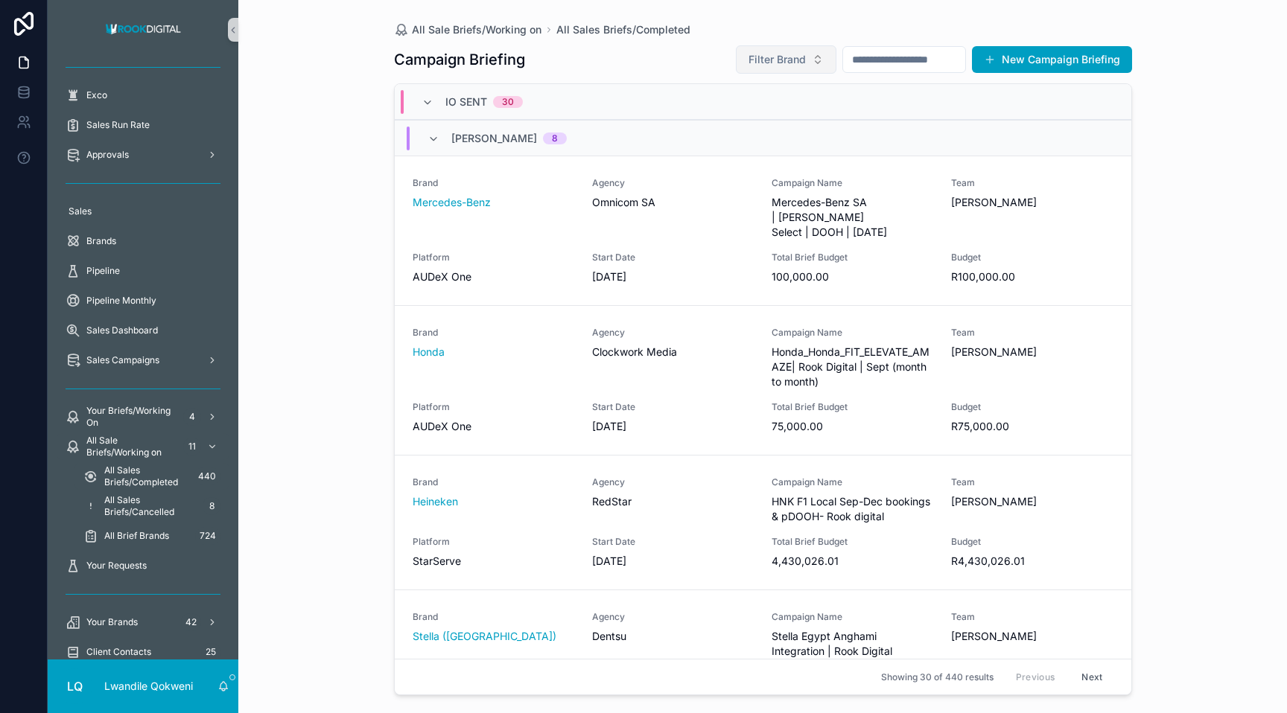
click at [757, 57] on span "Filter Brand" at bounding box center [776, 59] width 57 height 15
type input "**"
click at [707, 120] on span "CSOS" at bounding box center [703, 119] width 29 height 15
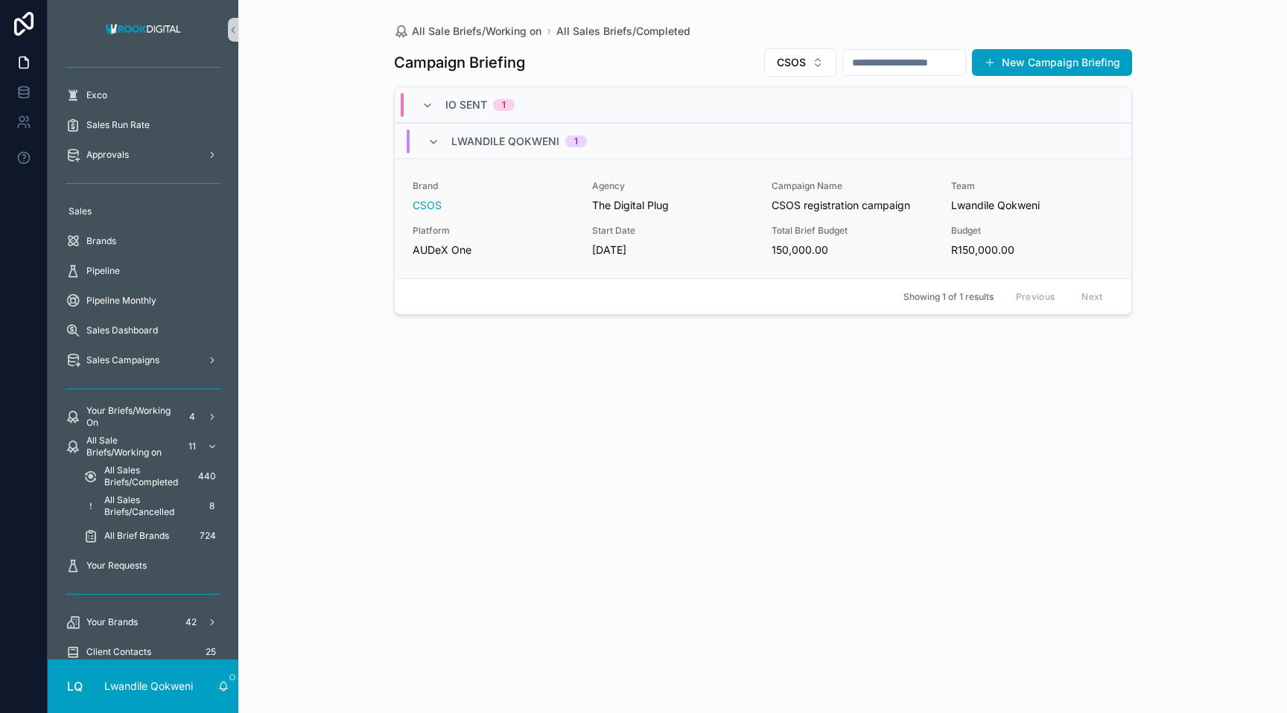
click at [719, 205] on div "The Digital Plug" at bounding box center [673, 205] width 162 height 15
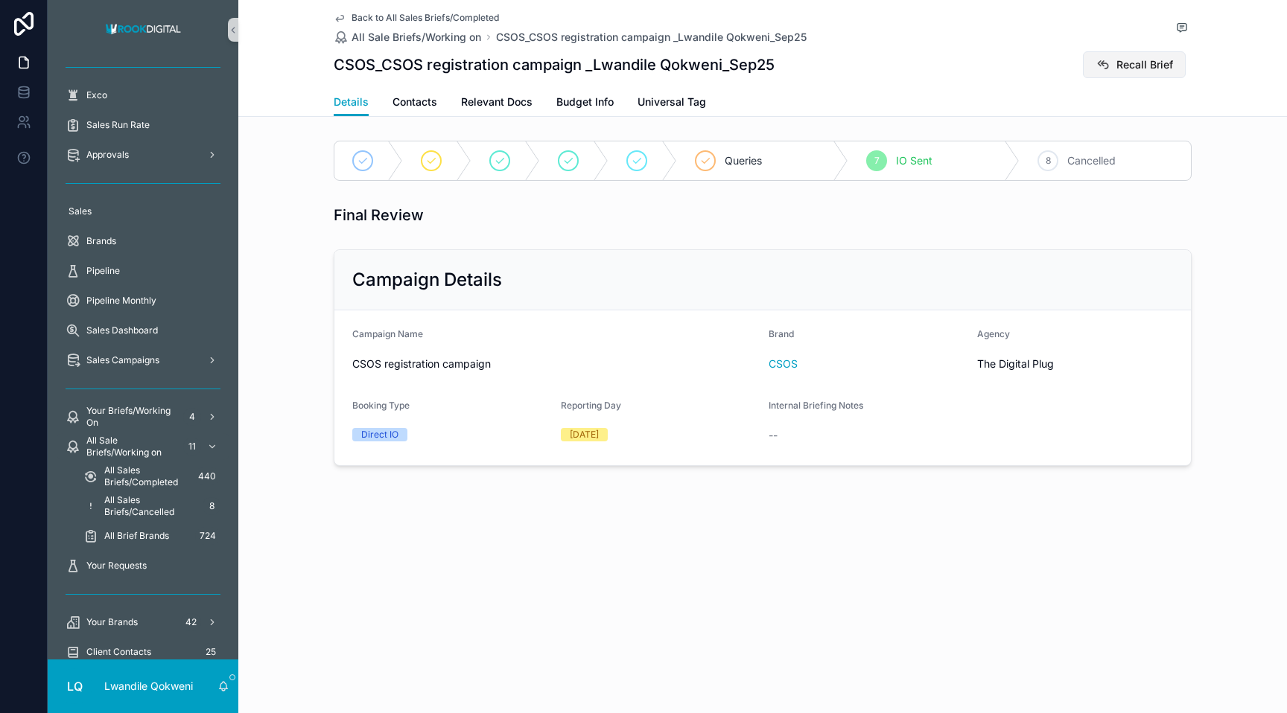
click at [757, 65] on span "Recall Brief" at bounding box center [1144, 64] width 57 height 15
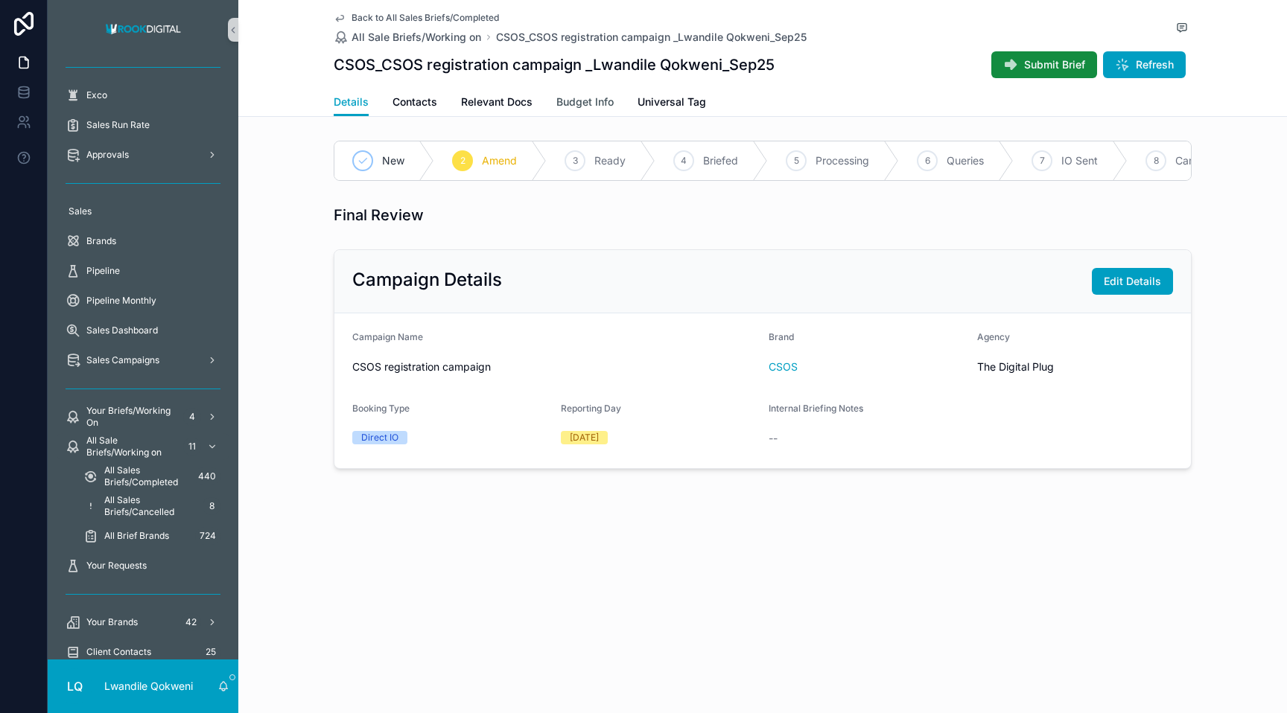
click at [587, 100] on span "Budget Info" at bounding box center [584, 102] width 57 height 15
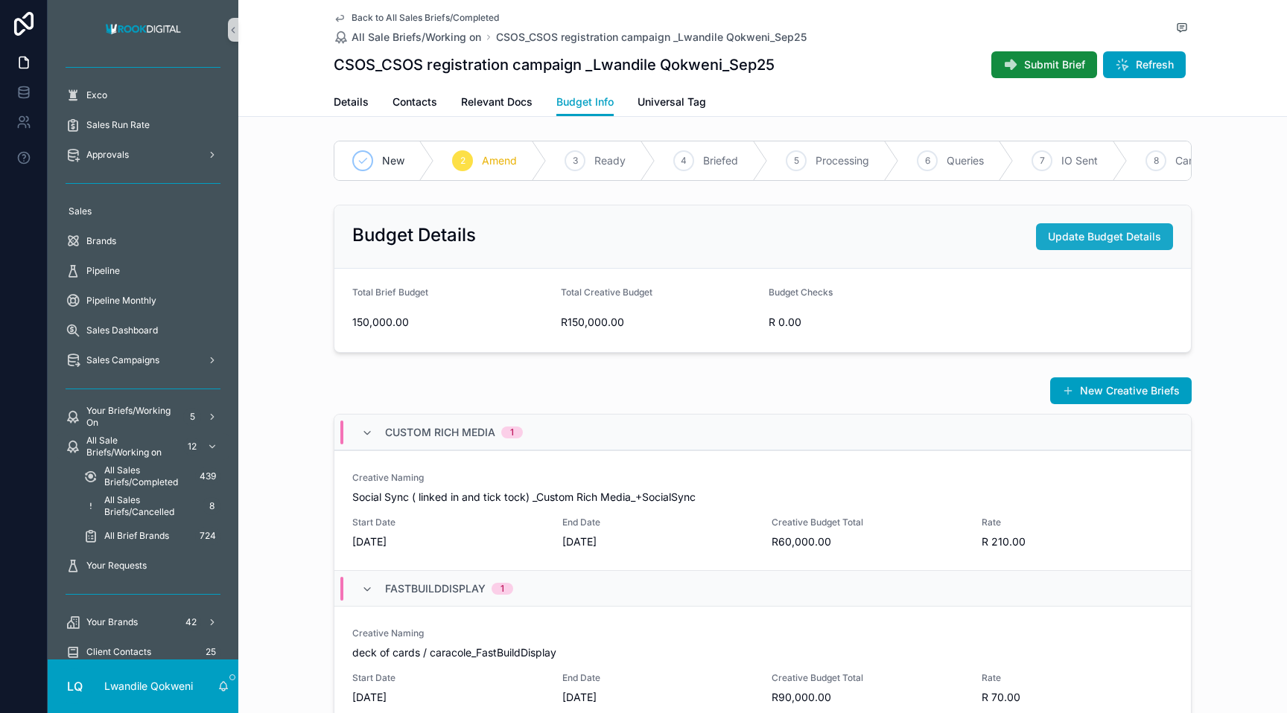
click at [757, 237] on span "Update Budget Details" at bounding box center [1104, 236] width 113 height 15
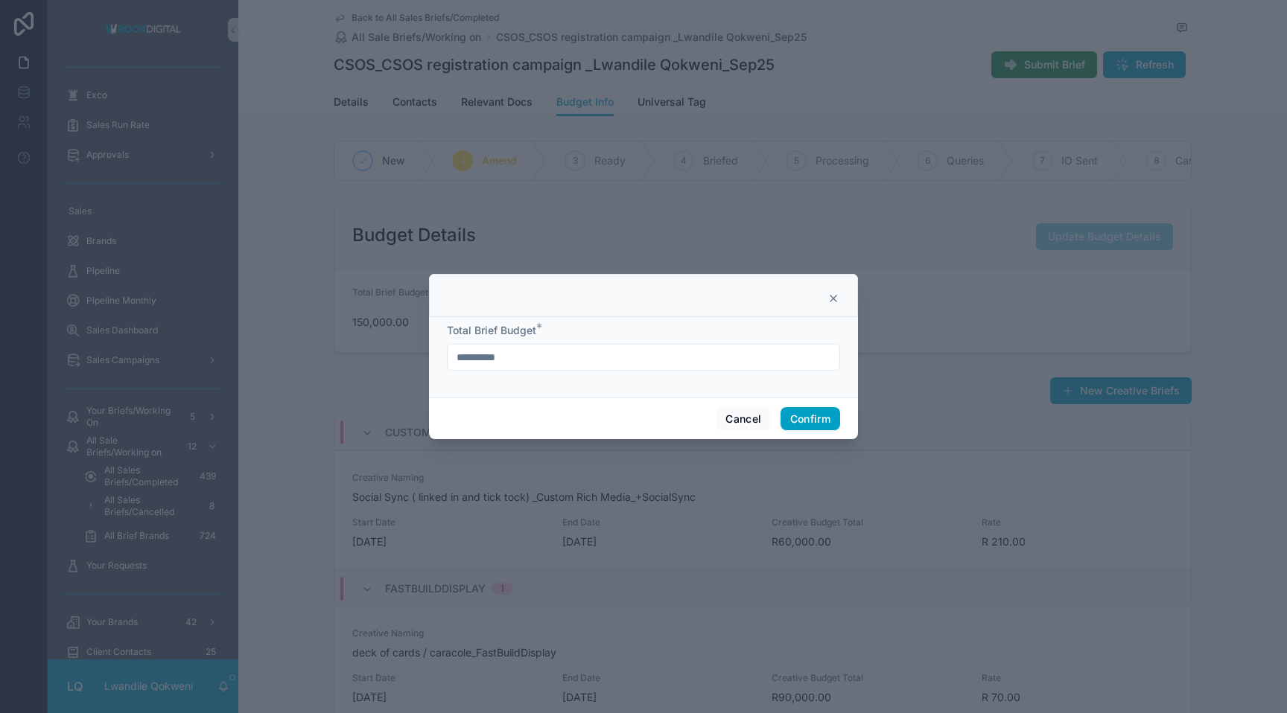
drag, startPoint x: 471, startPoint y: 357, endPoint x: 437, endPoint y: 358, distance: 33.5
click at [439, 358] on div "**********" at bounding box center [643, 357] width 429 height 80
click at [484, 352] on input "**********" at bounding box center [643, 357] width 392 height 21
click at [469, 360] on input "**********" at bounding box center [643, 357] width 392 height 21
type input "**********"
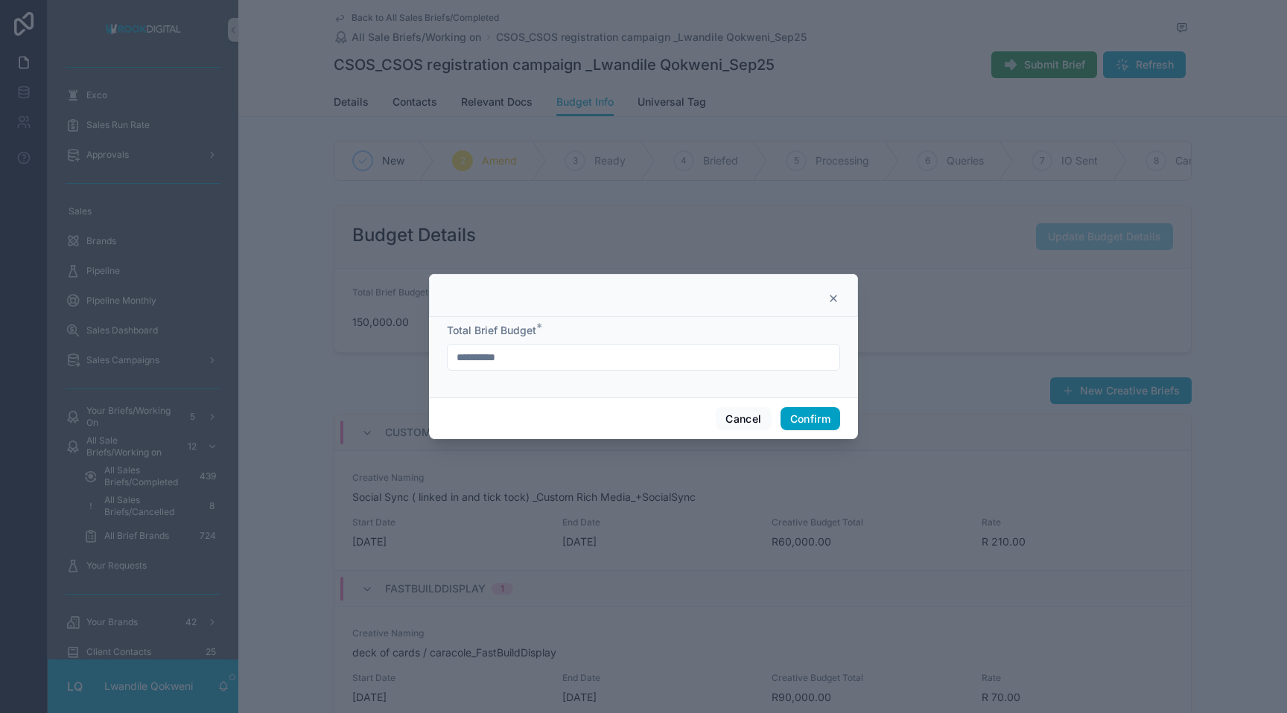
click at [757, 413] on button "Confirm" at bounding box center [810, 419] width 60 height 24
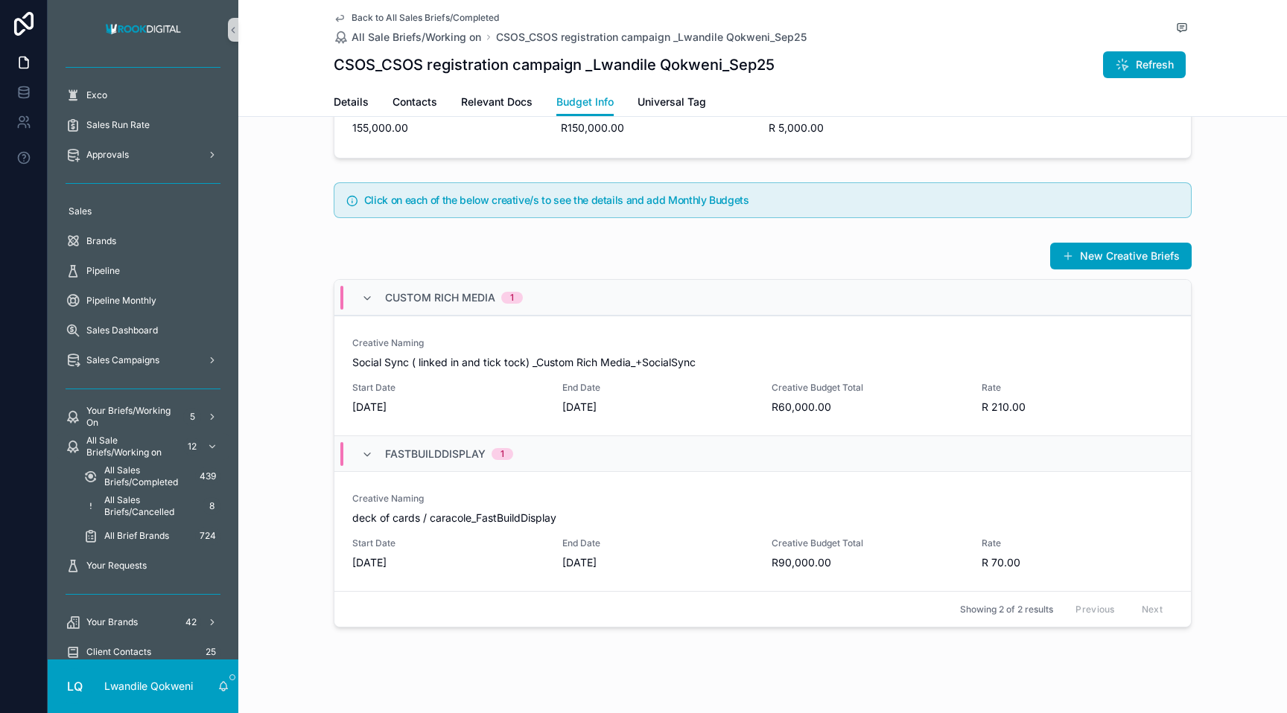
scroll to position [329, 0]
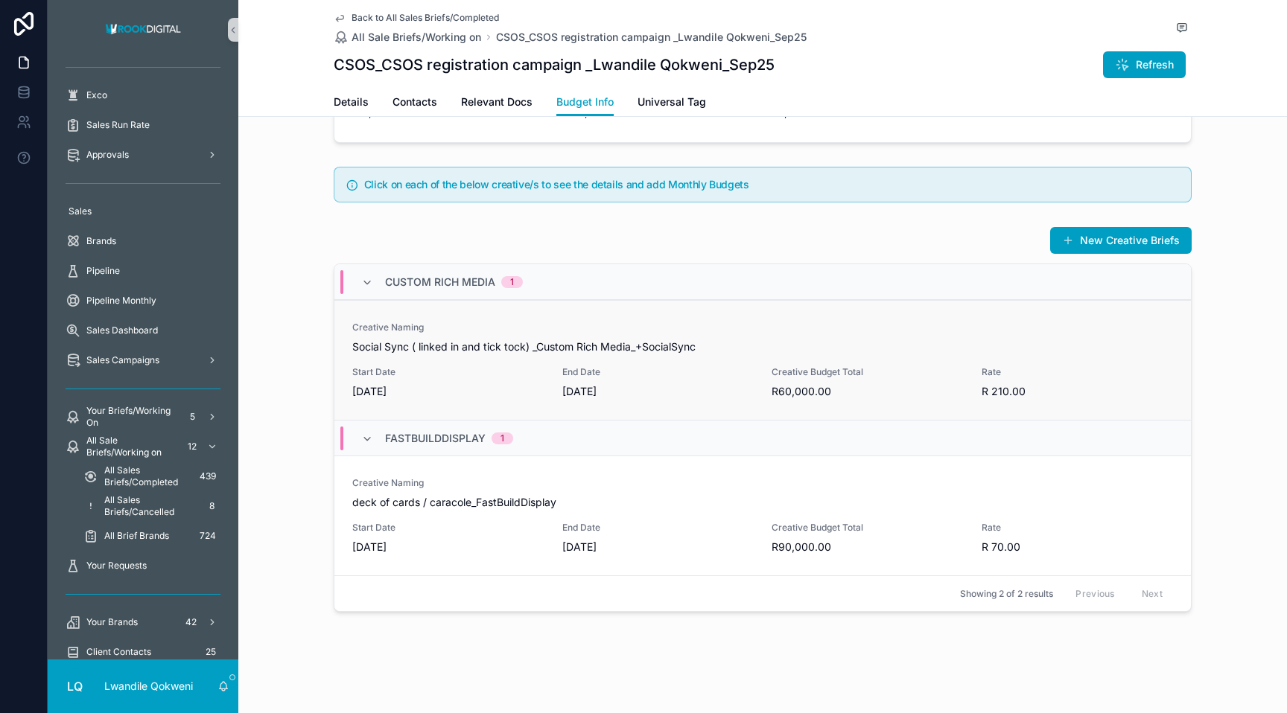
click at [757, 381] on div "Creative Budget Total R60,000.00" at bounding box center [867, 382] width 192 height 33
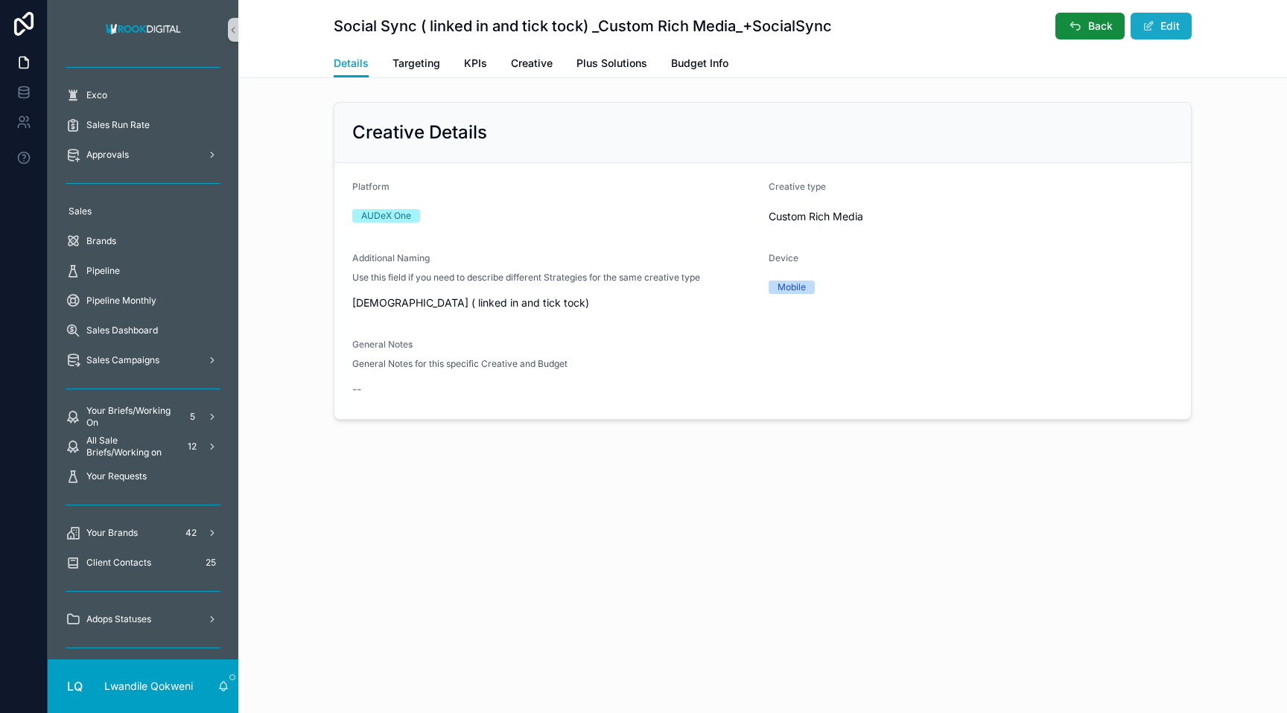
click at [757, 21] on button "Edit" at bounding box center [1160, 26] width 61 height 27
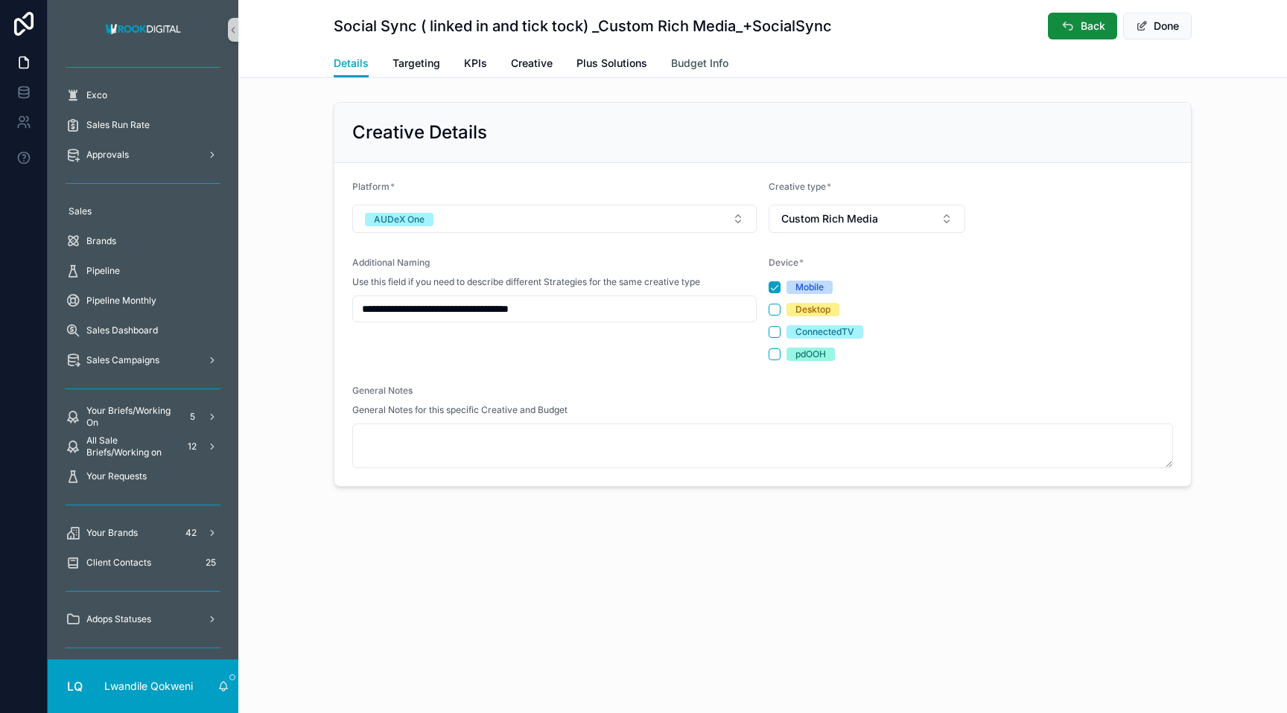
click at [682, 65] on span "Budget Info" at bounding box center [699, 63] width 57 height 15
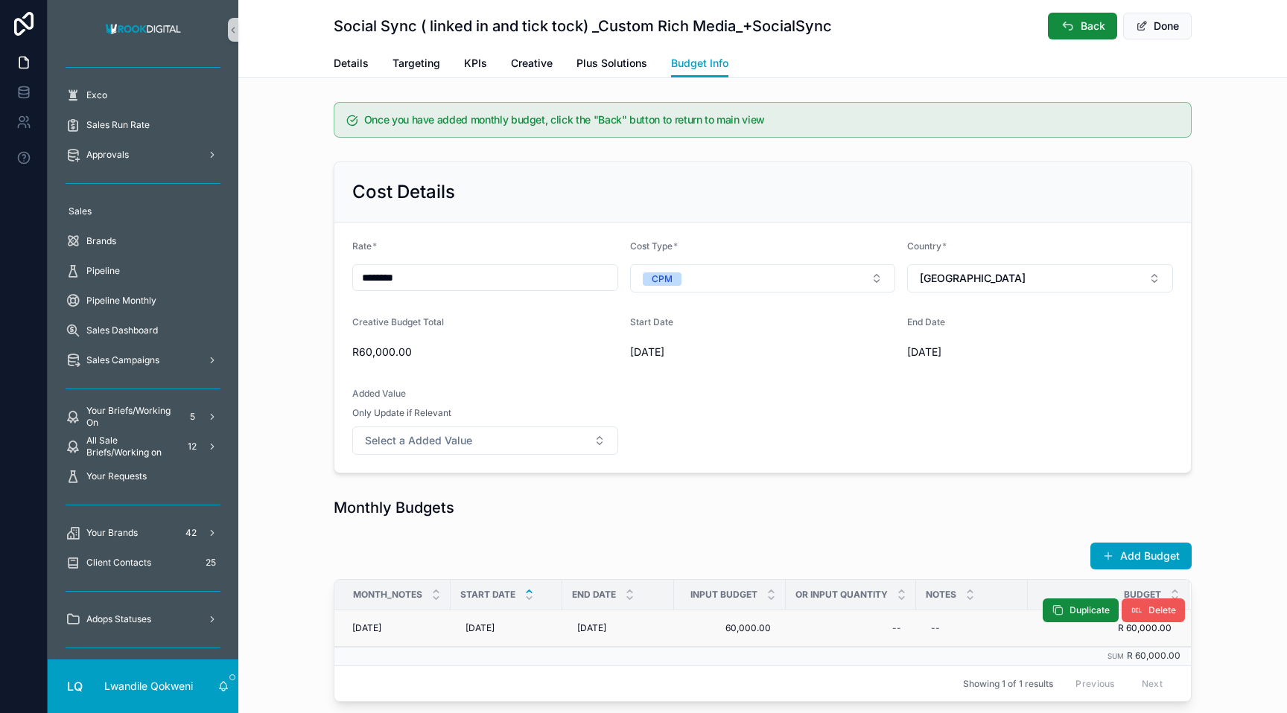
click at [757, 610] on button "Delete" at bounding box center [1152, 611] width 63 height 24
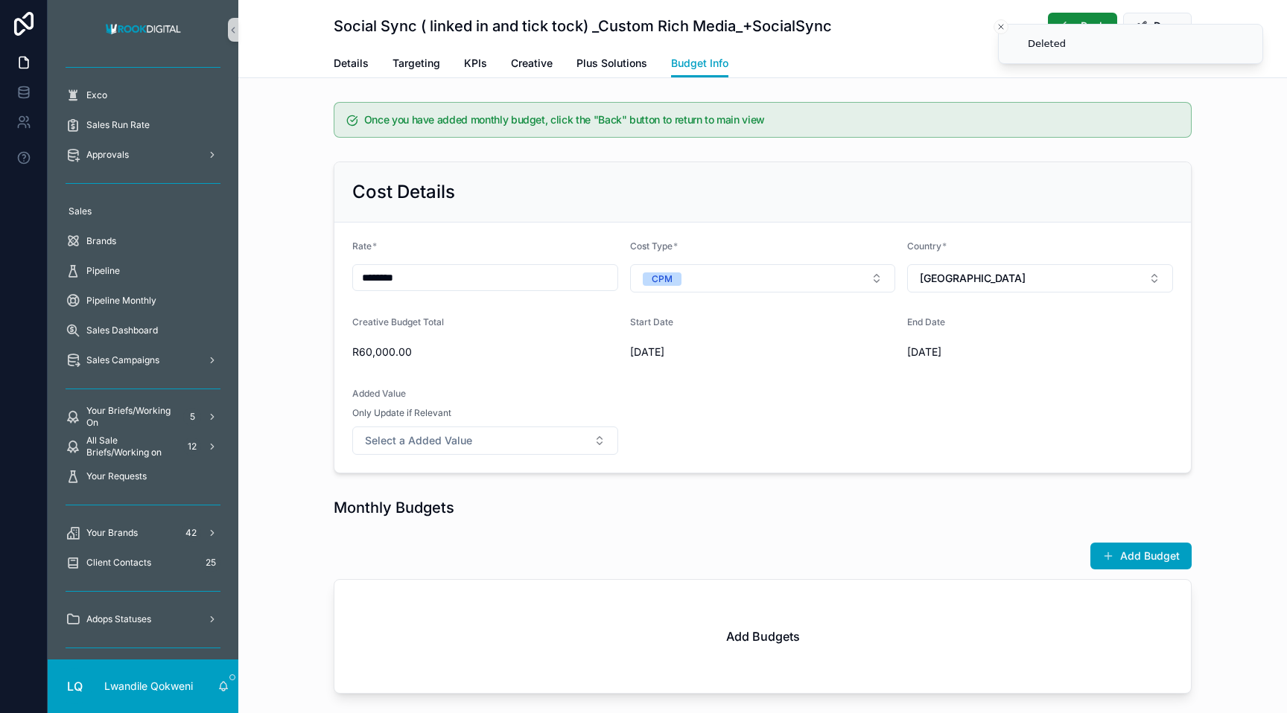
click at [445, 275] on input "********" at bounding box center [485, 277] width 264 height 21
type input "******"
click at [549, 354] on span "R0.00" at bounding box center [485, 352] width 266 height 15
click at [757, 20] on button "Done" at bounding box center [1157, 26] width 69 height 27
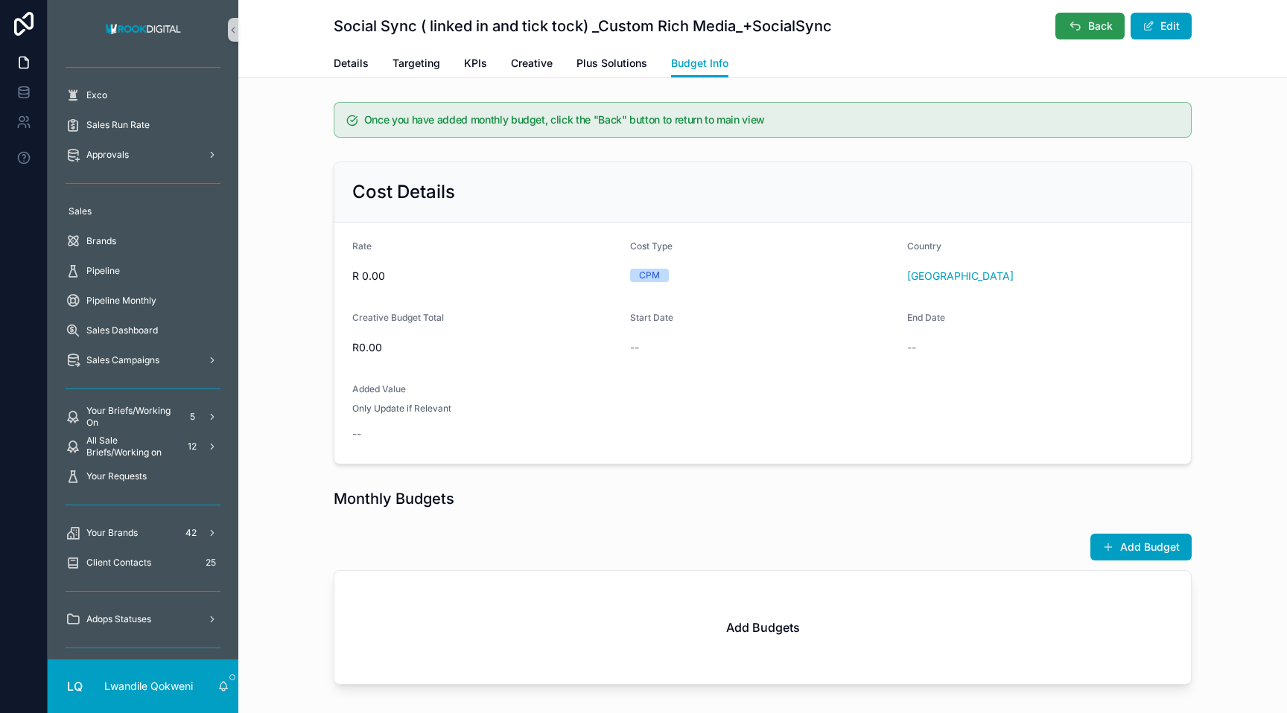
click at [757, 21] on span "Back" at bounding box center [1100, 26] width 25 height 15
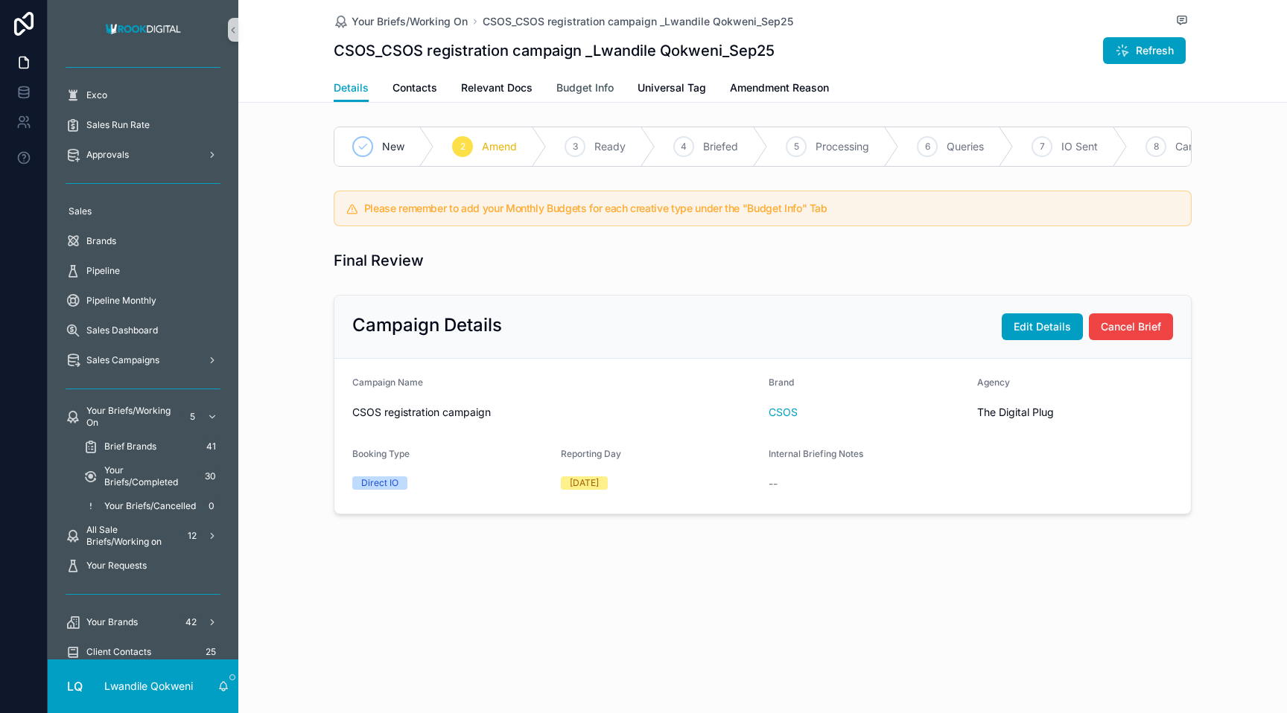
click at [598, 89] on span "Budget Info" at bounding box center [584, 87] width 57 height 15
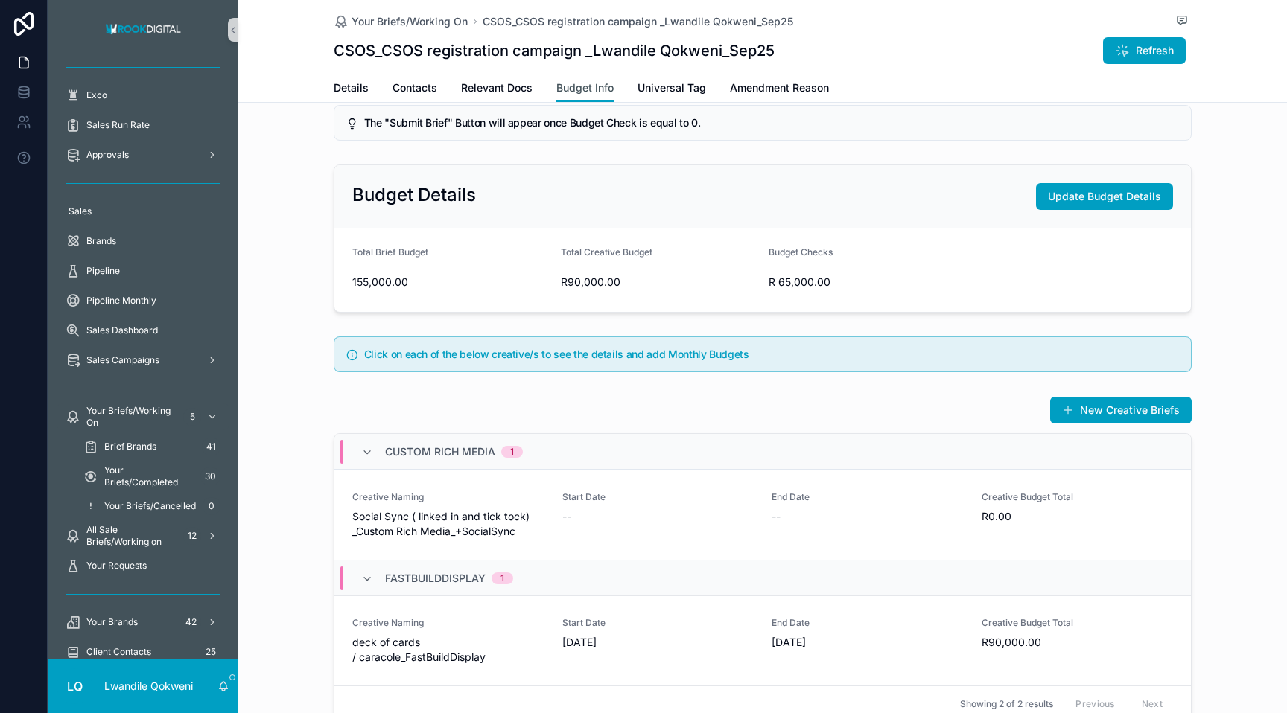
scroll to position [255, 0]
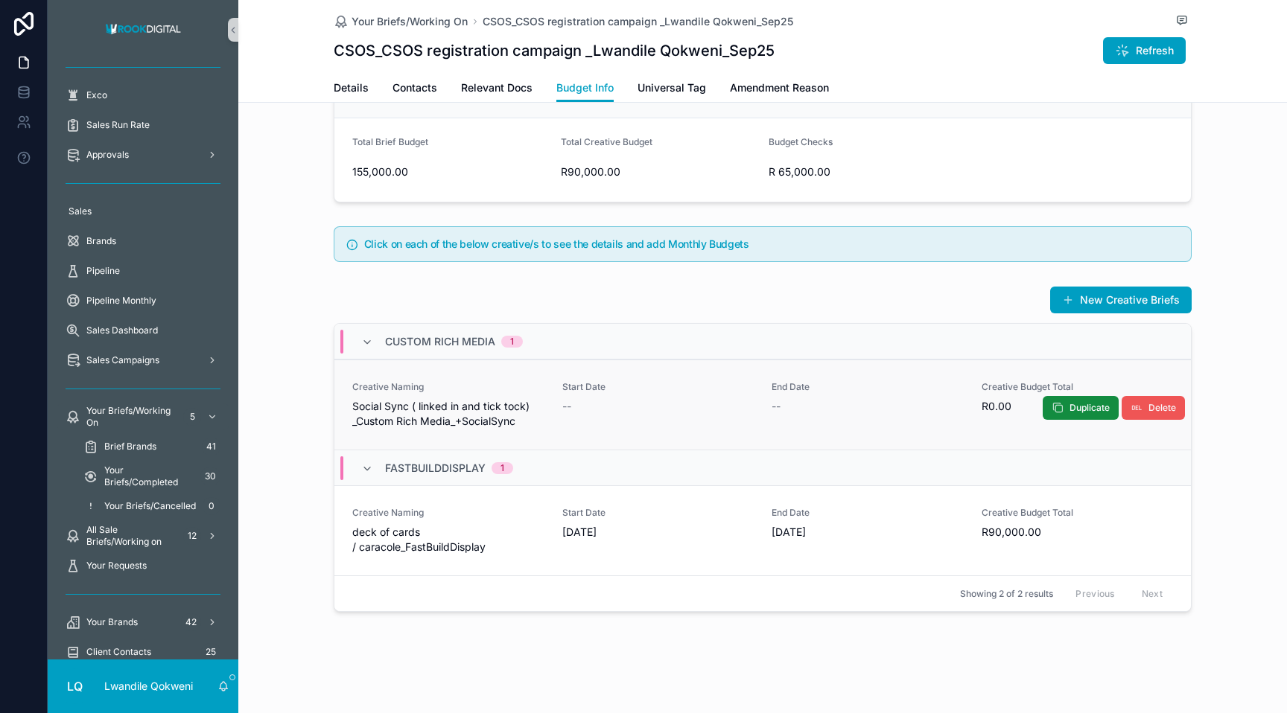
click at [757, 404] on span "Delete" at bounding box center [1162, 408] width 28 height 12
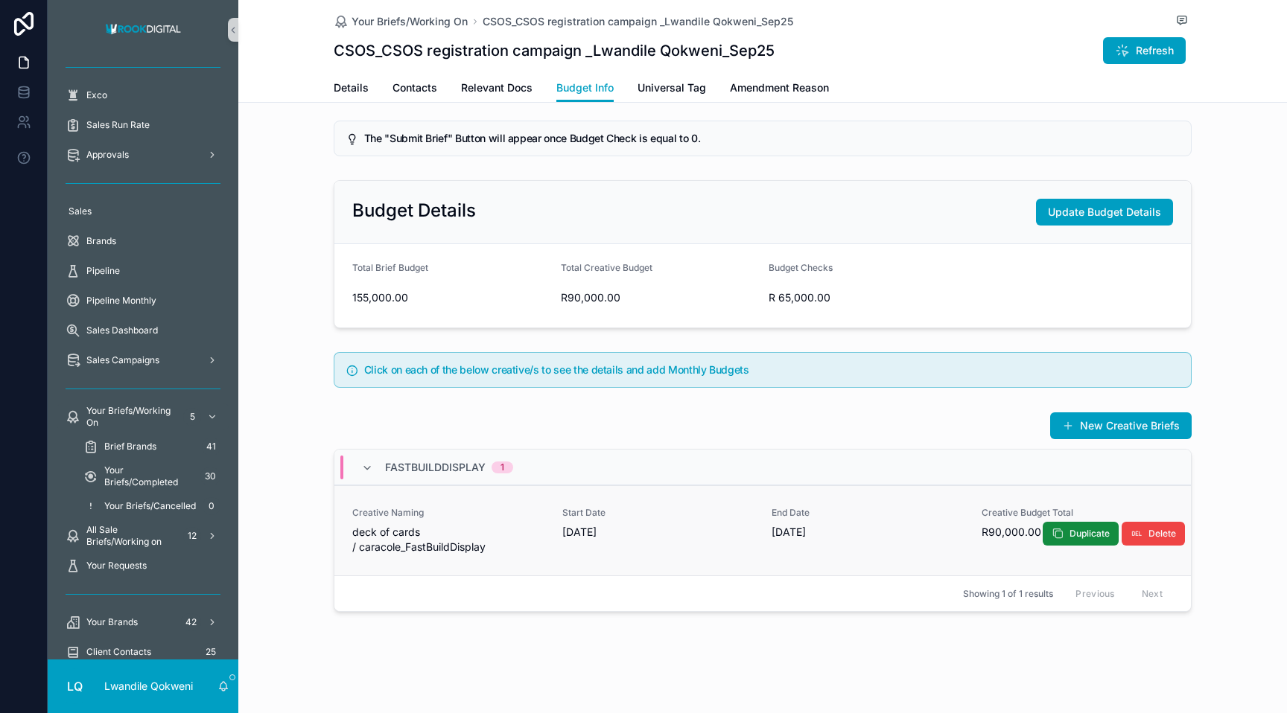
click at [415, 541] on span "deck of cards / caracole_FastBuildDisplay" at bounding box center [448, 540] width 192 height 30
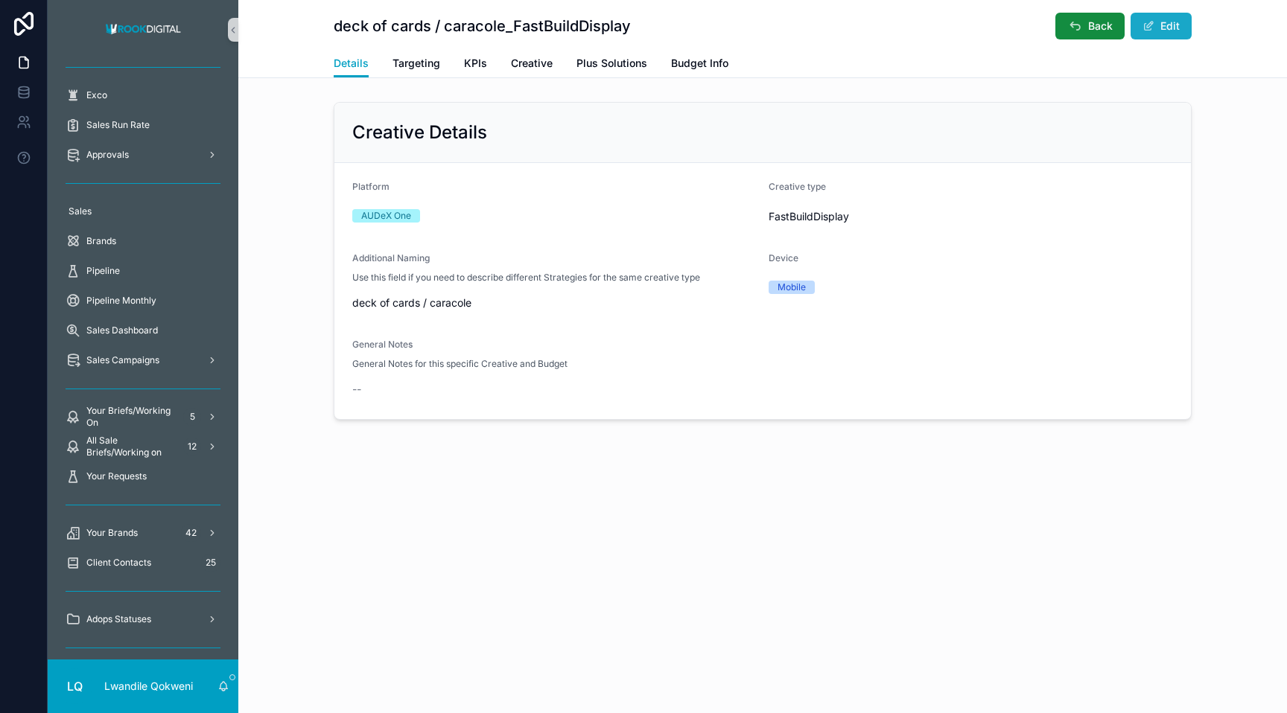
click at [757, 34] on button "Edit" at bounding box center [1160, 26] width 61 height 27
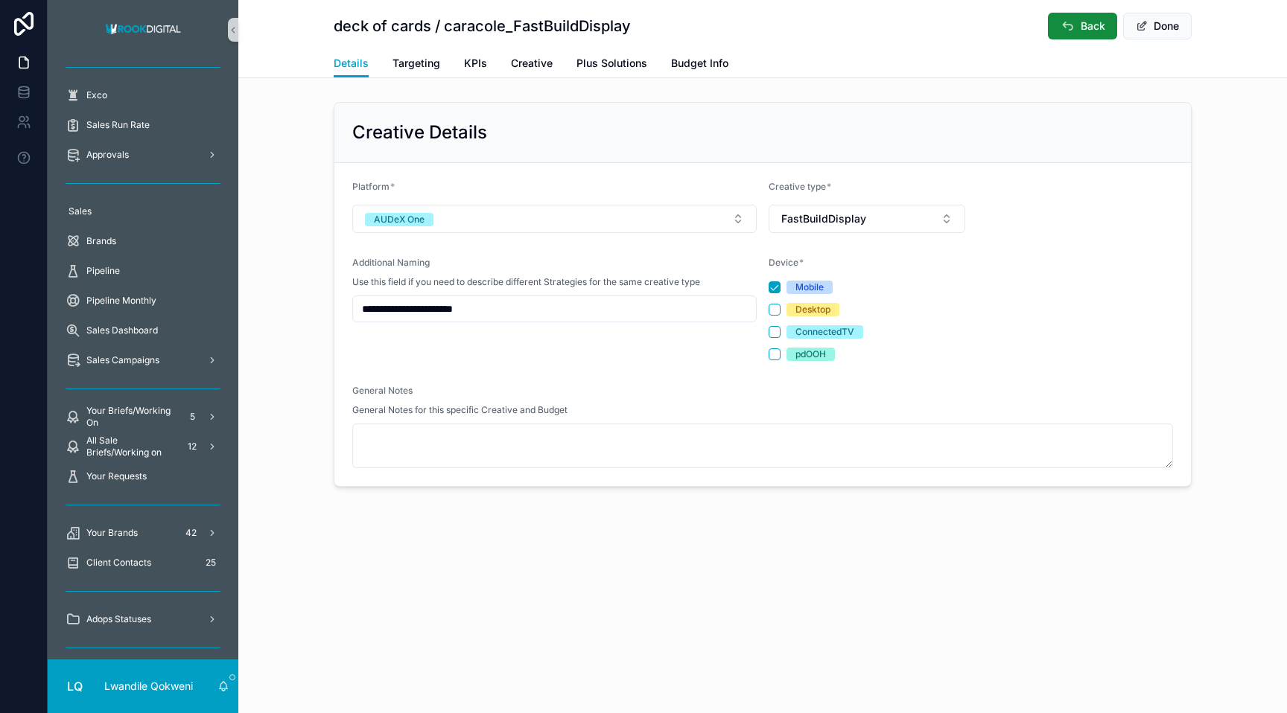
click at [487, 309] on input "**********" at bounding box center [554, 309] width 403 height 21
click at [541, 62] on span "Creative" at bounding box center [532, 63] width 42 height 15
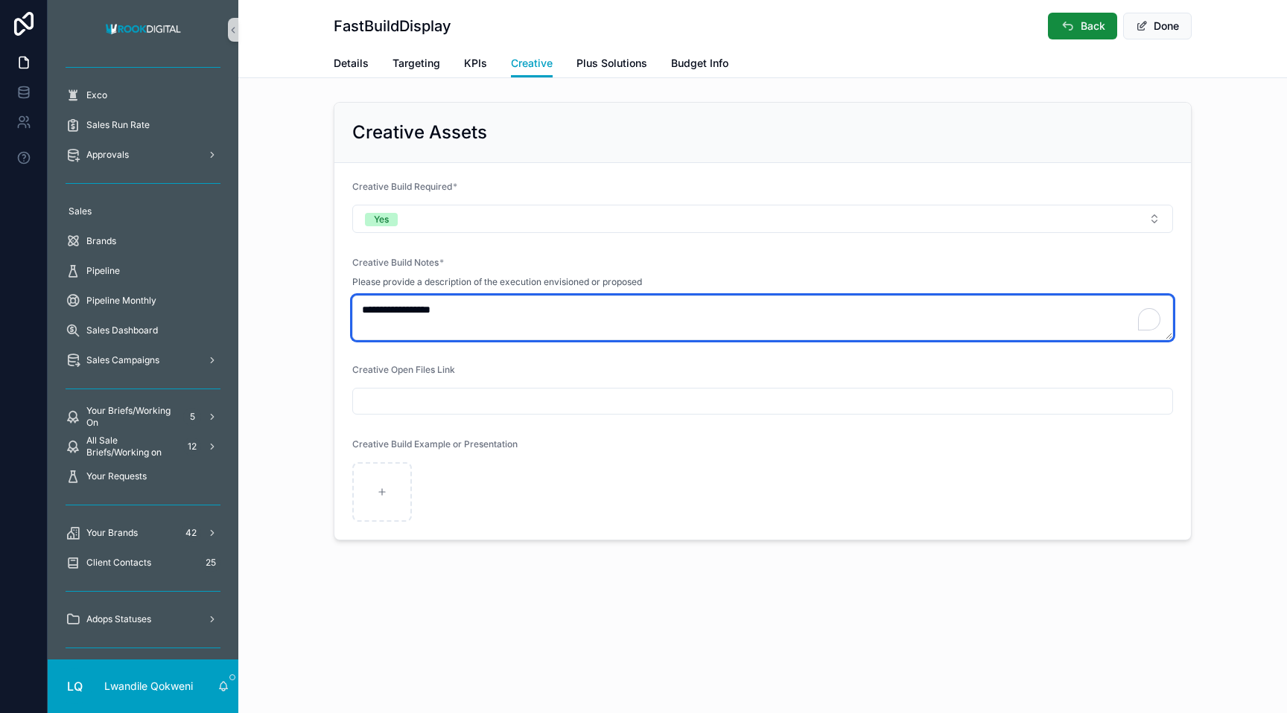
click at [466, 316] on textarea "**********" at bounding box center [762, 318] width 821 height 45
click at [415, 334] on textarea "**********" at bounding box center [762, 318] width 821 height 45
paste textarea "**********"
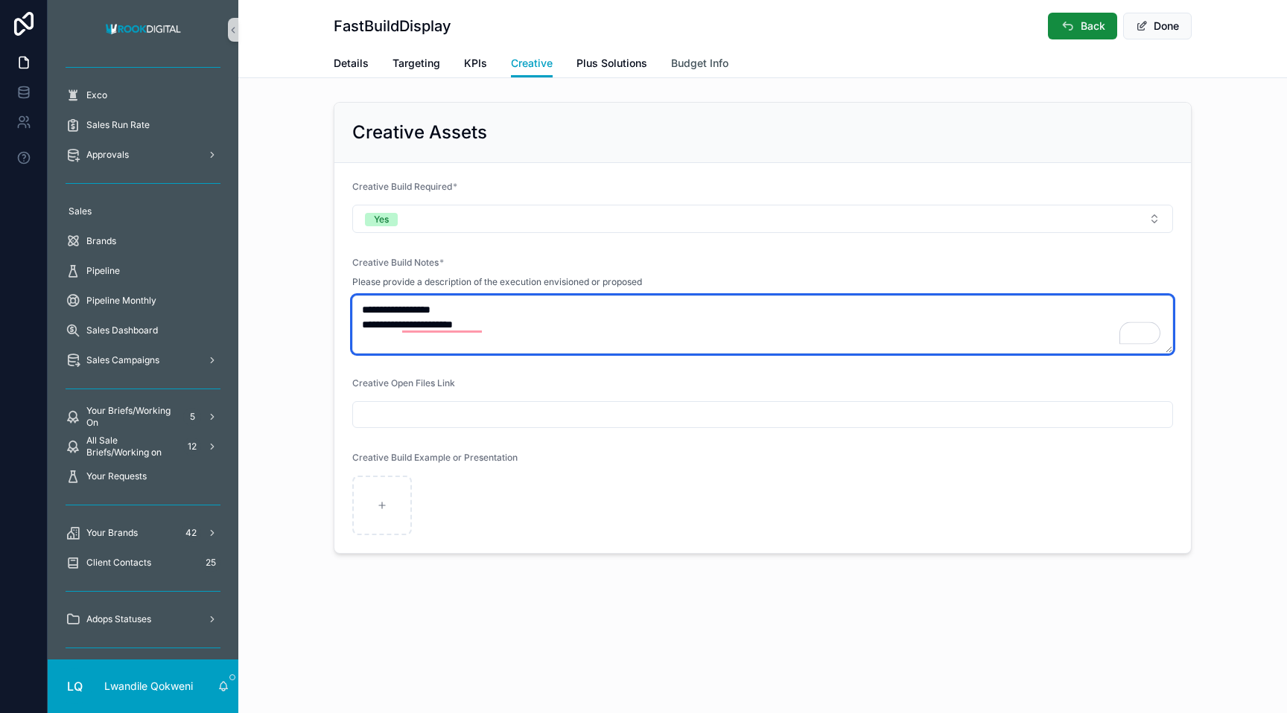
type textarea "**********"
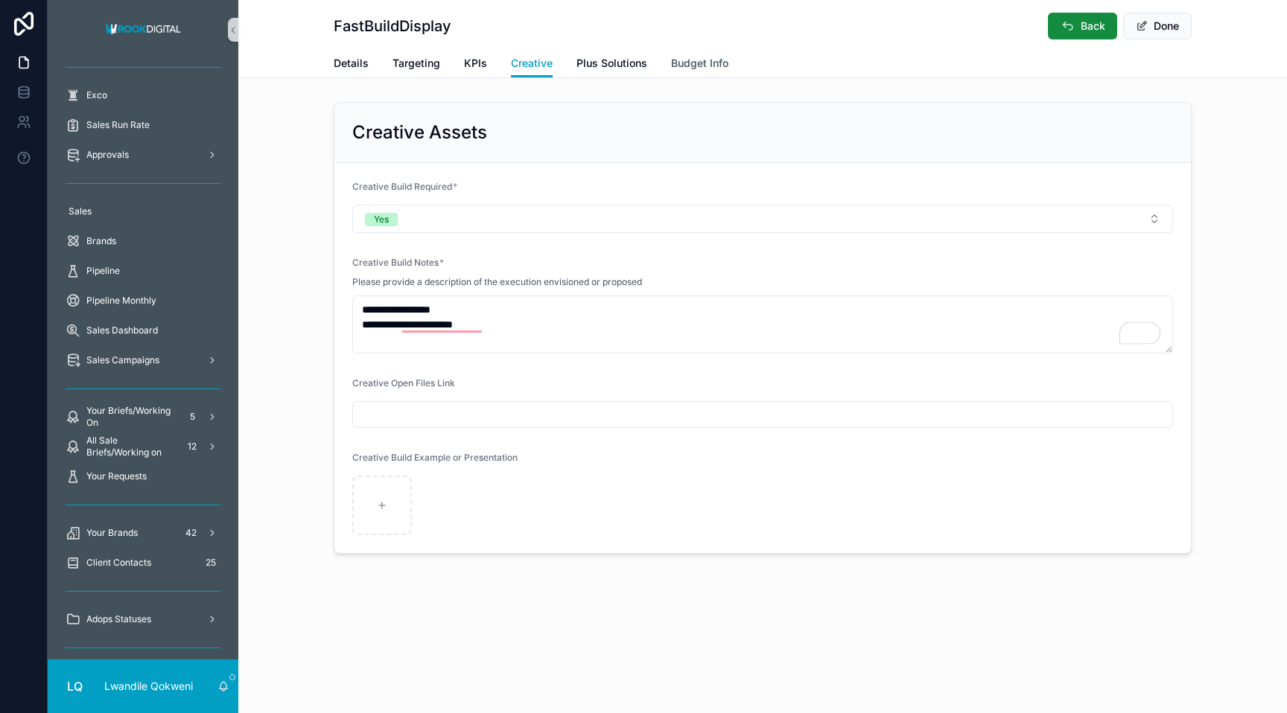
click at [705, 64] on span "Budget Info" at bounding box center [699, 63] width 57 height 15
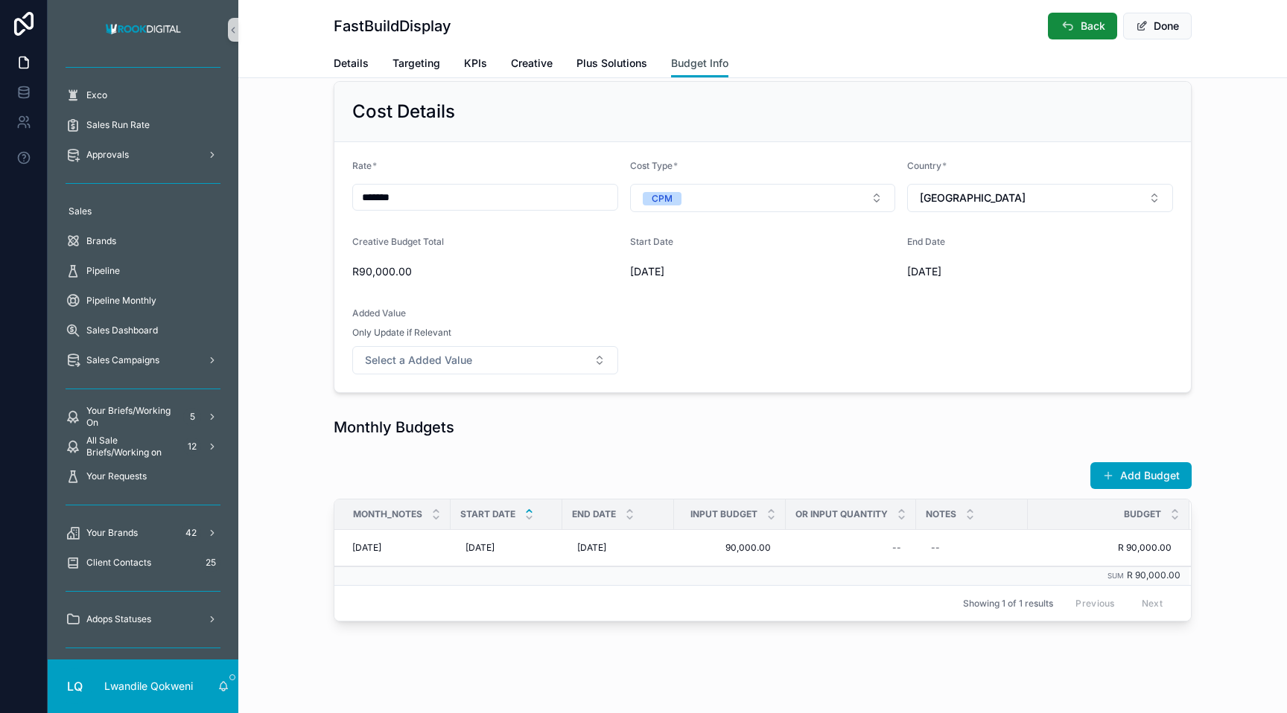
scroll to position [89, 0]
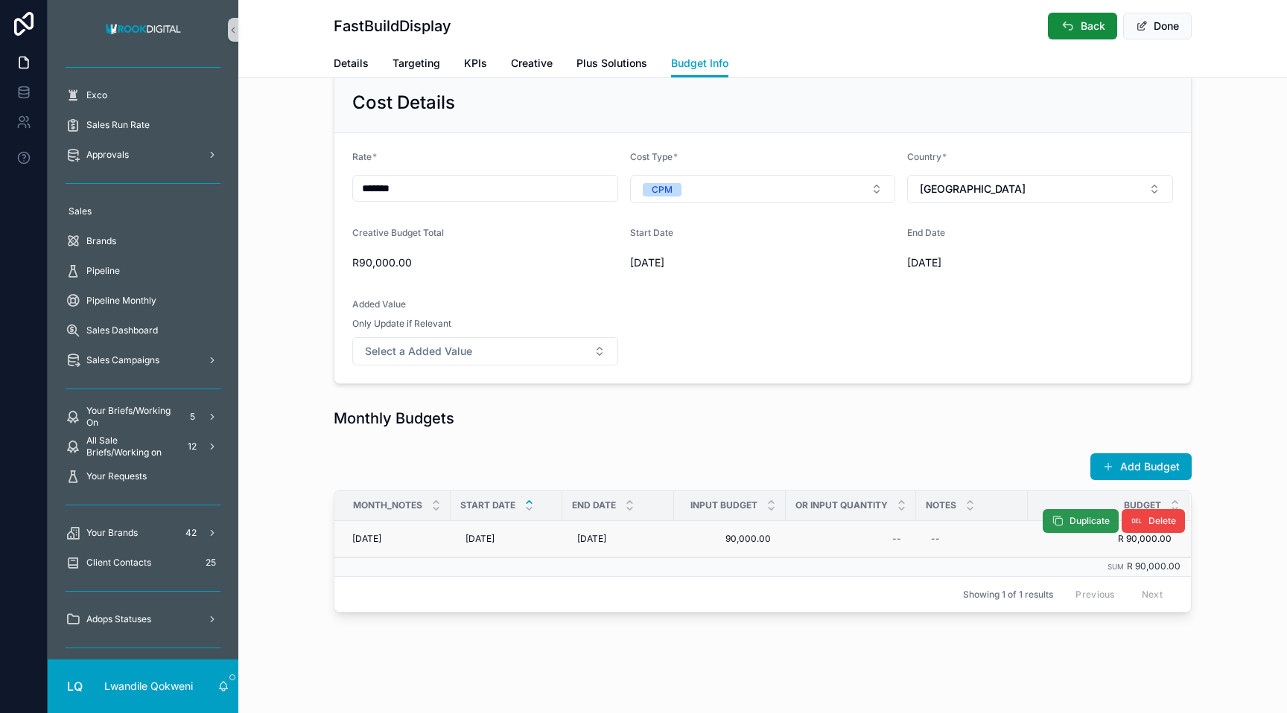
click at [757, 525] on span "Duplicate" at bounding box center [1089, 521] width 40 height 12
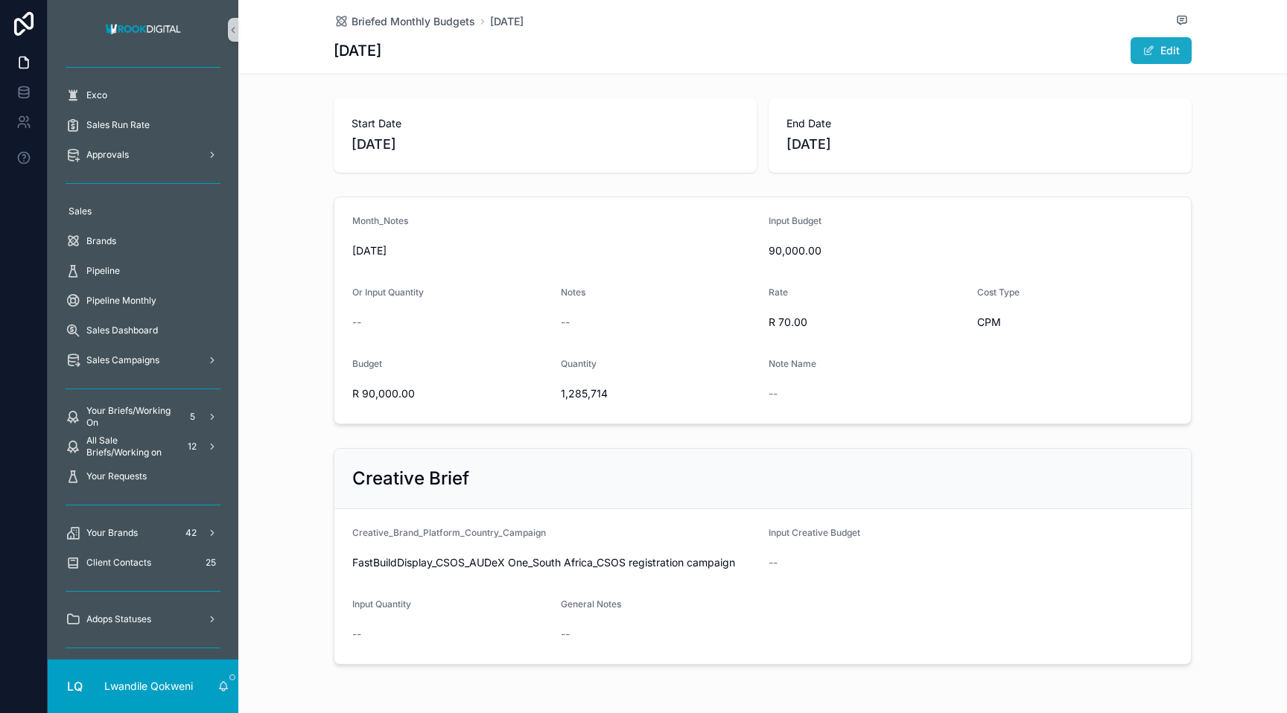
click at [757, 53] on button "Edit" at bounding box center [1160, 50] width 61 height 27
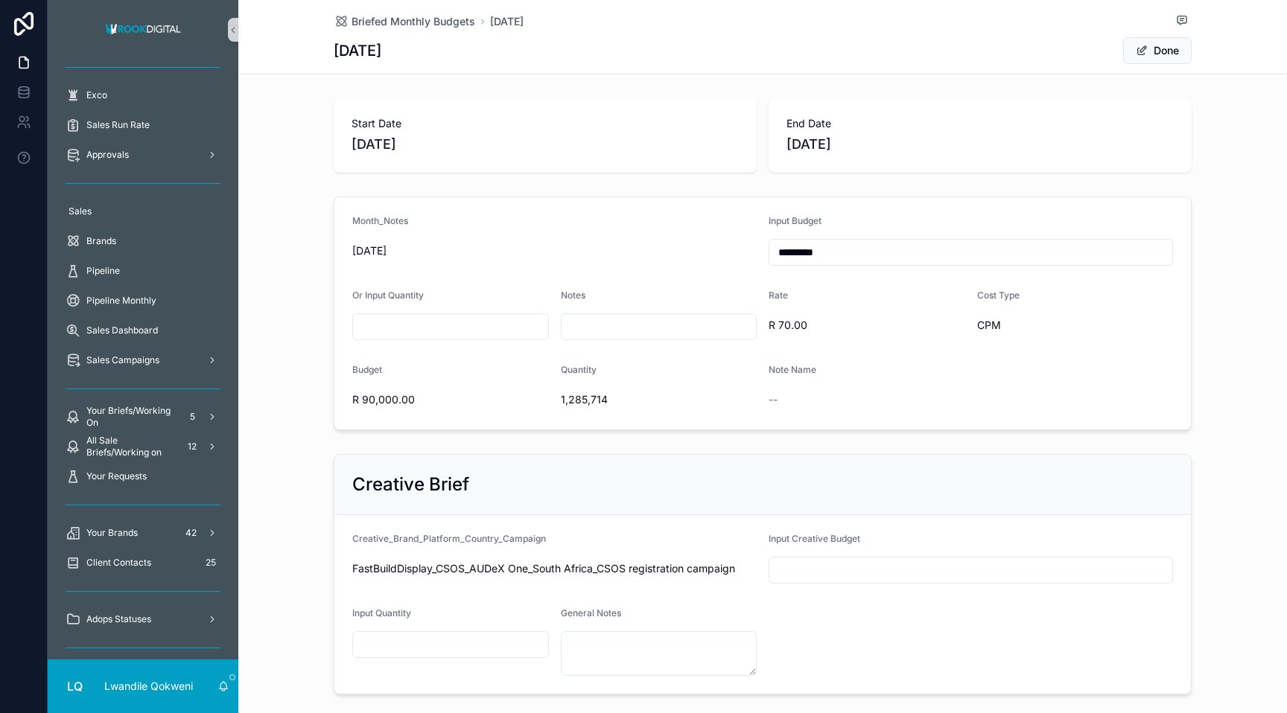
click at [757, 249] on input "*********" at bounding box center [970, 252] width 403 height 21
type input "*********"
click at [757, 339] on div "Rate R 70.00" at bounding box center [866, 315] width 197 height 51
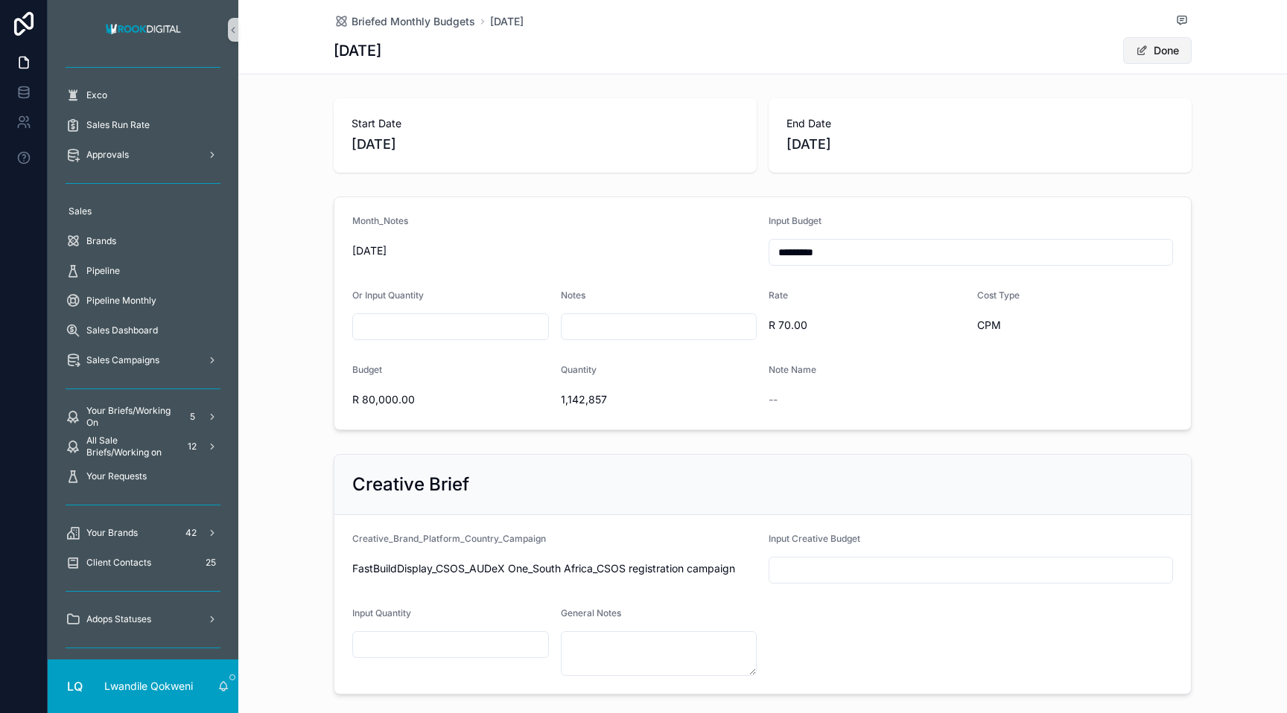
click at [757, 49] on button "Done" at bounding box center [1157, 50] width 69 height 27
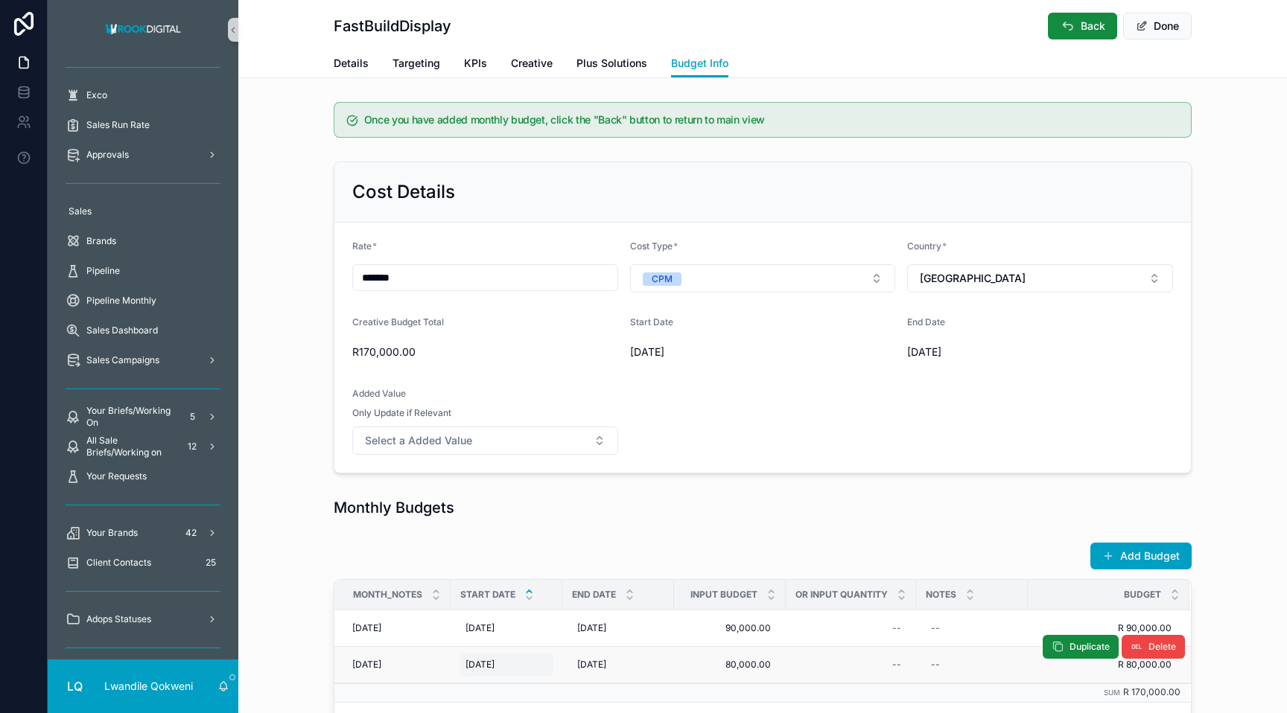
click at [477, 663] on span "[DATE]" at bounding box center [479, 665] width 29 height 12
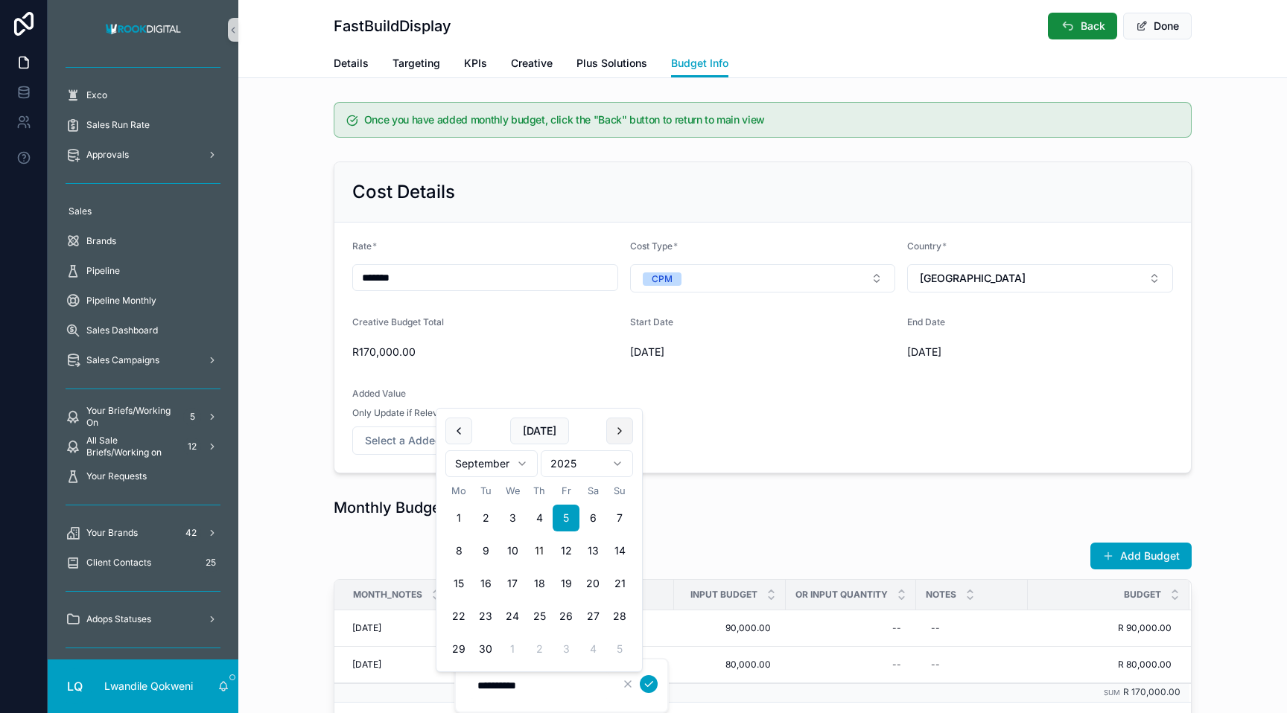
click at [625, 424] on button "scrollable content" at bounding box center [619, 431] width 27 height 27
click at [512, 523] on button "1" at bounding box center [512, 518] width 27 height 27
type input "**********"
click at [677, 535] on div "Once you have added monthly budget, click the "Back" button to return to main v…" at bounding box center [762, 420] width 1048 height 649
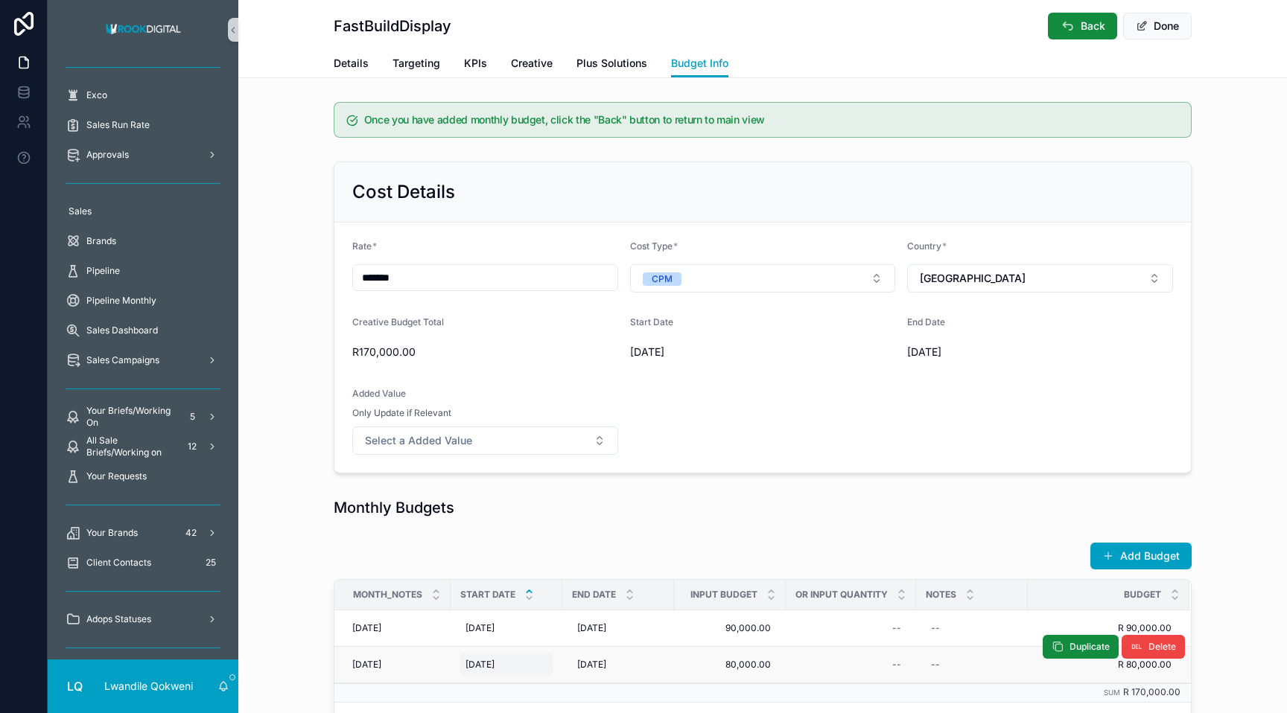
click at [482, 659] on span "[DATE]" at bounding box center [479, 665] width 29 height 12
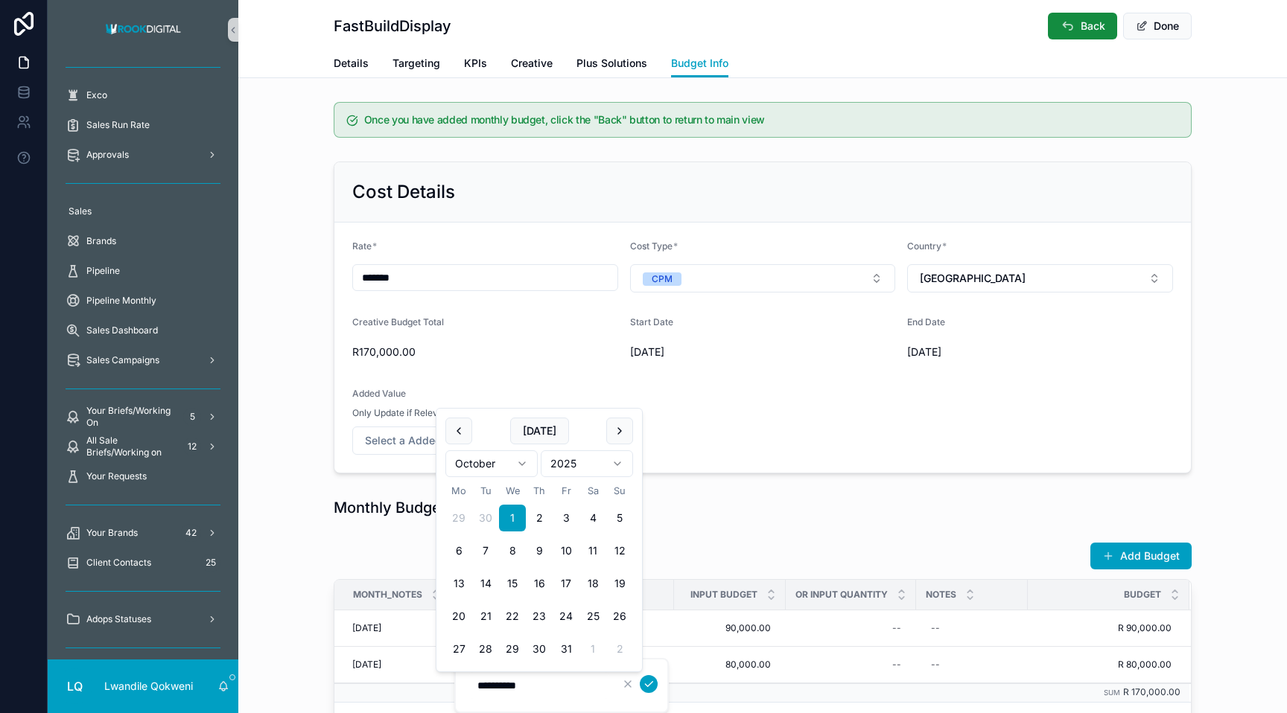
click at [646, 669] on icon "scrollable content" at bounding box center [649, 684] width 12 height 12
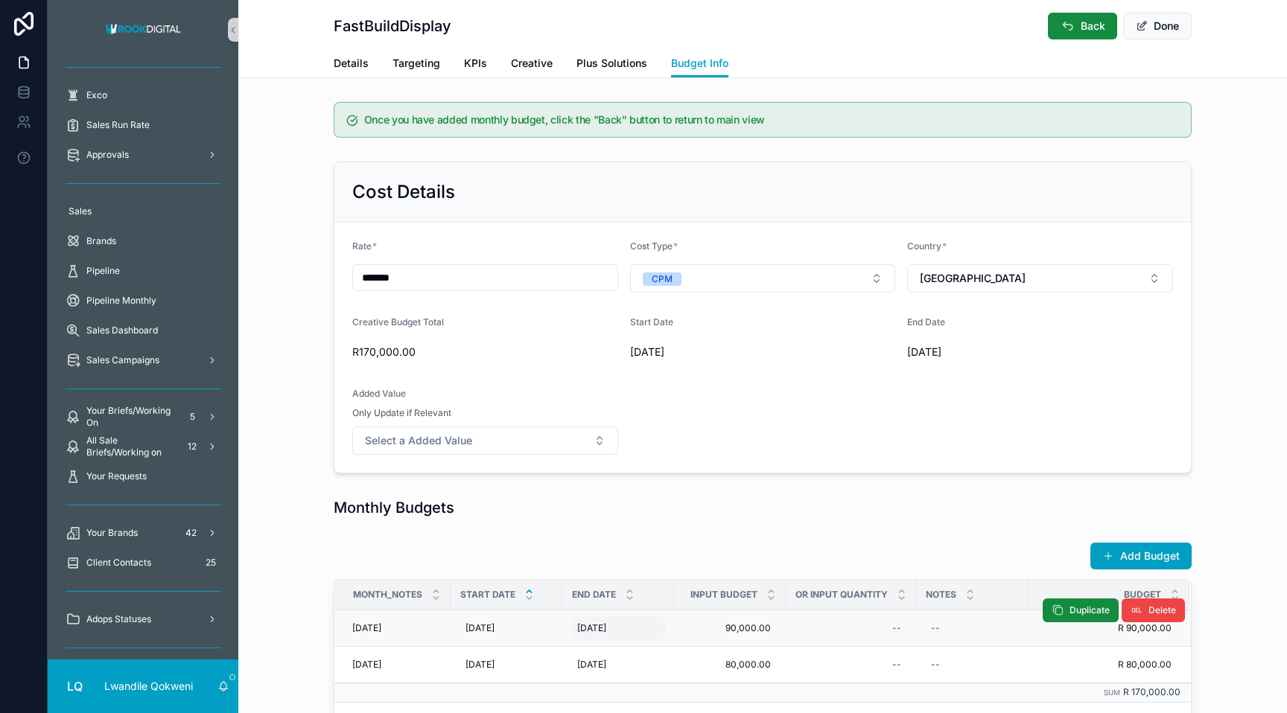
click at [593, 620] on div "31/10/2025 31/10/2025" at bounding box center [618, 629] width 94 height 24
click at [576, 634] on div "31/10/2025 31/10/2025" at bounding box center [618, 629] width 94 height 24
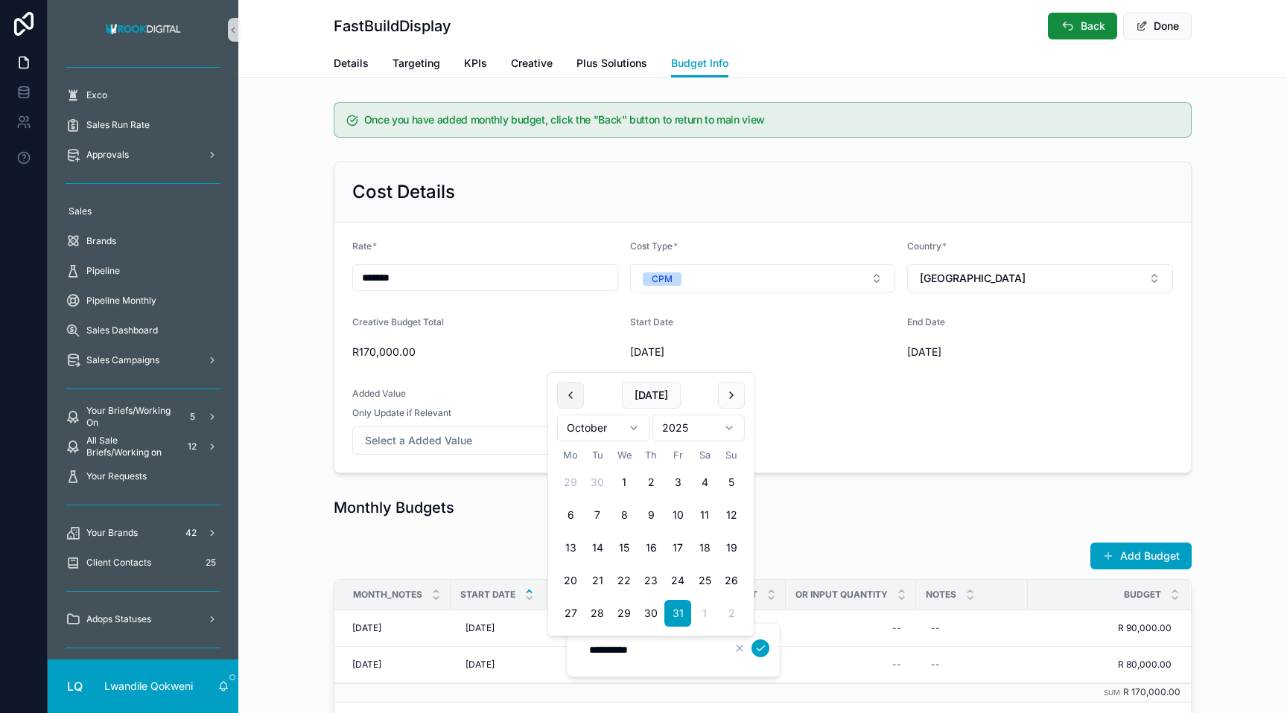
click at [571, 393] on button "scrollable content" at bounding box center [570, 395] width 27 height 27
click at [593, 617] on button "30" at bounding box center [597, 613] width 27 height 27
type input "**********"
click at [757, 648] on icon "scrollable content" at bounding box center [760, 649] width 12 height 12
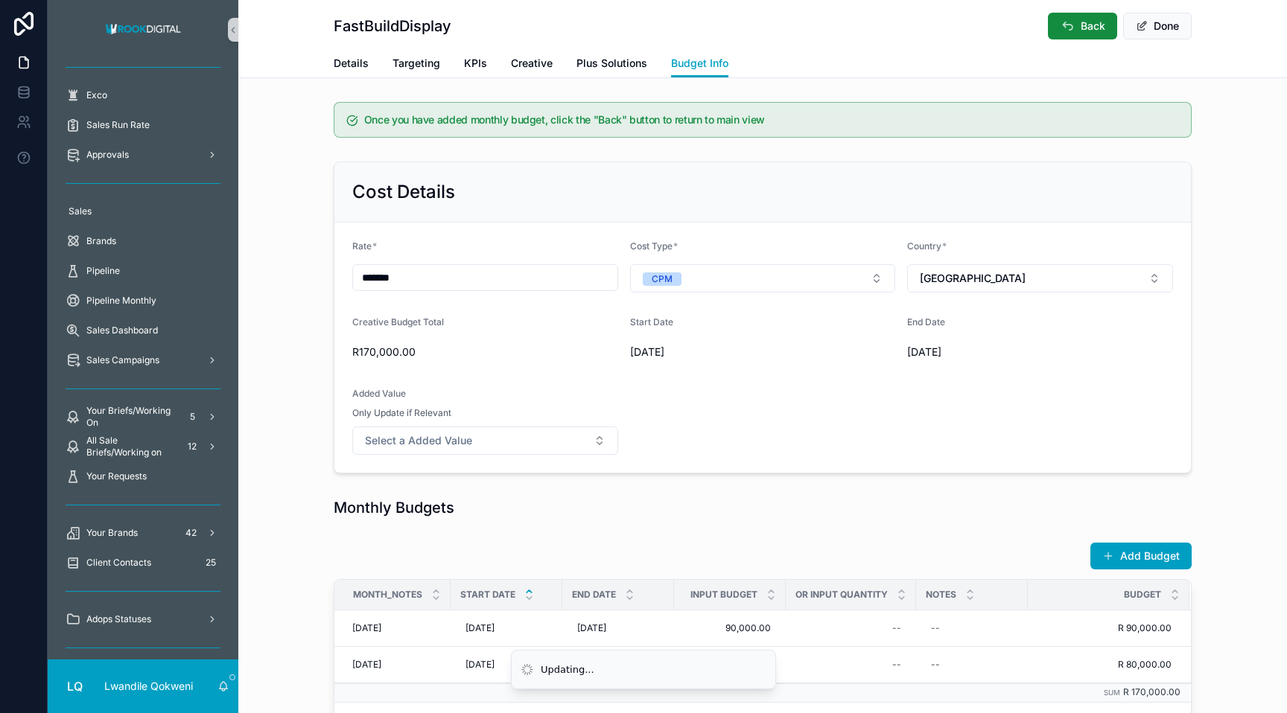
click at [757, 535] on div "Once you have added monthly budget, click the "Back" button to return to main v…" at bounding box center [762, 420] width 1048 height 649
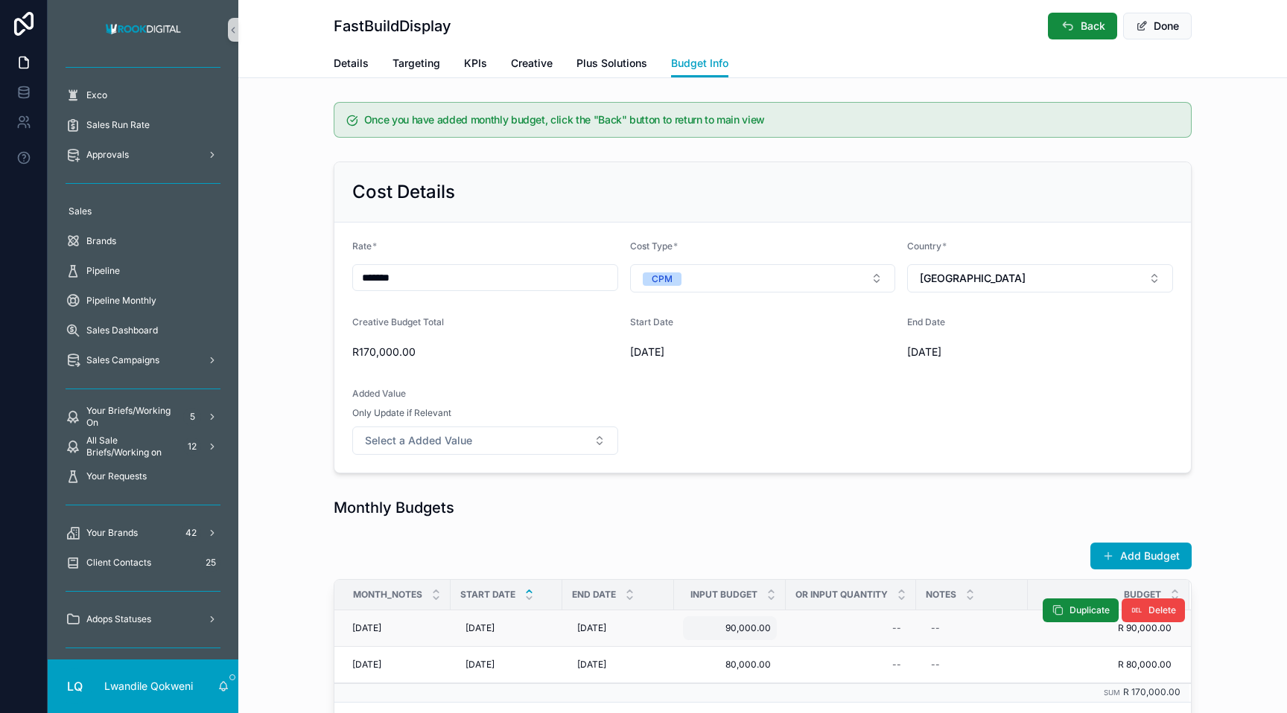
click at [757, 625] on span "90,000.00" at bounding box center [730, 628] width 82 height 12
click at [707, 644] on input "*********" at bounding box center [762, 650] width 140 height 21
type input "*****"
click at [757, 644] on icon "scrollable content" at bounding box center [872, 649] width 12 height 12
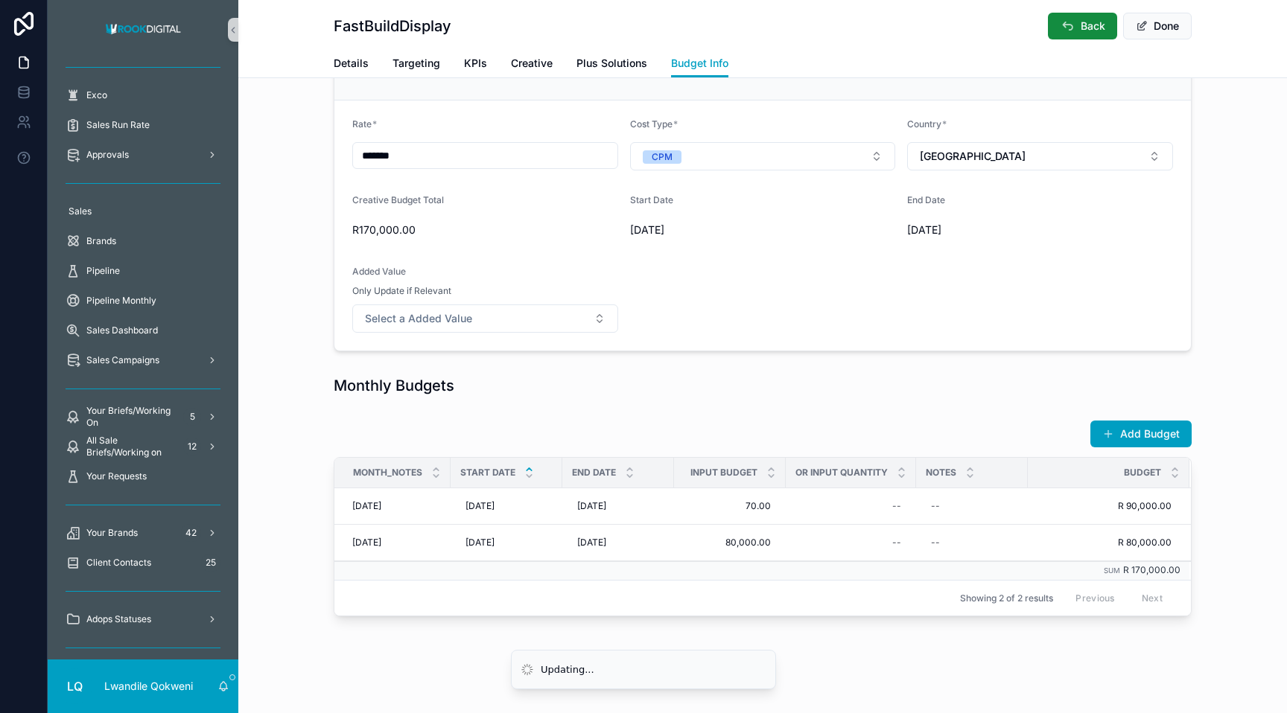
scroll to position [126, 0]
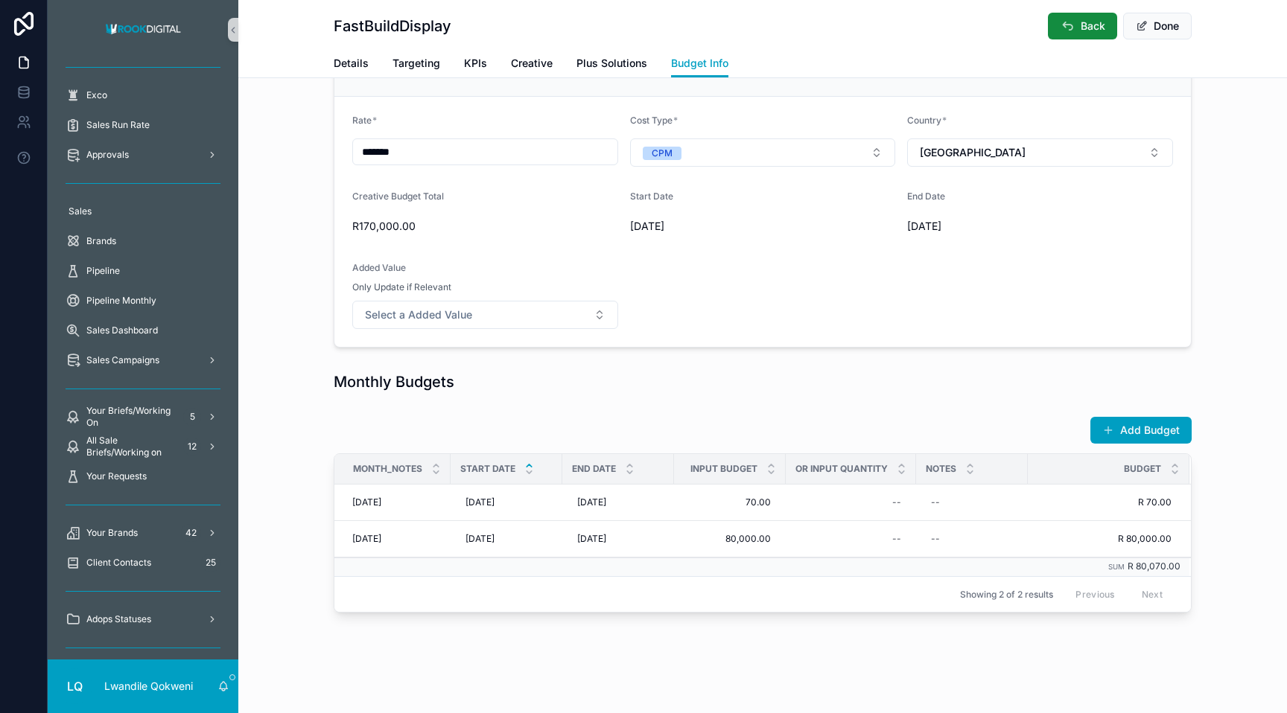
click at [757, 503] on span "70.00" at bounding box center [730, 503] width 82 height 12
click at [713, 523] on input "*****" at bounding box center [762, 524] width 140 height 21
click at [713, 523] on td "80,000.00 80,000.00" at bounding box center [730, 539] width 112 height 36
click at [727, 503] on span "70.00" at bounding box center [730, 503] width 82 height 12
click at [712, 515] on input "*****" at bounding box center [762, 524] width 140 height 21
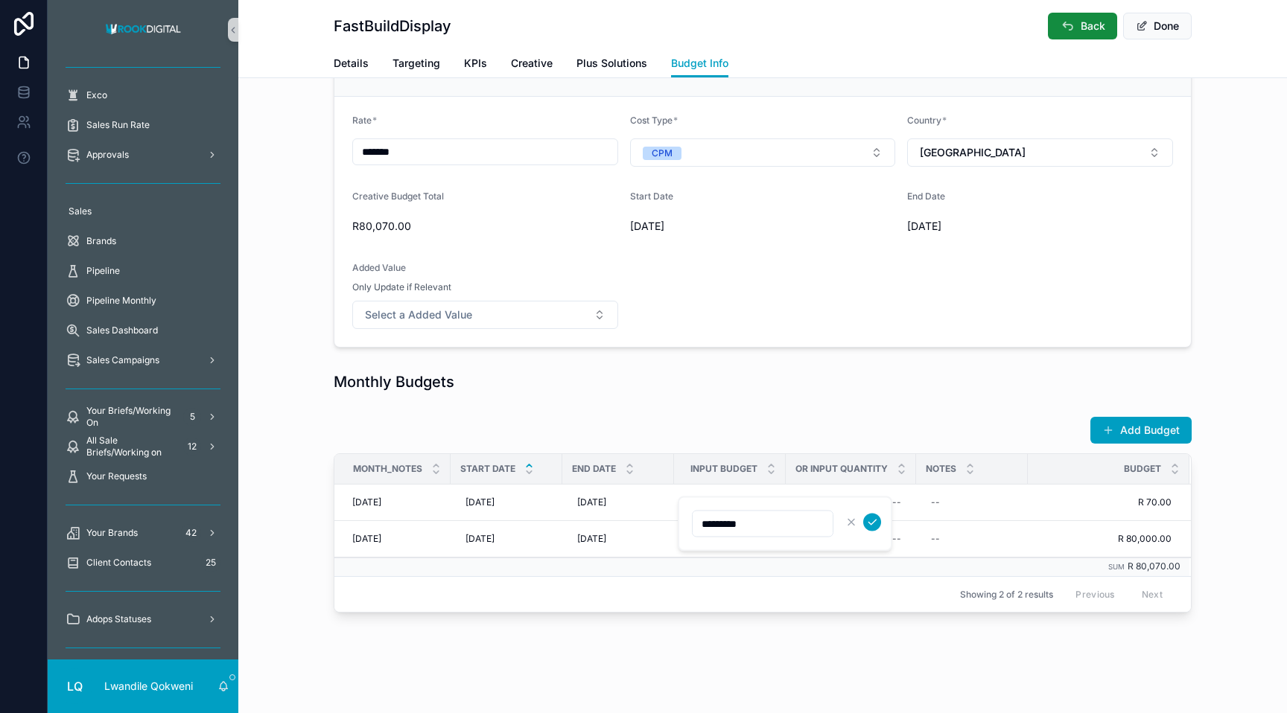
type input "*********"
click at [757, 519] on icon "scrollable content" at bounding box center [872, 523] width 12 height 12
click at [757, 408] on div "Once you have added monthly budget, click the "Back" button to return to main v…" at bounding box center [762, 294] width 1048 height 649
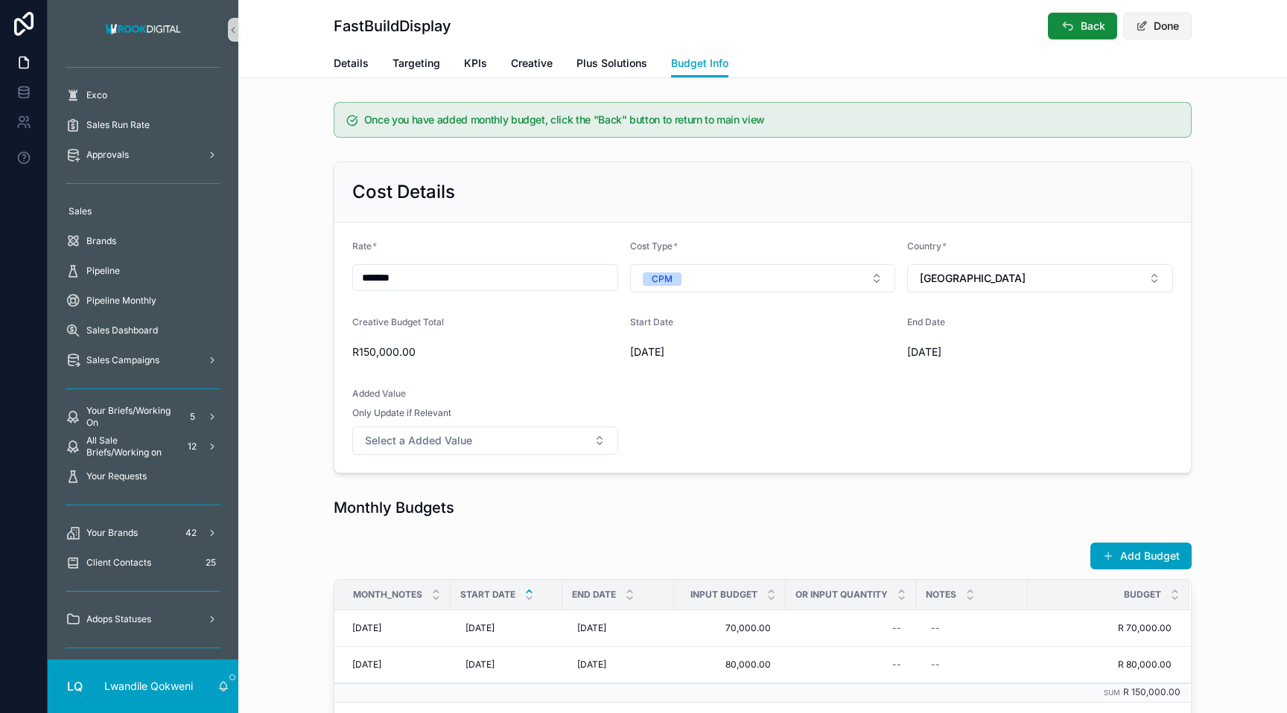
click at [757, 16] on button "Done" at bounding box center [1157, 26] width 69 height 27
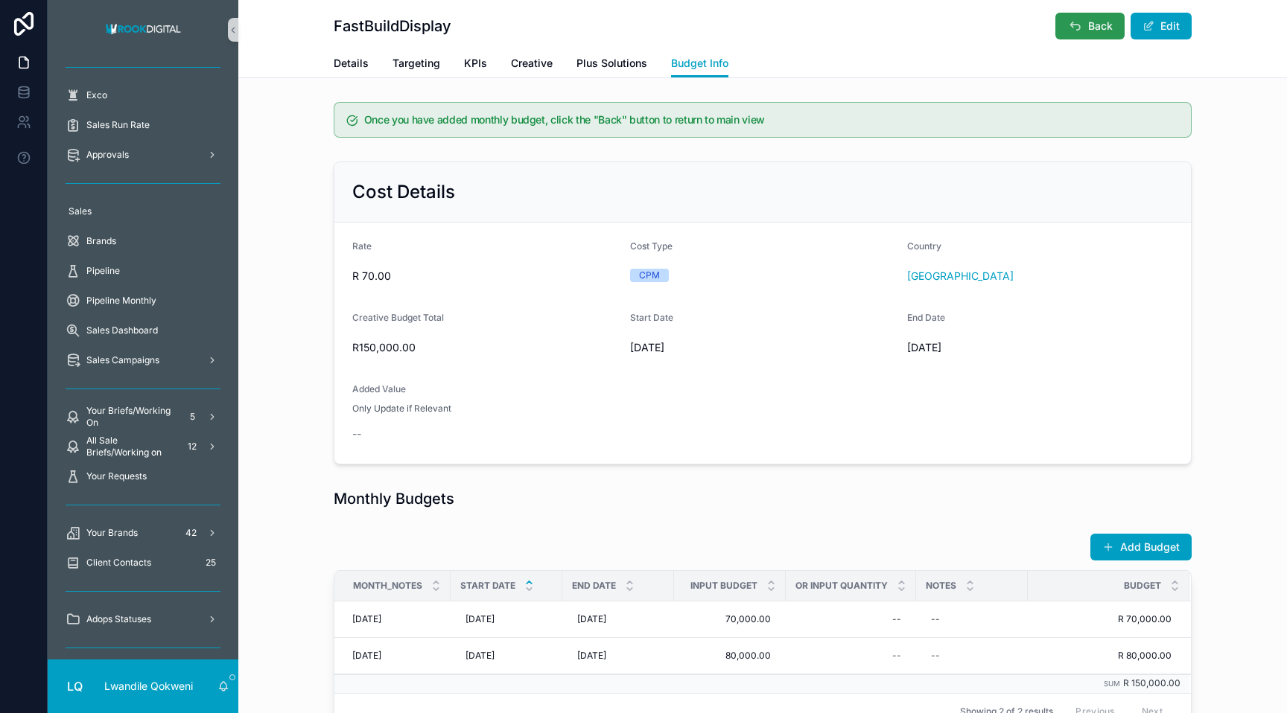
click at [757, 19] on span "Back" at bounding box center [1100, 26] width 25 height 15
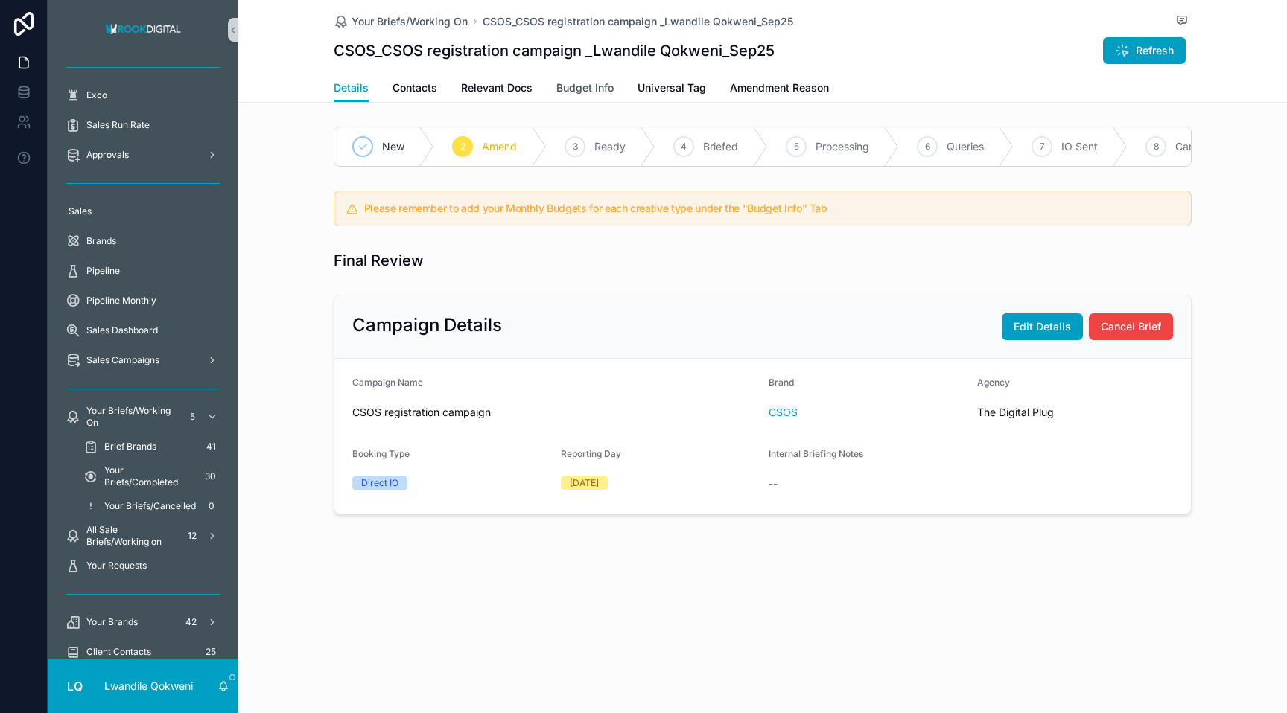
click at [581, 92] on span "Budget Info" at bounding box center [584, 87] width 57 height 15
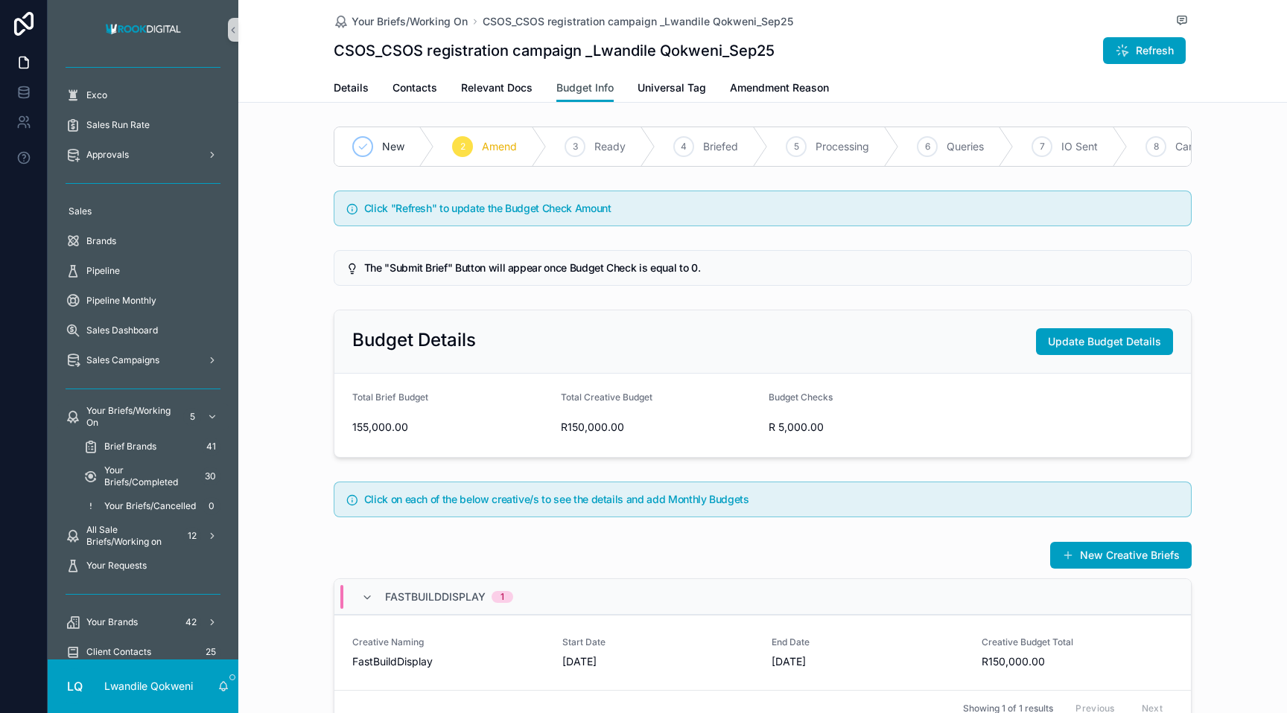
scroll to position [115, 0]
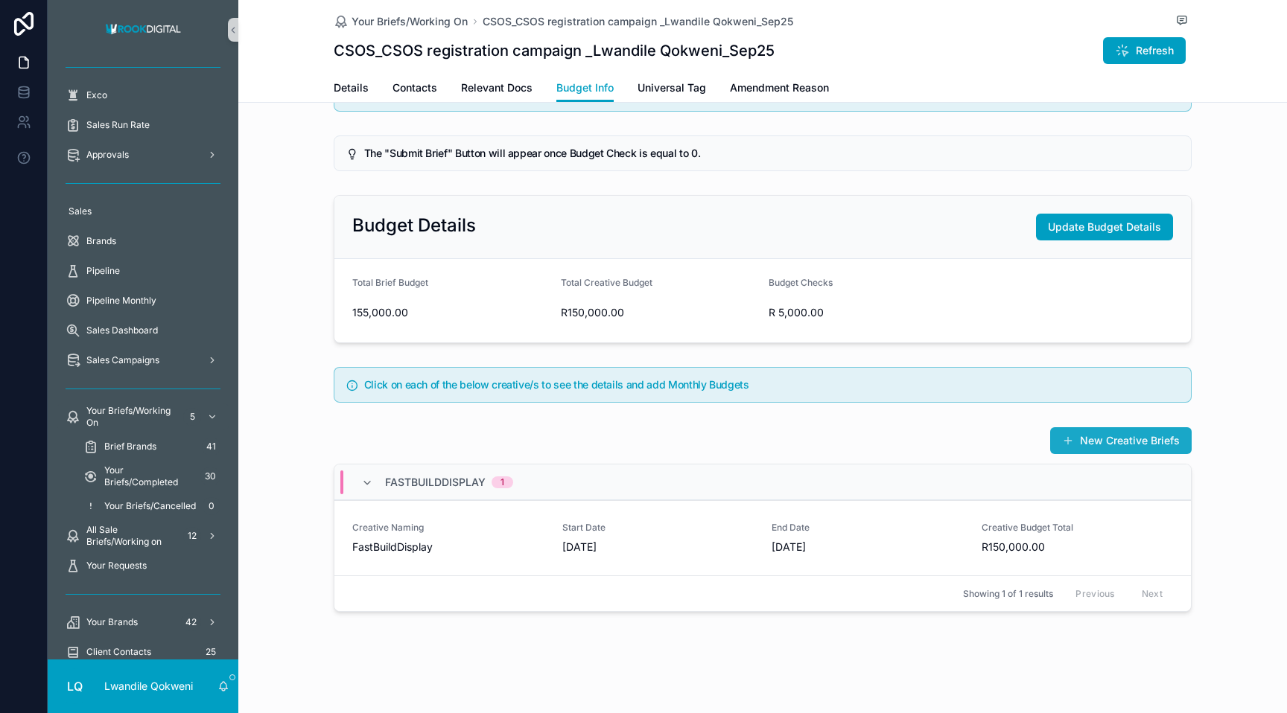
click at [757, 446] on button "New Creative Briefs" at bounding box center [1120, 440] width 141 height 27
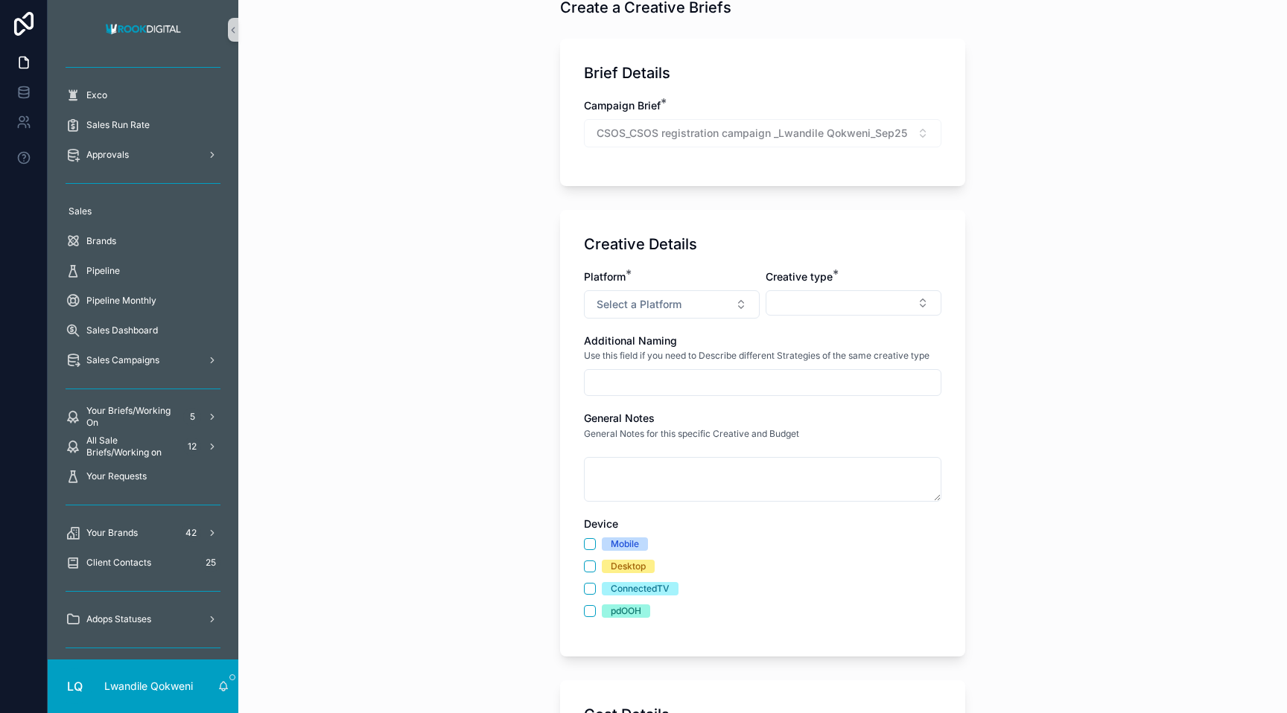
scroll to position [115, 0]
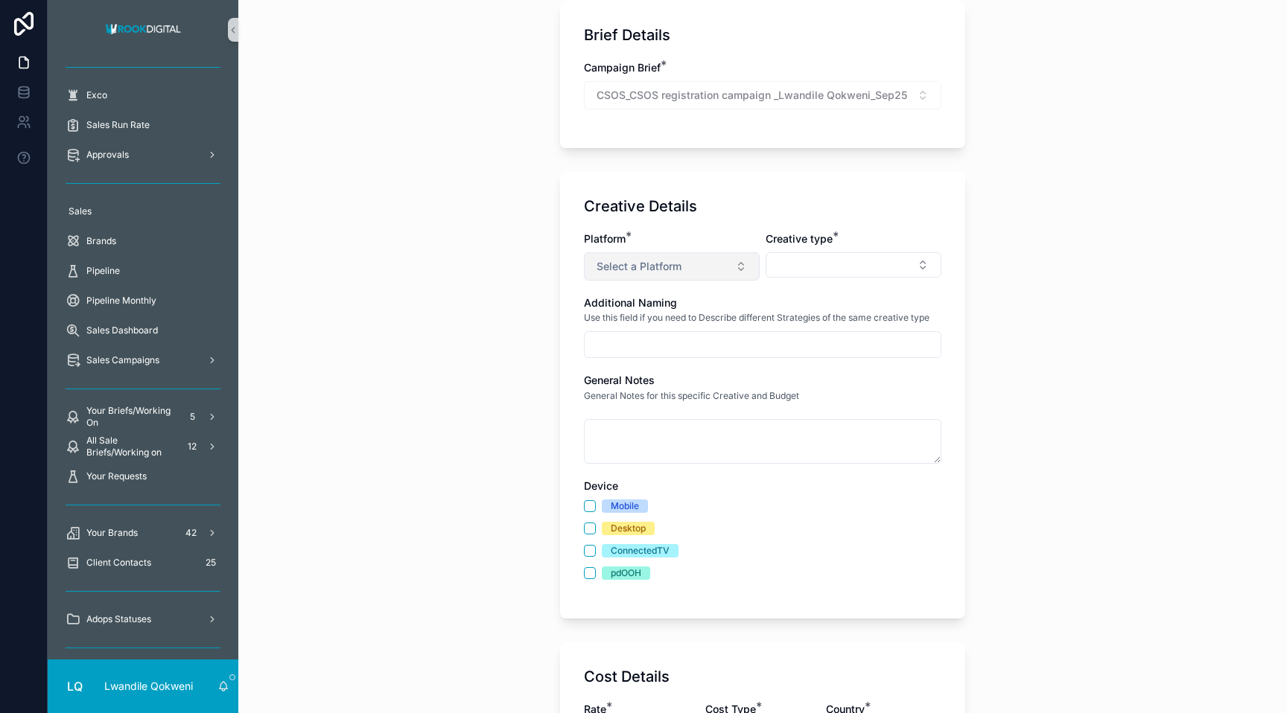
click at [677, 275] on button "Select a Platform" at bounding box center [672, 266] width 176 height 28
click at [627, 324] on div "AUDeX One" at bounding box center [622, 325] width 50 height 13
click at [757, 277] on button "Select Button" at bounding box center [853, 264] width 176 height 25
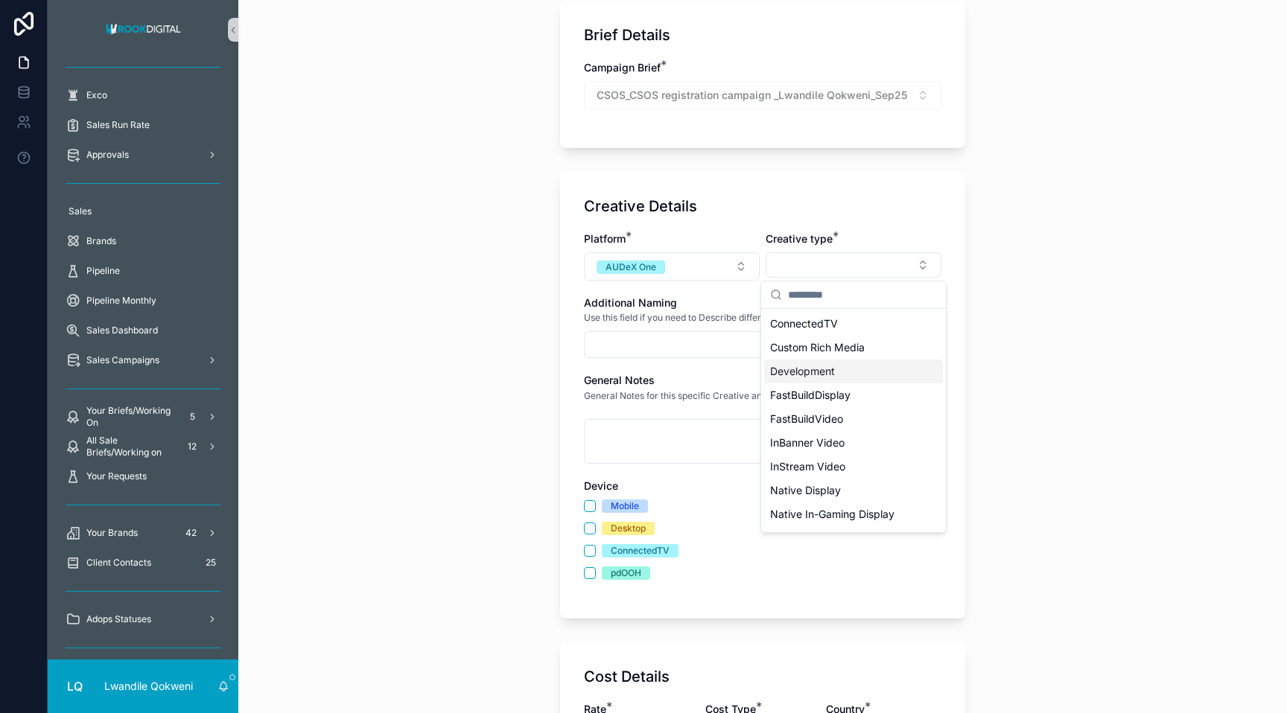
click at [757, 371] on span "Development" at bounding box center [802, 371] width 65 height 15
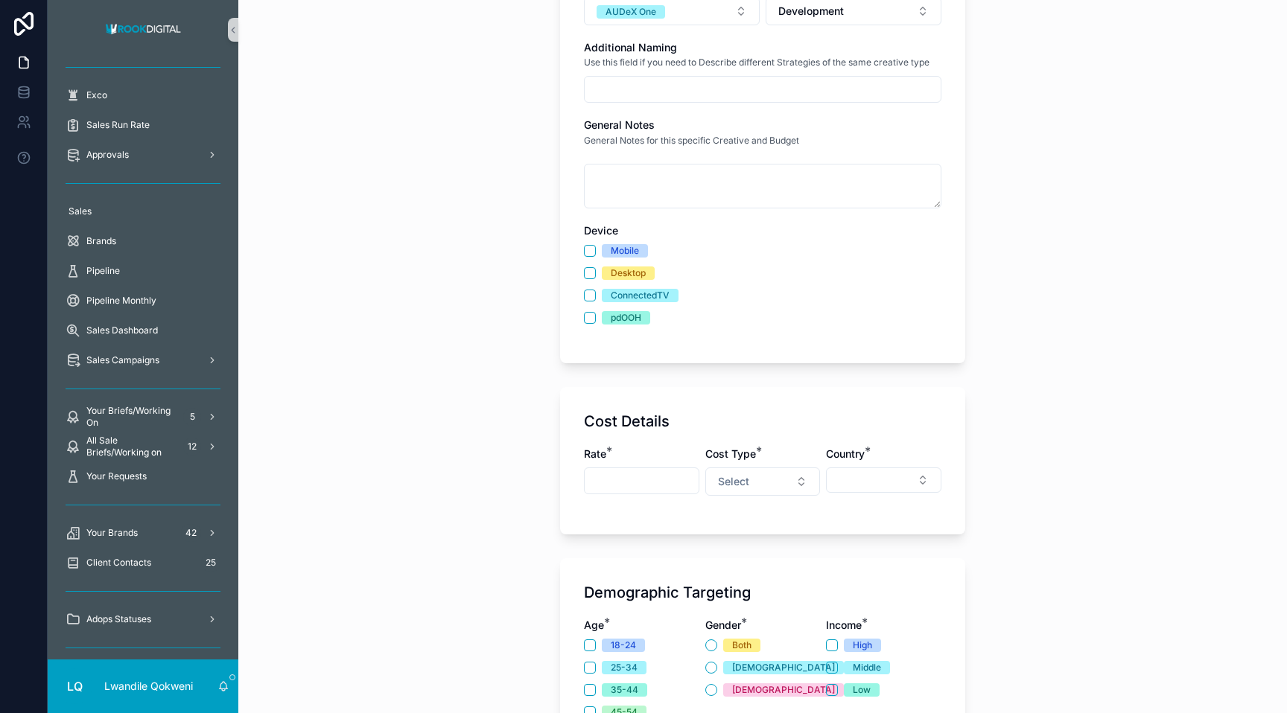
scroll to position [373, 0]
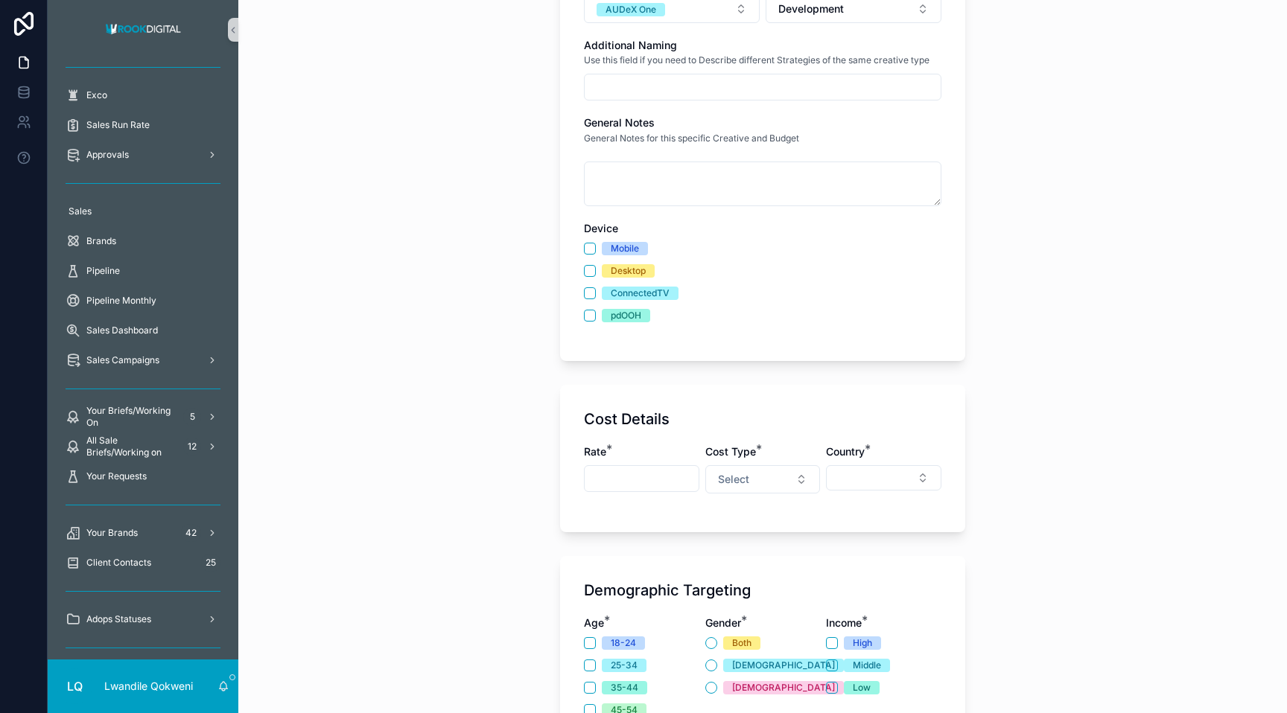
click at [632, 470] on input "scrollable content" at bounding box center [642, 478] width 114 height 21
type input "**********"
click at [757, 483] on button "Select" at bounding box center [762, 479] width 115 height 28
click at [703, 622] on div "Fixed" at bounding box center [699, 628] width 23 height 13
click at [757, 497] on div "**********" at bounding box center [762, 477] width 357 height 64
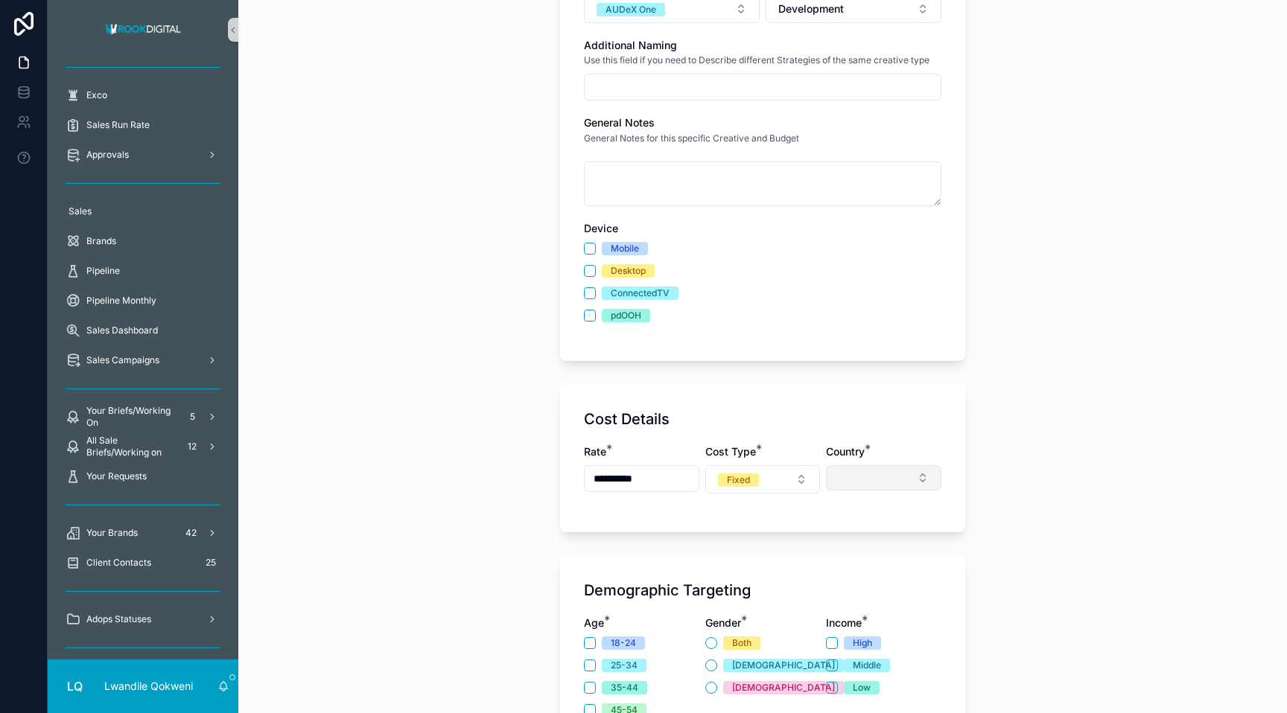
click at [757, 472] on button "Select Button" at bounding box center [883, 477] width 115 height 25
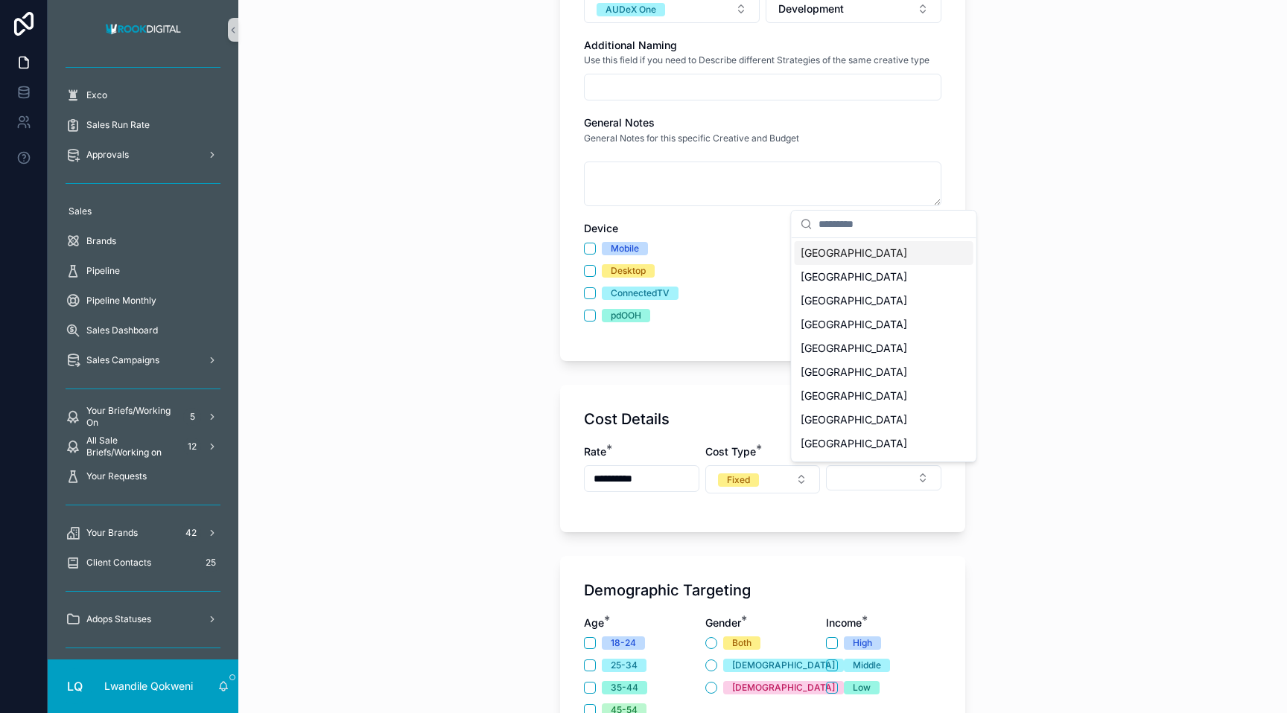
click at [757, 257] on span "[GEOGRAPHIC_DATA]" at bounding box center [853, 253] width 106 height 15
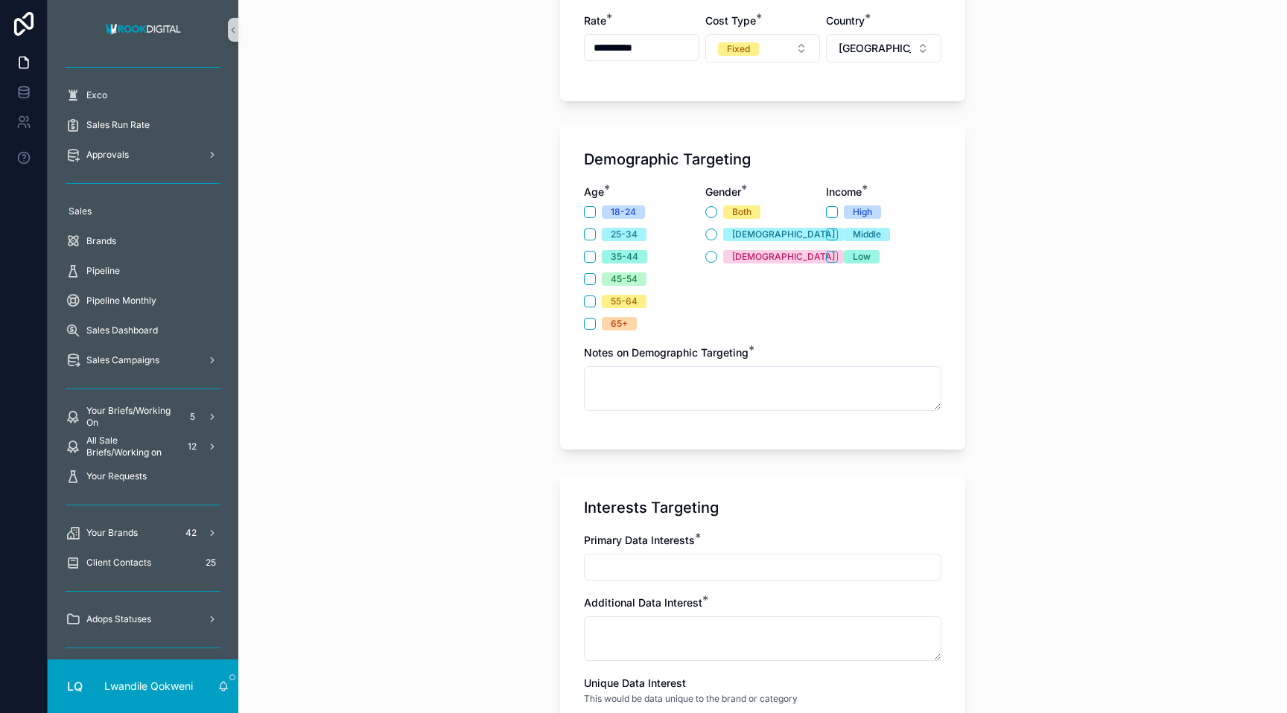
scroll to position [819, 0]
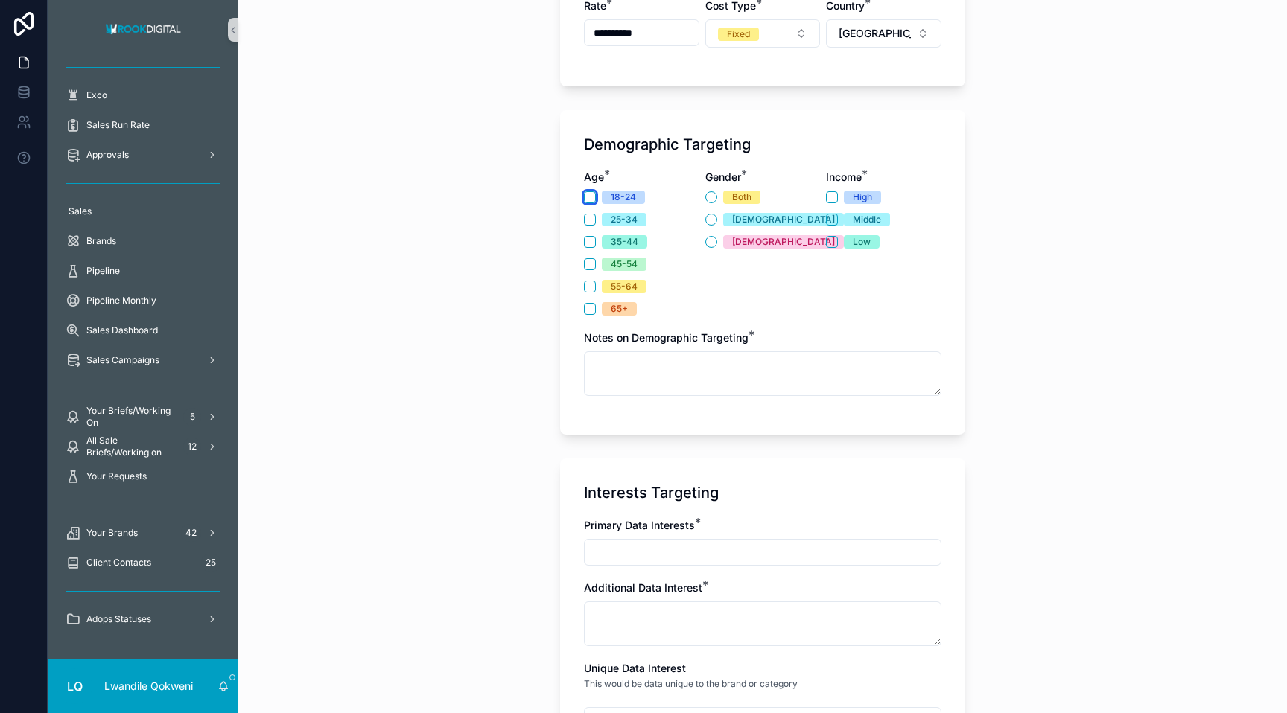
click at [593, 200] on button "18-24" at bounding box center [590, 197] width 12 height 12
click at [712, 199] on button "Both" at bounding box center [711, 197] width 12 height 12
click at [757, 200] on button "High" at bounding box center [832, 197] width 12 height 12
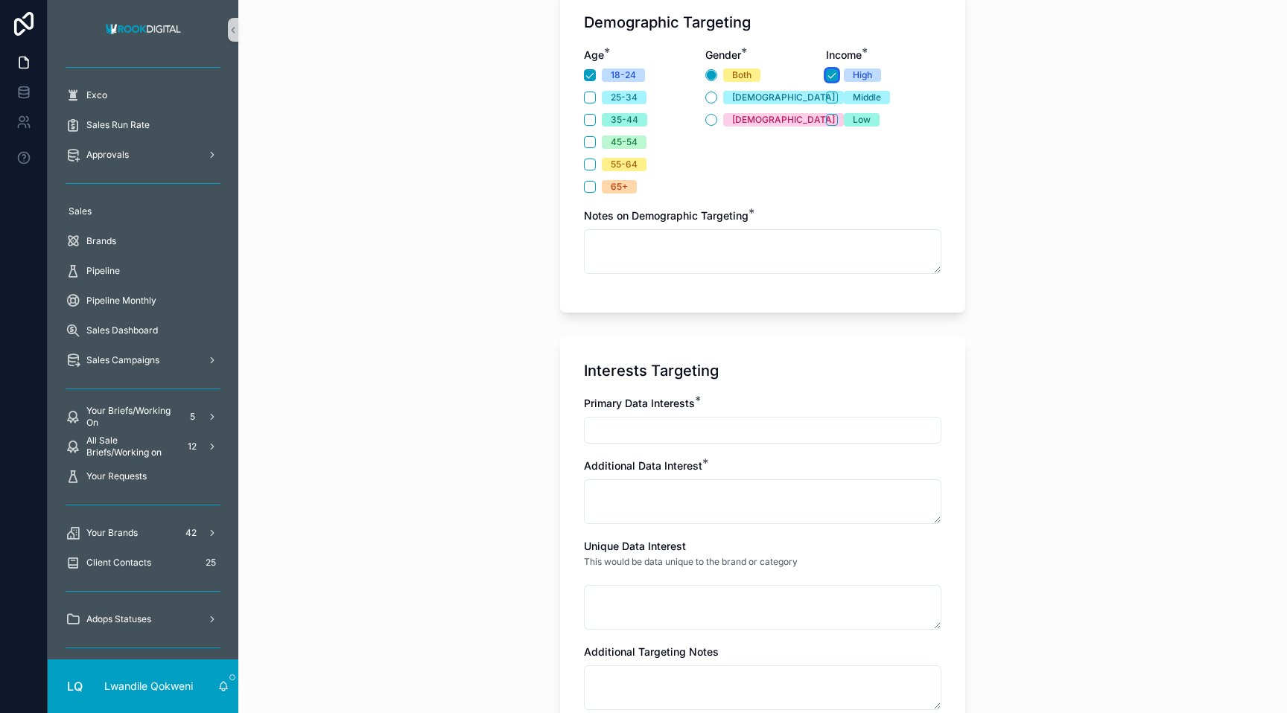
scroll to position [987, 0]
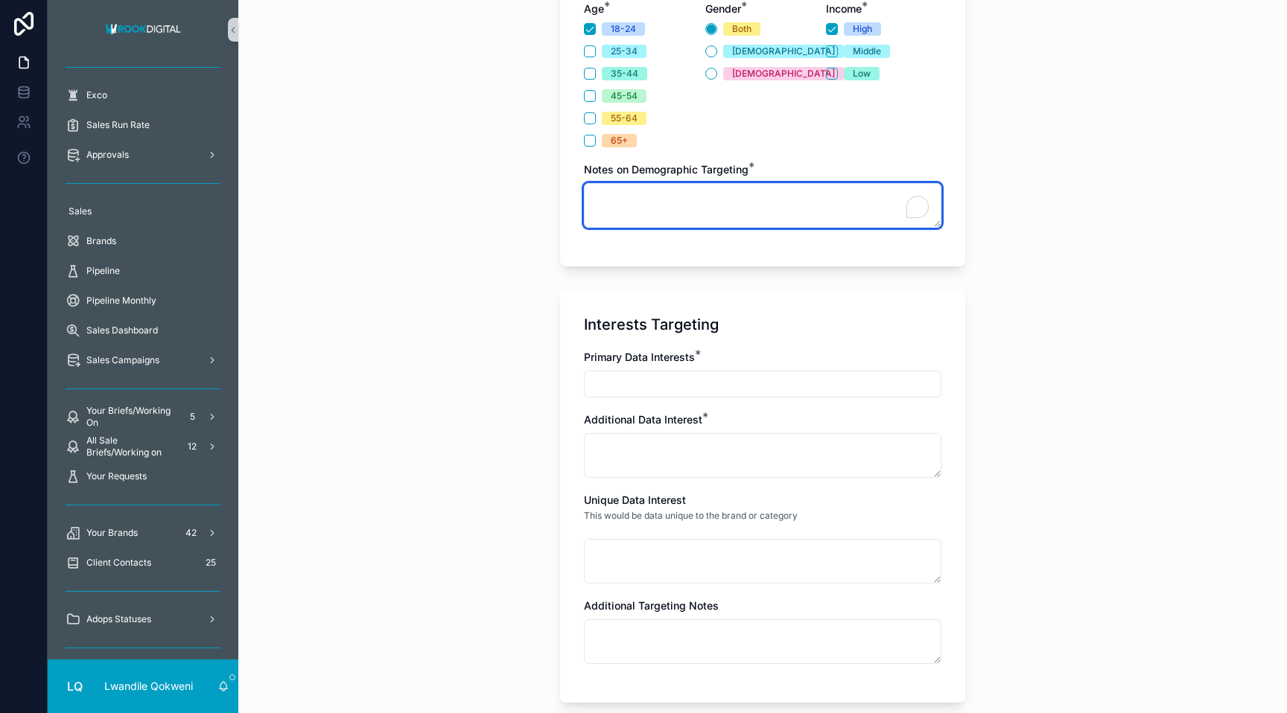
click at [663, 205] on textarea "To enrich screen reader interactions, please activate Accessibility in Grammarl…" at bounding box center [762, 205] width 357 height 45
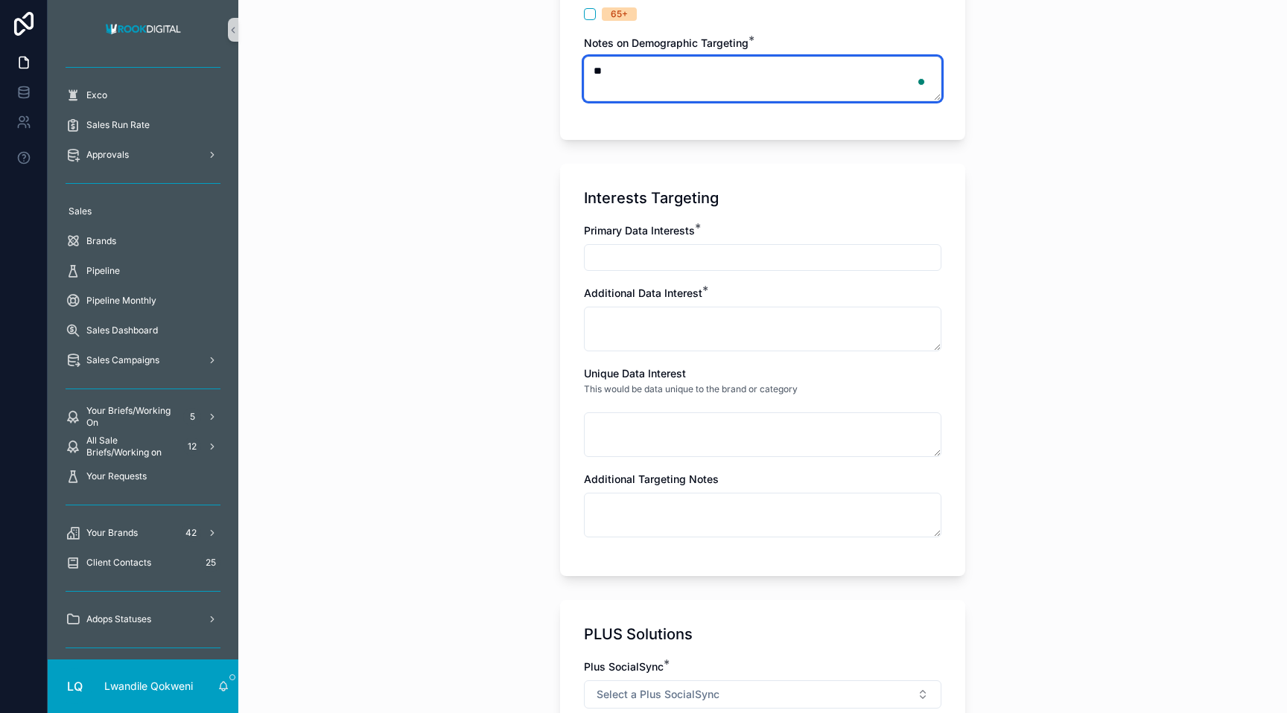
scroll to position [1119, 0]
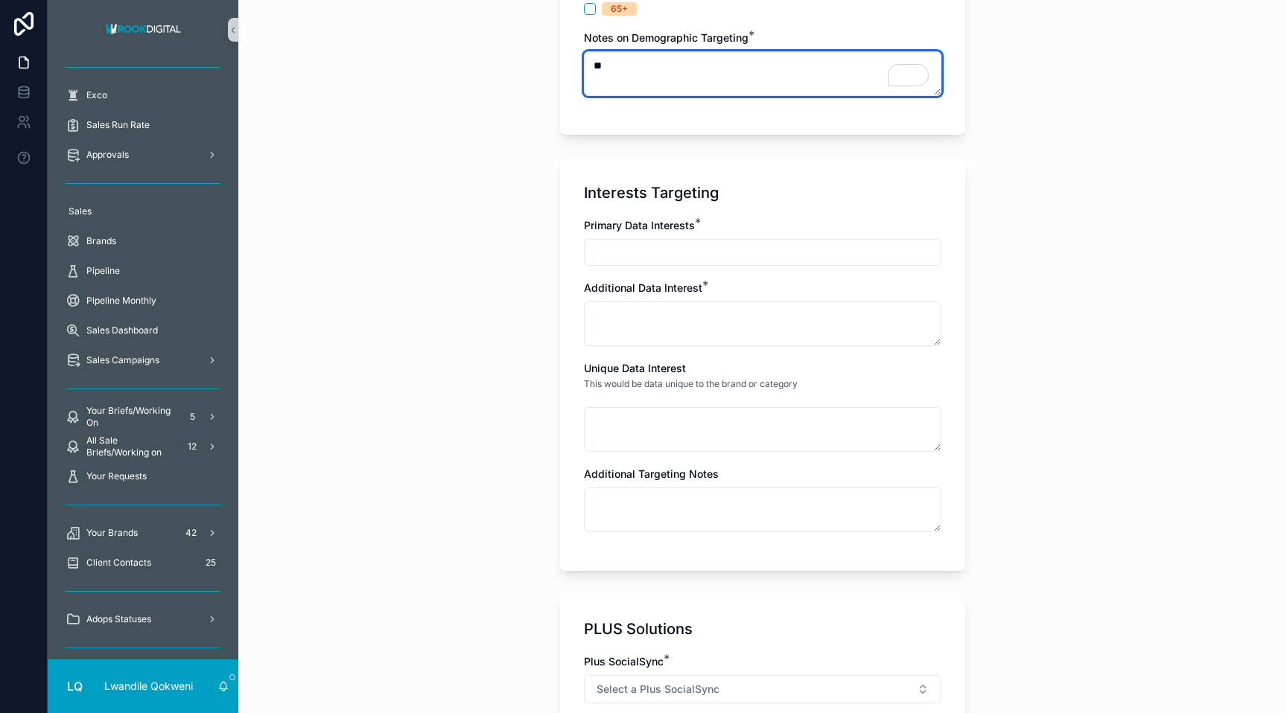
type textarea "**"
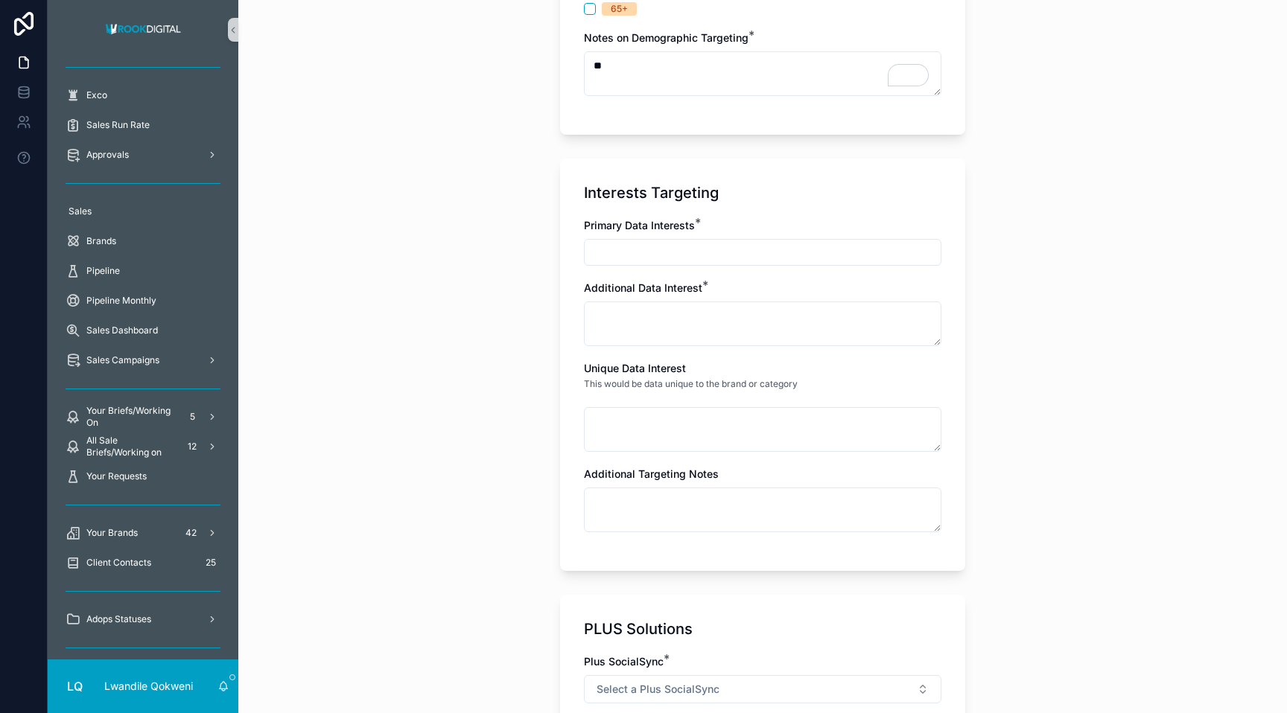
click at [645, 252] on input "scrollable content" at bounding box center [763, 252] width 356 height 21
type input "**"
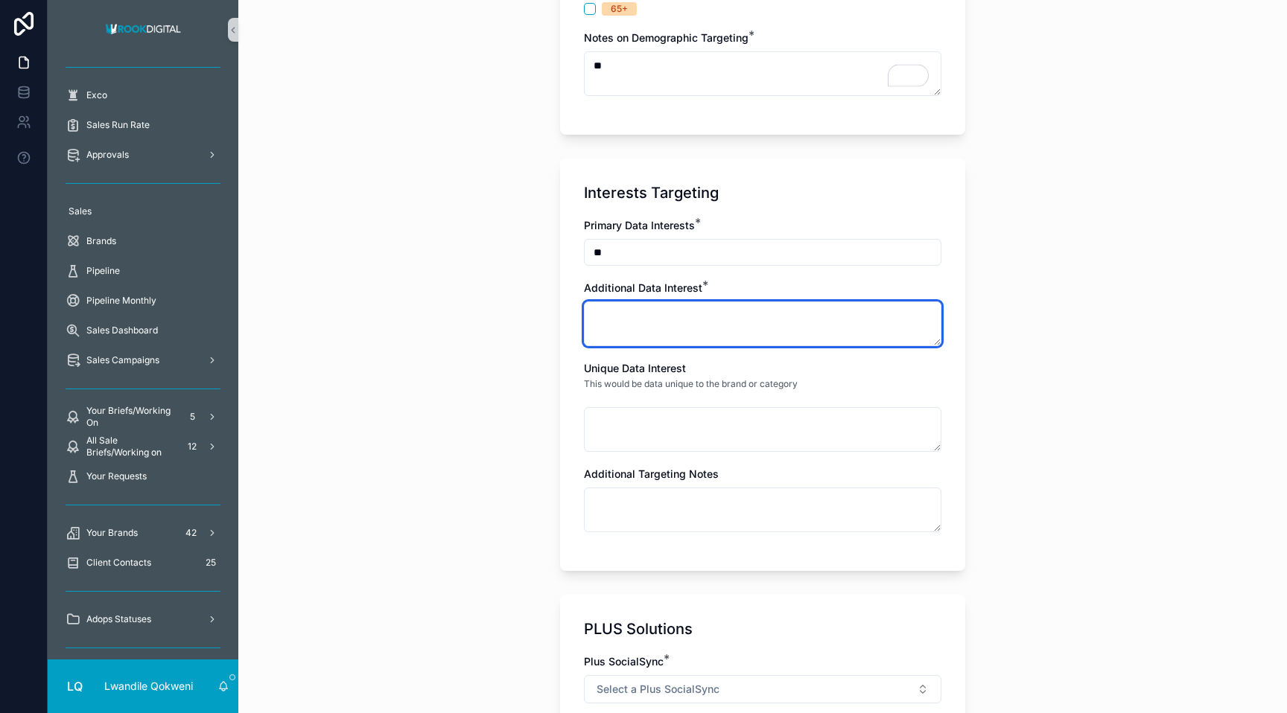
click at [642, 312] on textarea "scrollable content" at bounding box center [762, 324] width 357 height 45
type textarea "***"
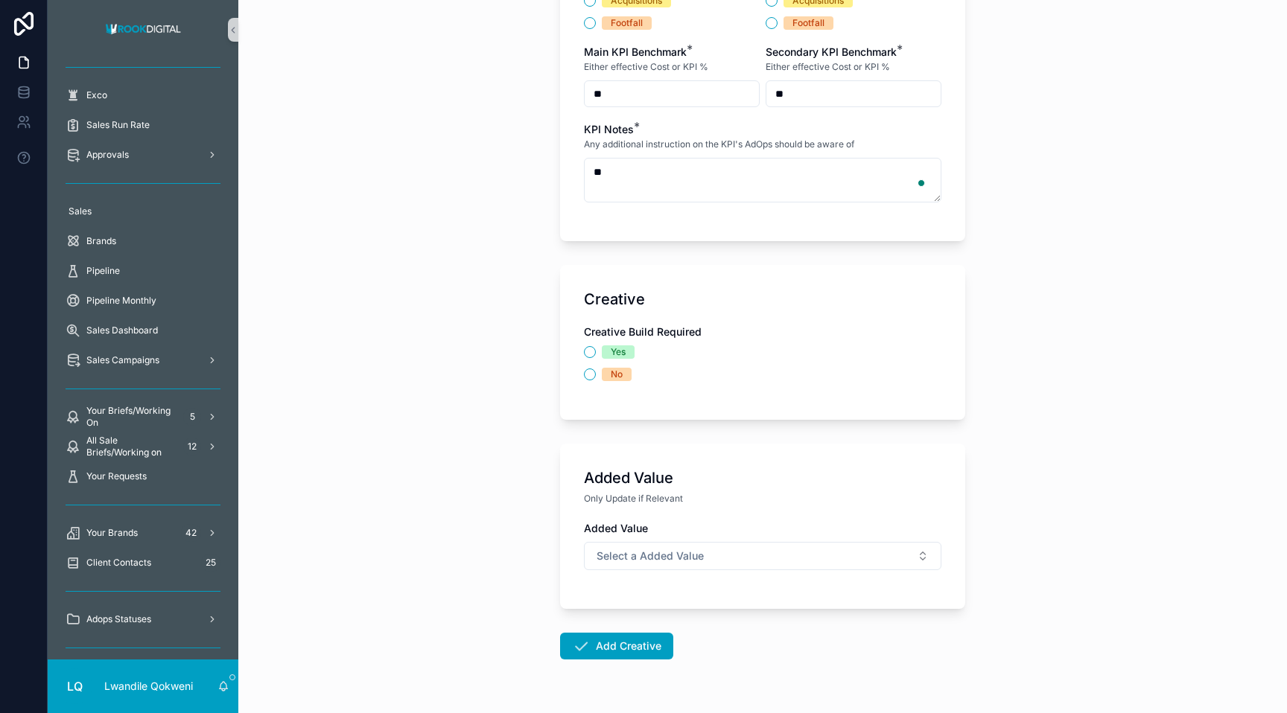
scroll to position [2295, 0]
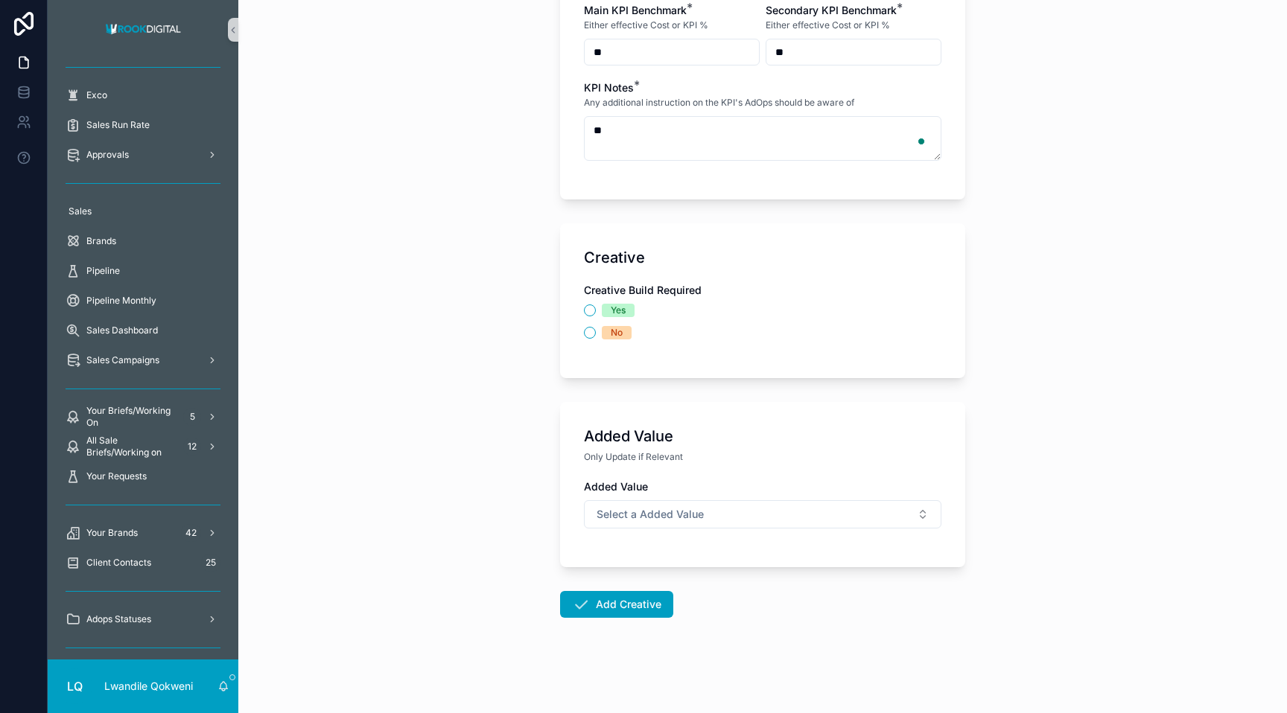
type textarea "**"
click at [586, 310] on button "Yes" at bounding box center [590, 311] width 12 height 12
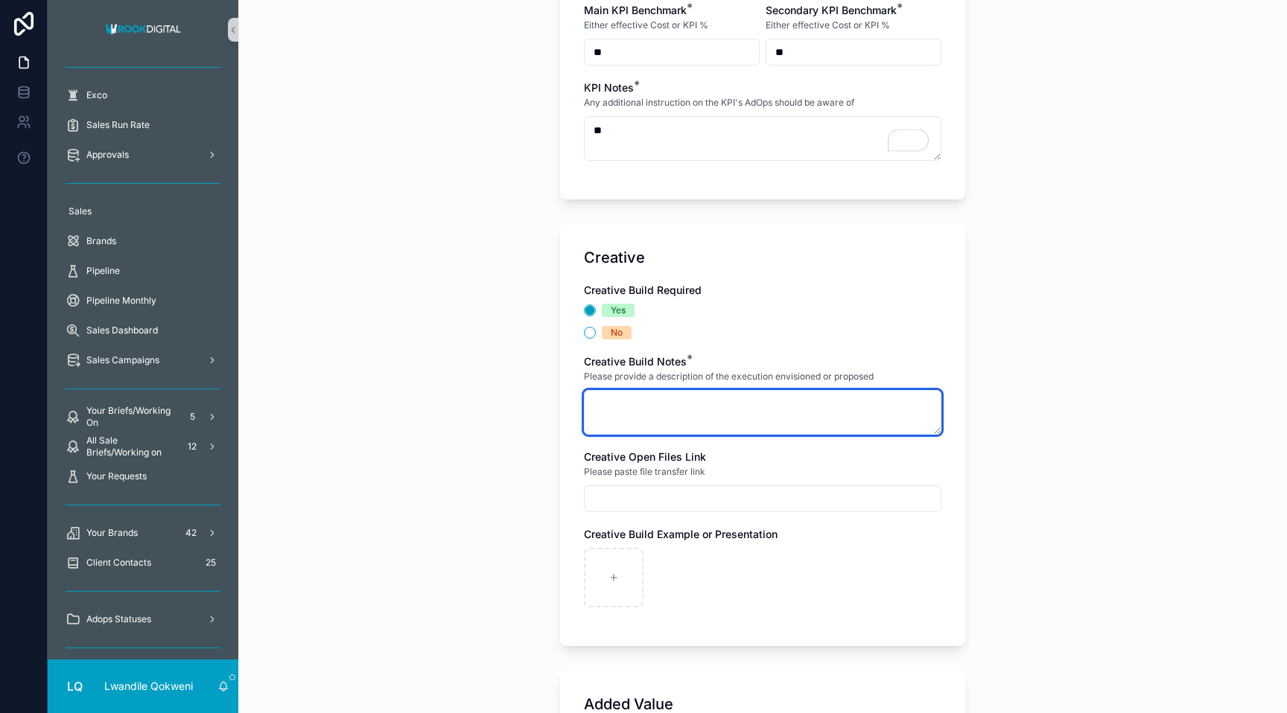
click at [667, 408] on textarea "scrollable content" at bounding box center [762, 412] width 357 height 45
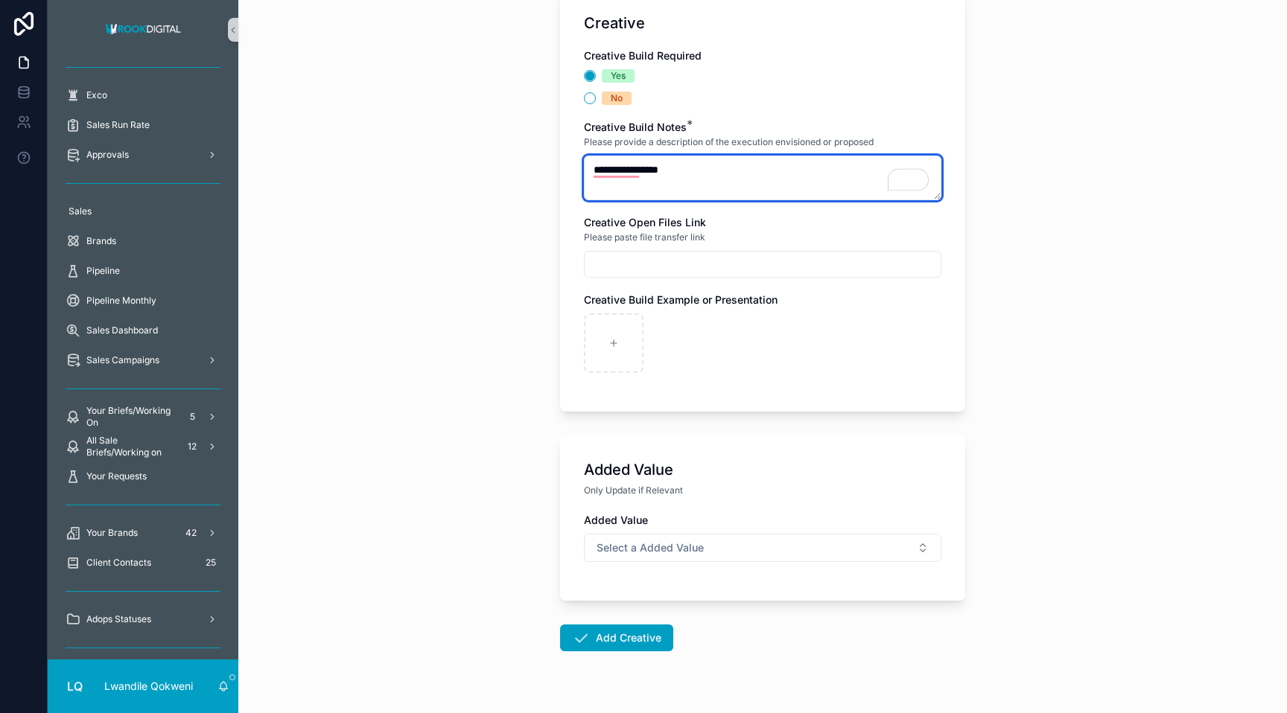
scroll to position [2563, 0]
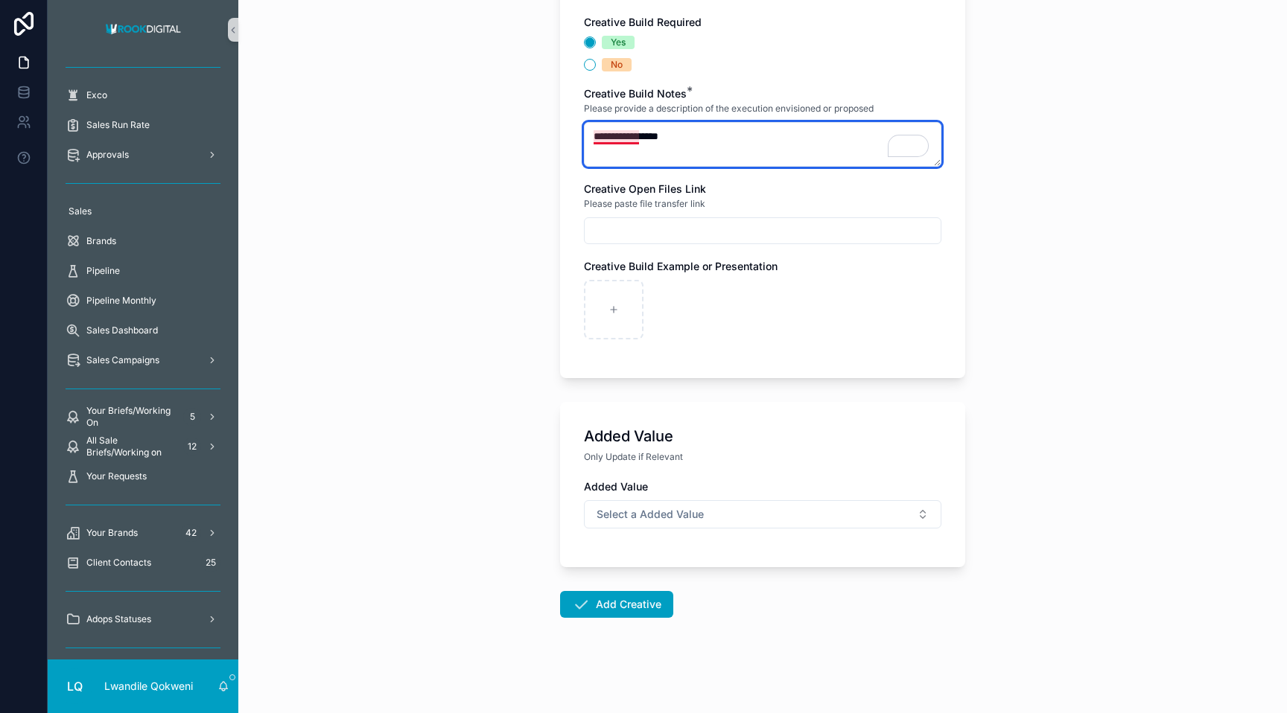
click at [619, 136] on textarea "**********" at bounding box center [762, 144] width 357 height 45
type textarea "**********"
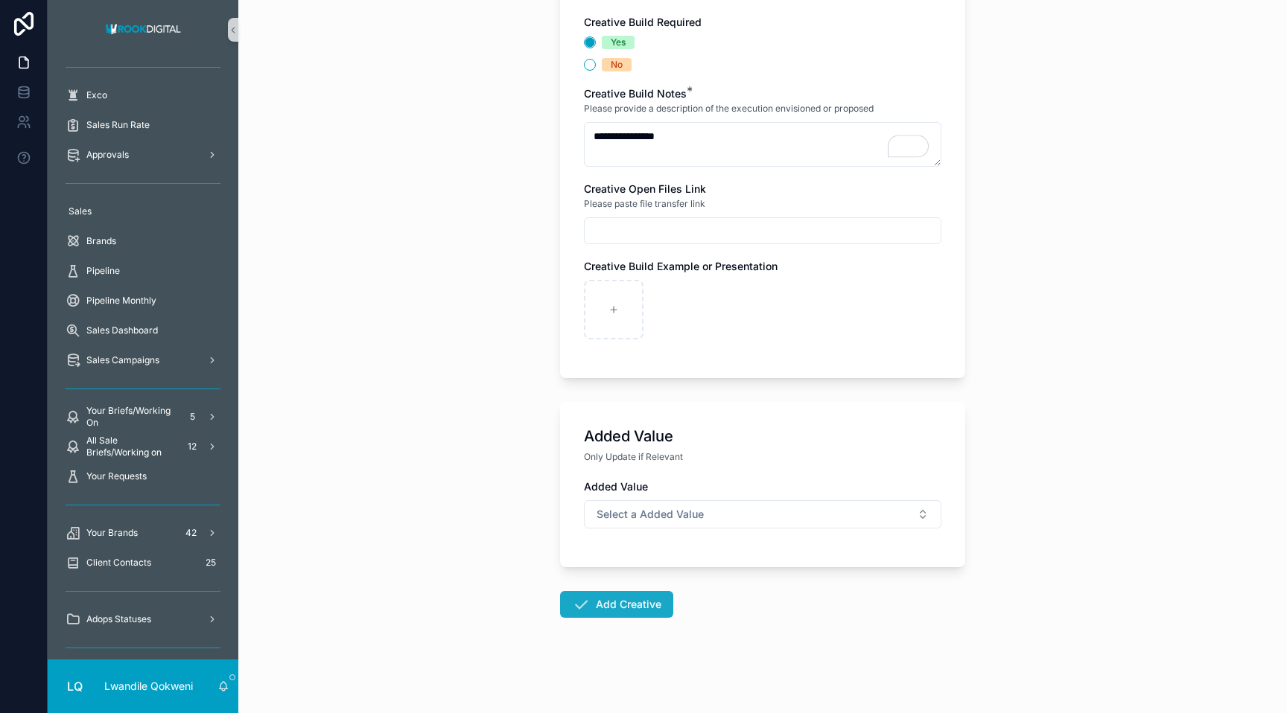
click at [649, 597] on button "Add Creative" at bounding box center [616, 604] width 113 height 27
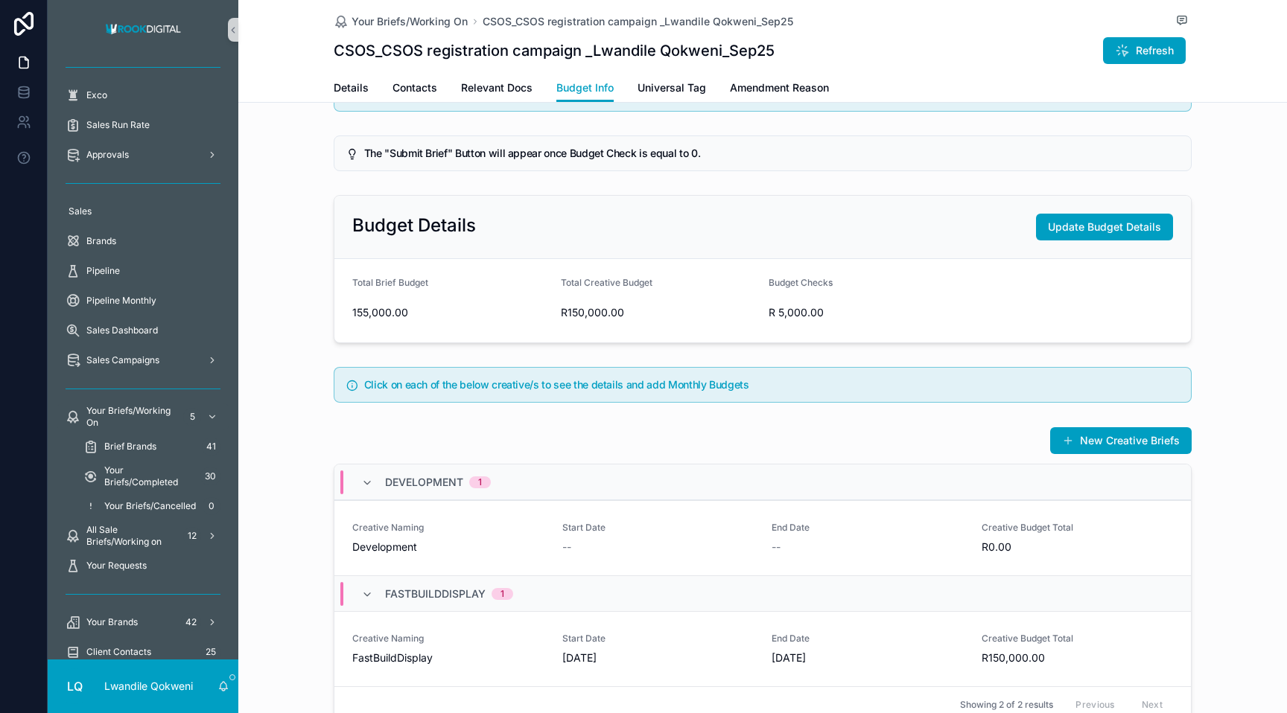
scroll to position [226, 0]
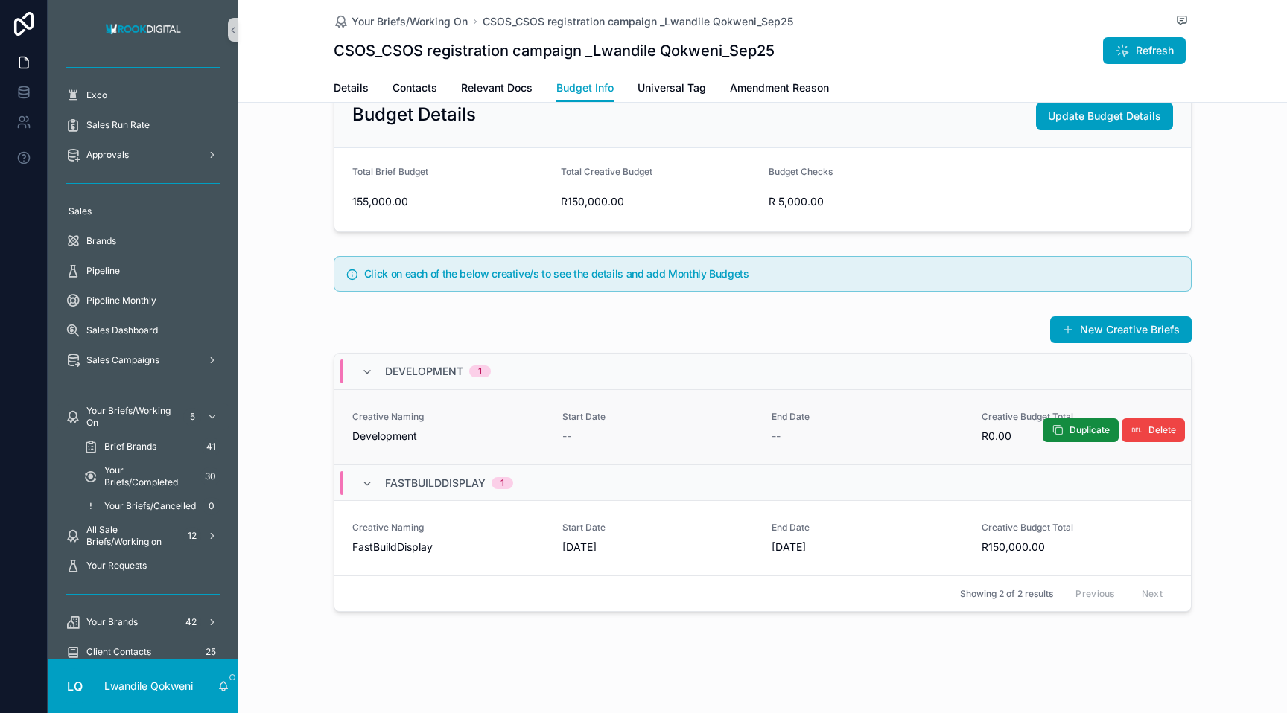
click at [959, 436] on div "--" at bounding box center [867, 436] width 192 height 15
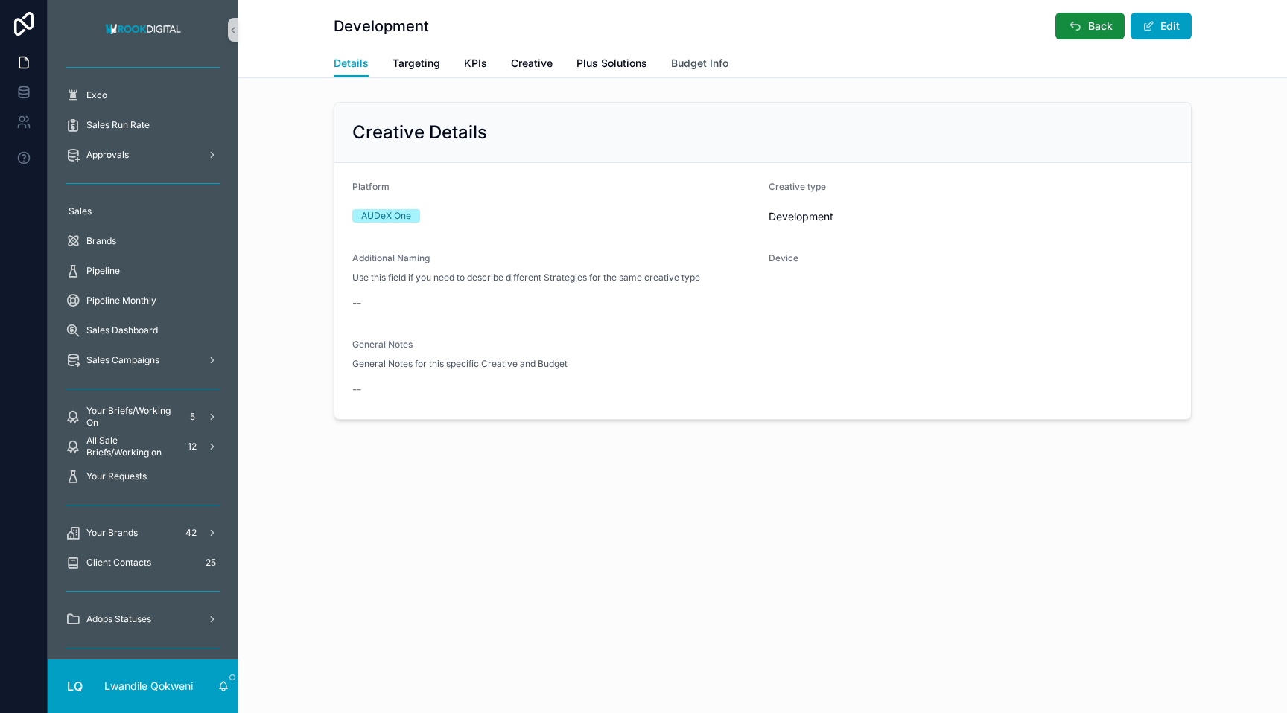
click at [707, 67] on span "Budget Info" at bounding box center [699, 63] width 57 height 15
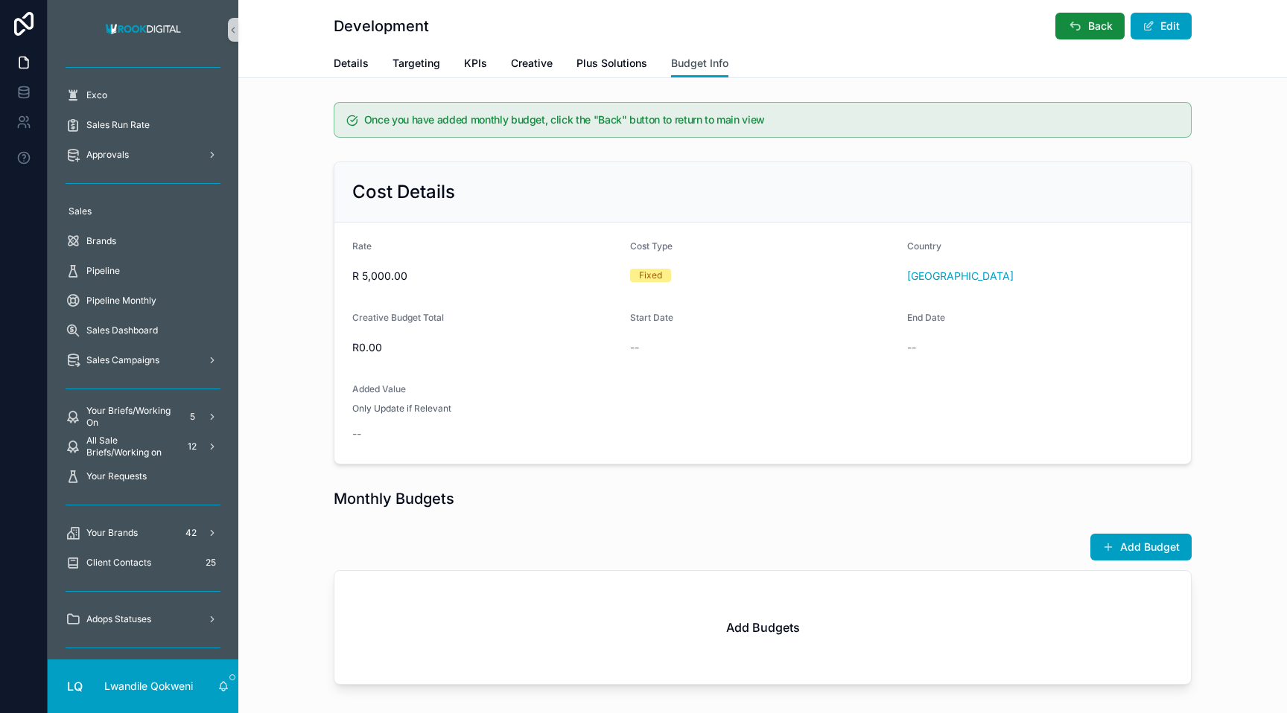
scroll to position [73, 0]
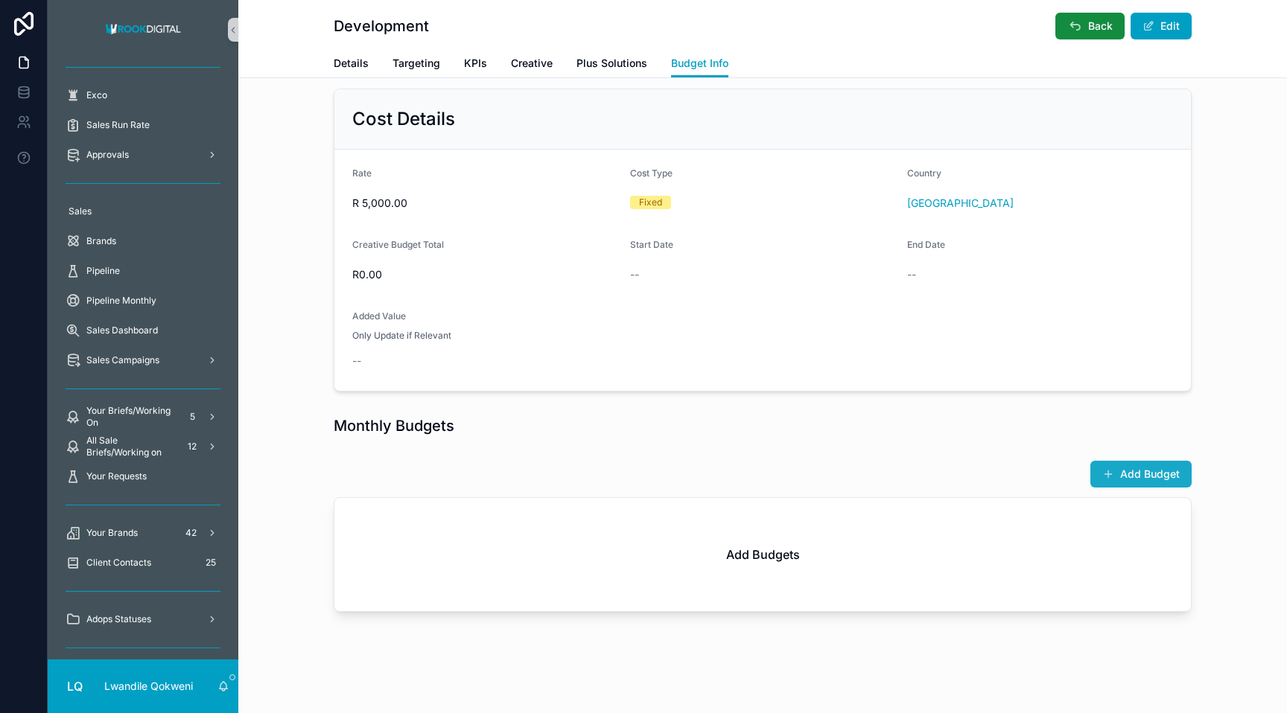
click at [1141, 468] on button "Add Budget" at bounding box center [1140, 474] width 101 height 27
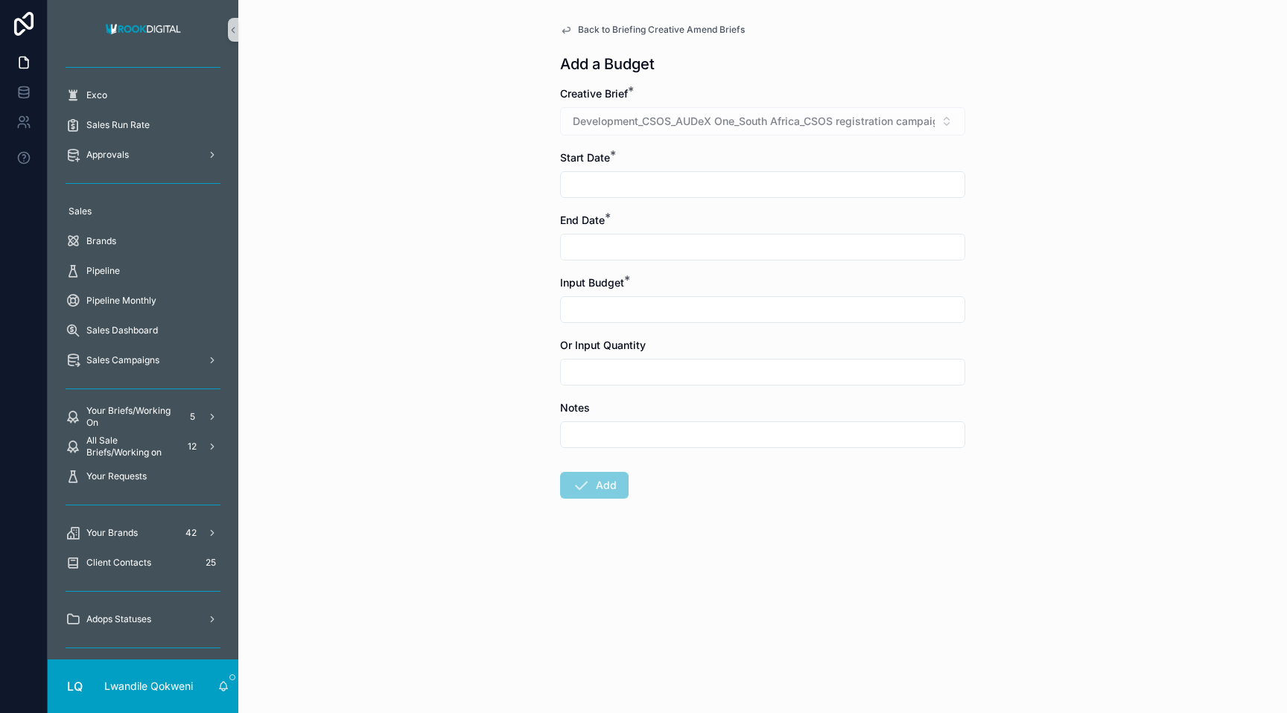
click at [655, 181] on input "scrollable content" at bounding box center [763, 184] width 404 height 21
click at [705, 433] on button "30" at bounding box center [708, 439] width 27 height 27
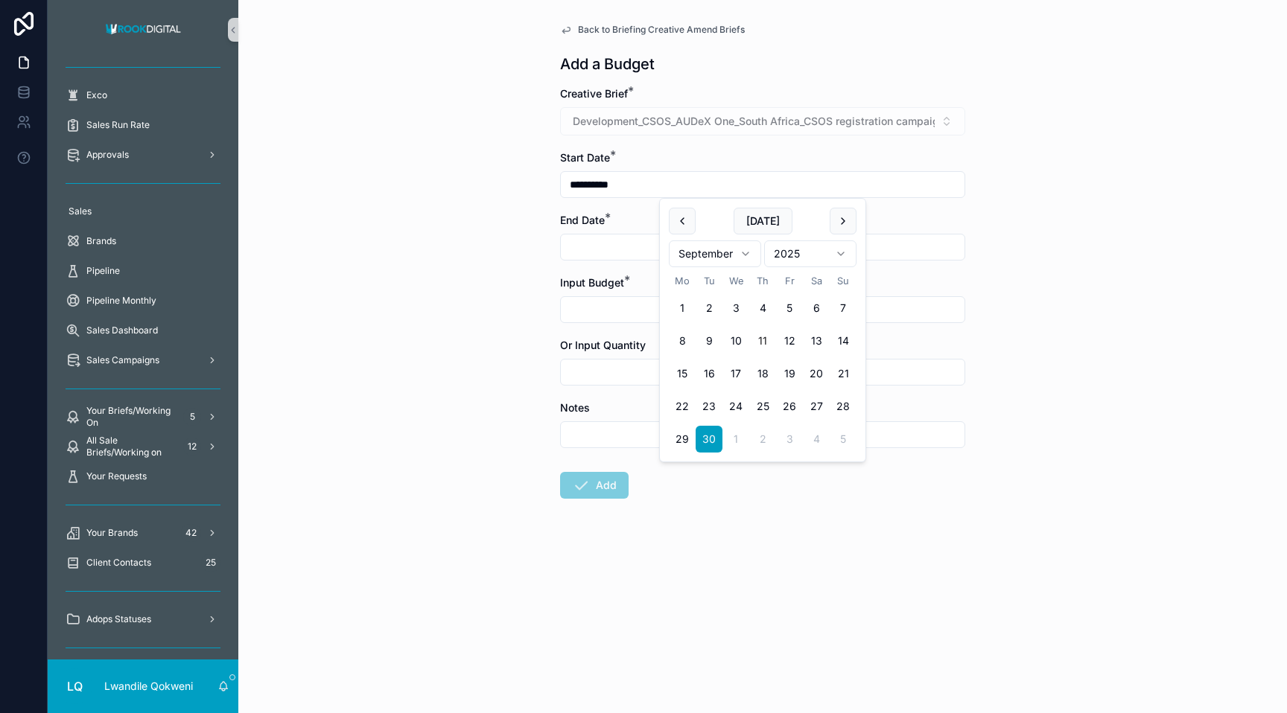
type input "**********"
click at [586, 243] on input "scrollable content" at bounding box center [763, 247] width 404 height 21
click at [707, 496] on button "30" at bounding box center [708, 501] width 27 height 27
type input "**********"
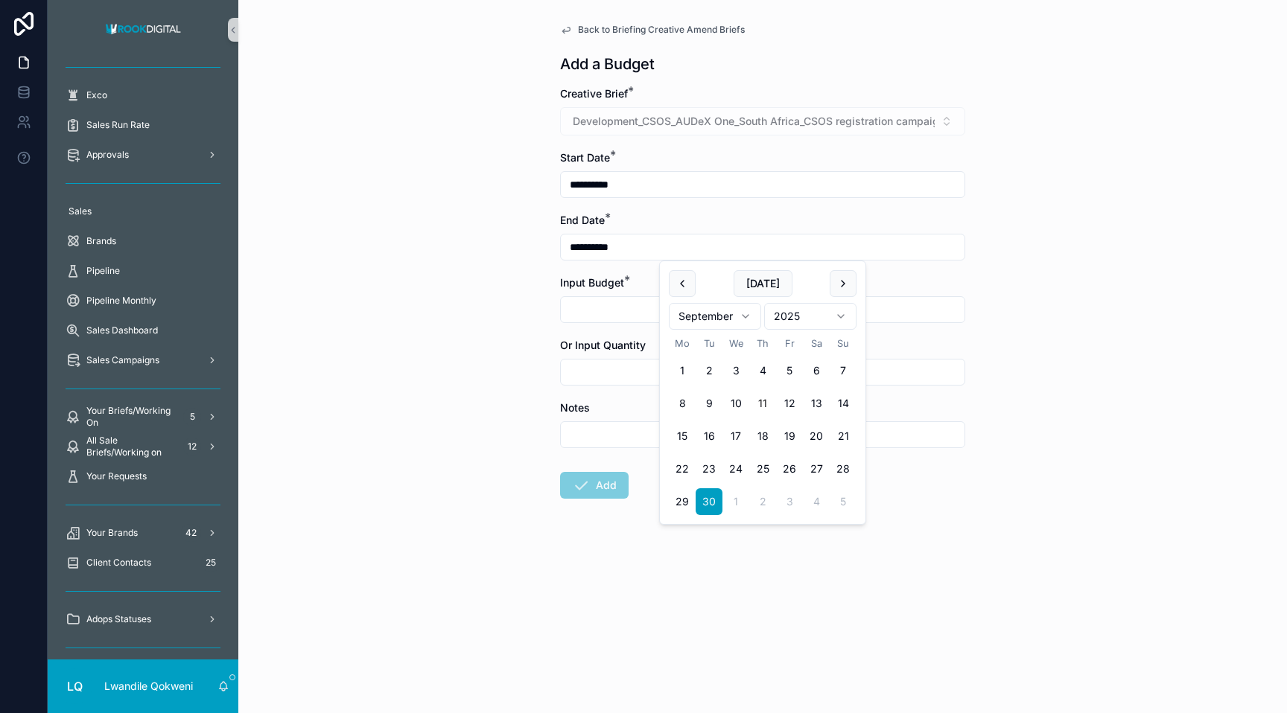
click at [602, 313] on input "scrollable content" at bounding box center [763, 309] width 404 height 21
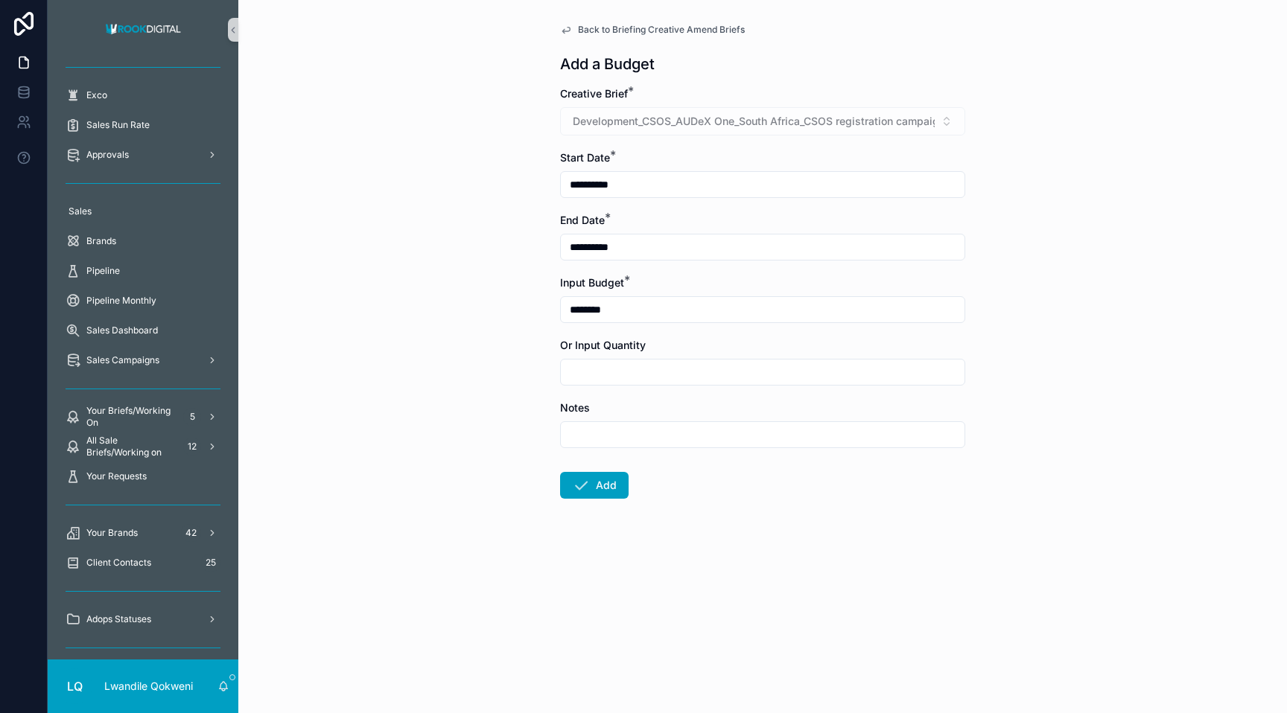
type input "********"
click at [684, 478] on form "**********" at bounding box center [762, 340] width 405 height 508
click at [605, 483] on button "Add" at bounding box center [594, 485] width 69 height 27
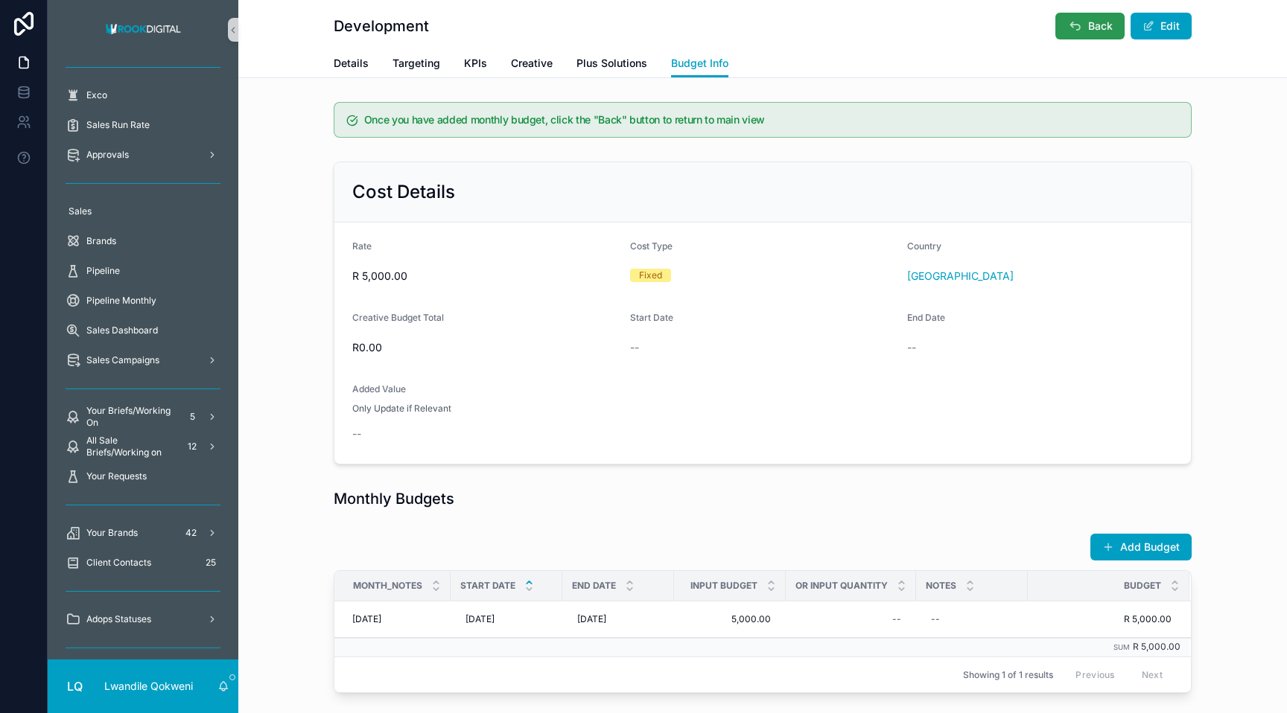
click at [1090, 39] on button "Back" at bounding box center [1089, 26] width 69 height 27
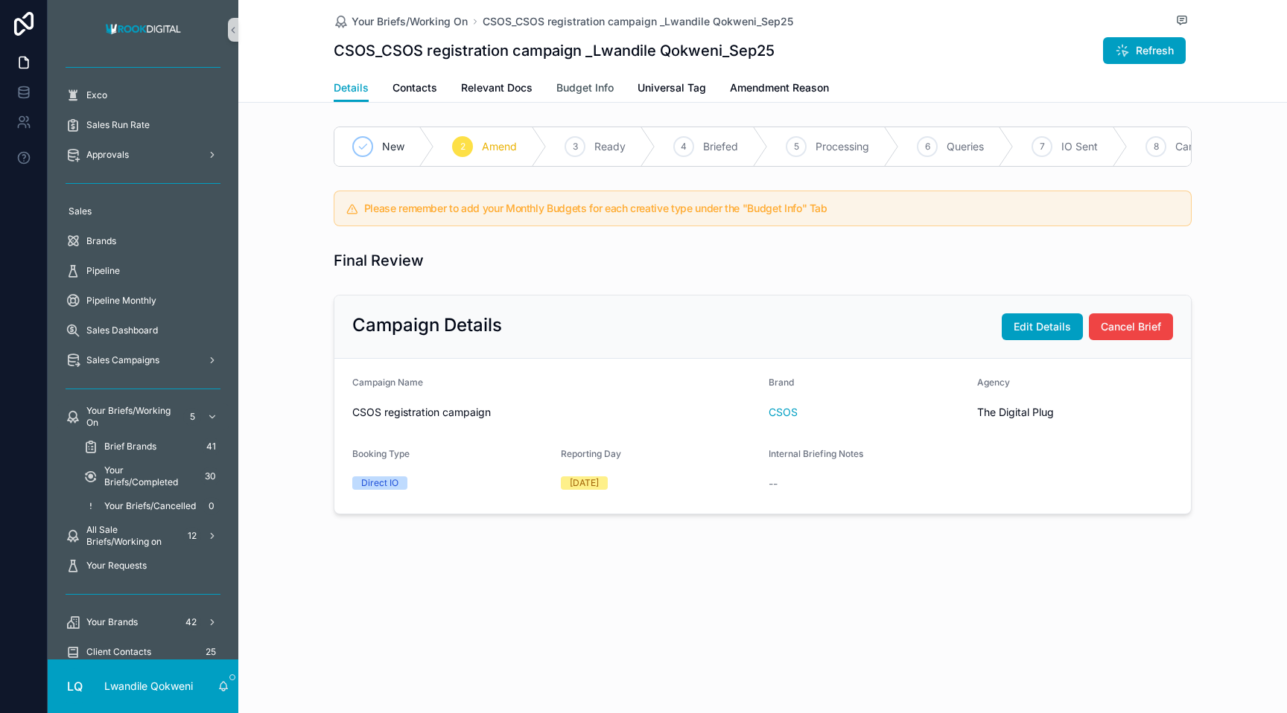
click at [594, 86] on span "Budget Info" at bounding box center [584, 87] width 57 height 15
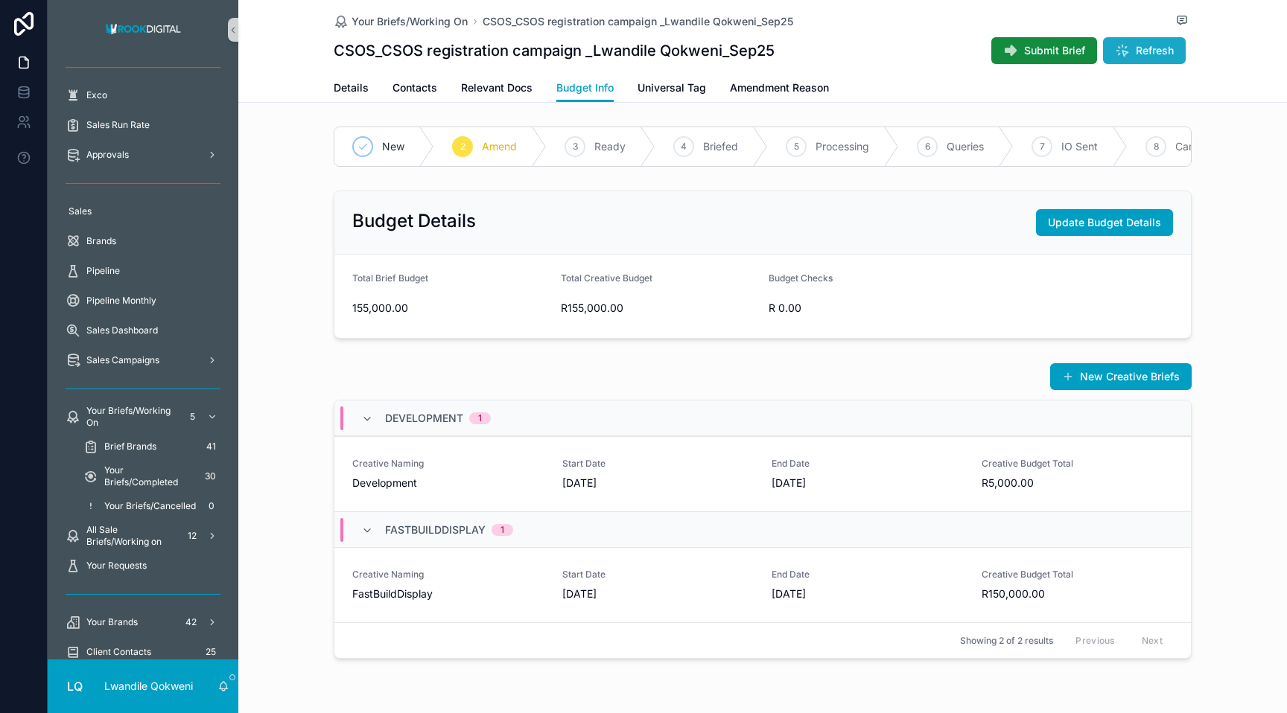
click at [1147, 46] on span "Refresh" at bounding box center [1154, 50] width 38 height 15
click at [1001, 22] on icon "Close toast" at bounding box center [1000, 26] width 9 height 9
click at [1020, 51] on button "Submit Brief" at bounding box center [1044, 50] width 106 height 27
